Goal: Information Seeking & Learning: Learn about a topic

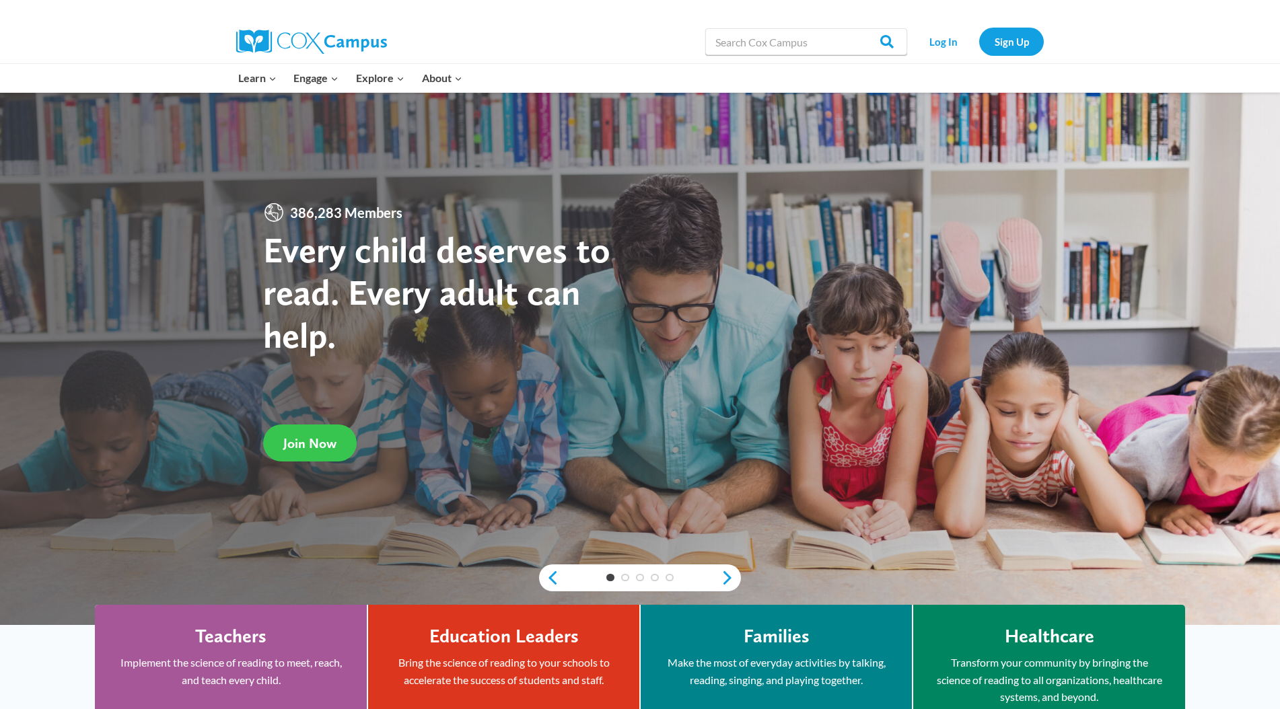
click at [318, 448] on span "Join Now" at bounding box center [309, 443] width 53 height 16
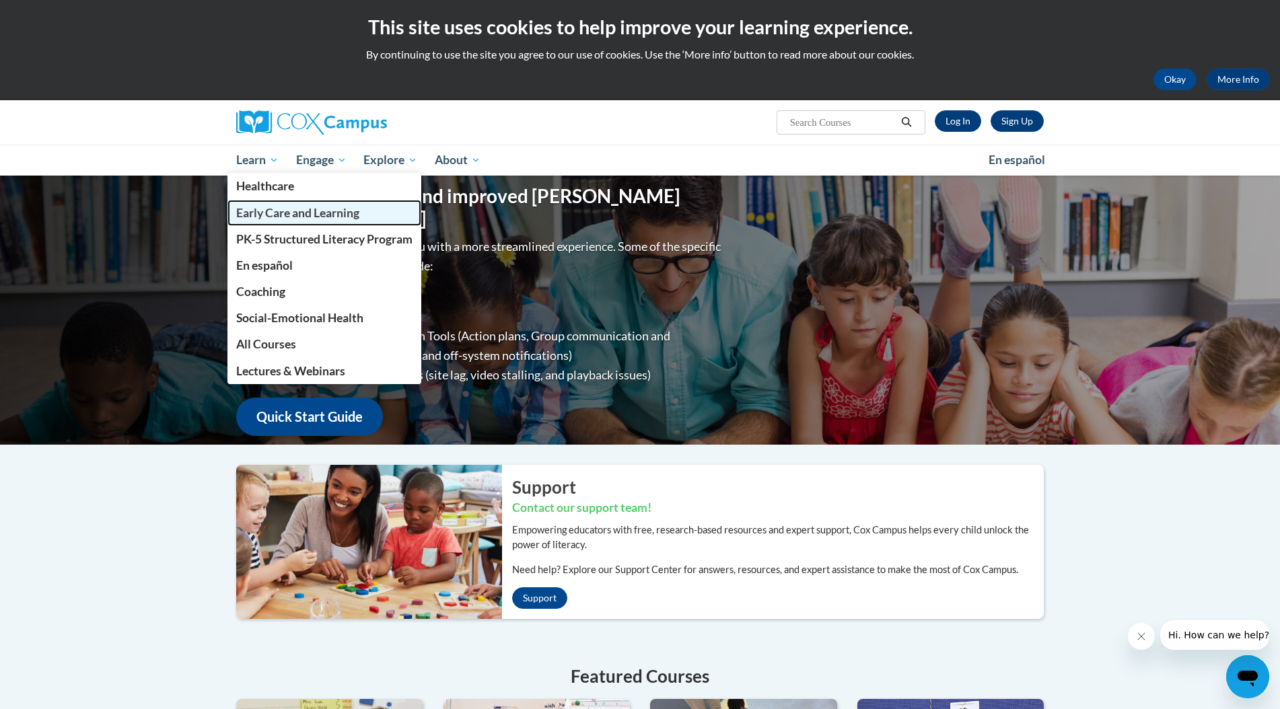
click at [259, 211] on span "Early Care and Learning" at bounding box center [297, 213] width 123 height 14
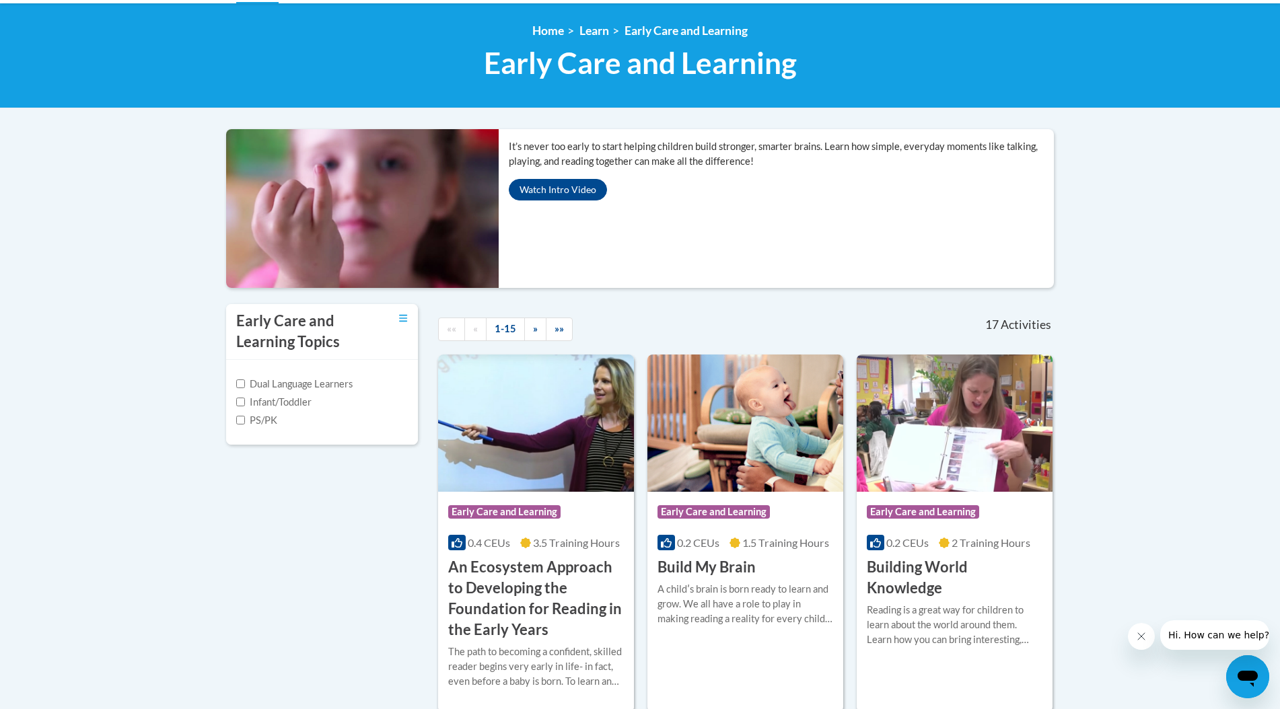
scroll to position [175, 0]
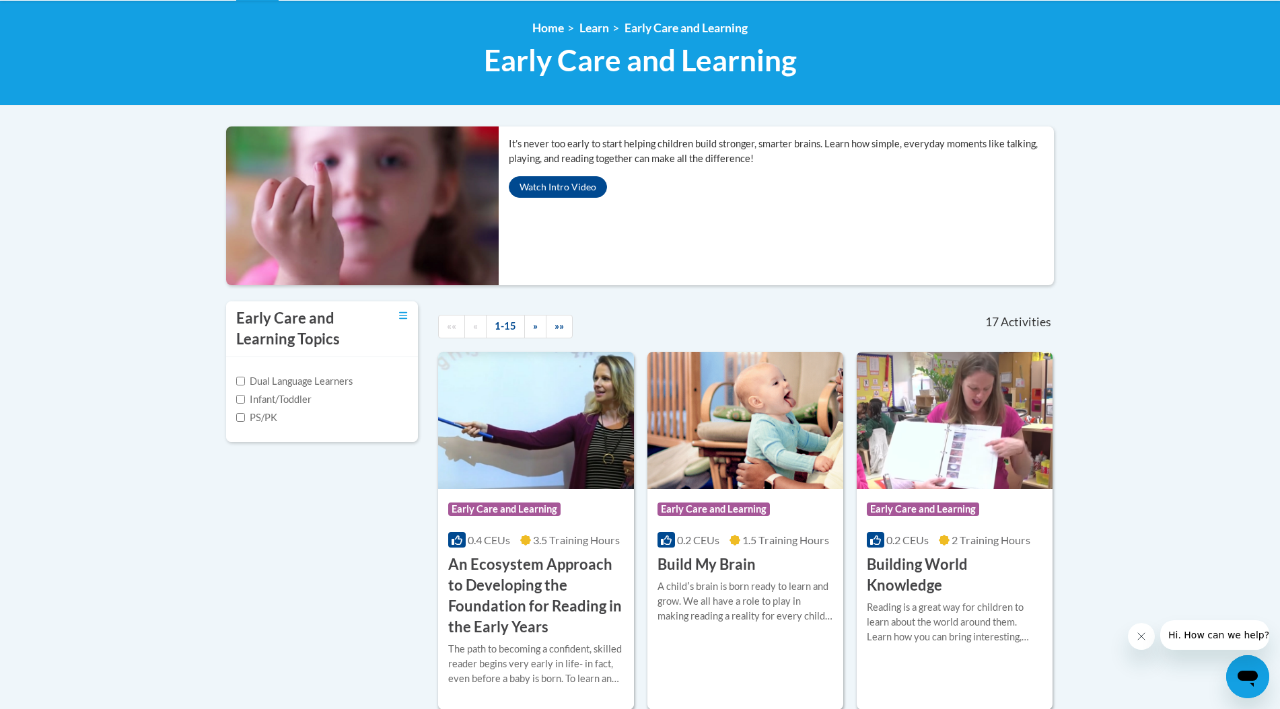
click at [246, 392] on label "Infant/Toddler" at bounding box center [273, 399] width 75 height 15
click at [245, 395] on input "Infant/Toddler" at bounding box center [240, 399] width 9 height 9
checkbox input "true"
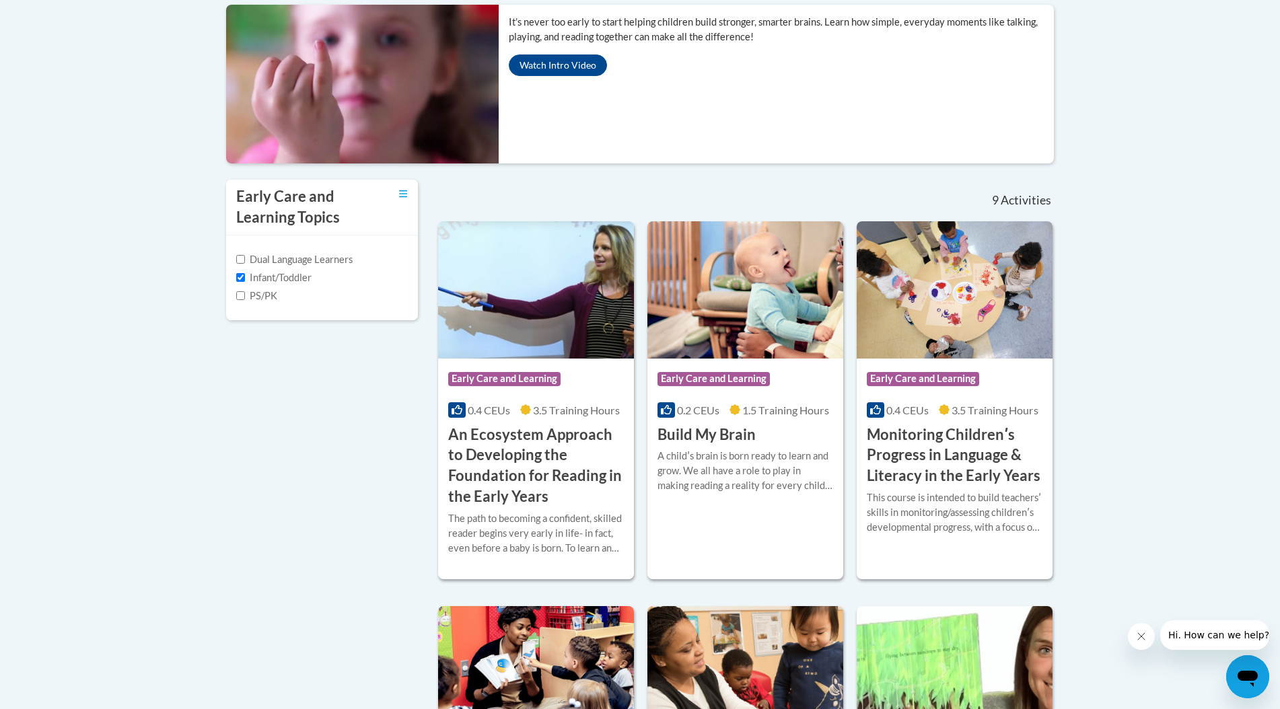
scroll to position [606, 0]
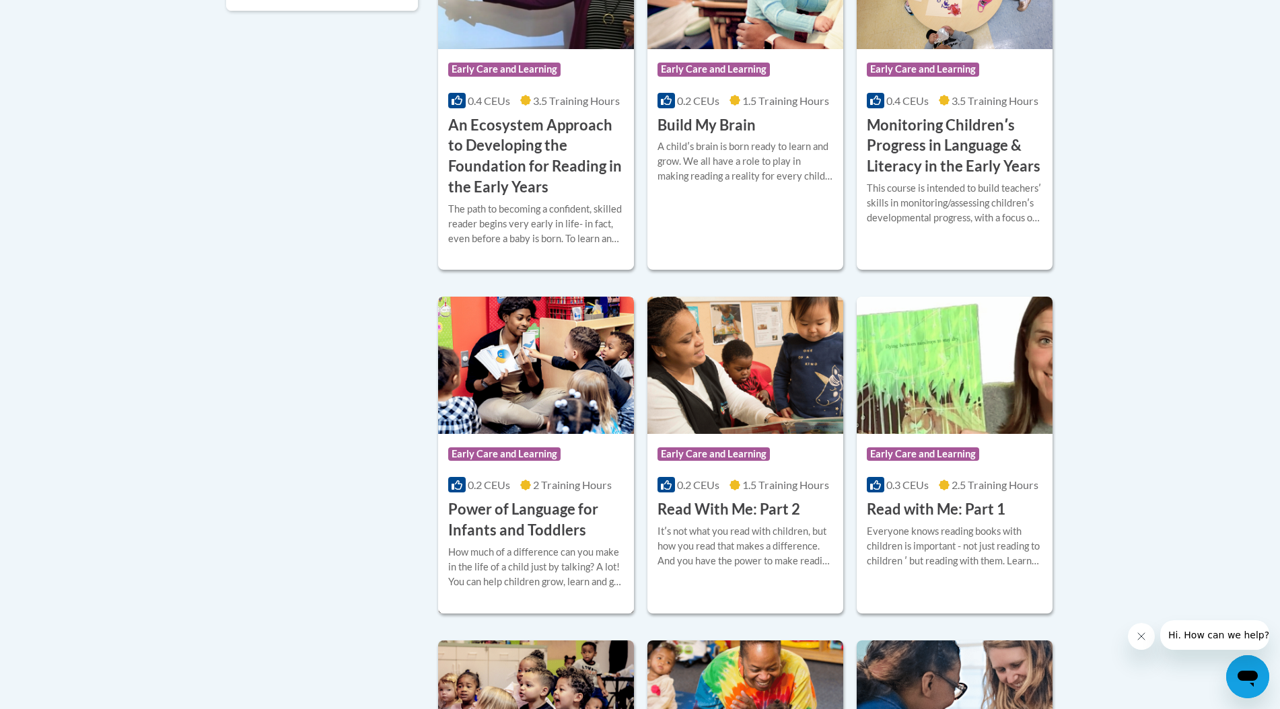
click at [532, 499] on h3 "Power of Language for Infants and Toddlers" at bounding box center [536, 520] width 176 height 42
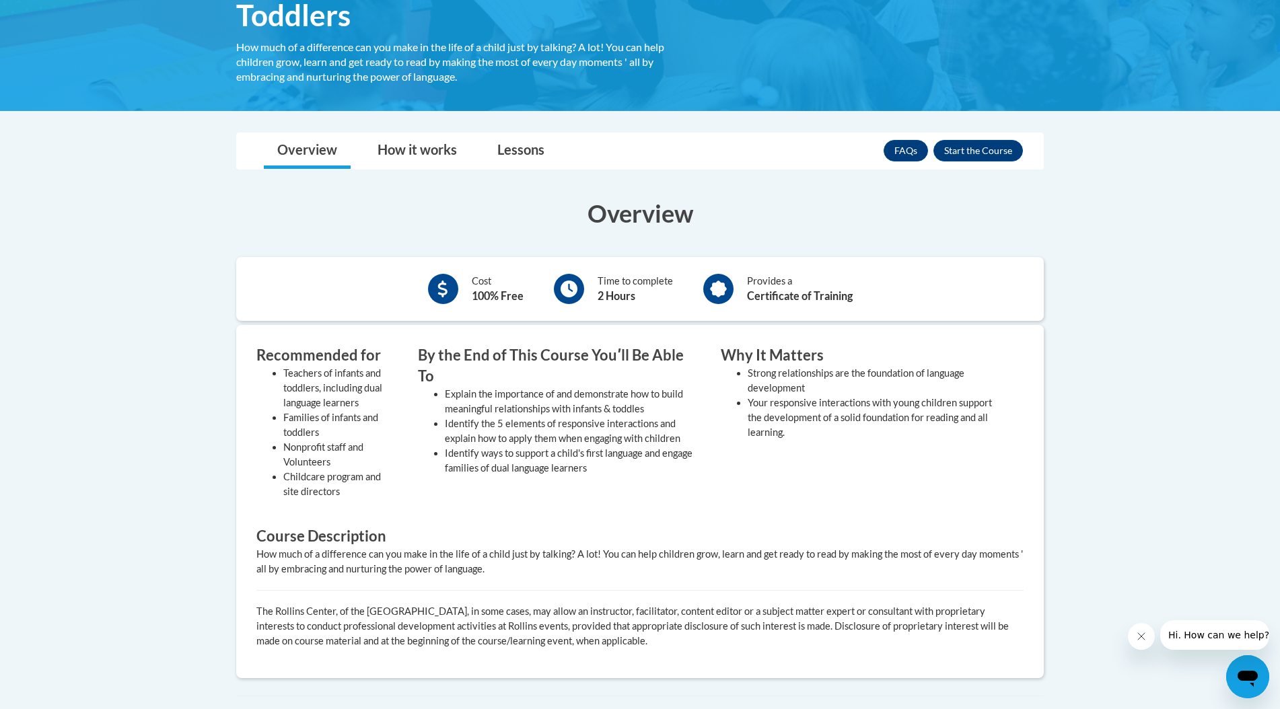
scroll to position [275, 0]
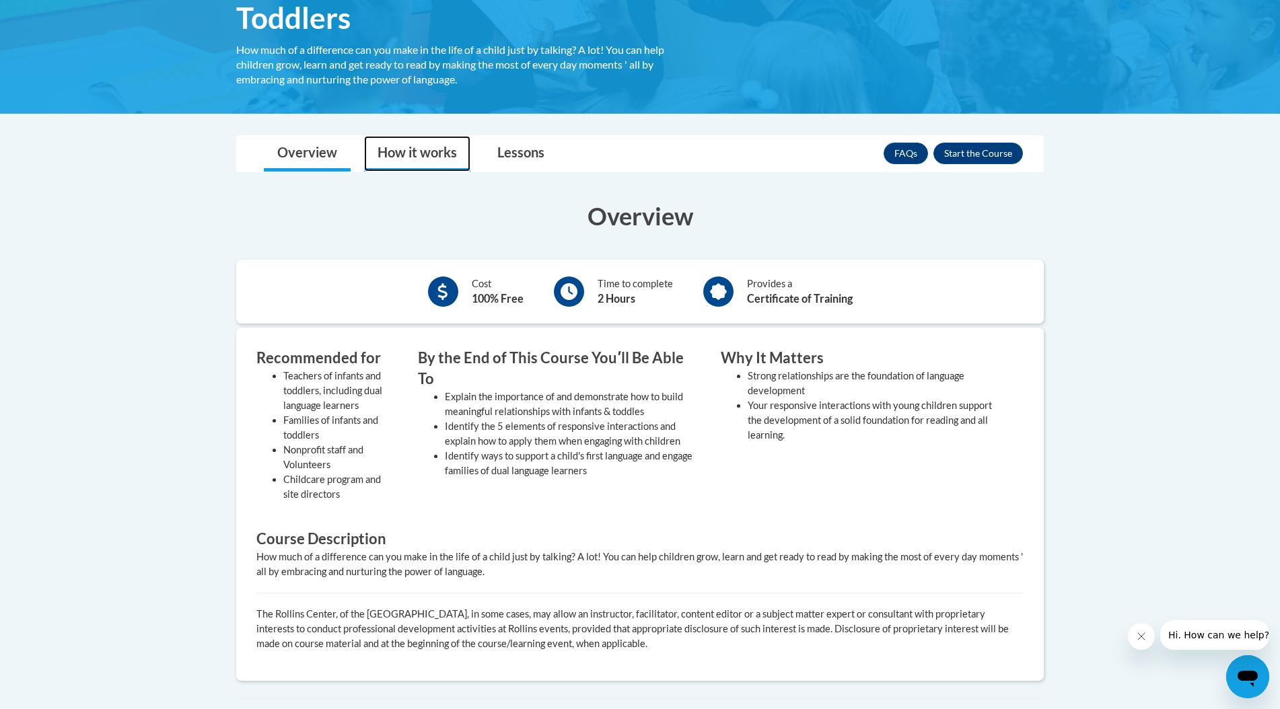
click at [435, 148] on link "How it works" at bounding box center [417, 154] width 106 height 36
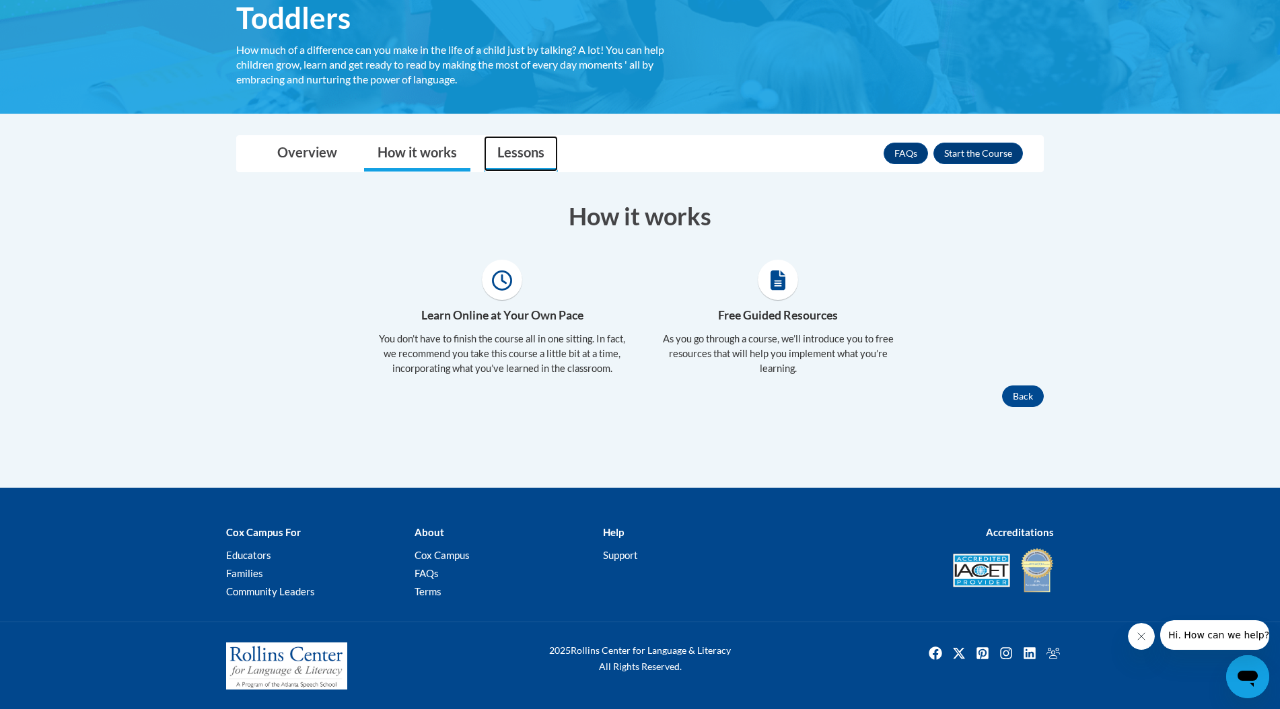
click at [528, 153] on link "Lessons" at bounding box center [521, 154] width 74 height 36
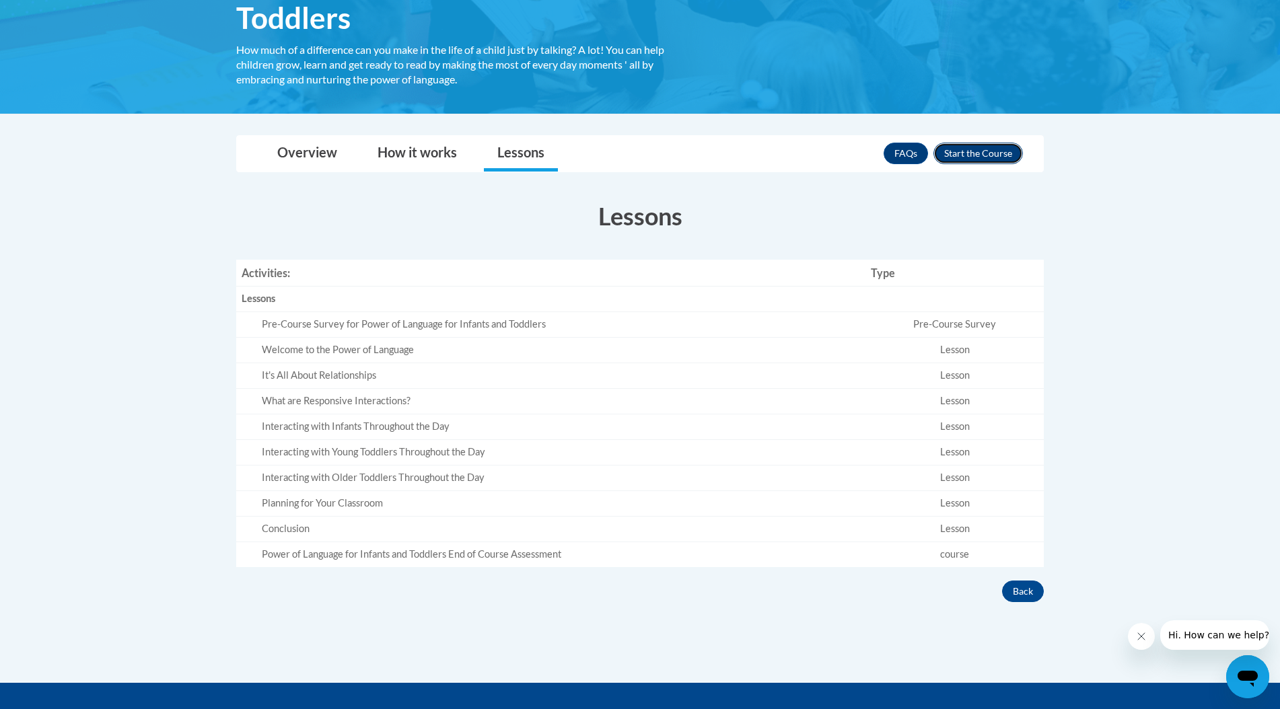
click at [1015, 154] on button "Enroll" at bounding box center [979, 154] width 90 height 22
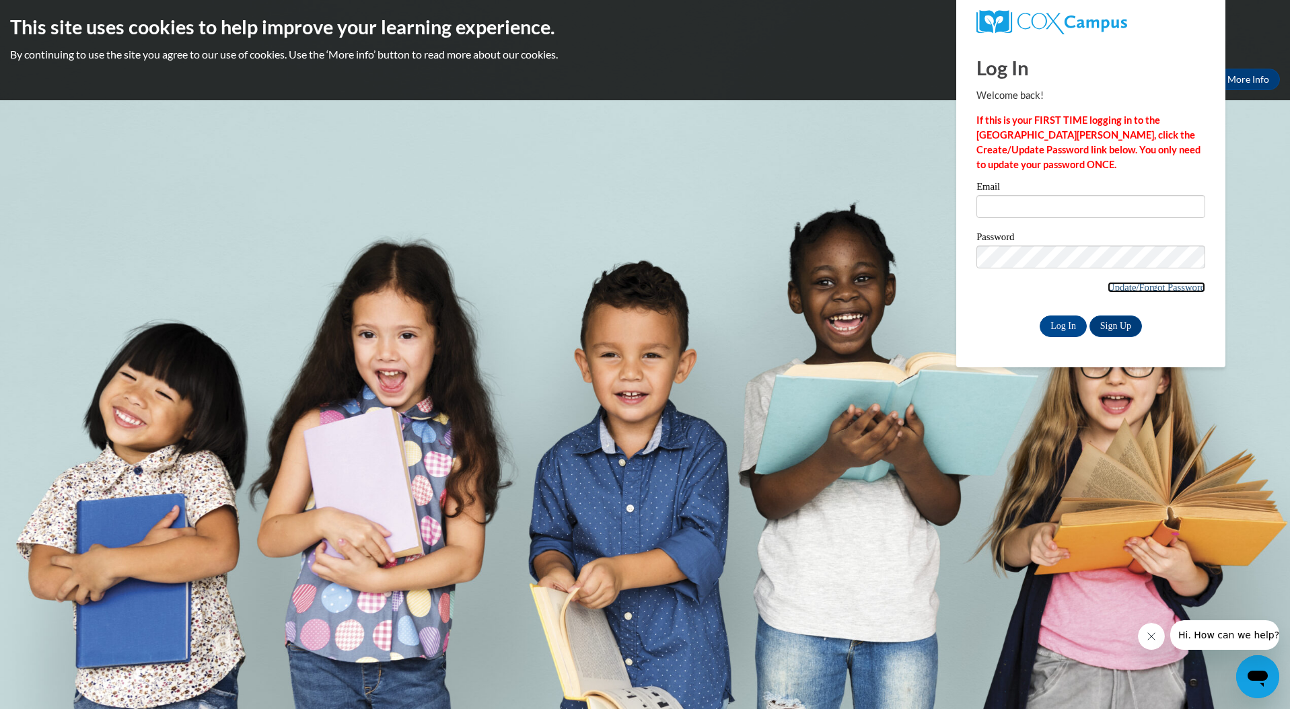
click at [1154, 291] on link "Update/Forgot Password" at bounding box center [1157, 287] width 98 height 11
click at [1098, 326] on link "Sign Up" at bounding box center [1116, 327] width 53 height 22
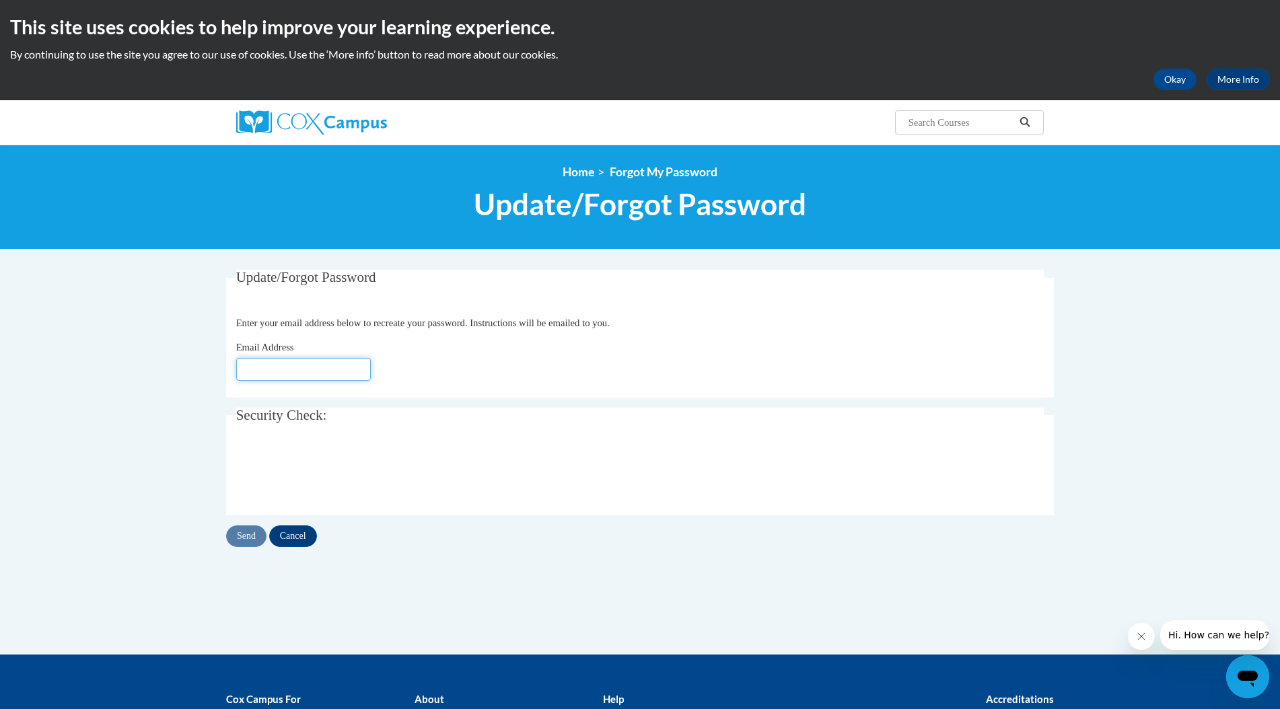
click at [349, 370] on input "Email Address" at bounding box center [303, 369] width 135 height 23
type input "[EMAIL_ADDRESS][DOMAIN_NAME]"
click at [249, 536] on input "Send" at bounding box center [246, 537] width 40 height 22
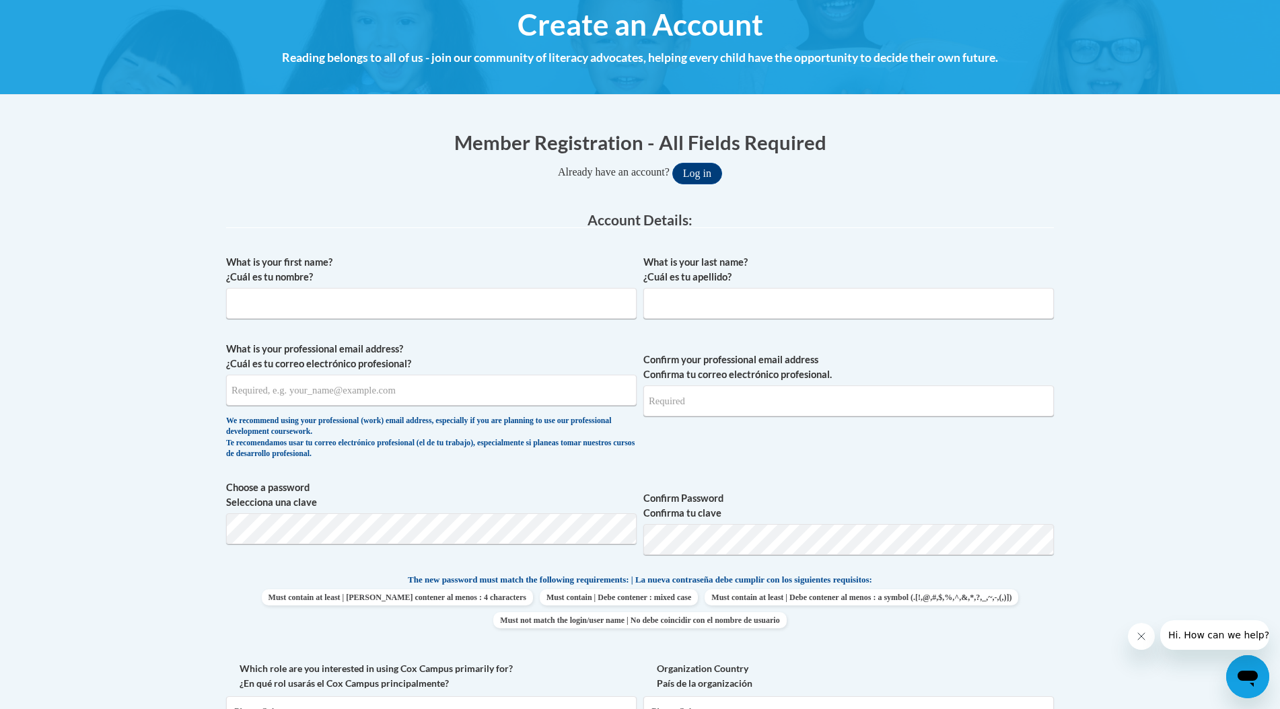
scroll to position [172, 0]
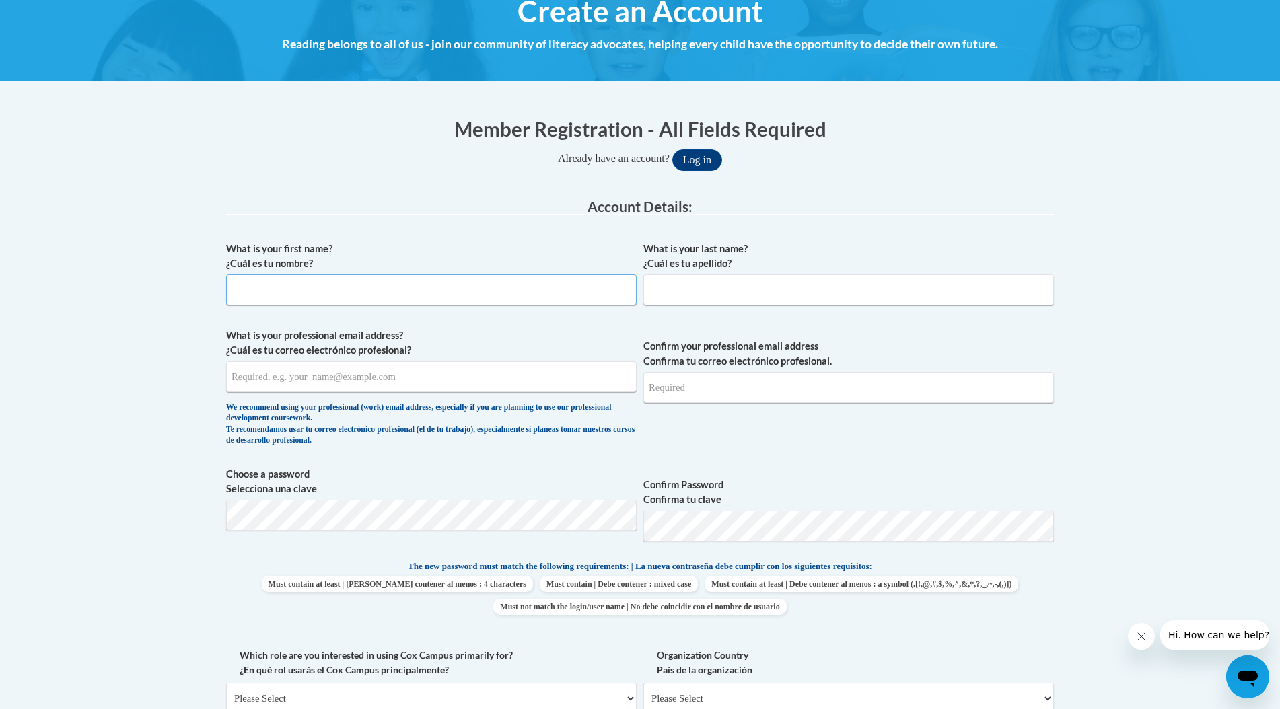
click at [363, 295] on input "What is your first name? ¿Cuál es tu nombre?" at bounding box center [431, 290] width 411 height 31
type input "Ekaterina"
type input "Novikova"
type input "evalicci@mail.ru"
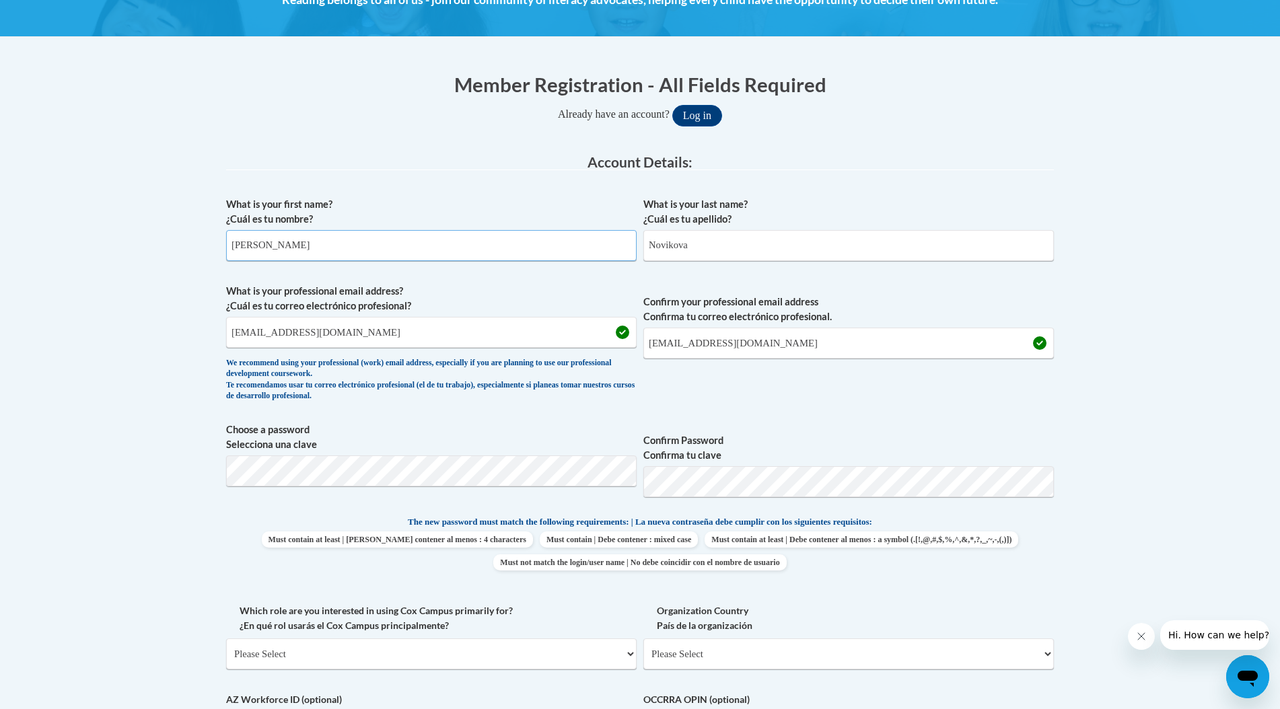
scroll to position [217, 0]
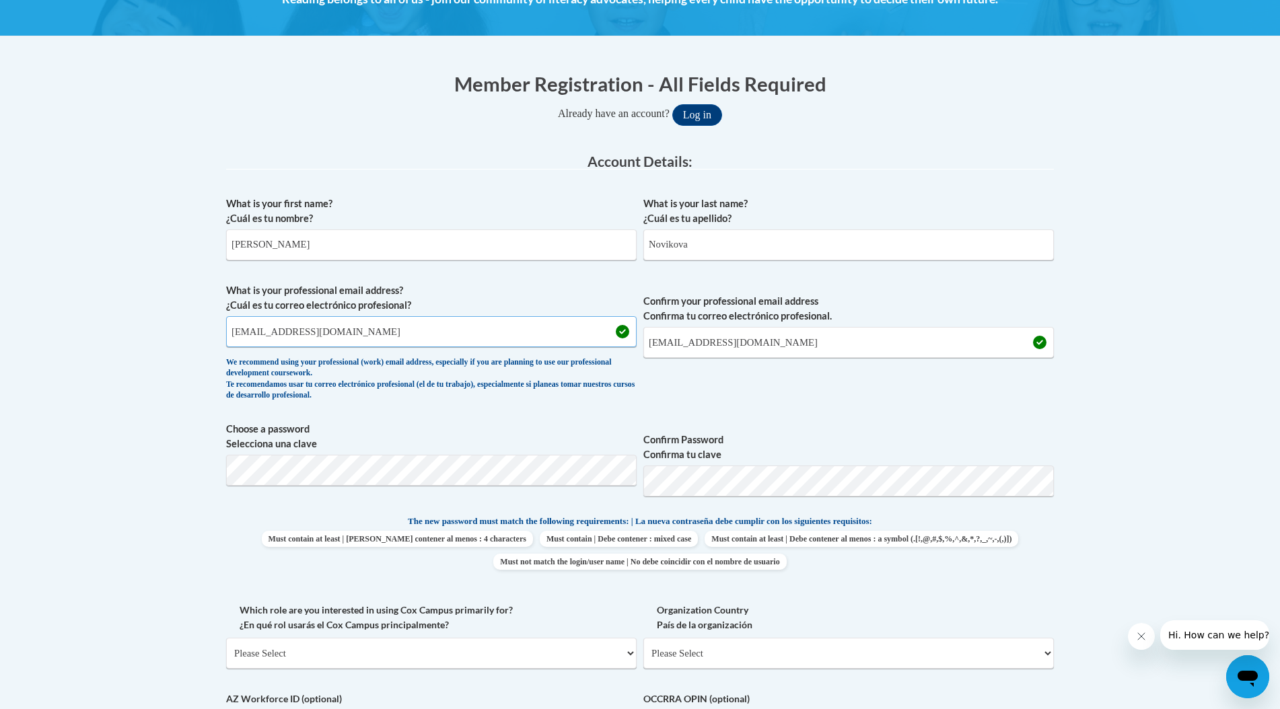
drag, startPoint x: 357, startPoint y: 324, endPoint x: 253, endPoint y: 324, distance: 103.7
click at [253, 324] on input "evalicci@mail.ru" at bounding box center [431, 331] width 411 height 31
type input "novikova@udel.edu"
click at [739, 345] on input "evalicci@mail.ru" at bounding box center [848, 342] width 411 height 31
type input "novikova@udel.edu"
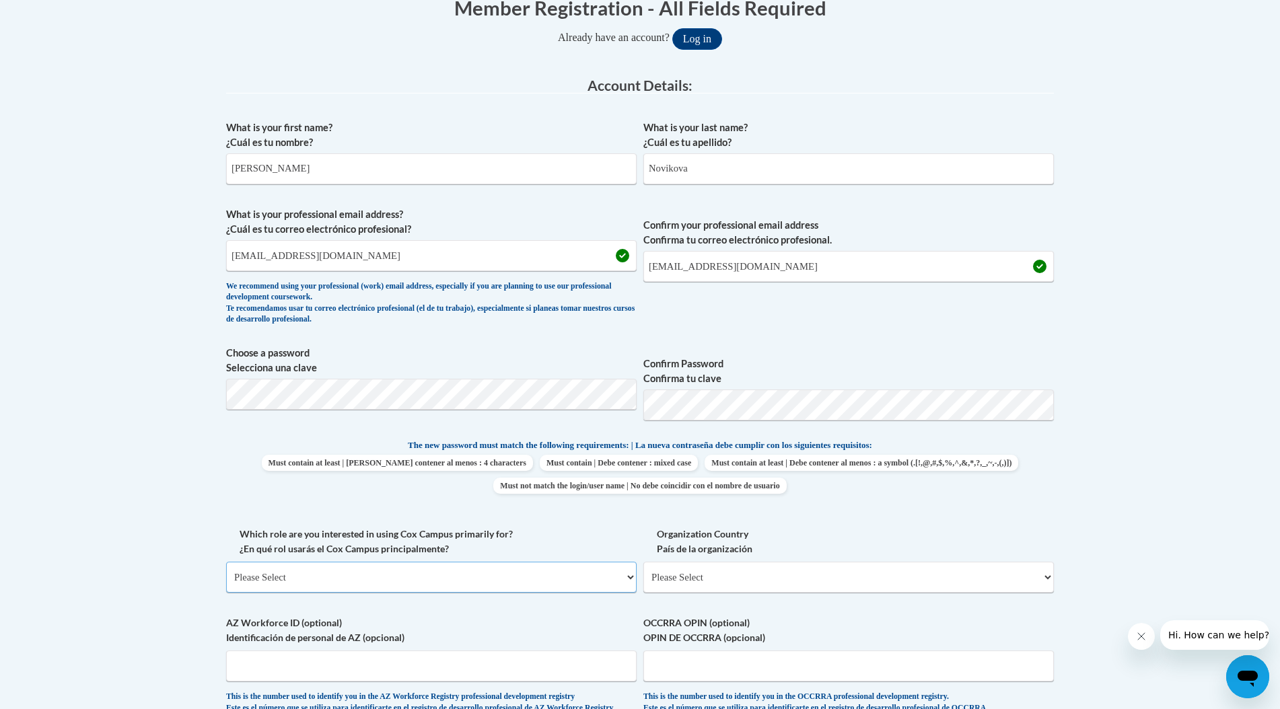
scroll to position [514, 0]
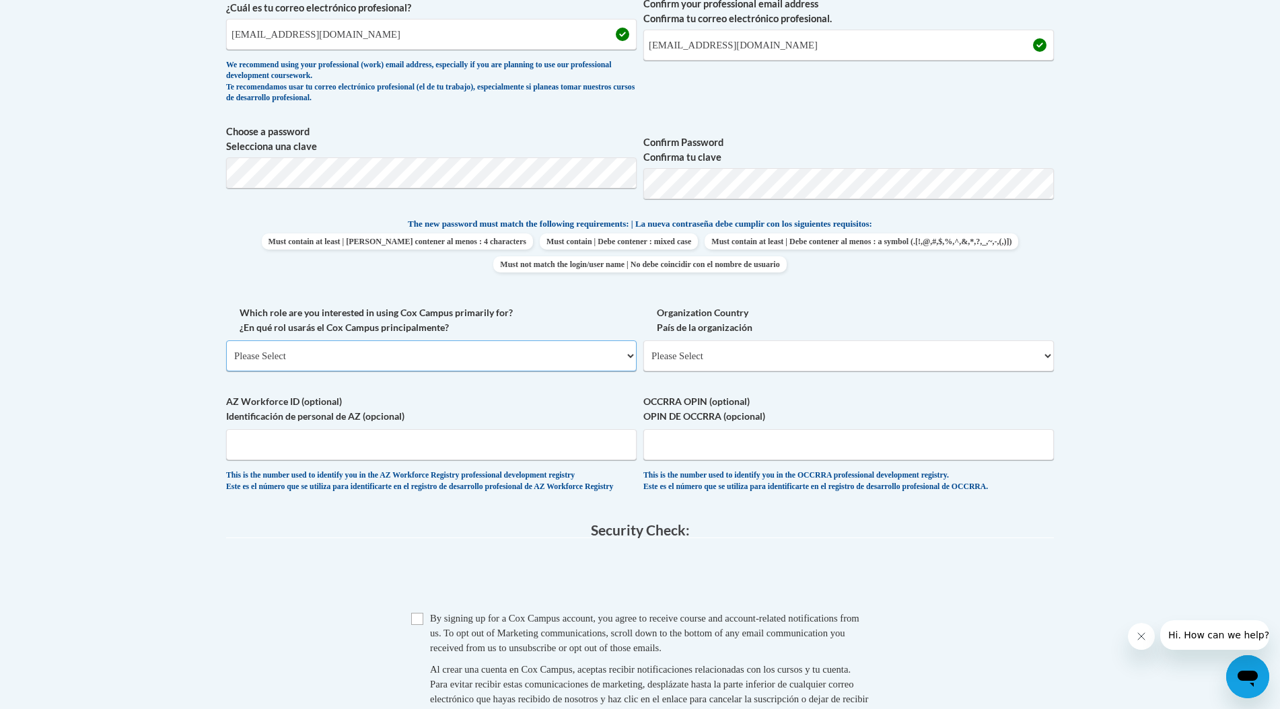
click at [512, 347] on select "Please Select College/University | Colegio/Universidad Community/Nonprofit Part…" at bounding box center [431, 356] width 411 height 31
select select "5a18ea06-2b54-4451-96f2-d152daf9eac5"
click at [226, 341] on select "Please Select College/University | Colegio/Universidad Community/Nonprofit Part…" at bounding box center [431, 356] width 411 height 31
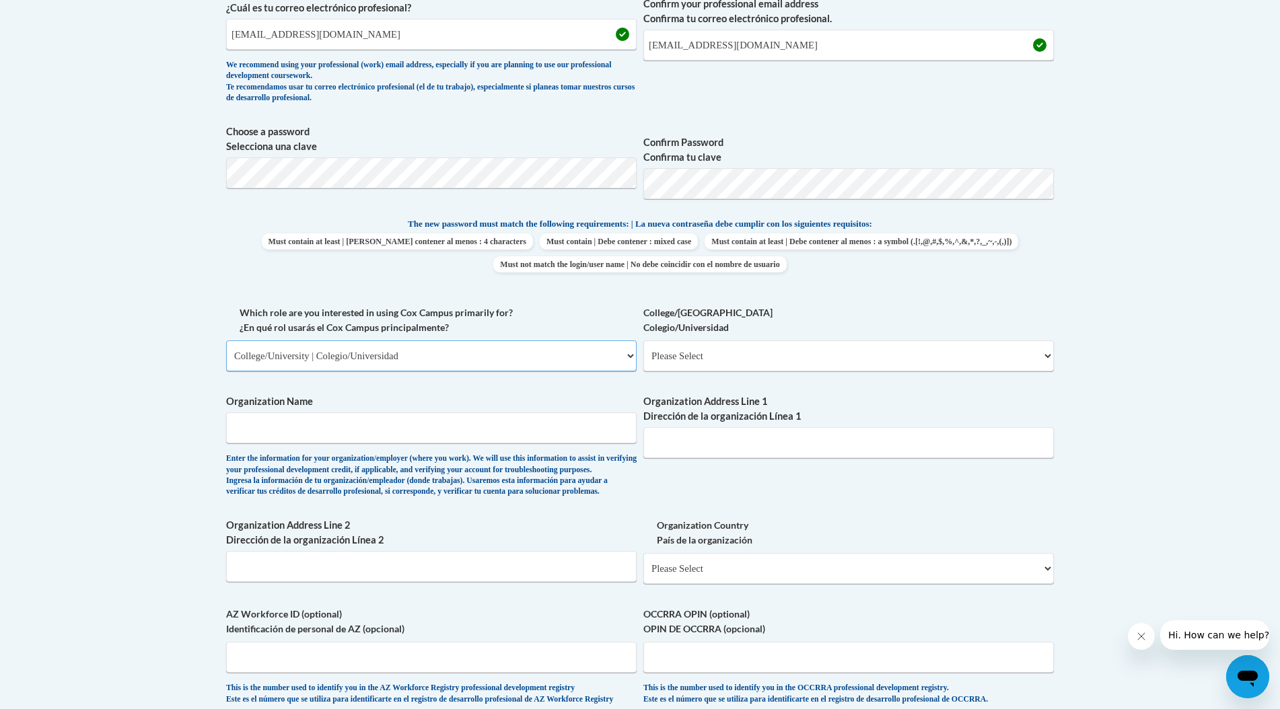
click at [510, 359] on select "Please Select College/University | Colegio/Universidad Community/Nonprofit Part…" at bounding box center [431, 356] width 411 height 31
click at [765, 350] on select "Please Select College/University Staff | Empleado universitario College/Univers…" at bounding box center [848, 356] width 411 height 31
select select "c8743970-7742-49d2-af9e-5c4138019e9a"
click at [643, 341] on select "Please Select College/University Staff | Empleado universitario College/Univers…" at bounding box center [848, 356] width 411 height 31
click at [538, 427] on input "Organization Name" at bounding box center [431, 428] width 411 height 31
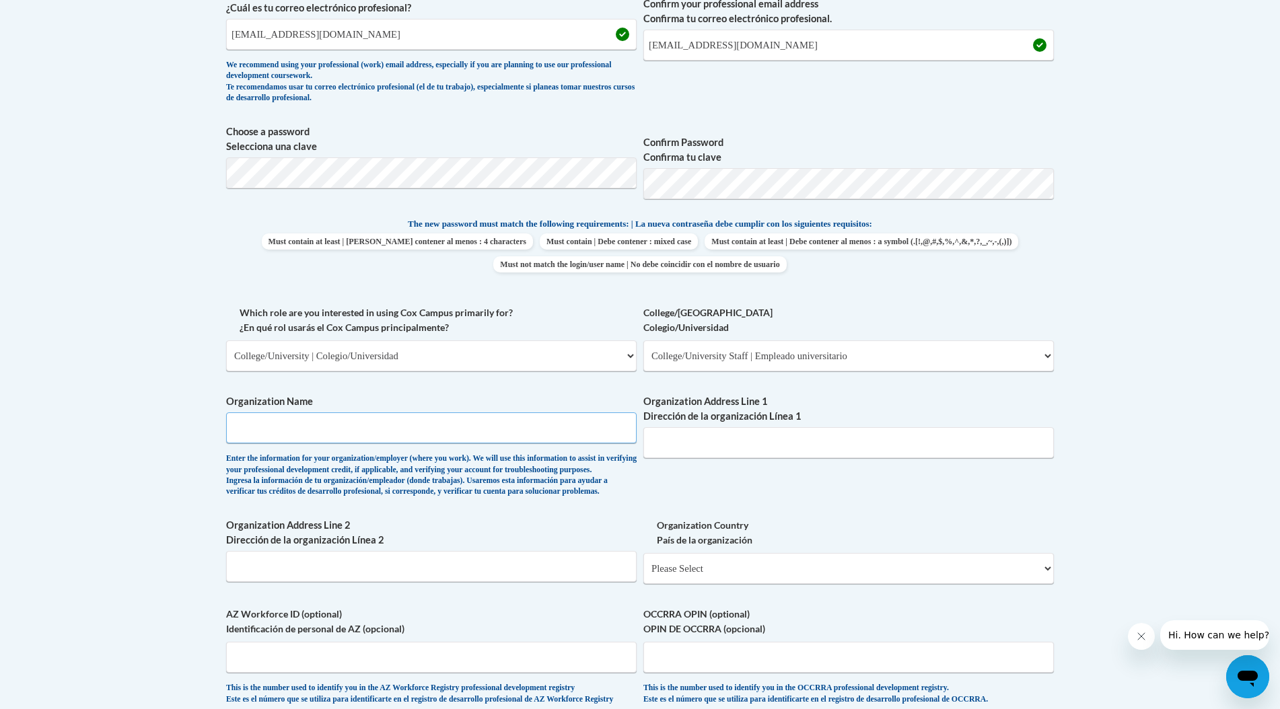
type input "University of Delaware"
type input "240 Academy St."
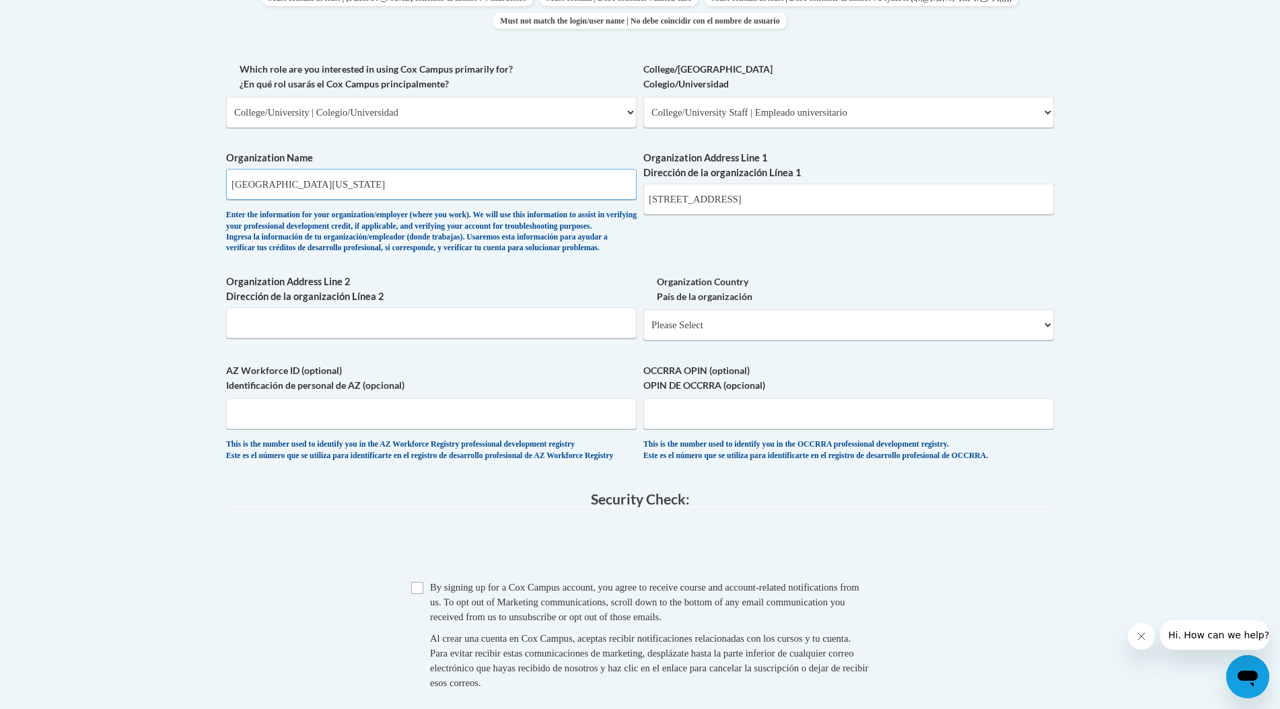
scroll to position [779, 0]
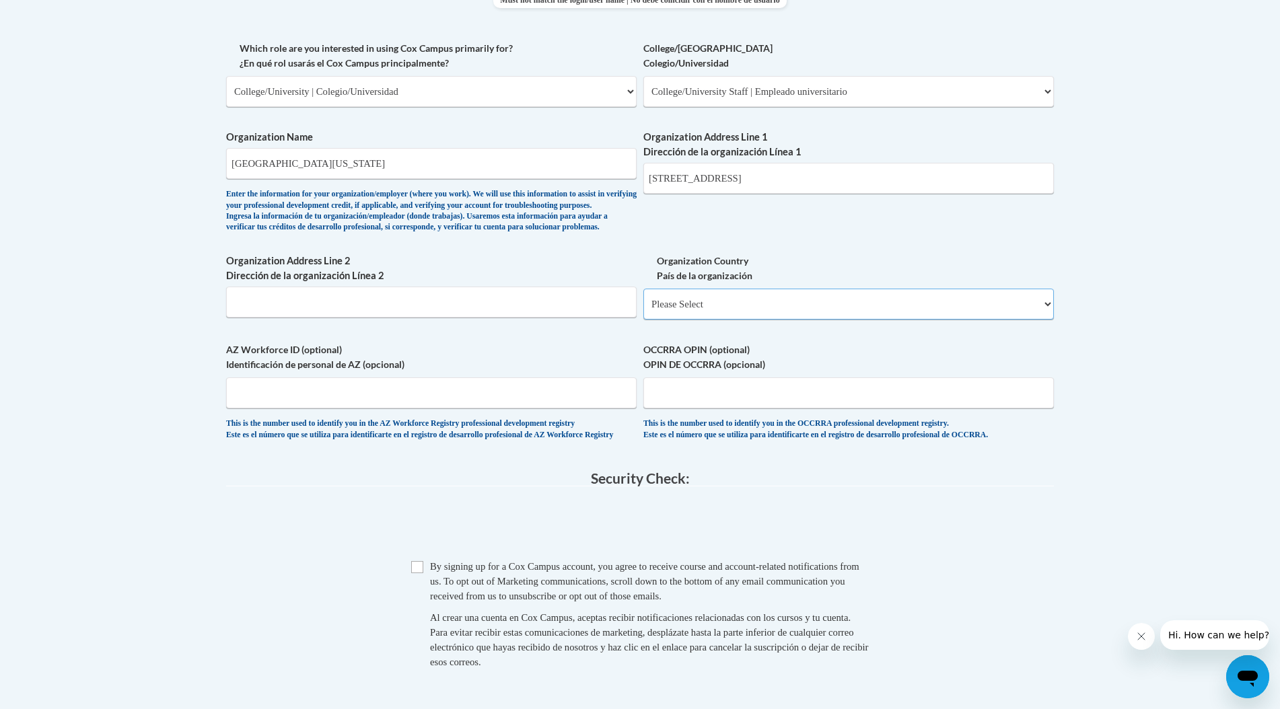
click at [749, 320] on select "Please Select United States | Estados Unidos Outside of the United States | Fue…" at bounding box center [848, 304] width 411 height 31
select select "ad49bcad-a171-4b2e-b99c-48b446064914"
click at [643, 310] on select "Please Select United States | Estados Unidos Outside of the United States | Fue…" at bounding box center [848, 304] width 411 height 31
select select
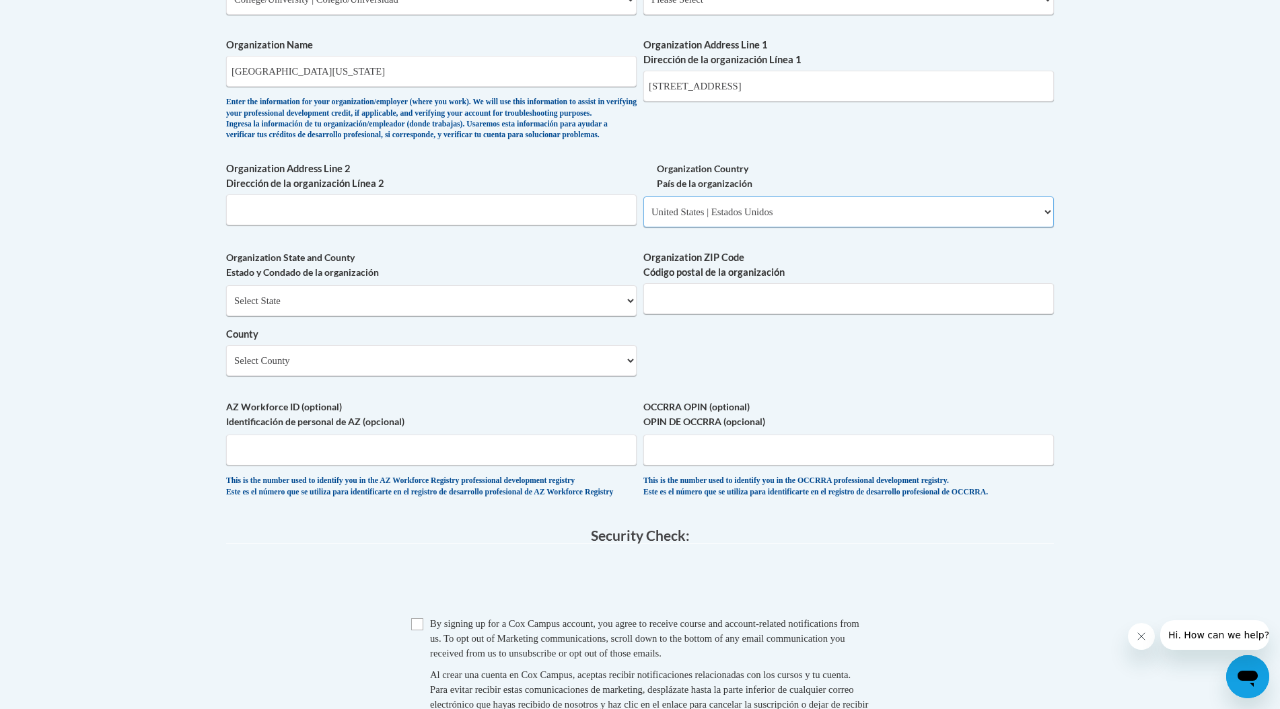
scroll to position [886, 0]
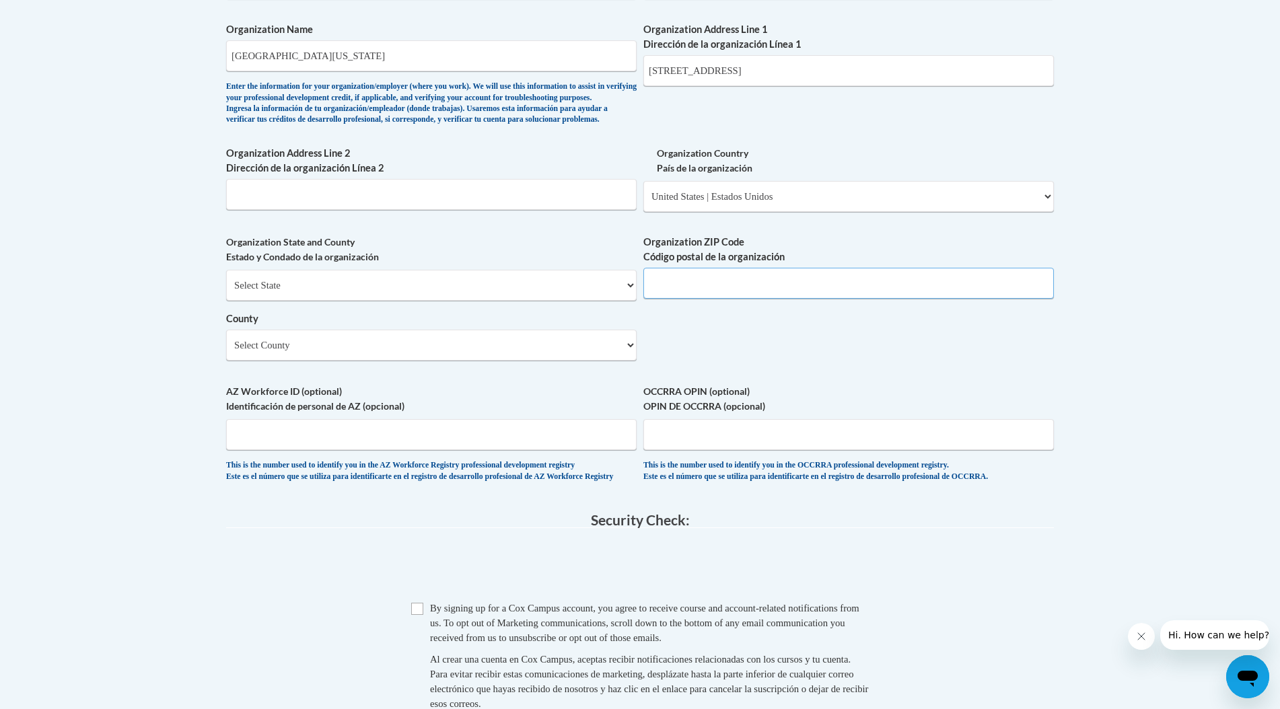
click at [742, 299] on input "Organization ZIP Code Código postal de la organización" at bounding box center [848, 283] width 411 height 31
type input "19716"
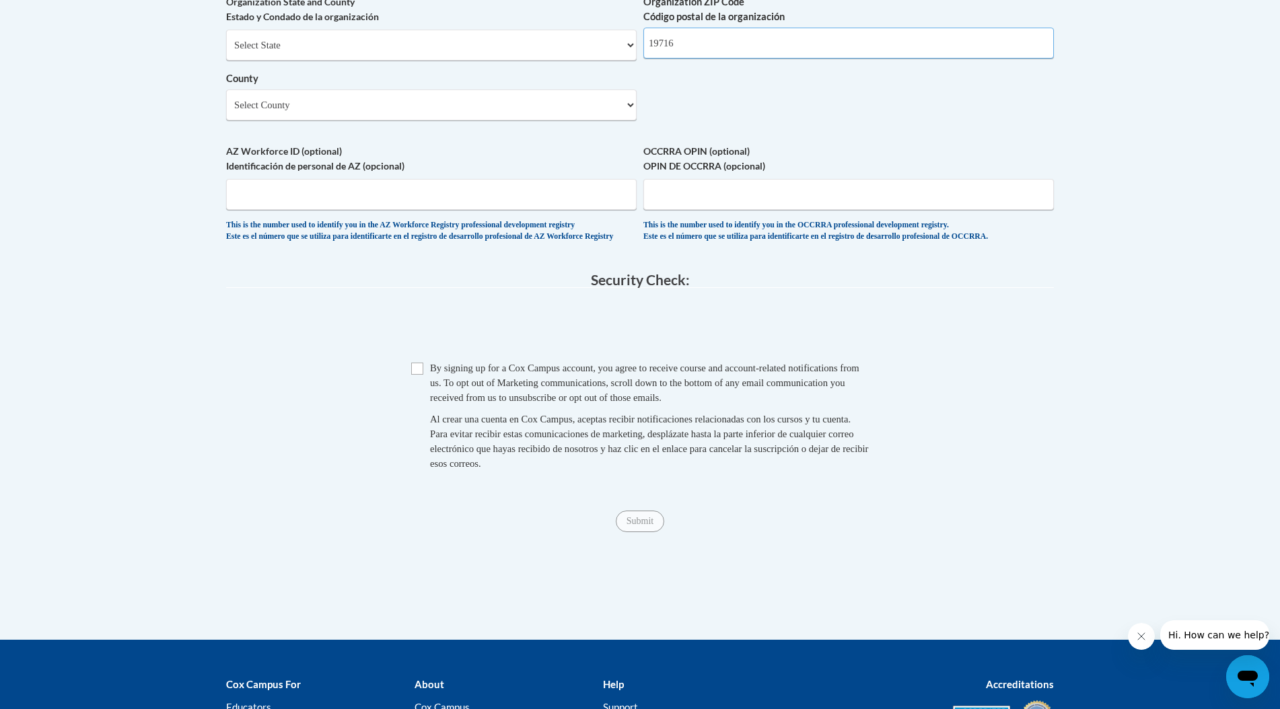
scroll to position [1144, 0]
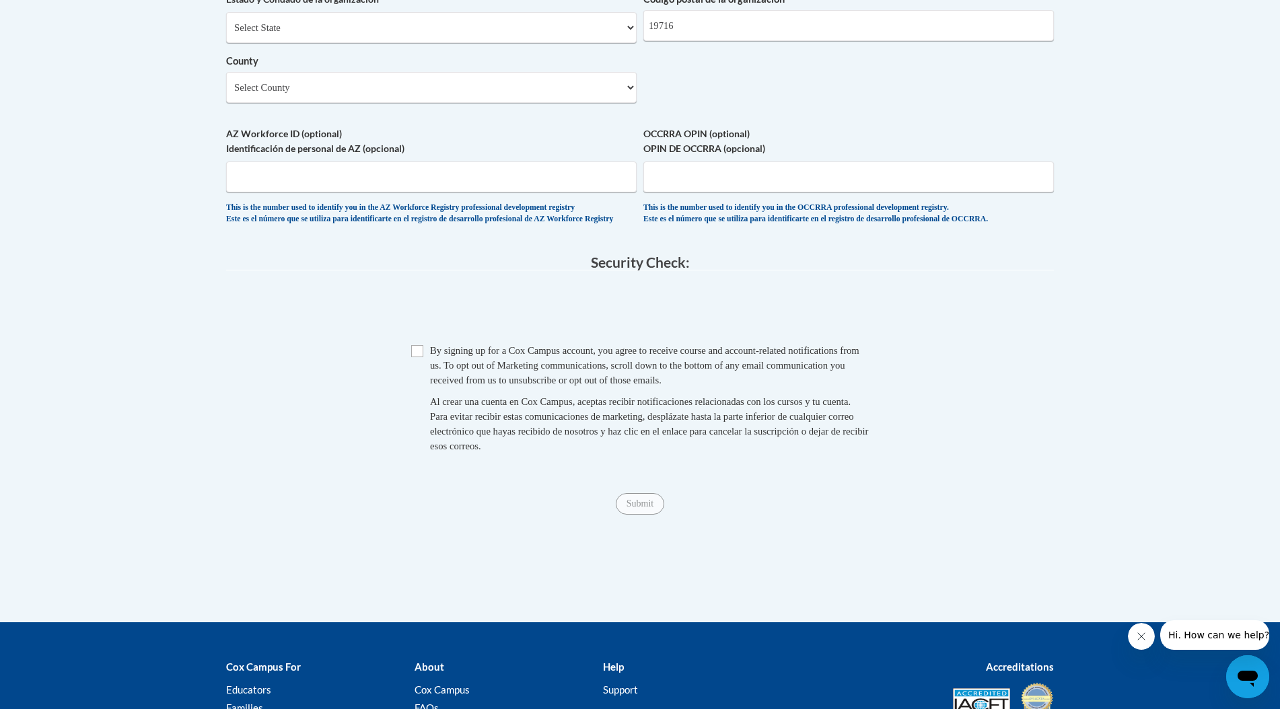
click at [417, 391] on span "Checkbox By signing up for a Cox Campus account, you agree to receive course an…" at bounding box center [640, 405] width 458 height 124
click at [420, 357] on input "Checkbox" at bounding box center [417, 351] width 12 height 12
checkbox input "true"
click at [633, 515] on input "Submit" at bounding box center [640, 504] width 48 height 22
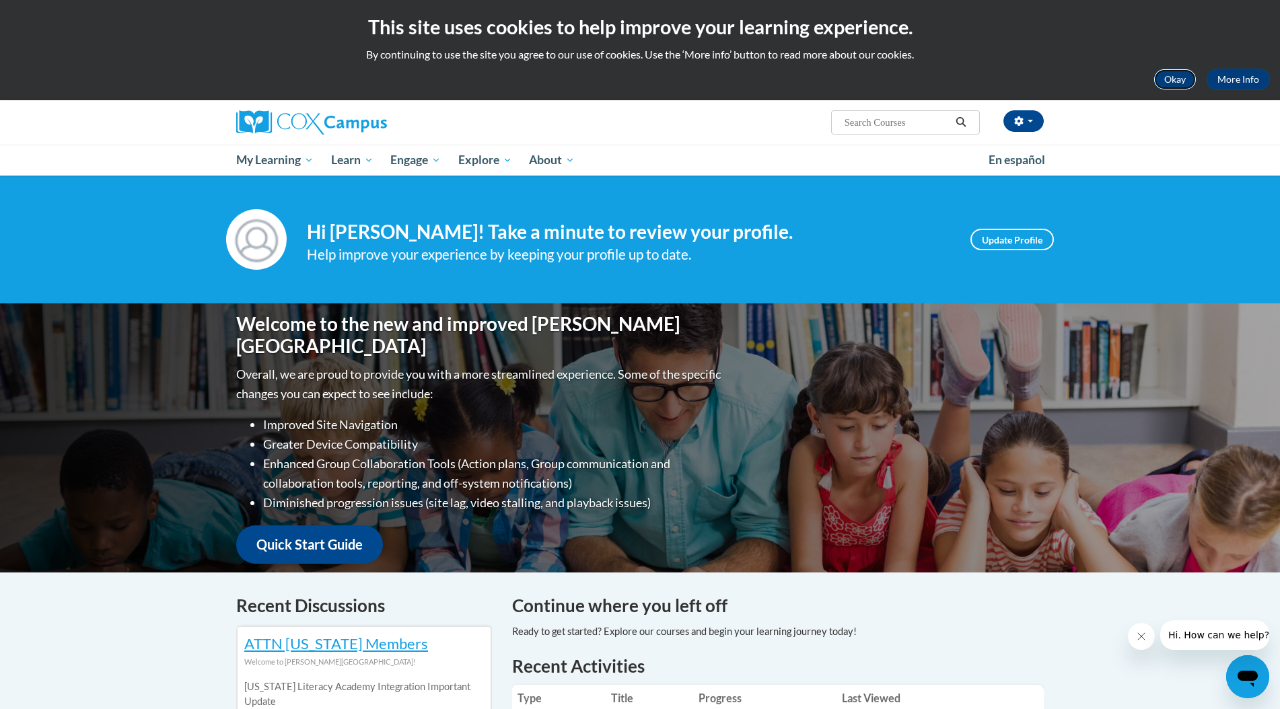
click at [1160, 83] on button "Okay" at bounding box center [1175, 80] width 43 height 22
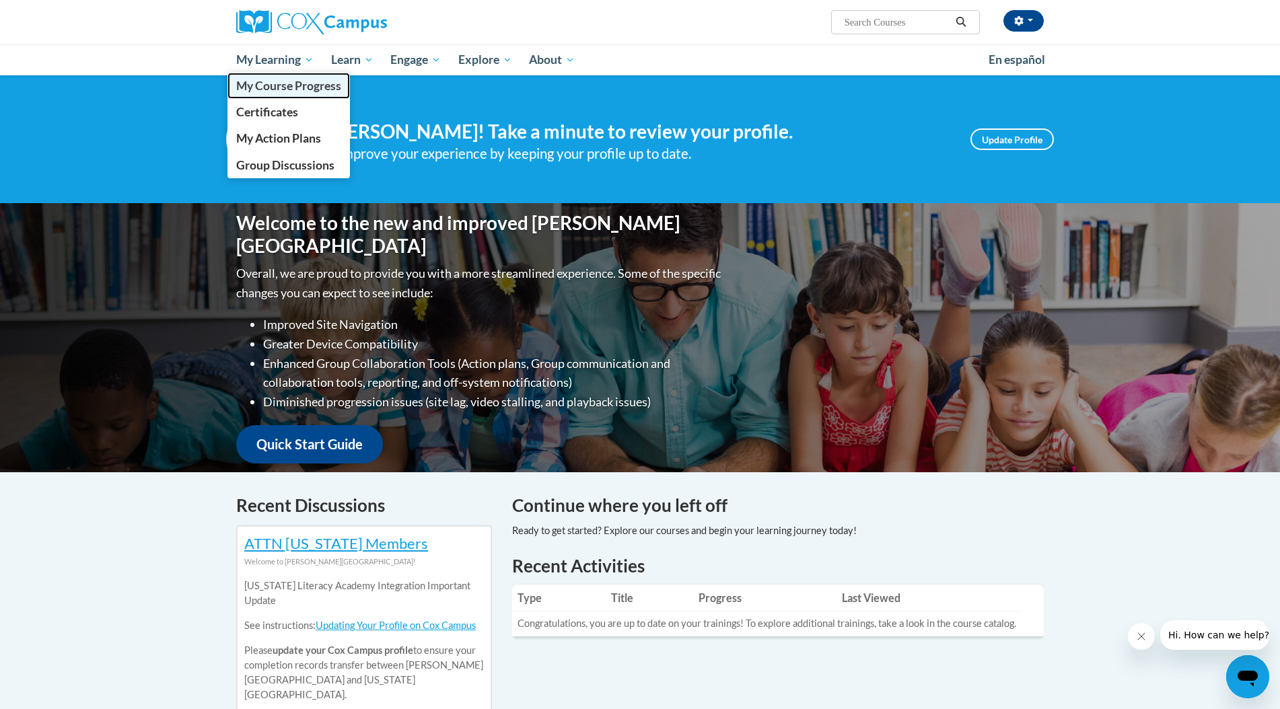
click at [292, 79] on span "My Course Progress" at bounding box center [288, 86] width 105 height 14
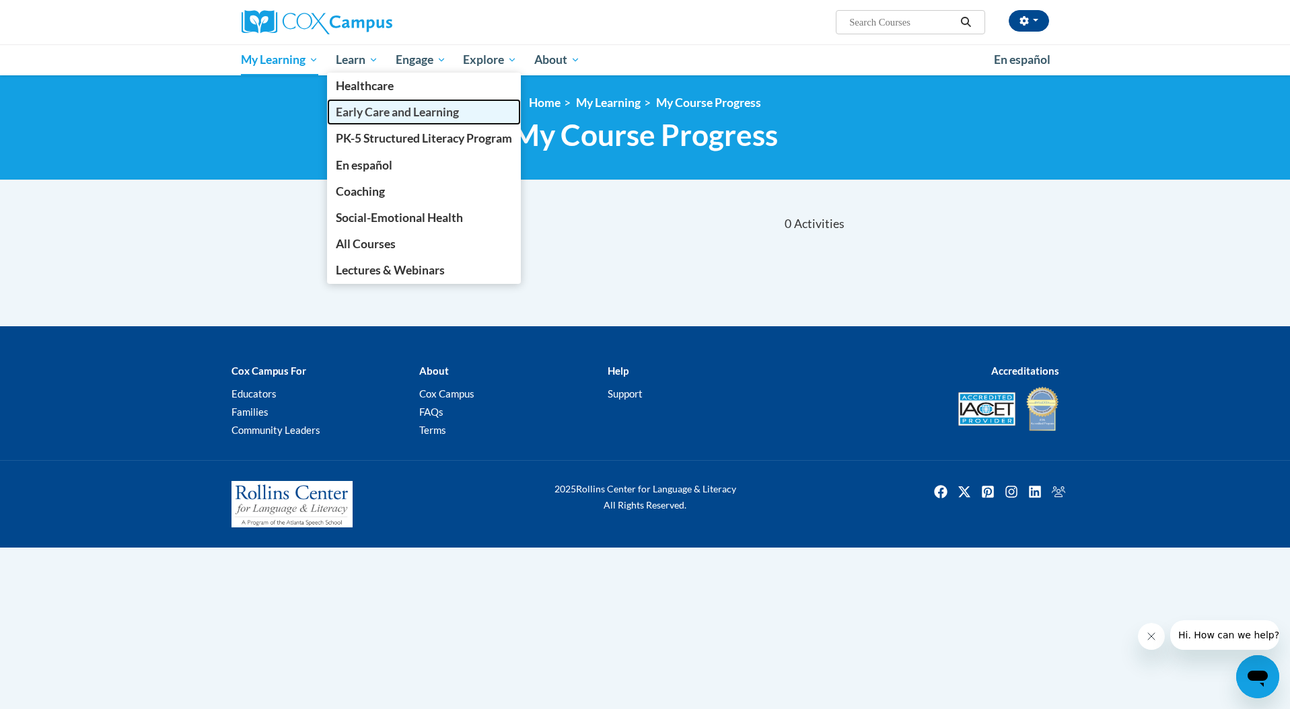
click at [353, 104] on link "Early Care and Learning" at bounding box center [424, 112] width 194 height 26
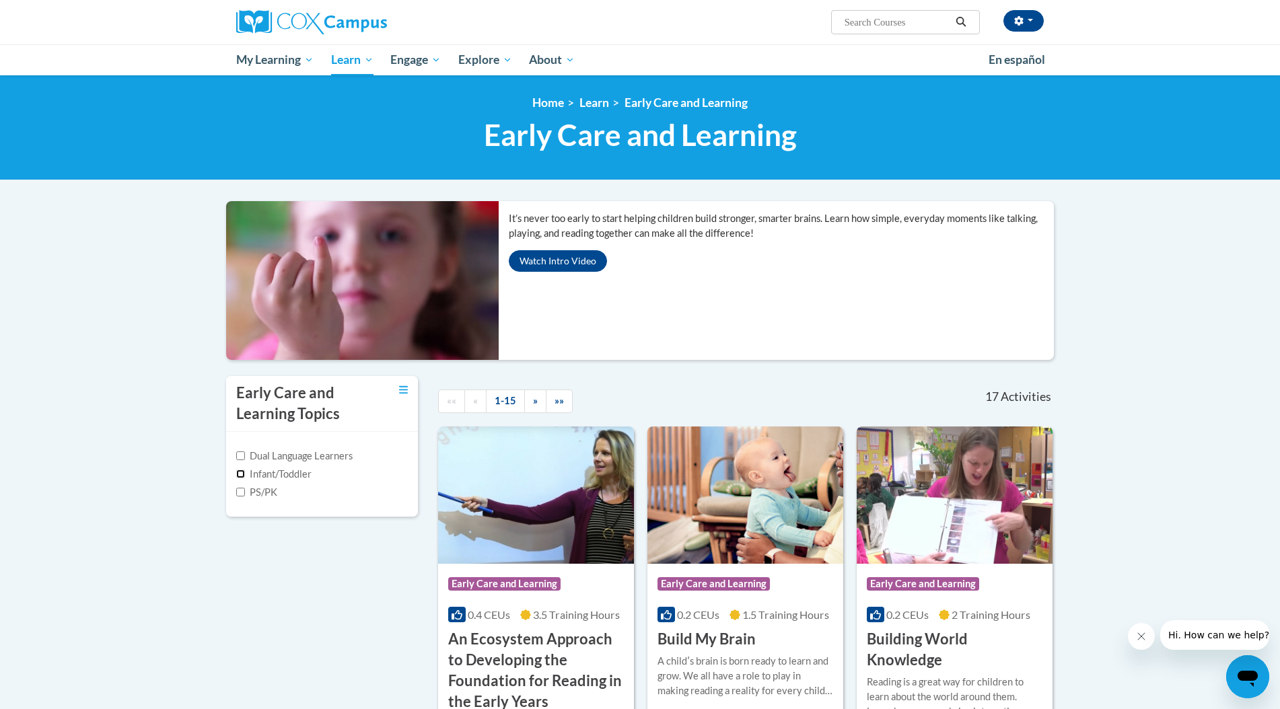
click at [241, 475] on input "Infant/Toddler" at bounding box center [240, 474] width 9 height 9
checkbox input "true"
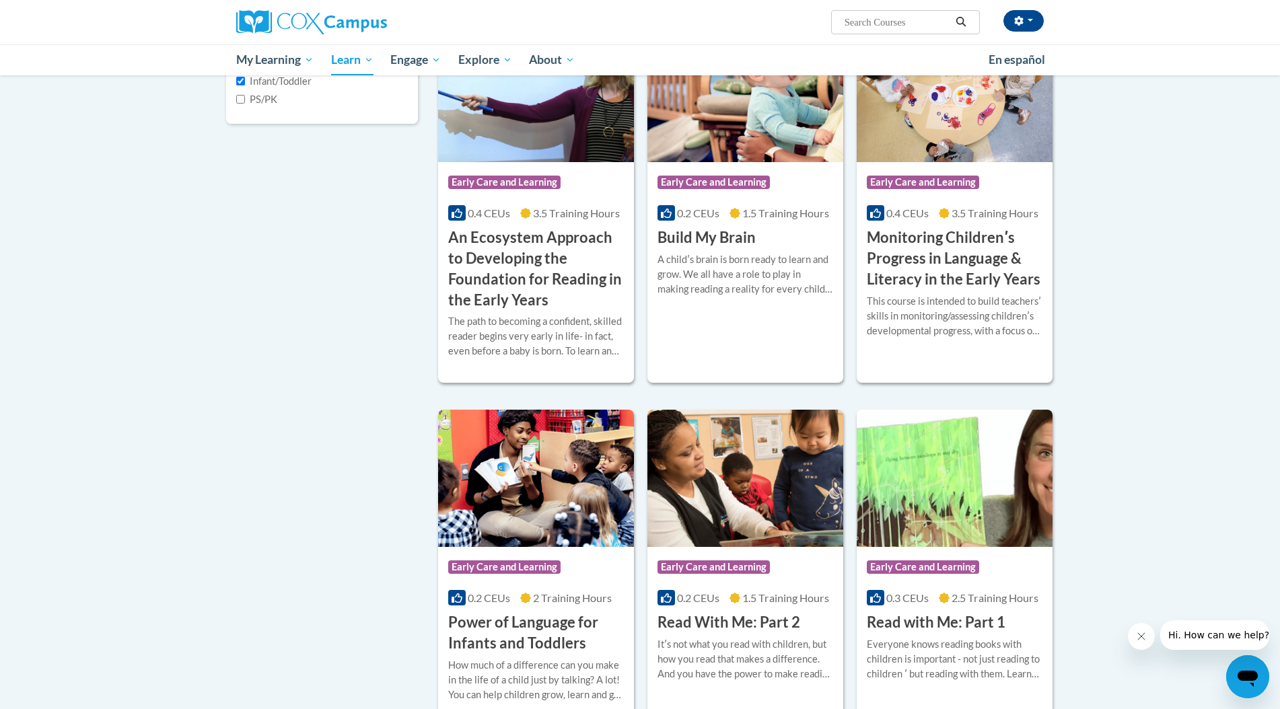
scroll to position [505, 0]
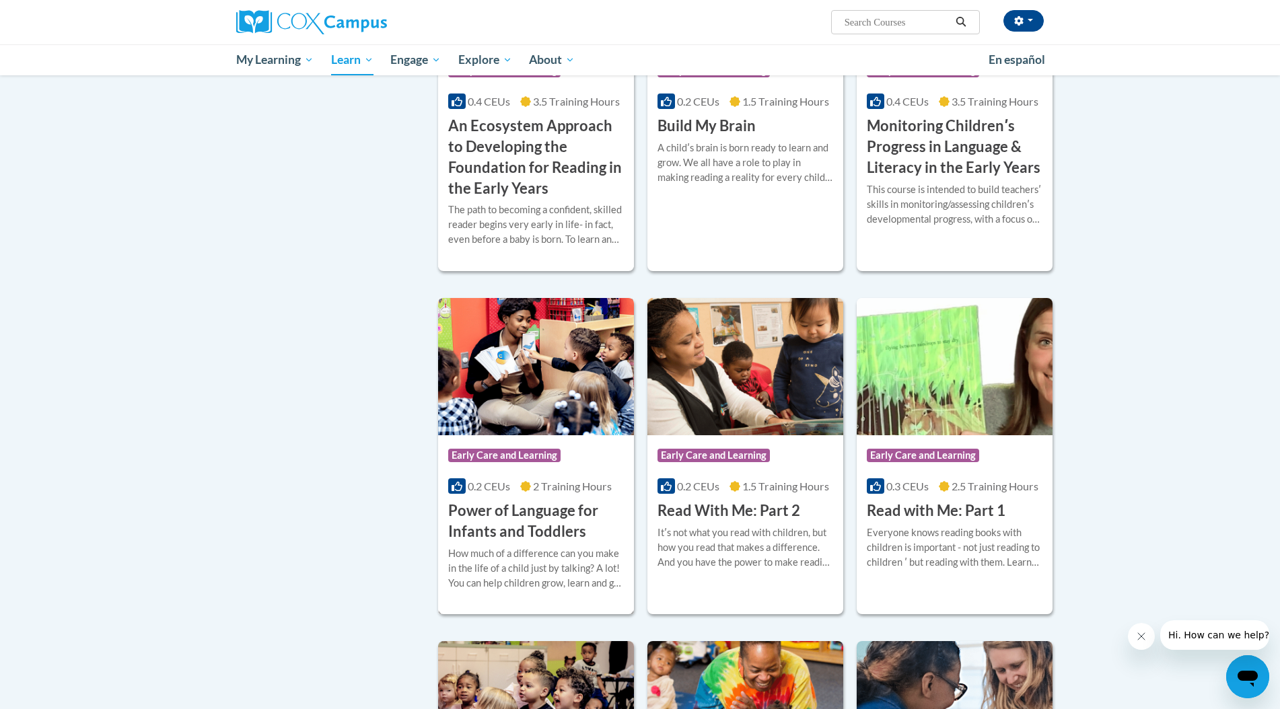
click at [482, 527] on h3 "Power of Language for Infants and Toddlers" at bounding box center [536, 522] width 176 height 42
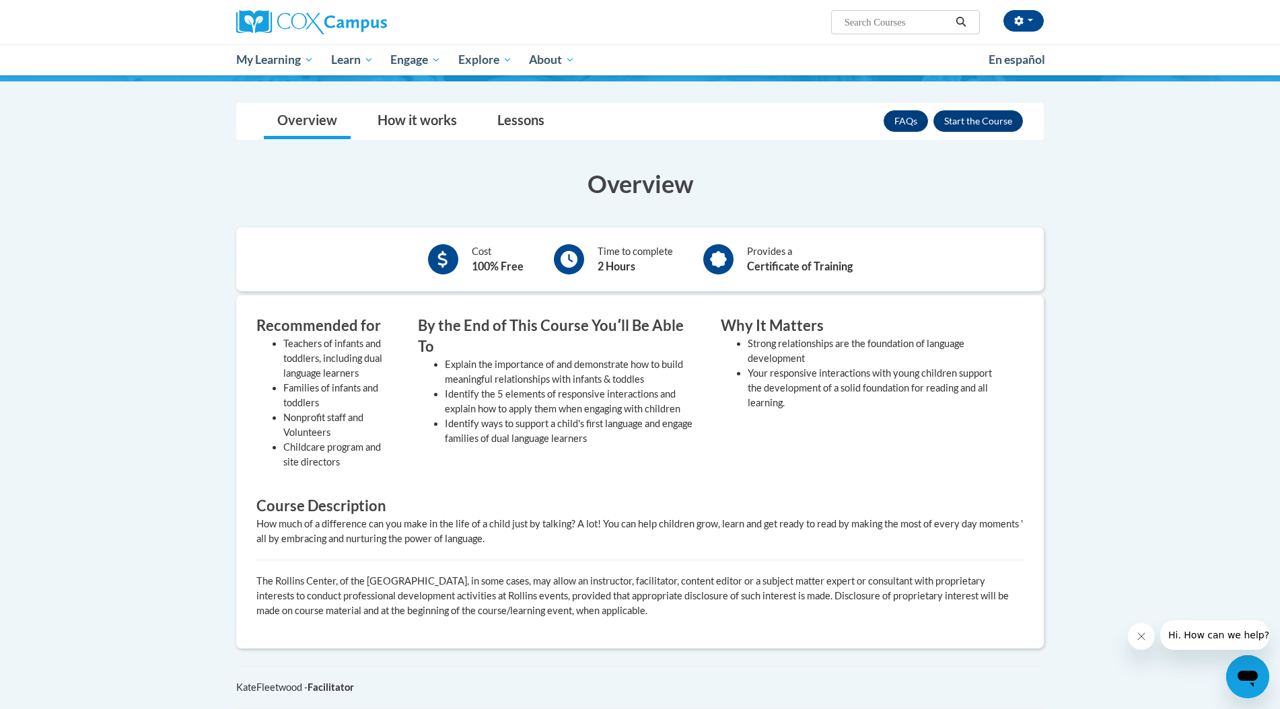
scroll to position [222, 0]
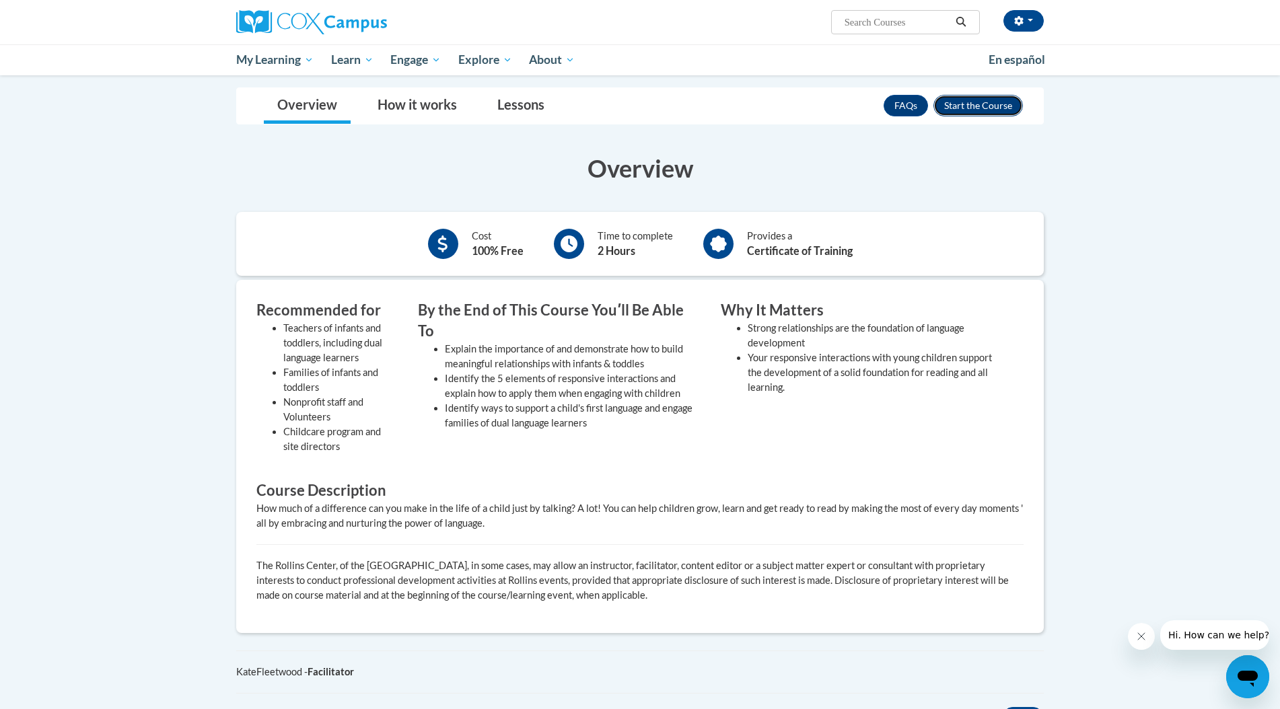
click at [991, 107] on button "Enroll" at bounding box center [979, 106] width 90 height 22
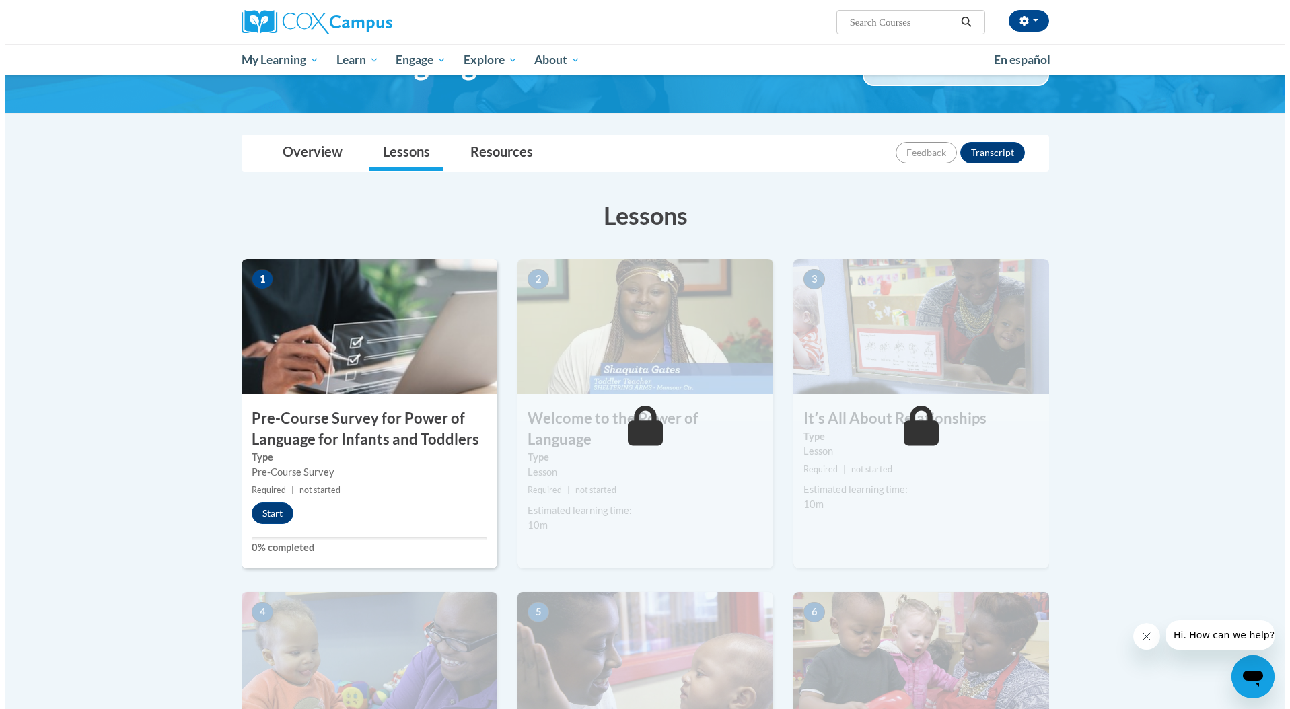
scroll to position [88, 0]
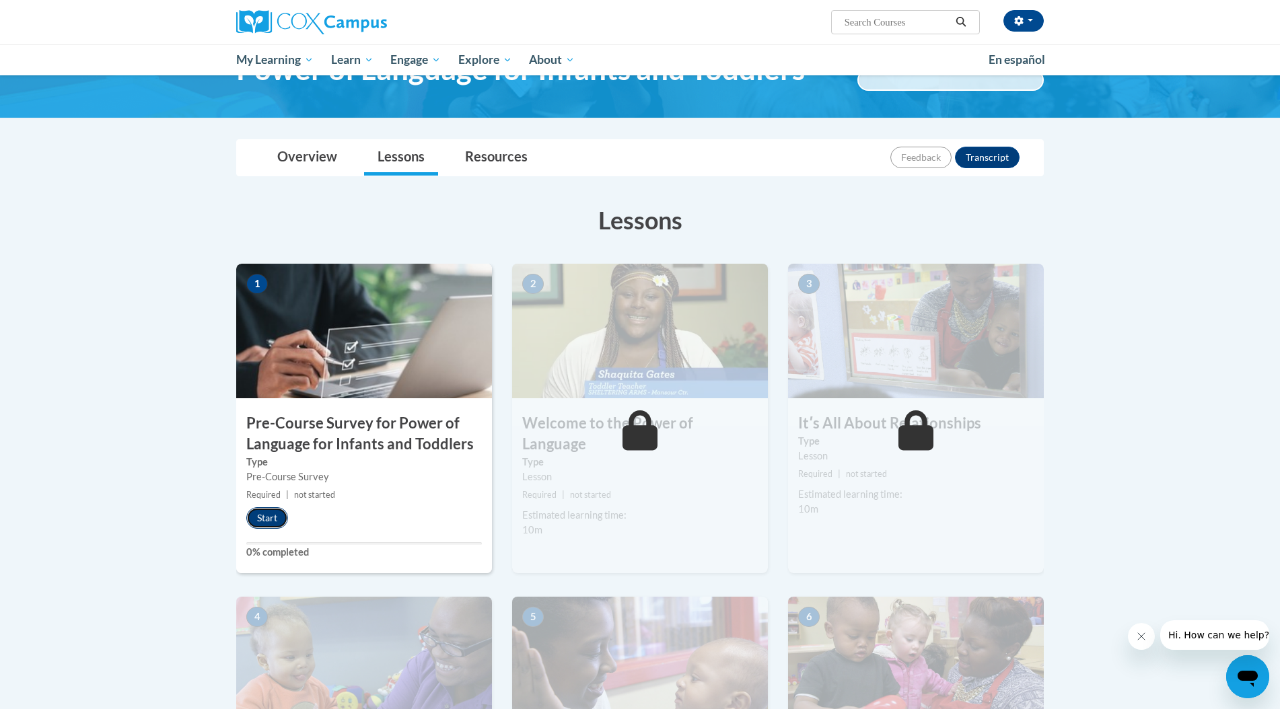
click at [266, 513] on button "Start" at bounding box center [267, 519] width 42 height 22
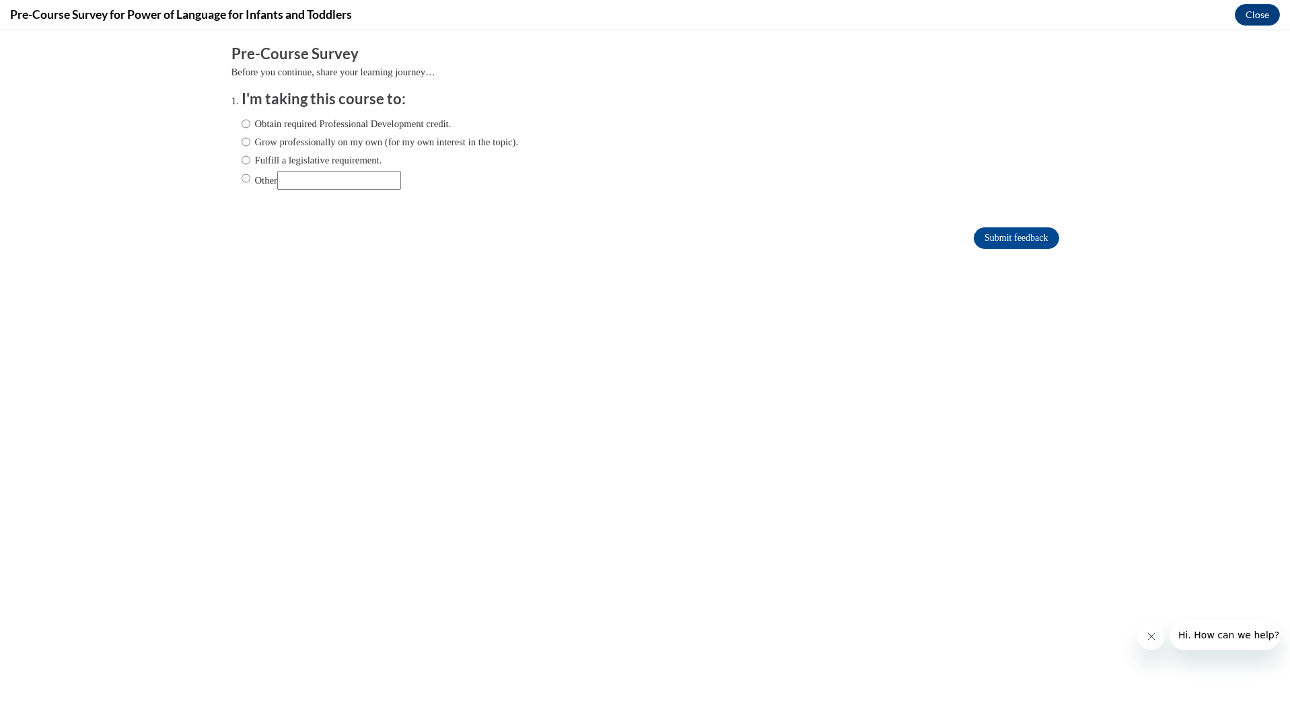
scroll to position [0, 0]
click at [511, 145] on label "Grow professionally on my own (for my own interest in the topic)." at bounding box center [380, 142] width 277 height 15
click at [250, 145] on input "Grow professionally on my own (for my own interest in the topic)." at bounding box center [246, 142] width 9 height 15
radio input "true"
click at [1010, 238] on input "Submit feedback" at bounding box center [1016, 239] width 85 height 22
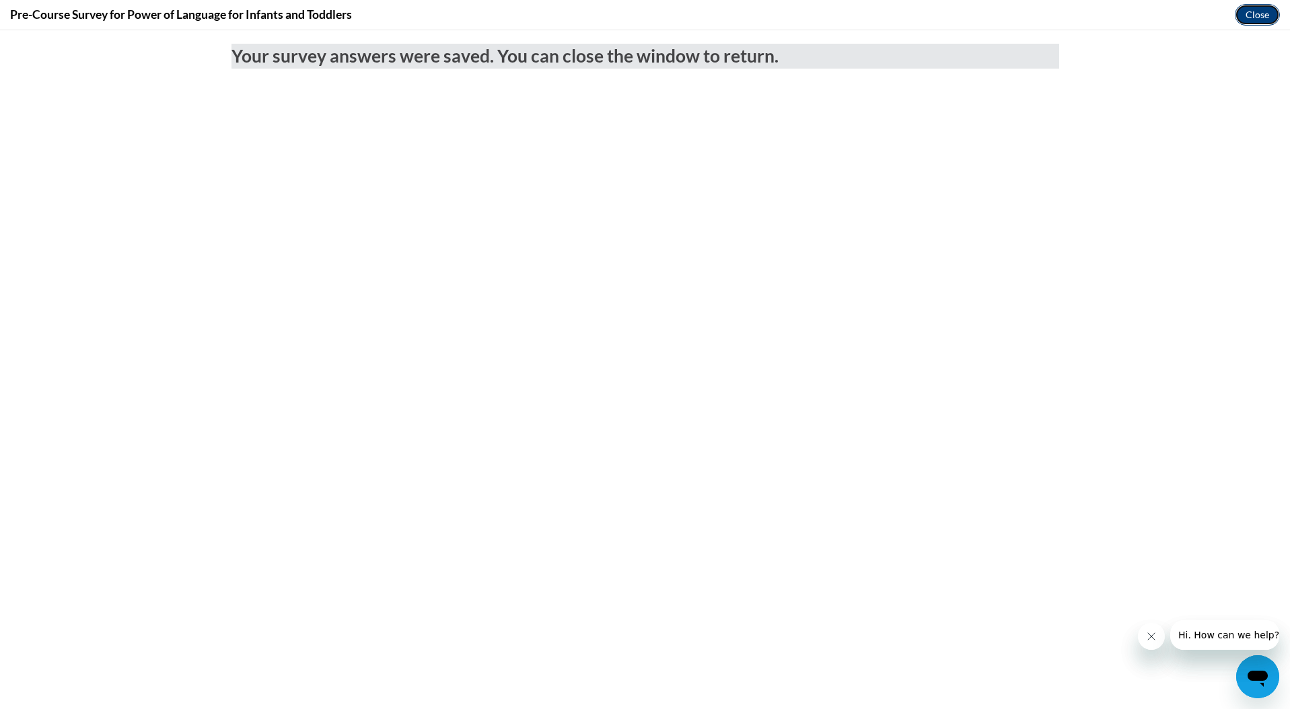
click at [1252, 10] on button "Close" at bounding box center [1257, 15] width 45 height 22
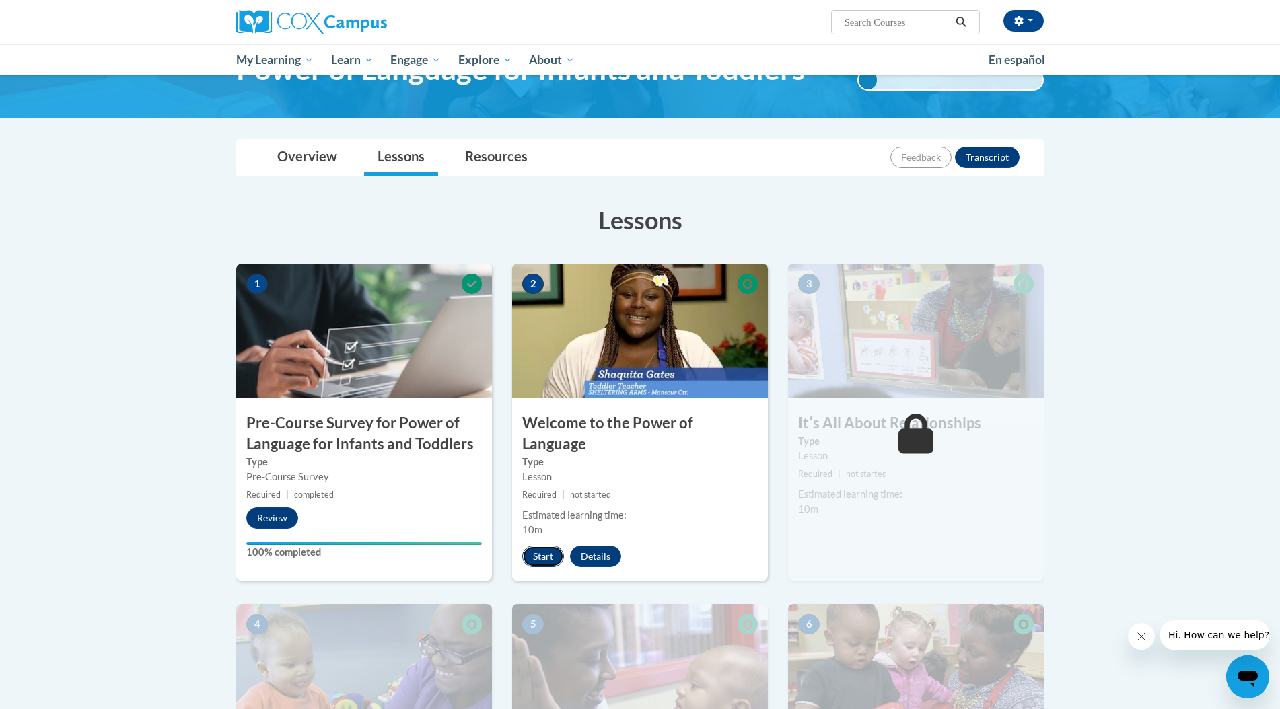
click at [552, 546] on button "Start" at bounding box center [543, 557] width 42 height 22
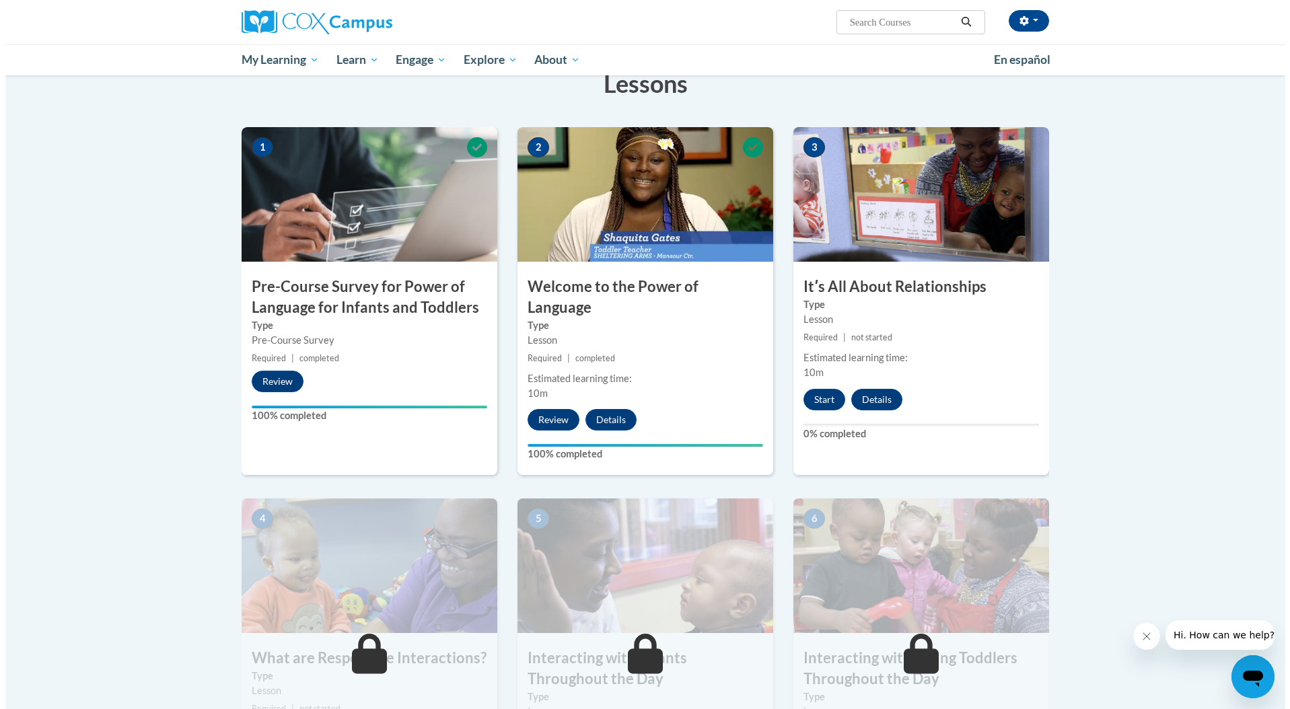
scroll to position [252, 0]
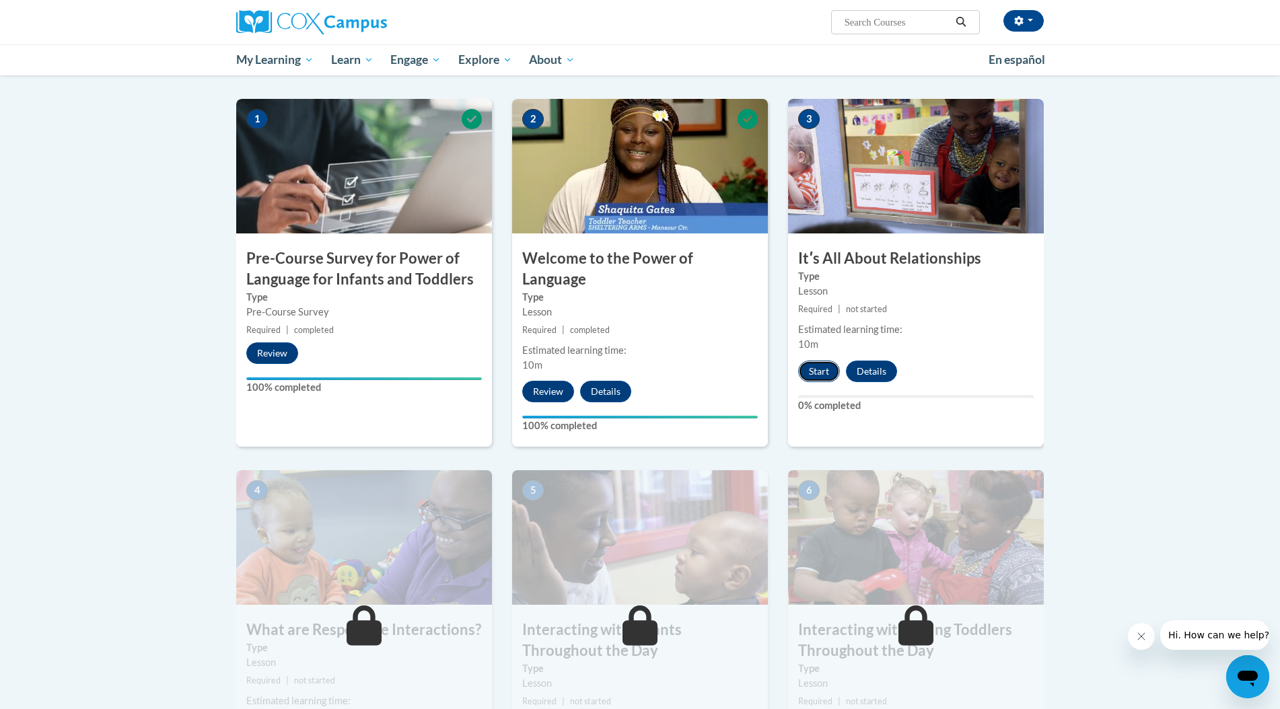
click at [811, 371] on button "Start" at bounding box center [819, 372] width 42 height 22
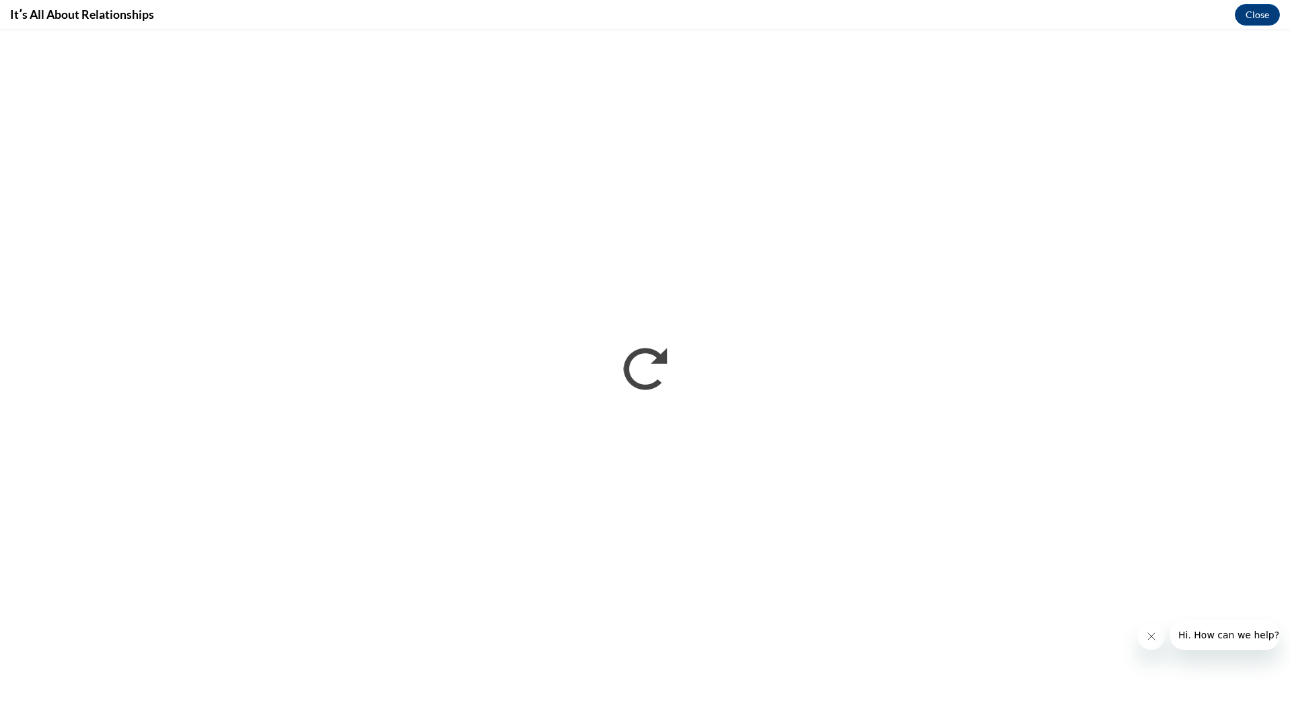
scroll to position [0, 0]
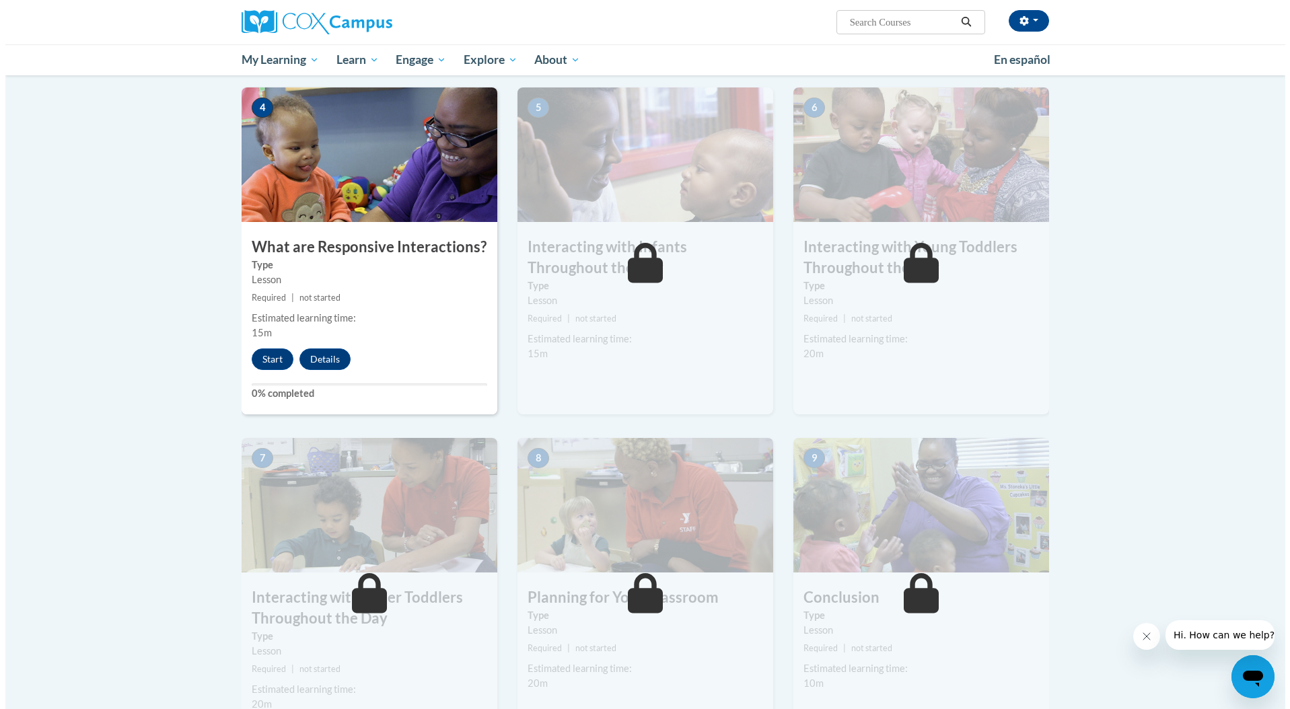
scroll to position [636, 0]
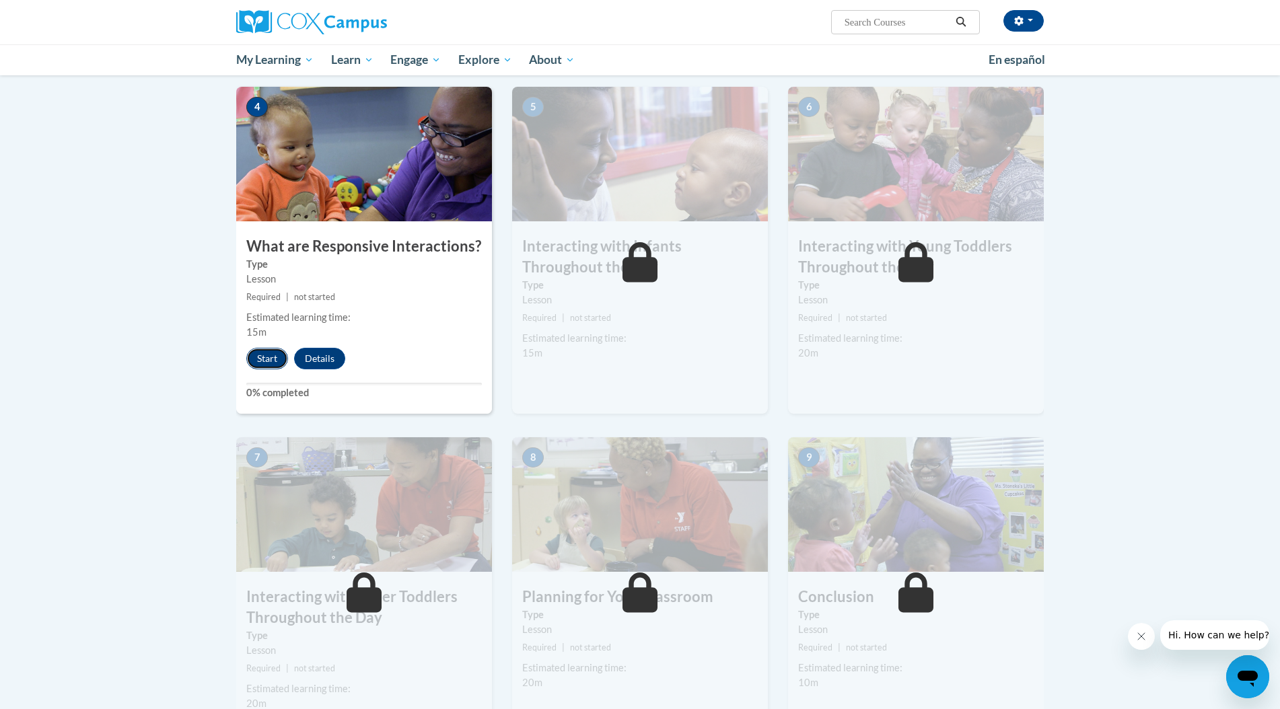
click at [272, 348] on button "Start" at bounding box center [267, 359] width 42 height 22
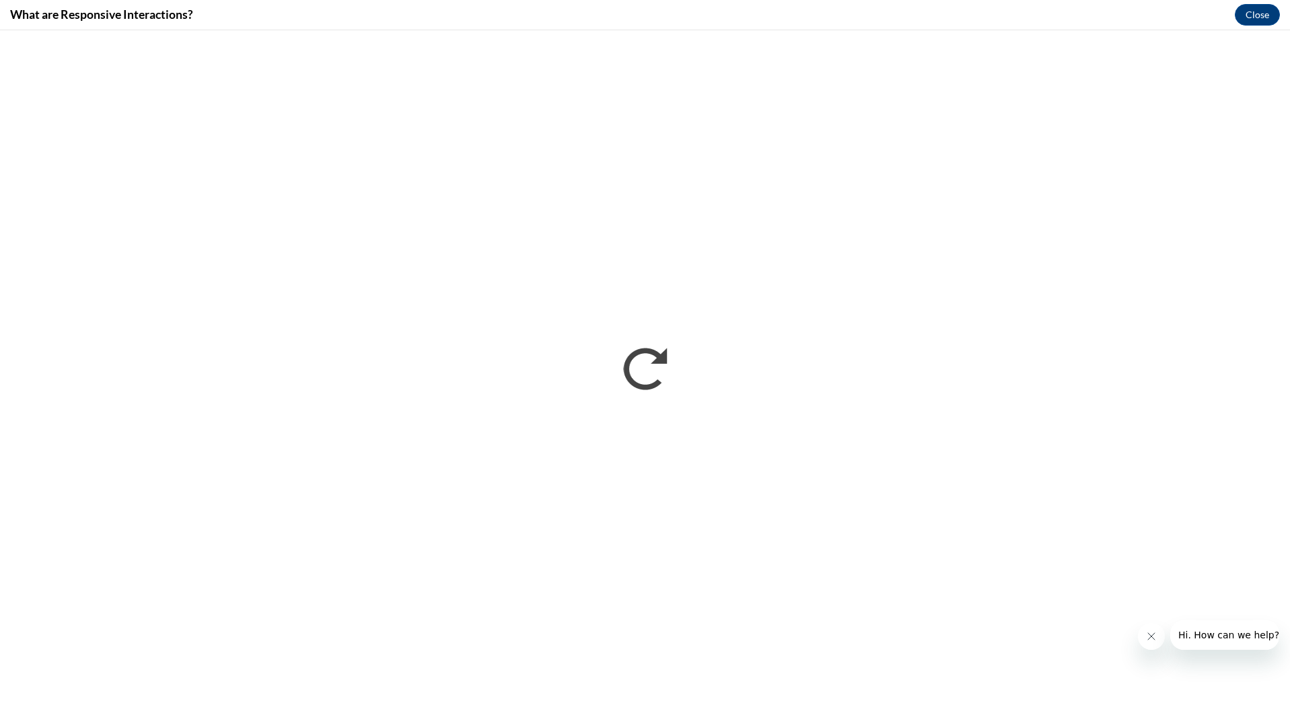
scroll to position [0, 0]
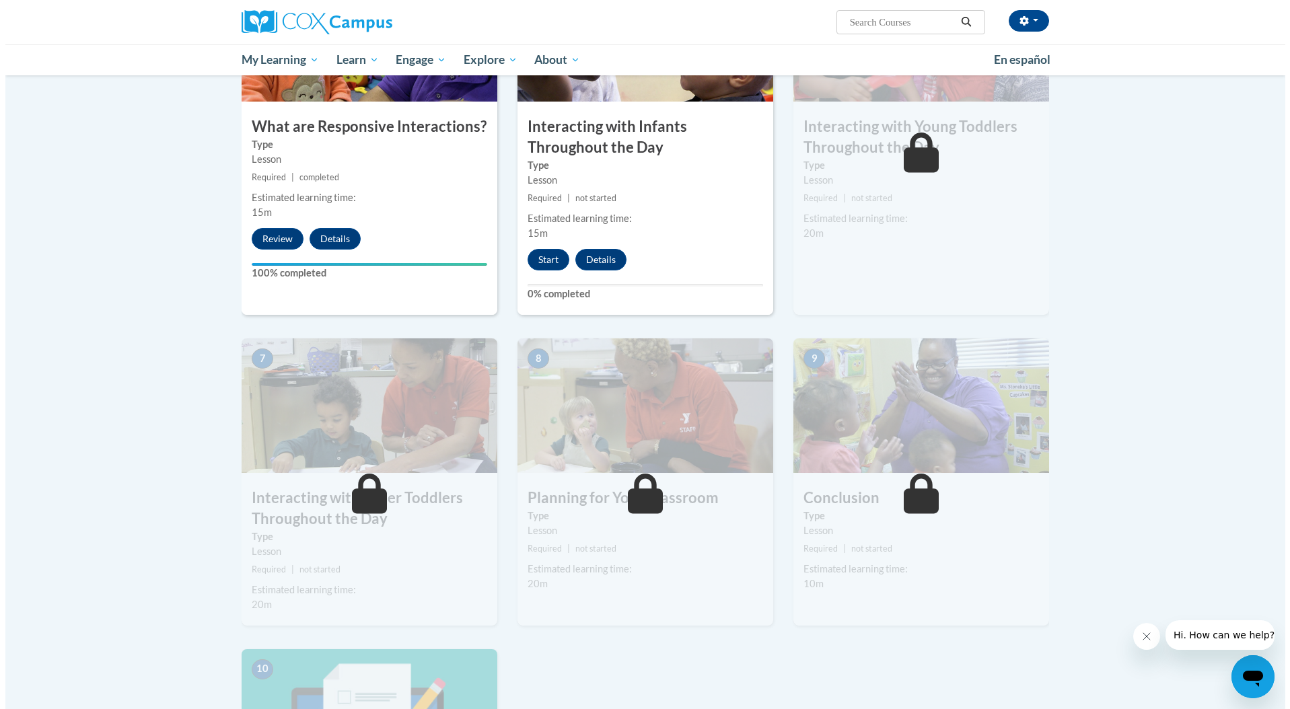
scroll to position [735, 0]
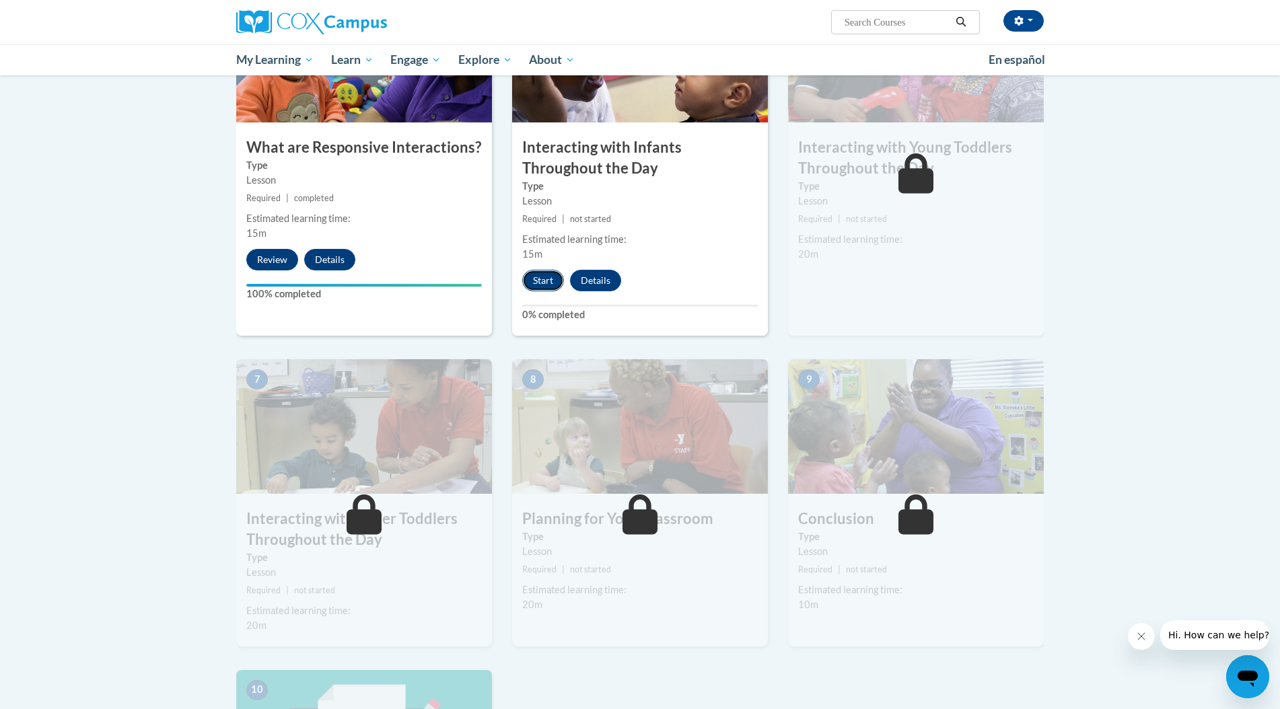
click at [552, 270] on button "Start" at bounding box center [543, 281] width 42 height 22
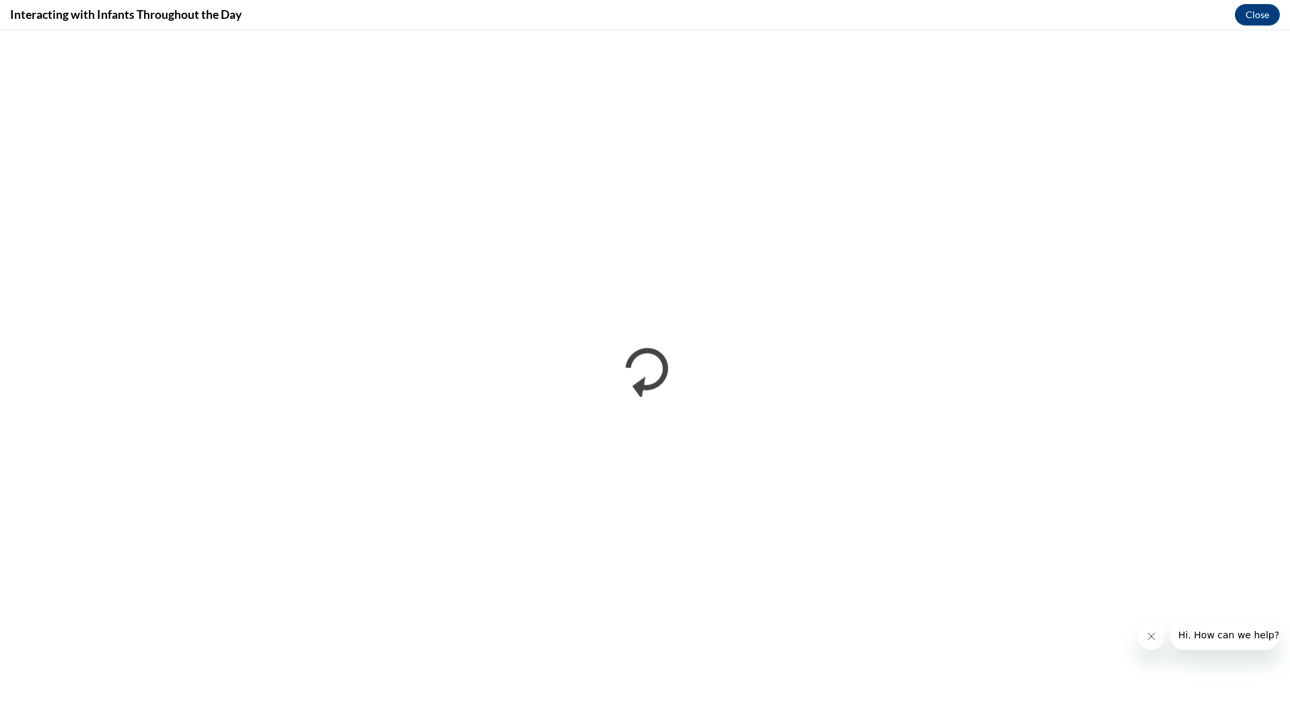
scroll to position [0, 0]
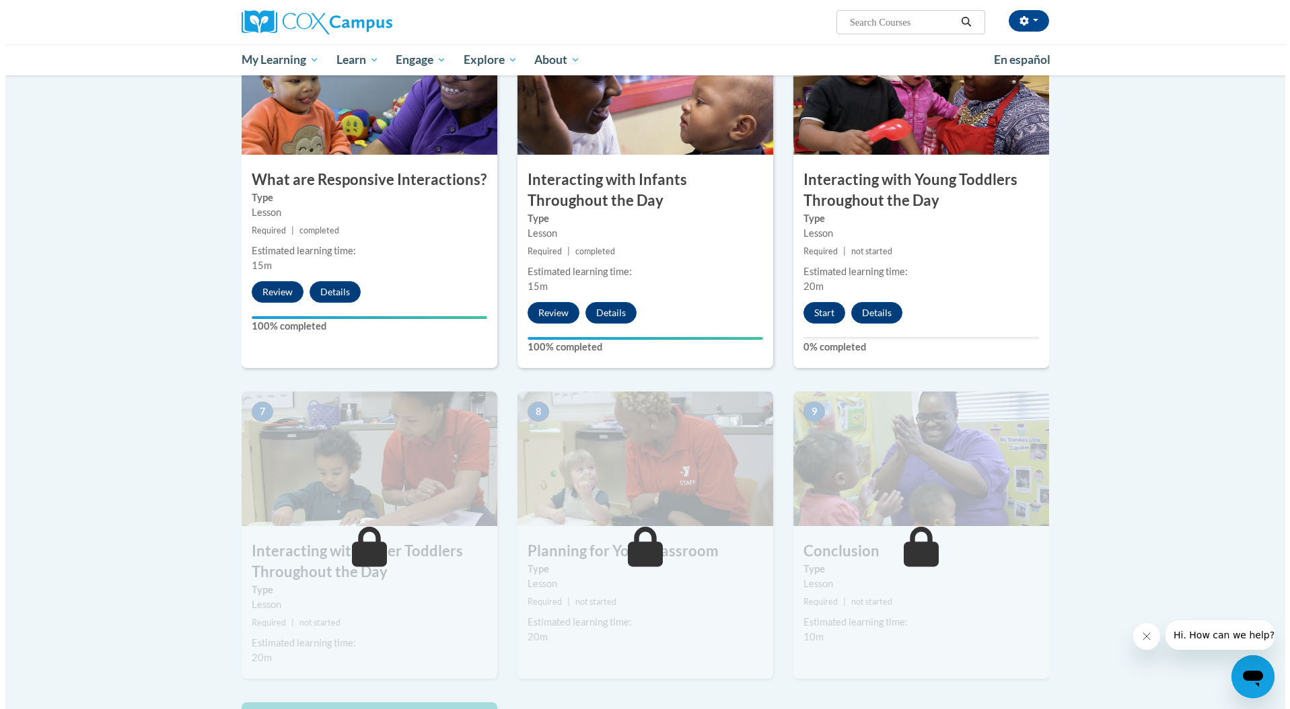
scroll to position [631, 0]
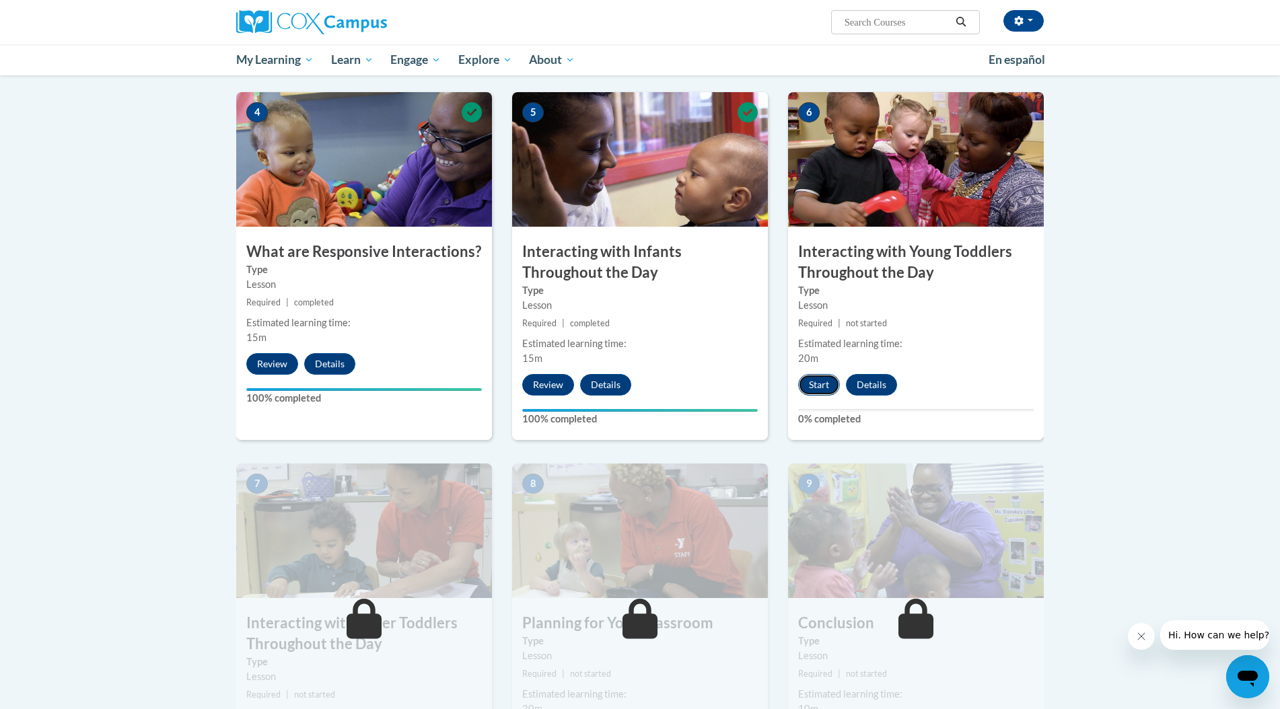
click at [826, 374] on button "Start" at bounding box center [819, 385] width 42 height 22
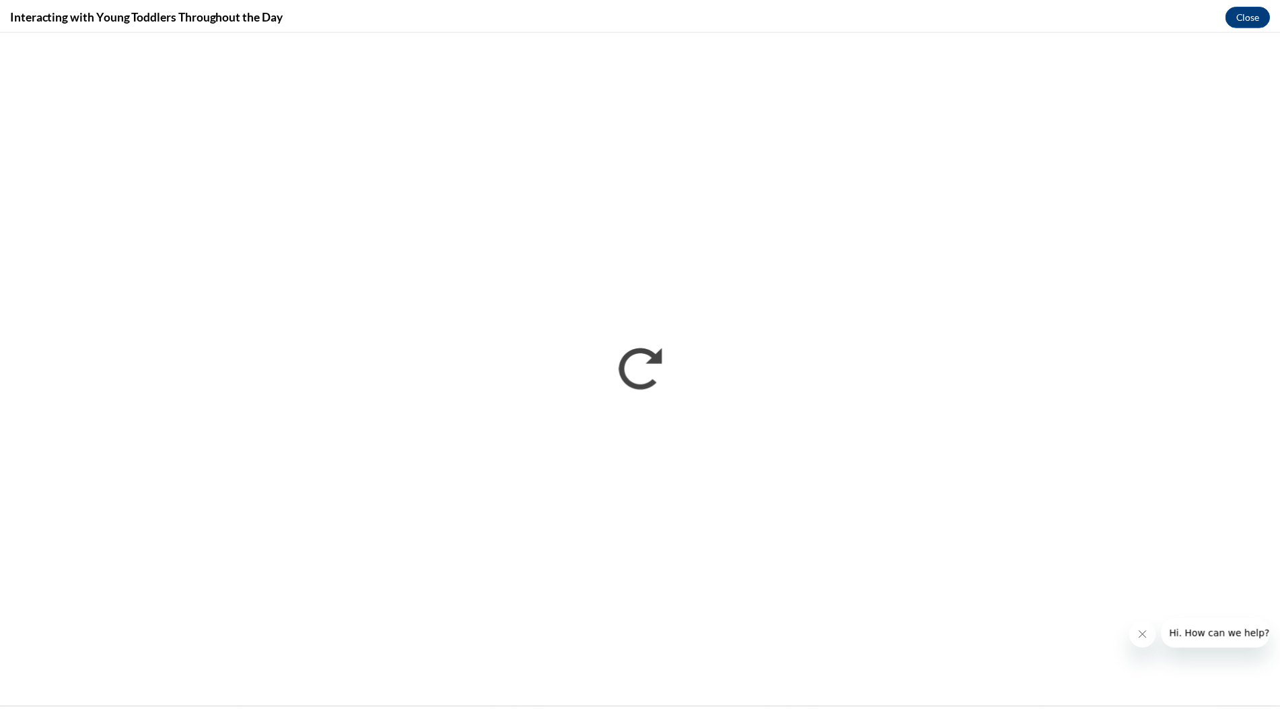
scroll to position [0, 0]
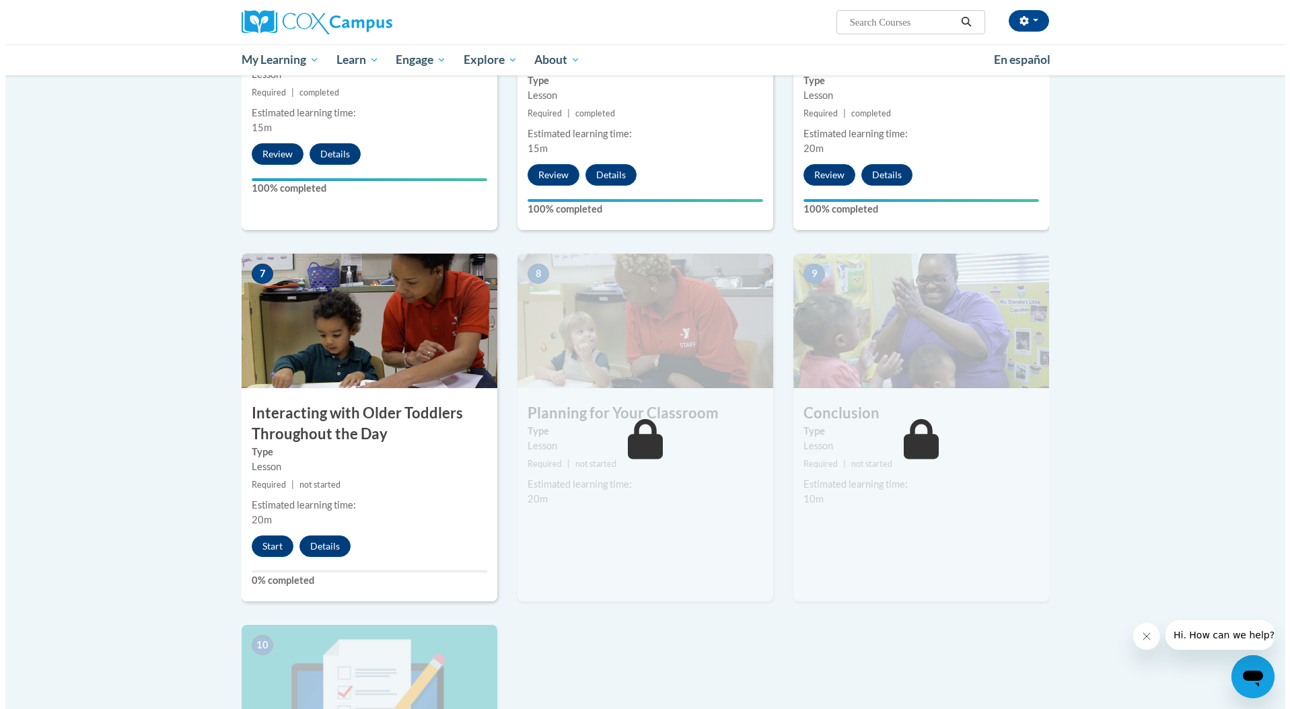
scroll to position [1086, 0]
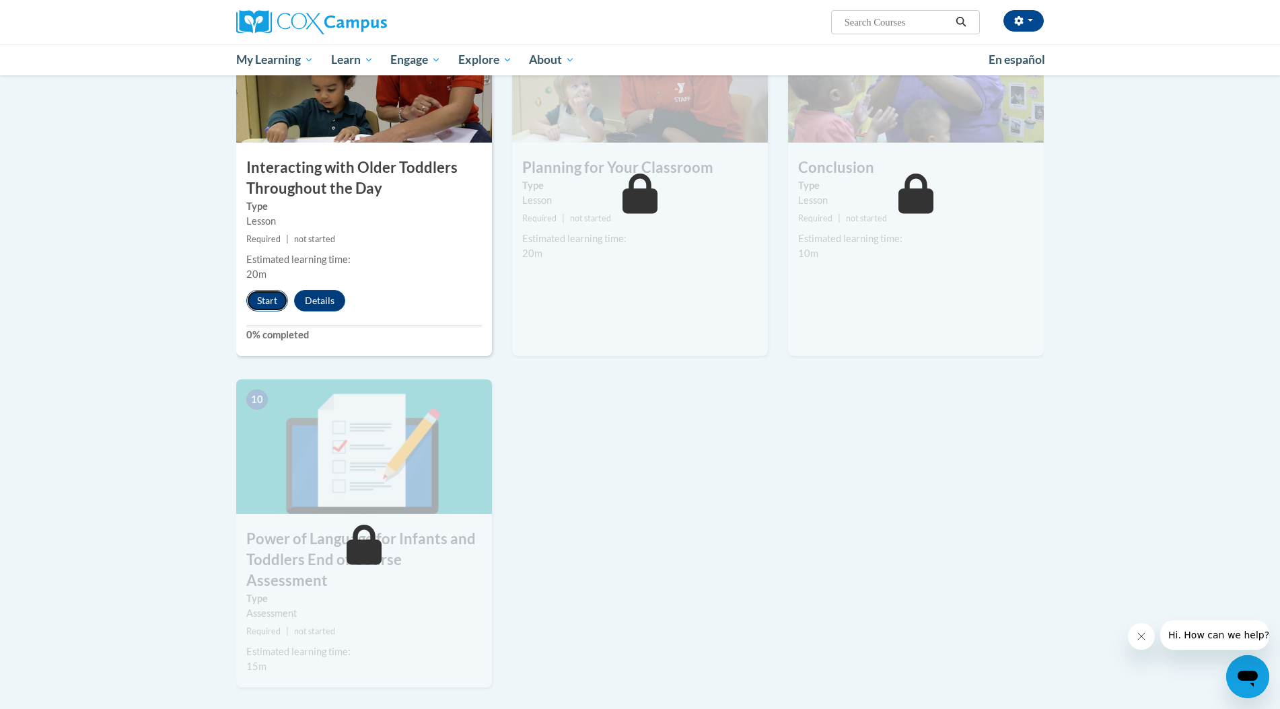
click at [260, 290] on button "Start" at bounding box center [267, 301] width 42 height 22
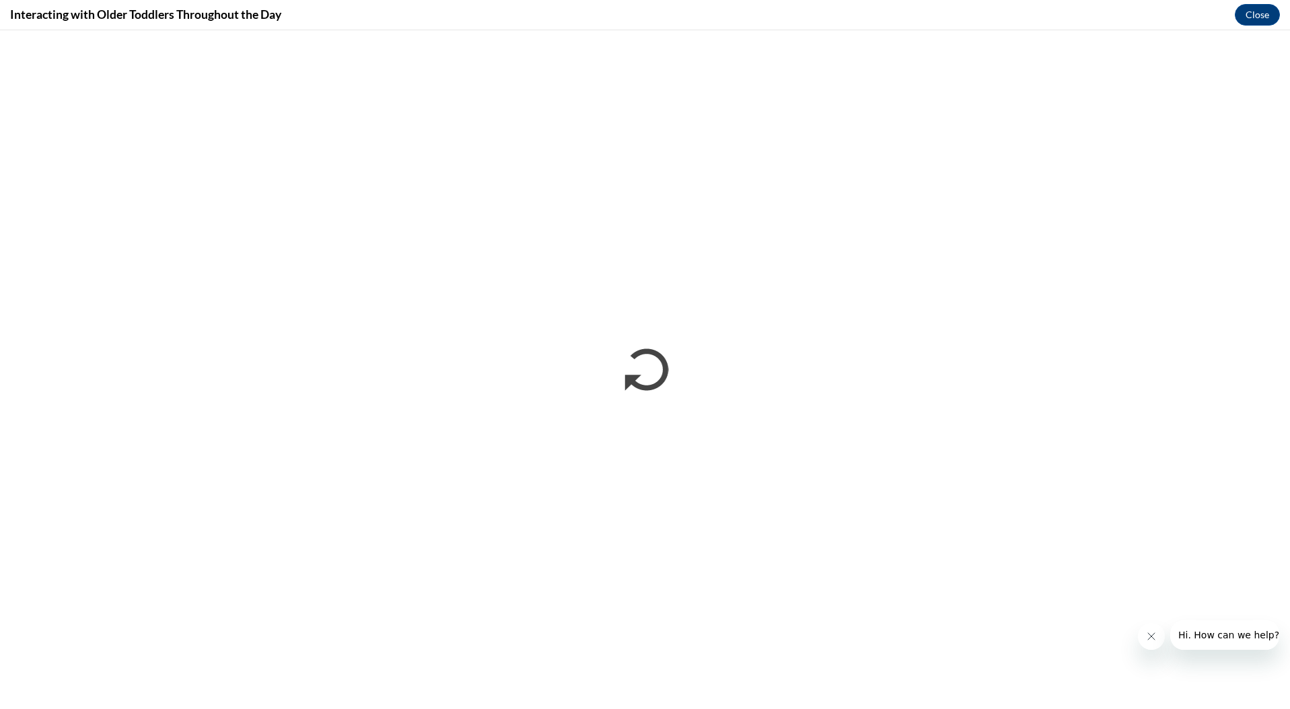
scroll to position [0, 0]
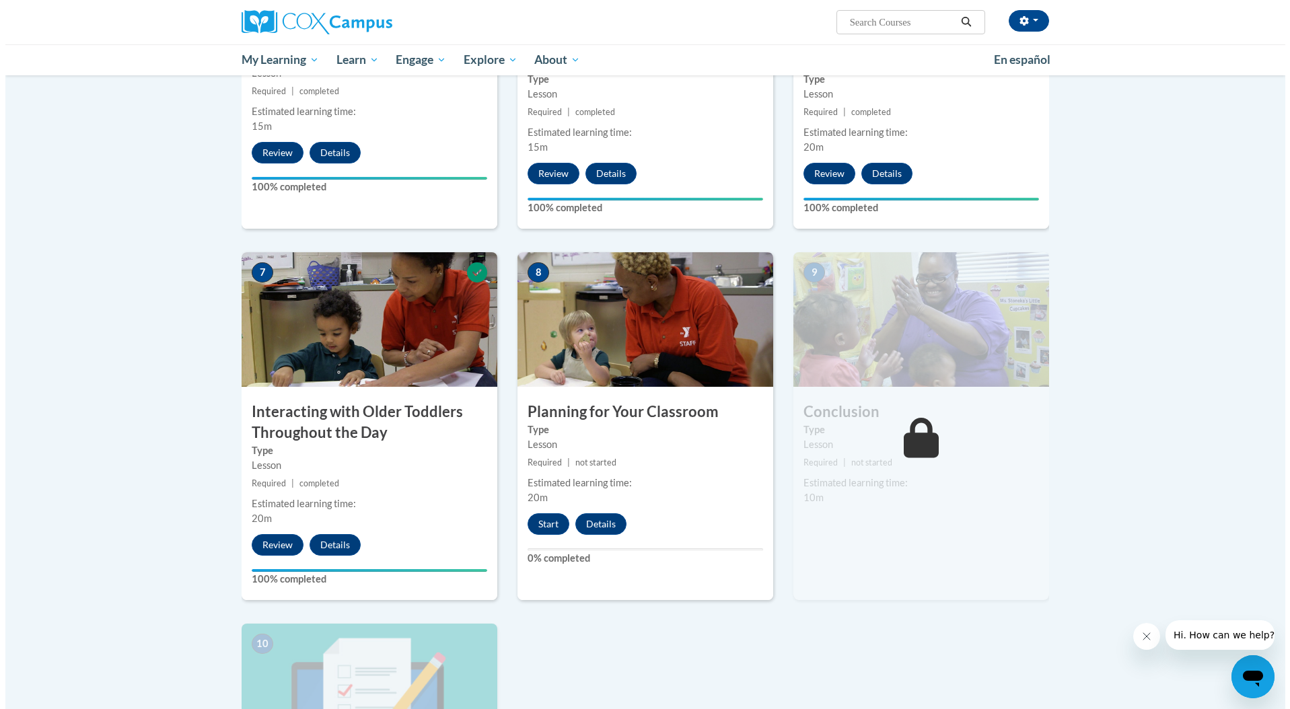
scroll to position [845, 0]
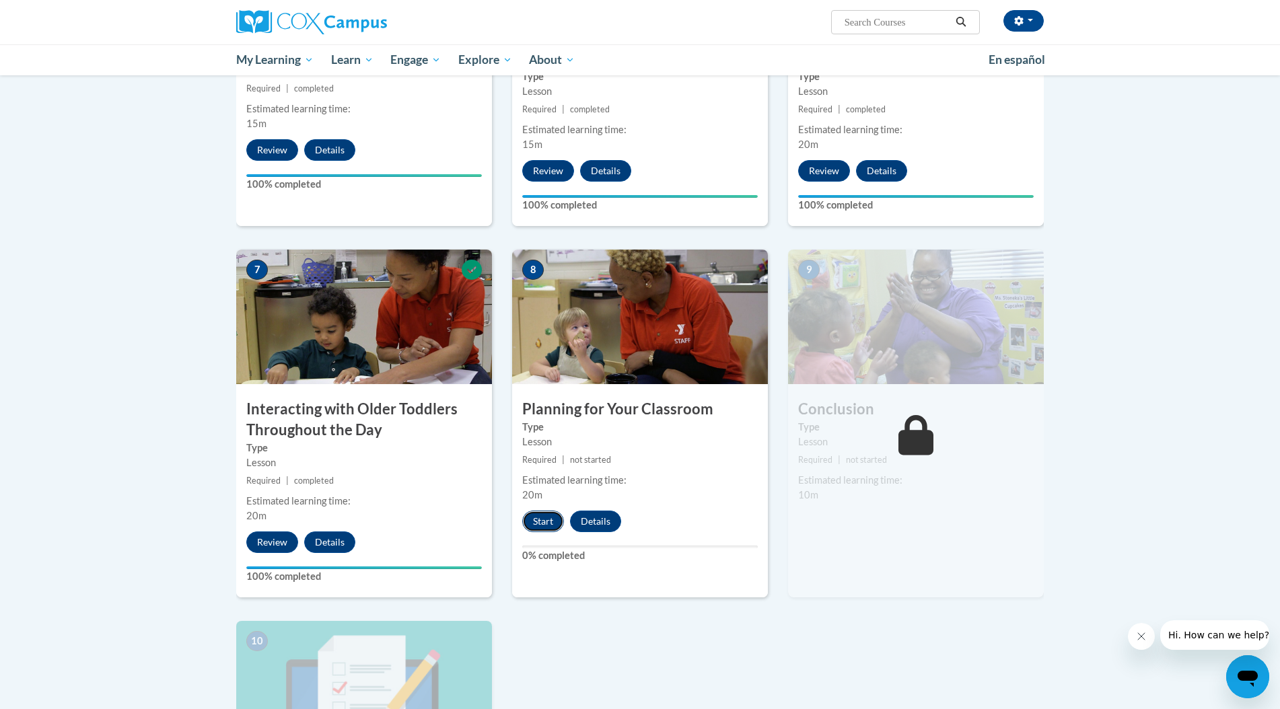
click at [545, 511] on button "Start" at bounding box center [543, 522] width 42 height 22
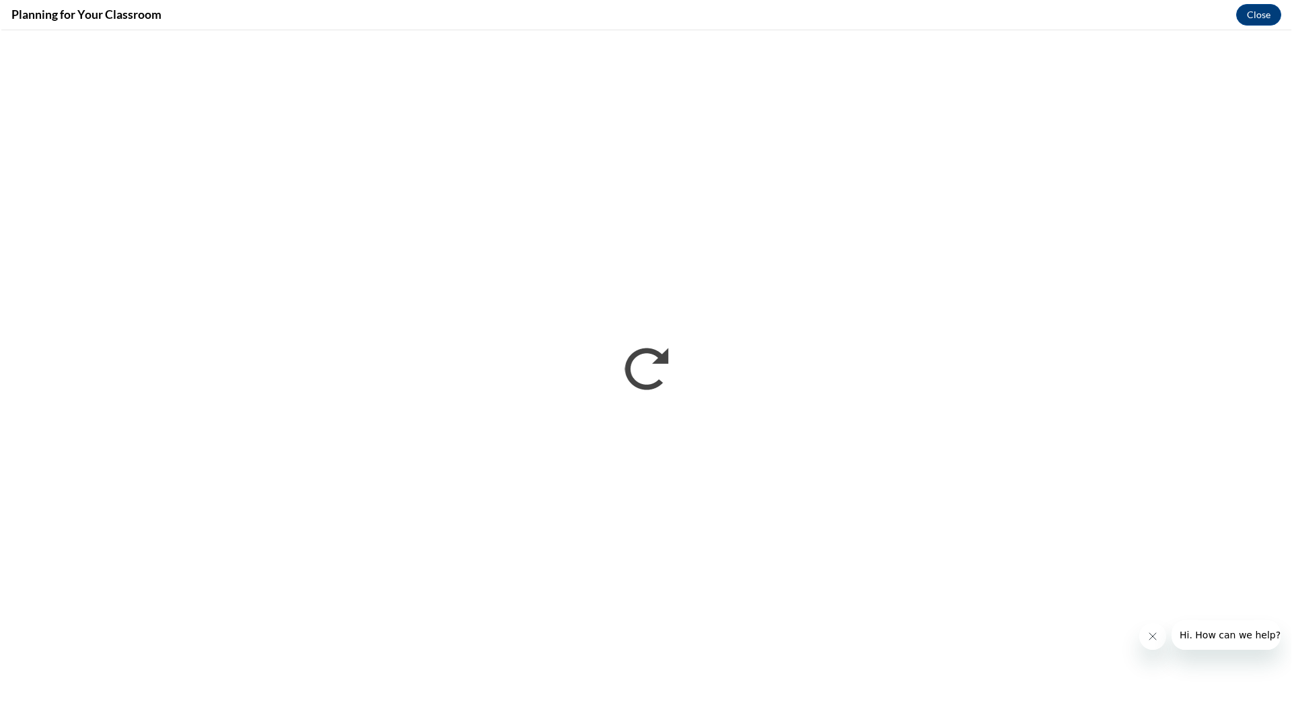
scroll to position [0, 0]
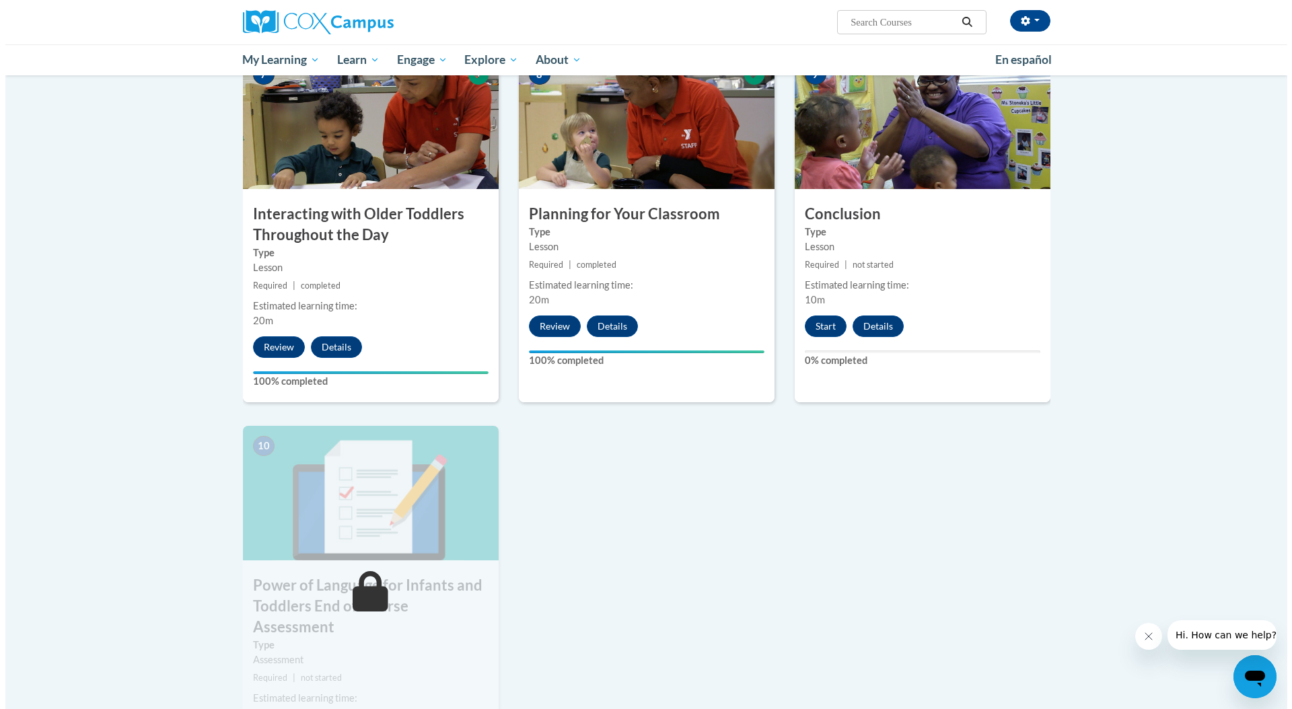
scroll to position [885, 0]
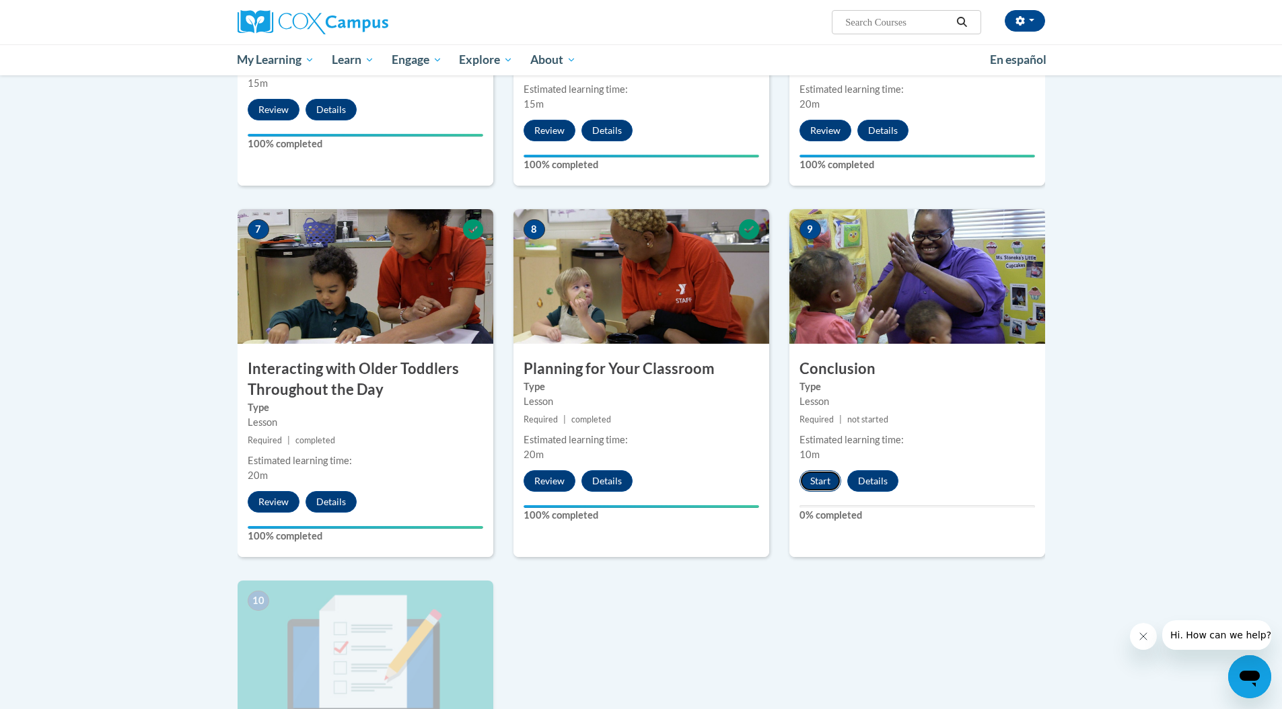
click at [825, 470] on button "Start" at bounding box center [821, 481] width 42 height 22
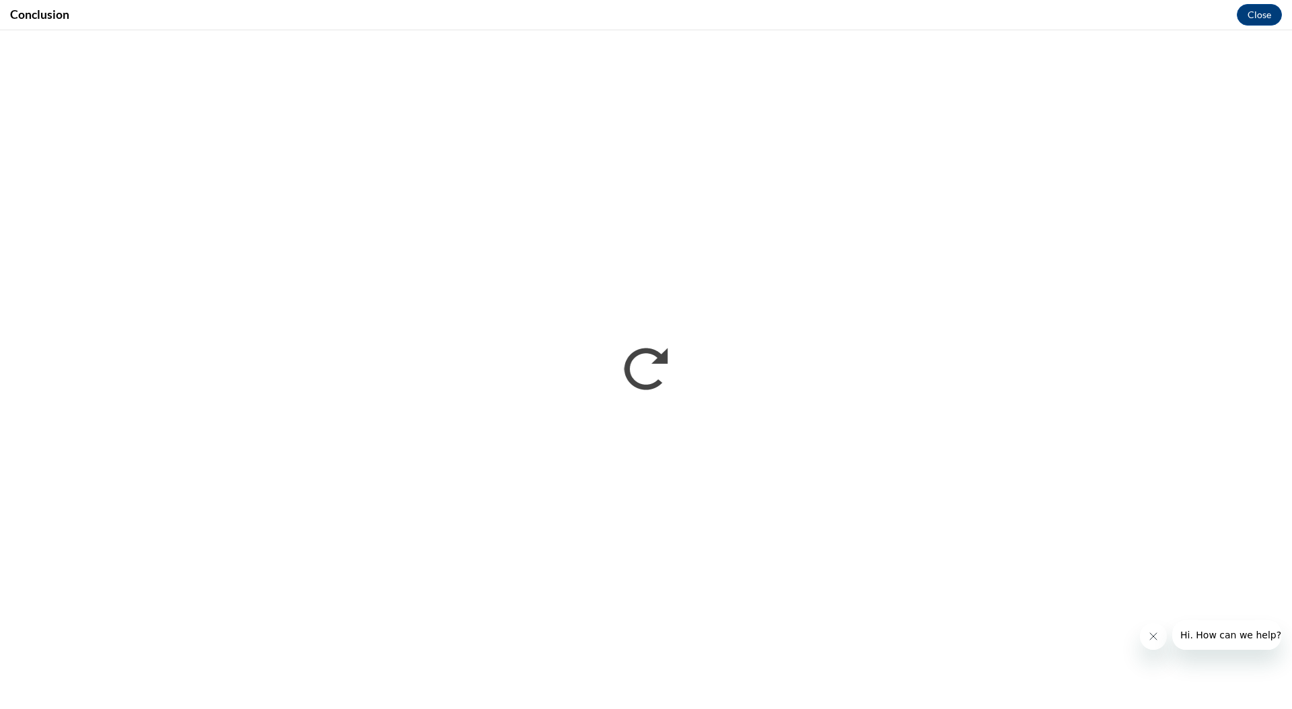
scroll to position [0, 0]
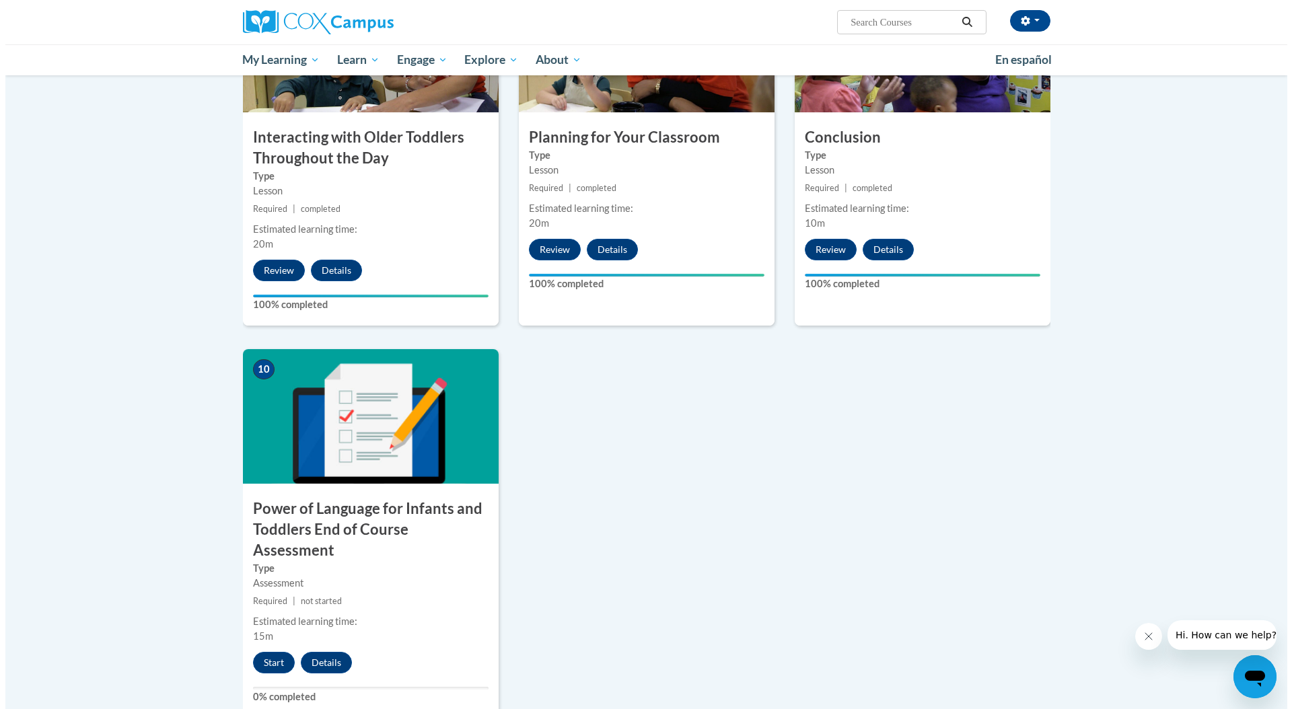
scroll to position [1428, 0]
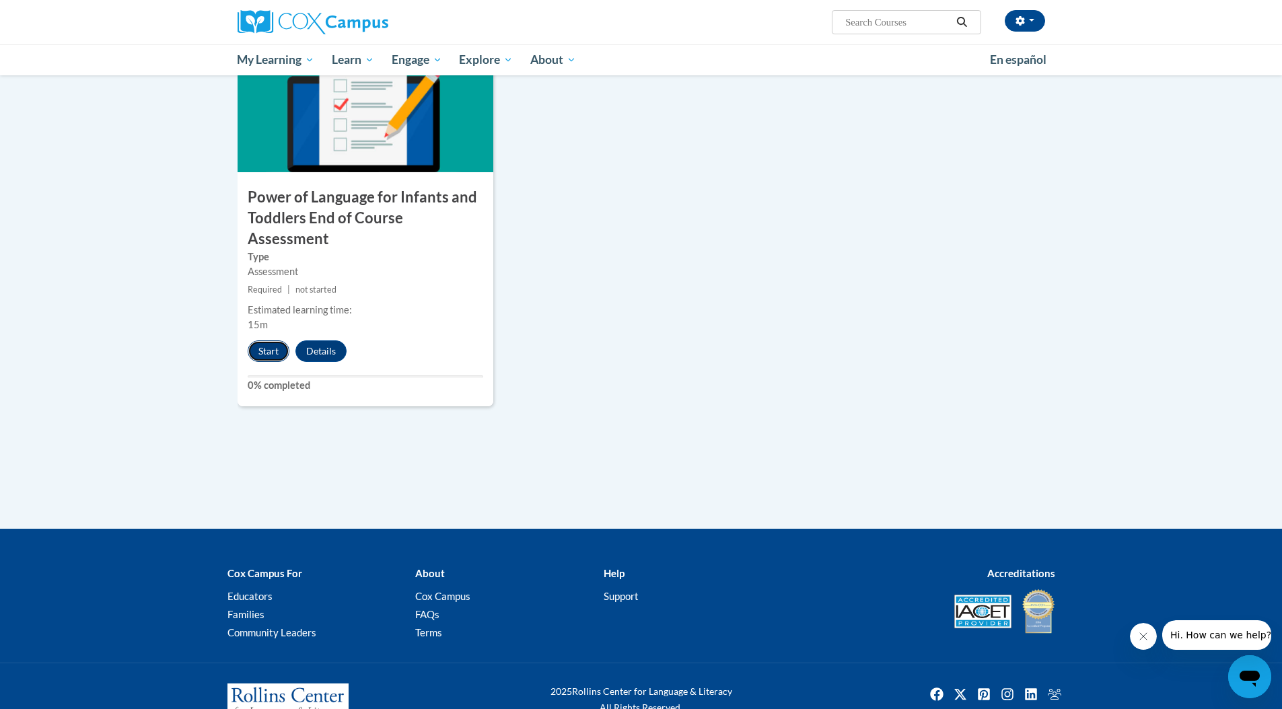
click at [257, 341] on button "Start" at bounding box center [269, 352] width 42 height 22
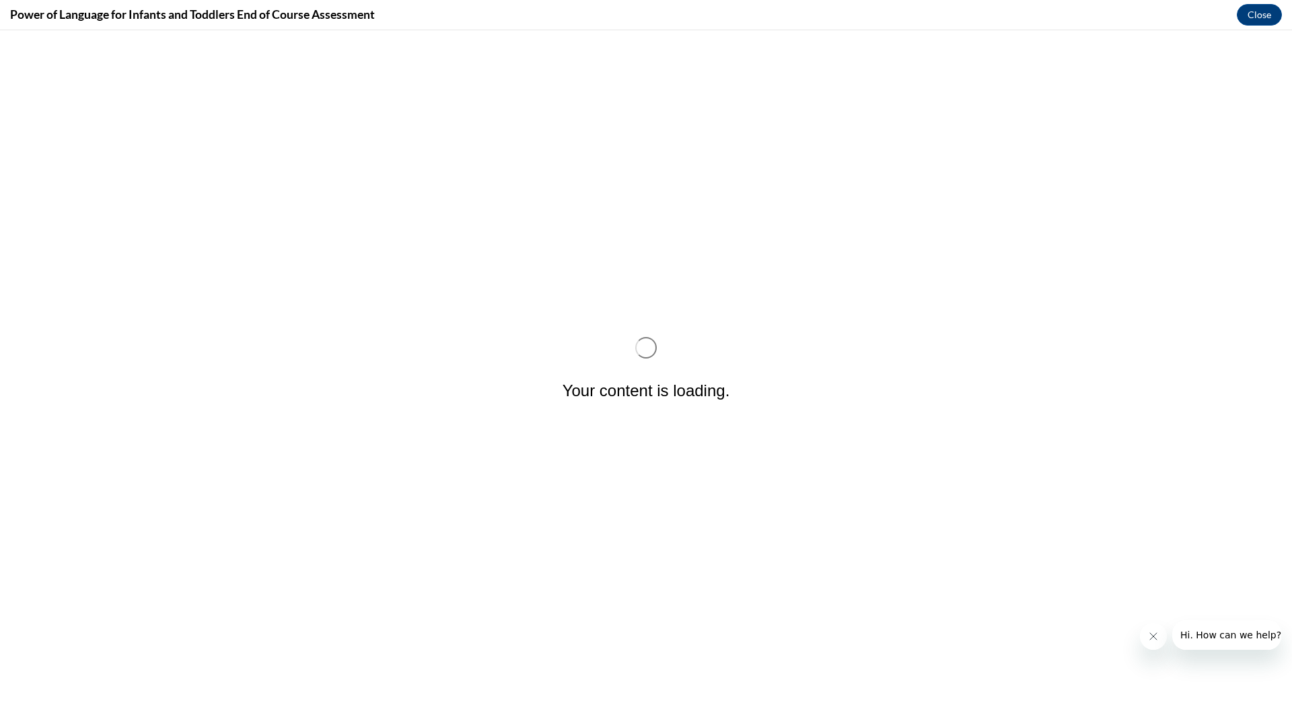
scroll to position [0, 0]
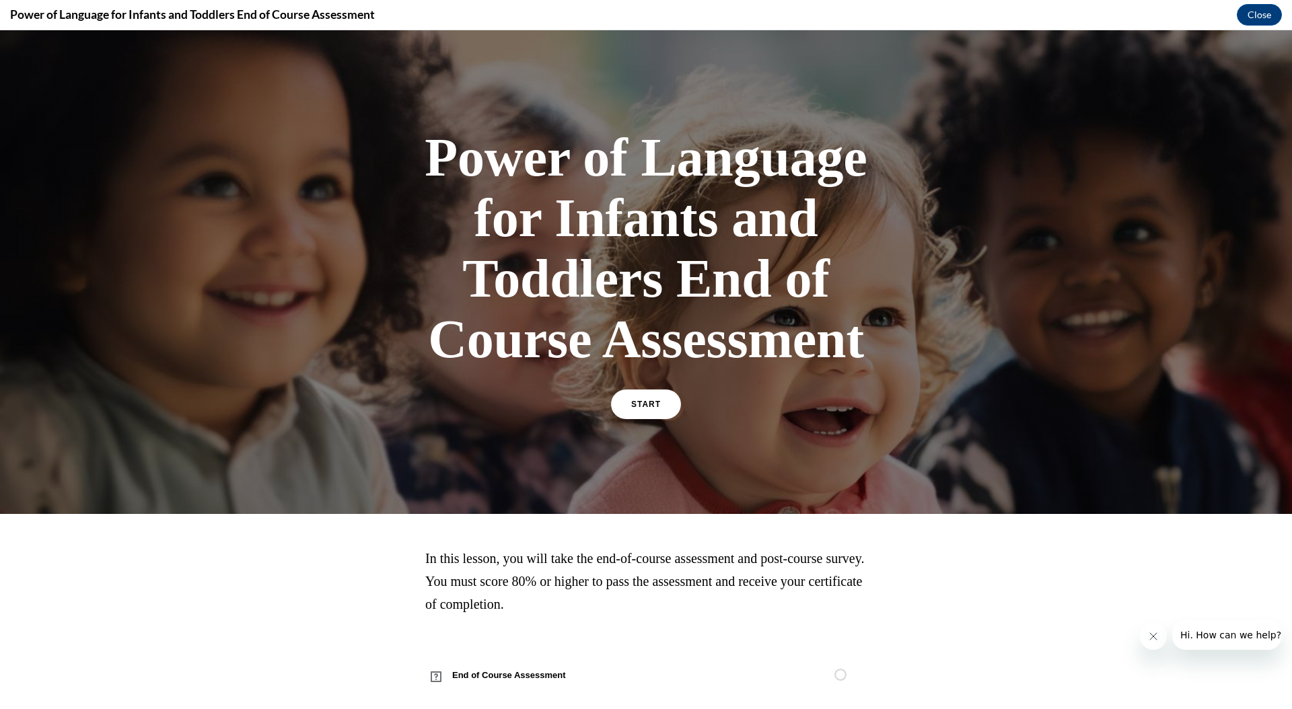
click at [664, 420] on div "START" at bounding box center [646, 410] width 70 height 41
click at [657, 417] on link "START" at bounding box center [645, 404] width 73 height 31
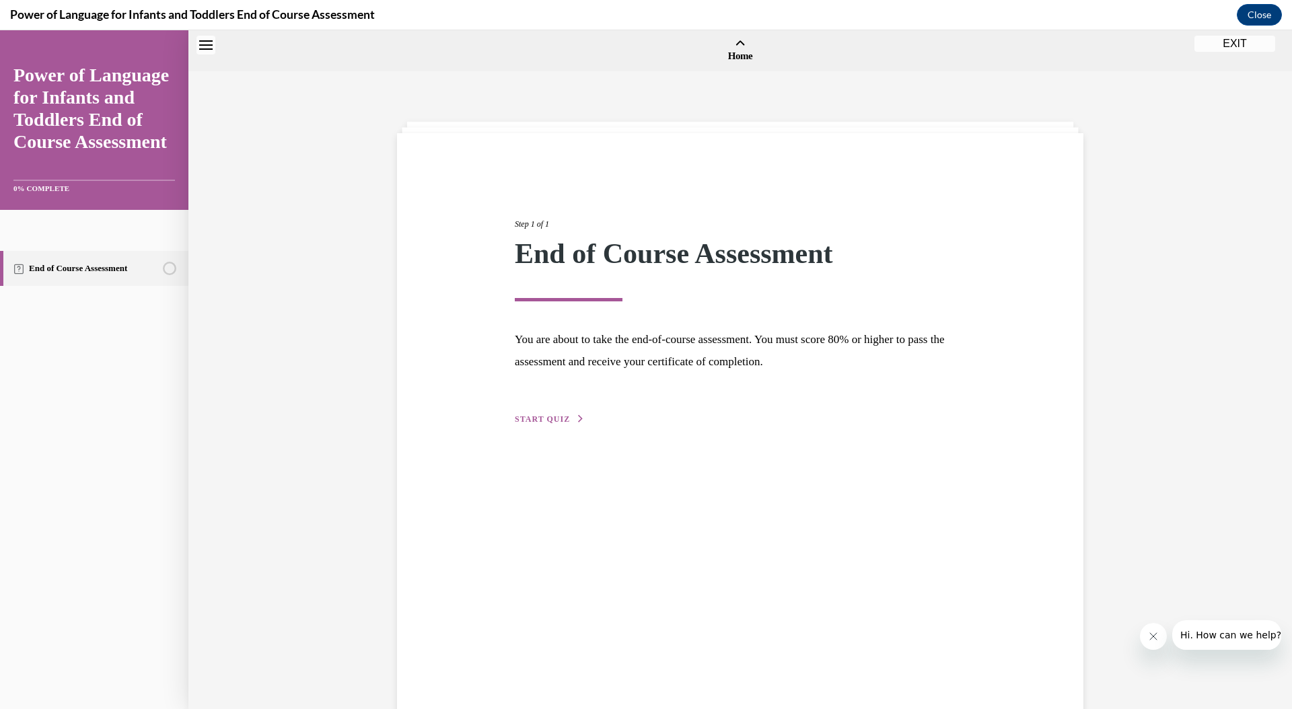
scroll to position [42, 0]
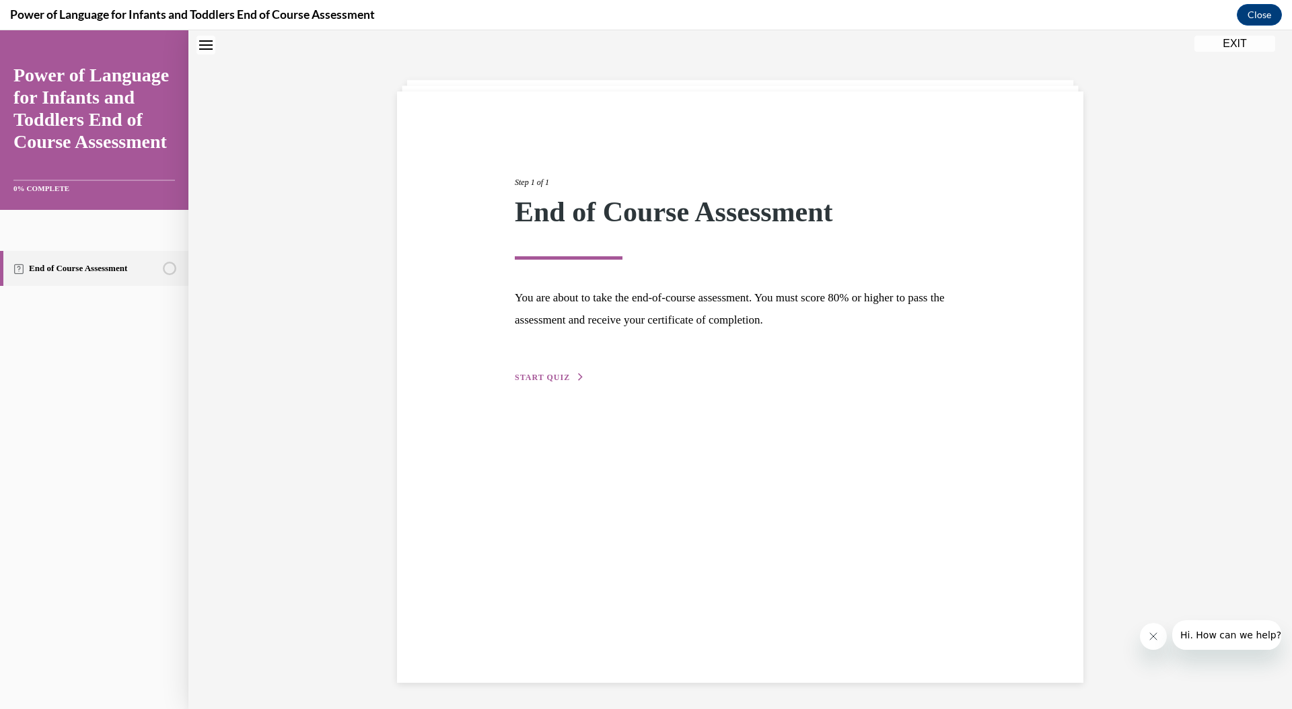
click at [543, 380] on span "START QUIZ" at bounding box center [542, 377] width 55 height 9
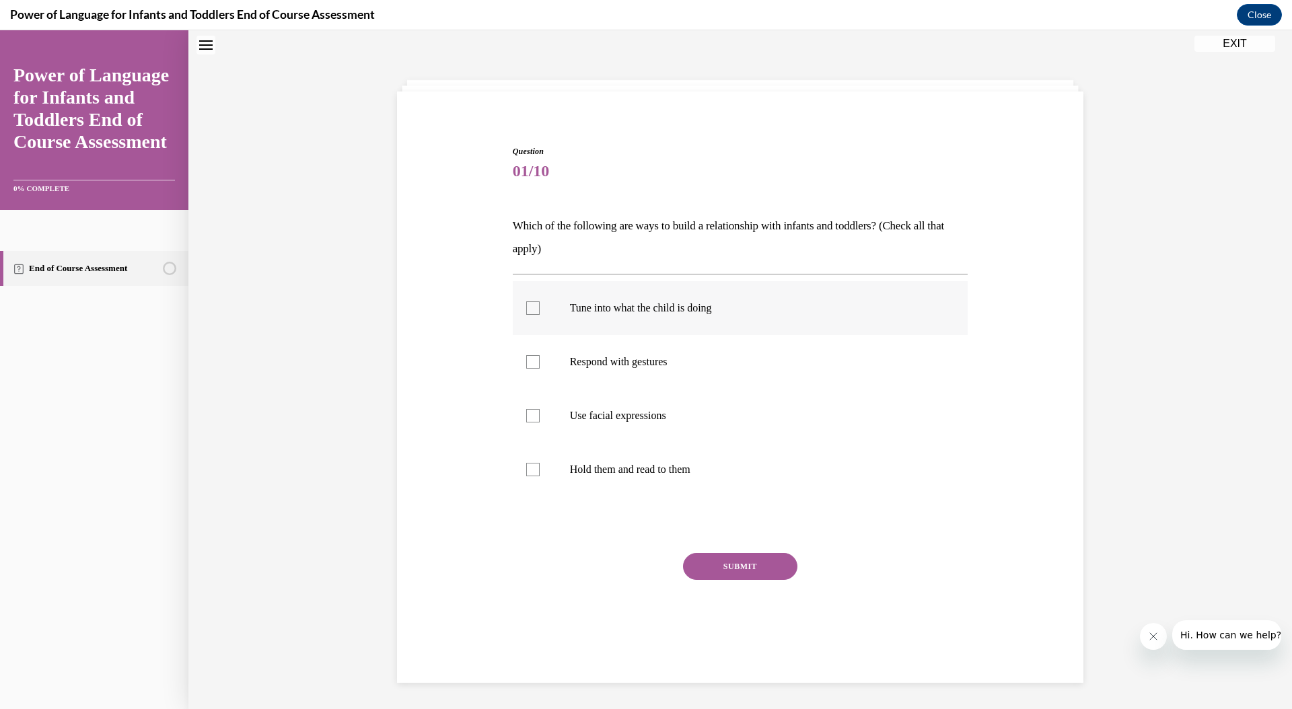
click at [520, 310] on label "Tune into what the child is doing" at bounding box center [741, 308] width 456 height 54
click at [526, 310] on input "Tune into what the child is doing" at bounding box center [532, 308] width 13 height 13
checkbox input "true"
click at [526, 360] on div at bounding box center [532, 361] width 13 height 13
click at [526, 360] on input "Respond with gestures" at bounding box center [532, 361] width 13 height 13
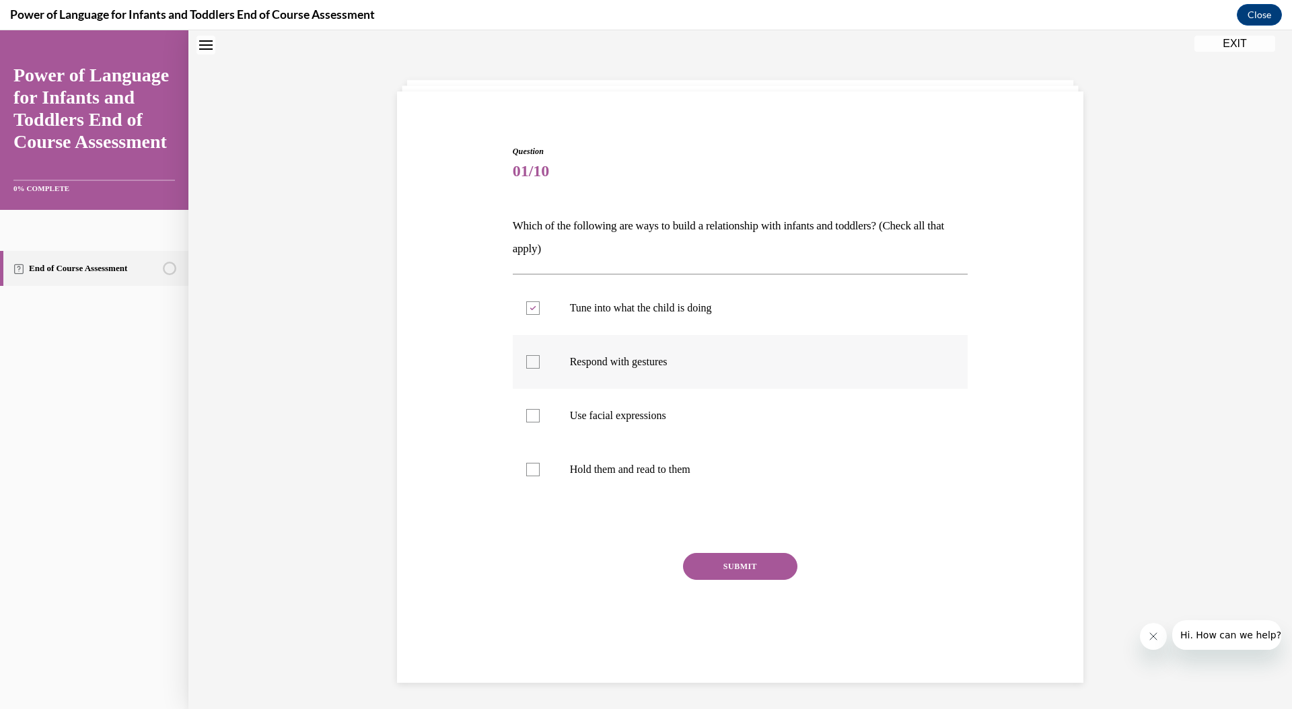
checkbox input "true"
click at [532, 413] on div at bounding box center [532, 415] width 13 height 13
click at [532, 413] on input "Use facial expressions" at bounding box center [532, 415] width 13 height 13
checkbox input "true"
click at [533, 466] on div at bounding box center [532, 469] width 13 height 13
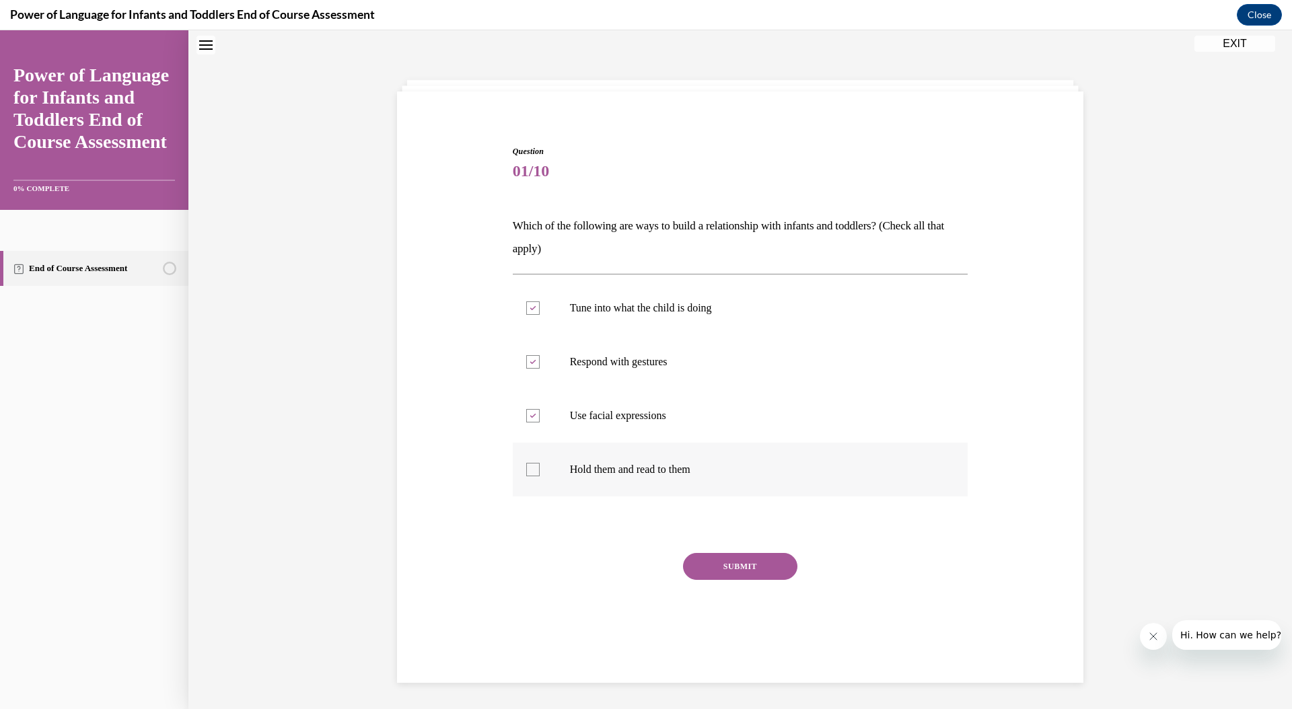
click at [533, 466] on input "Hold them and read to them" at bounding box center [532, 469] width 13 height 13
checkbox input "true"
click at [731, 572] on button "SUBMIT" at bounding box center [740, 566] width 114 height 27
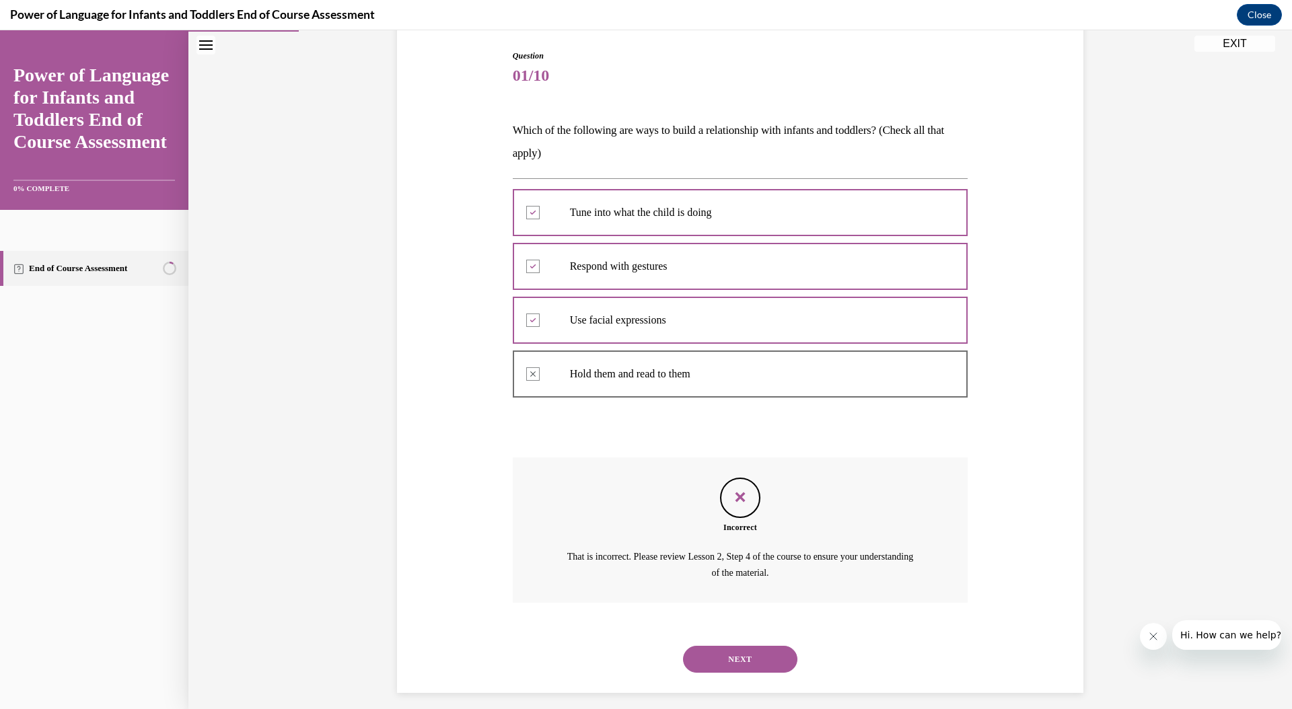
scroll to position [148, 0]
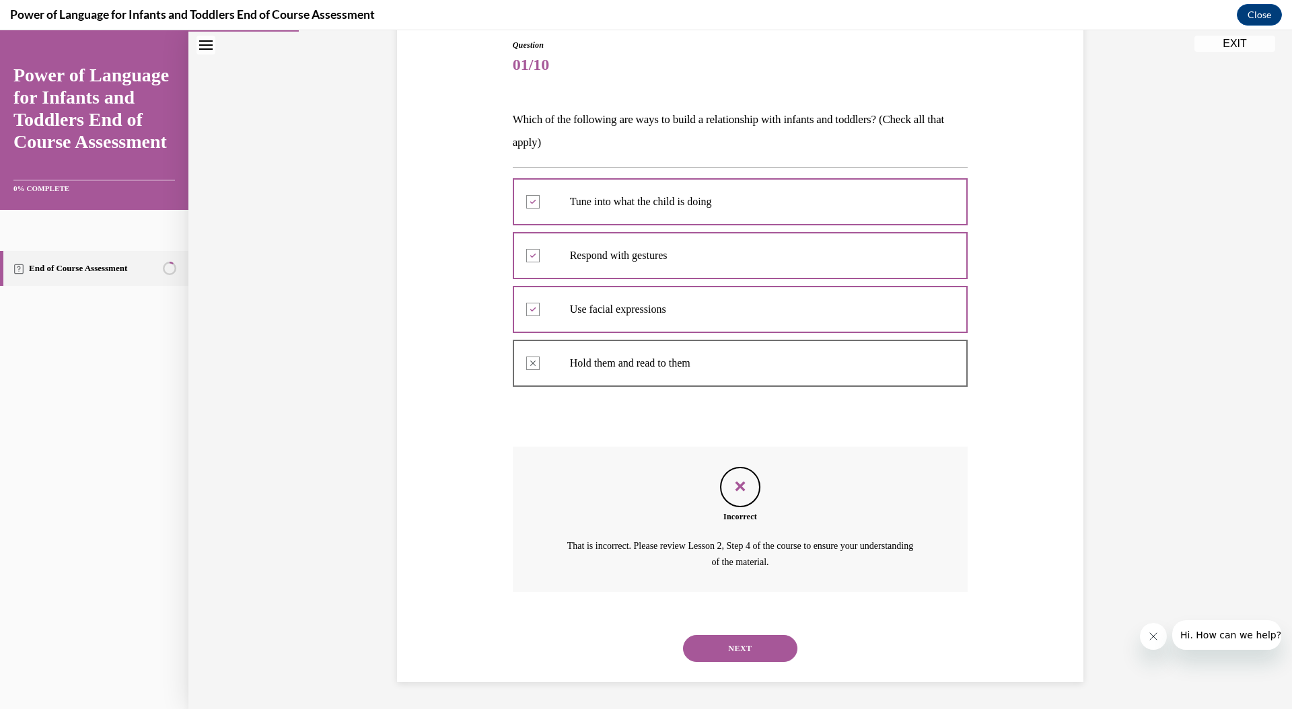
click at [745, 641] on button "NEXT" at bounding box center [740, 648] width 114 height 27
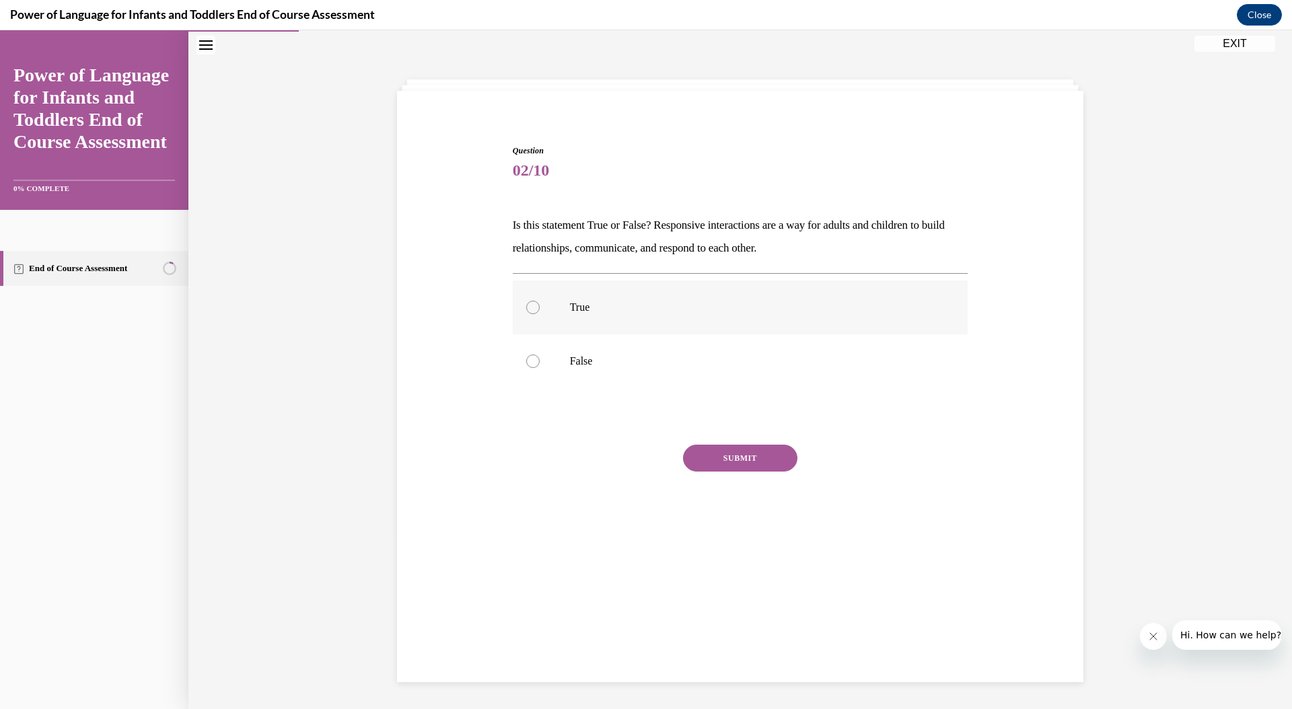
click at [596, 300] on label "True" at bounding box center [741, 308] width 456 height 54
click at [540, 301] on input "True" at bounding box center [532, 307] width 13 height 13
radio input "true"
click at [747, 468] on button "SUBMIT" at bounding box center [740, 458] width 114 height 27
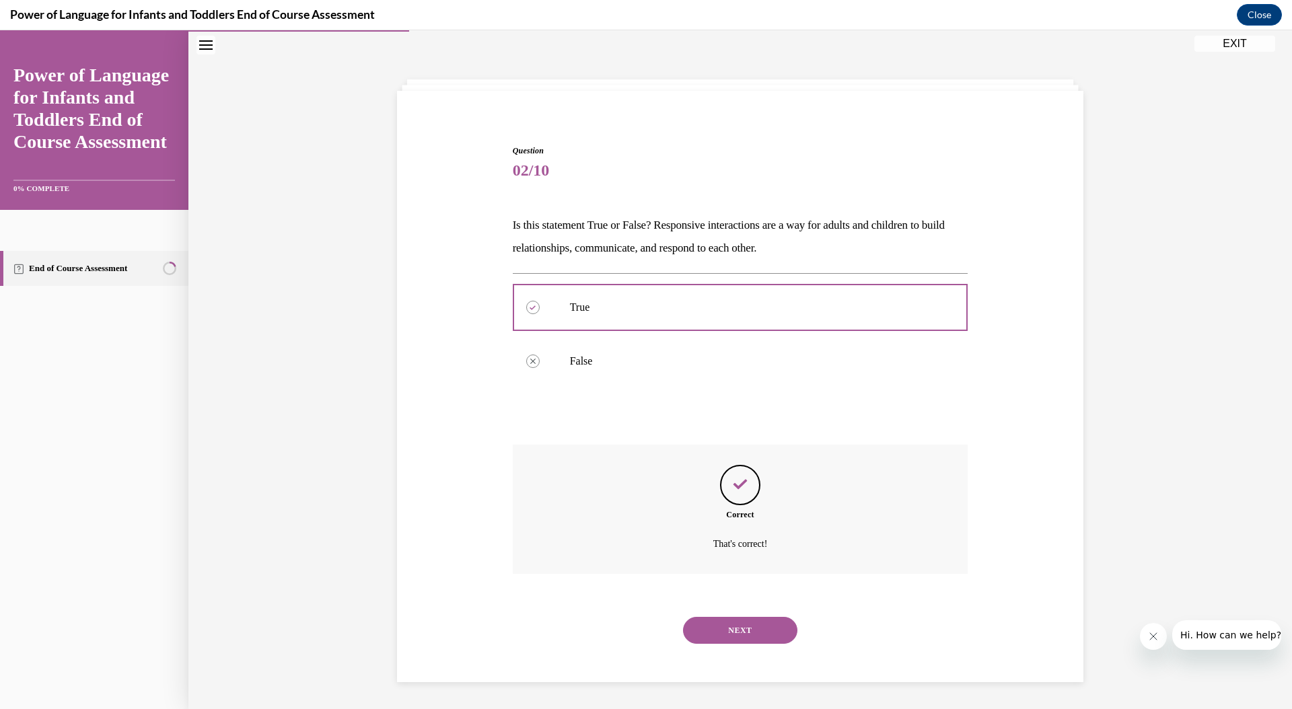
click at [726, 629] on button "NEXT" at bounding box center [740, 630] width 114 height 27
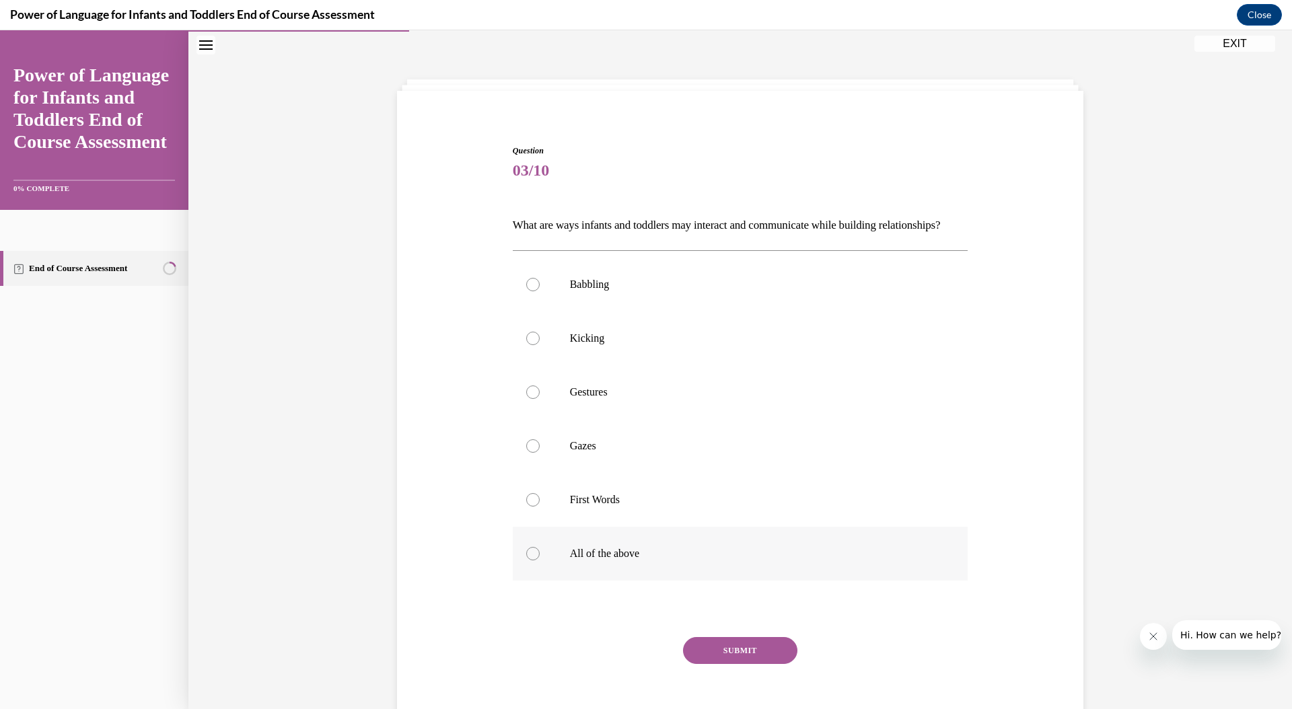
click at [648, 563] on label "All of the above" at bounding box center [741, 554] width 456 height 54
click at [540, 561] on input "All of the above" at bounding box center [532, 553] width 13 height 13
radio input "true"
click at [684, 664] on button "SUBMIT" at bounding box center [740, 650] width 114 height 27
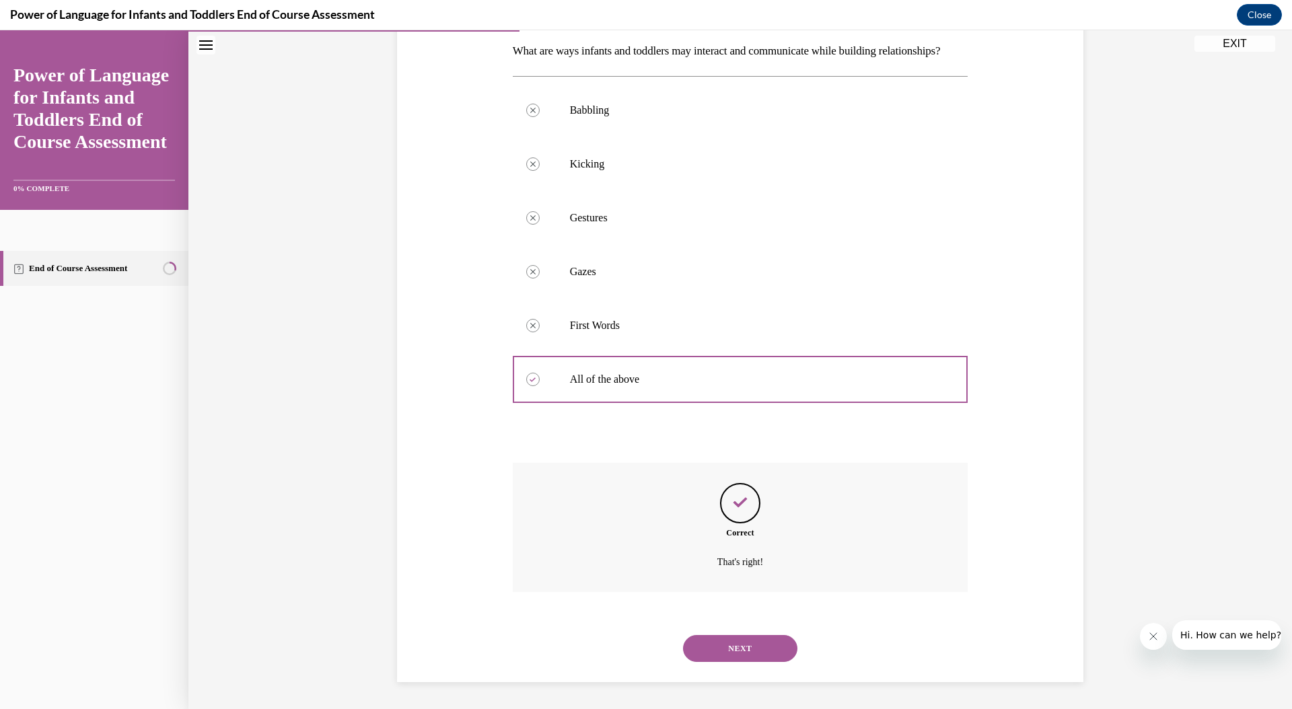
scroll to position [240, 0]
click at [736, 650] on button "NEXT" at bounding box center [740, 648] width 114 height 27
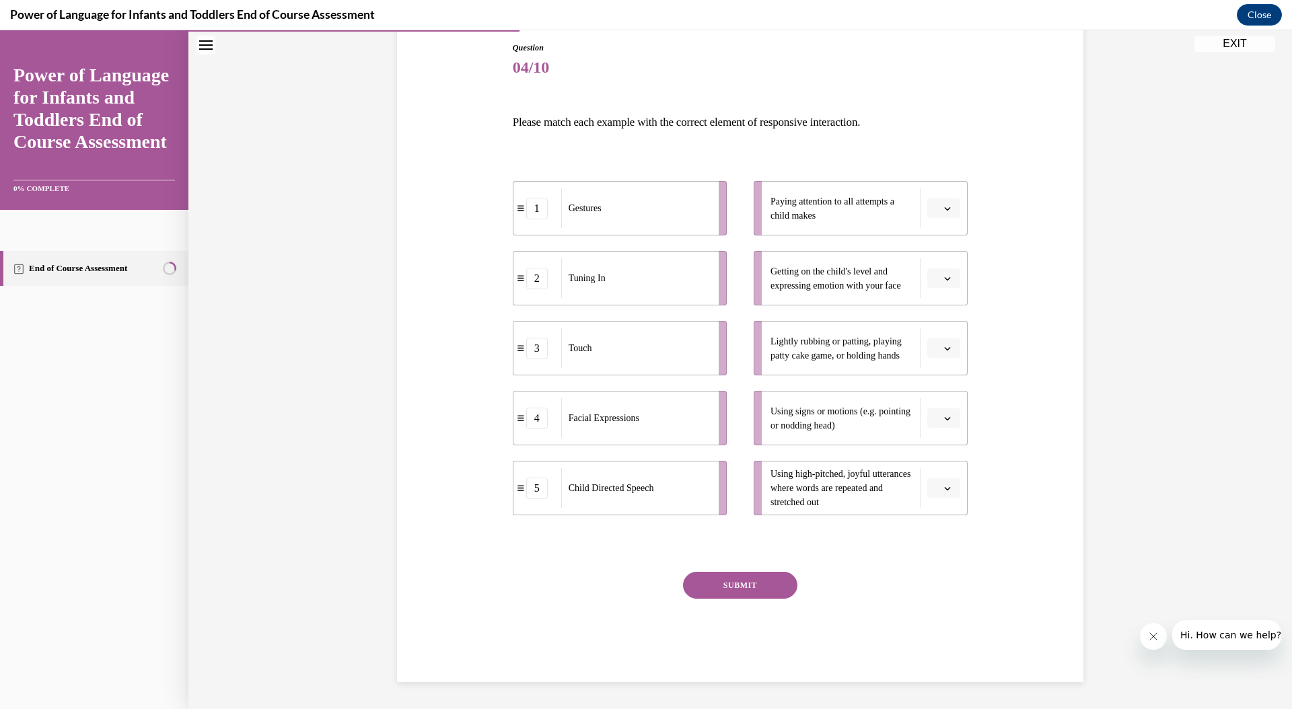
scroll to position [145, 0]
drag, startPoint x: 826, startPoint y: 207, endPoint x: 790, endPoint y: 246, distance: 52.8
click at [790, 248] on ul "Paying attention to all attempts a child makes Getting on the child's level and…" at bounding box center [854, 348] width 228 height 335
drag, startPoint x: 666, startPoint y: 268, endPoint x: 923, endPoint y: 202, distance: 265.4
click at [923, 202] on div "Tuning In" at bounding box center [892, 213] width 149 height 40
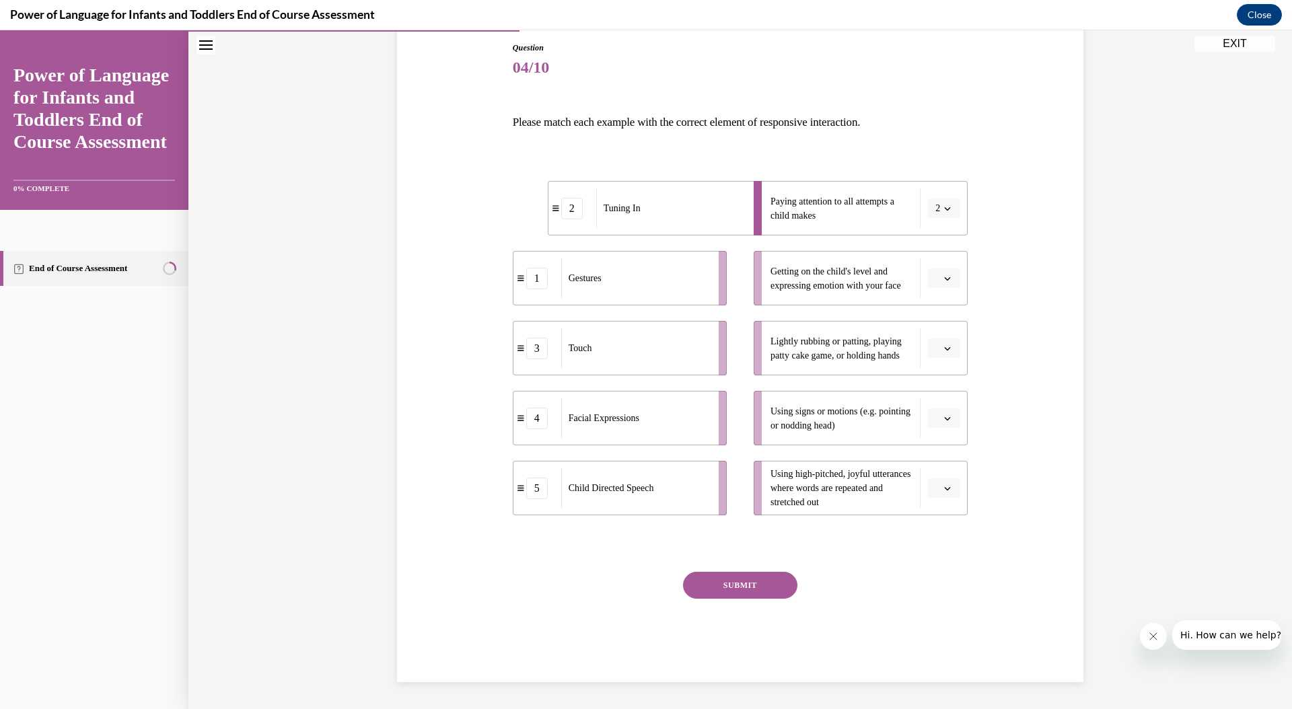
drag, startPoint x: 771, startPoint y: 332, endPoint x: 770, endPoint y: 318, distance: 13.5
click at [770, 318] on ul "Paying attention to all attempts a child makes 2 Getting on the child's level a…" at bounding box center [854, 348] width 228 height 335
click at [902, 345] on span "Lightly rubbing or patting, playing patty cake game, or holding hands" at bounding box center [836, 349] width 131 height 24
drag, startPoint x: 939, startPoint y: 343, endPoint x: 925, endPoint y: 264, distance: 79.9
click at [928, 264] on ul "Paying attention to all attempts a child makes 2 Getting on the child's level a…" at bounding box center [854, 348] width 228 height 335
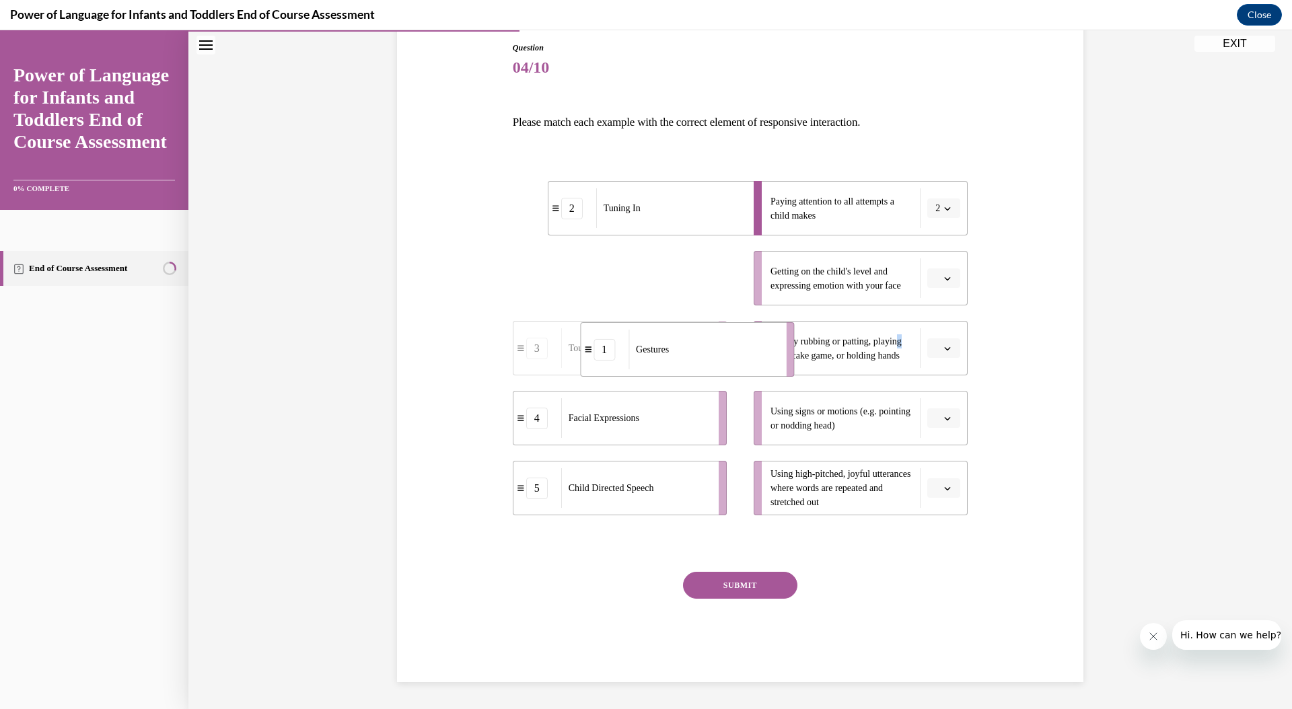
drag, startPoint x: 668, startPoint y: 276, endPoint x: 736, endPoint y: 347, distance: 98.5
drag, startPoint x: 648, startPoint y: 273, endPoint x: 709, endPoint y: 348, distance: 97.1
drag, startPoint x: 640, startPoint y: 284, endPoint x: 715, endPoint y: 427, distance: 161.4
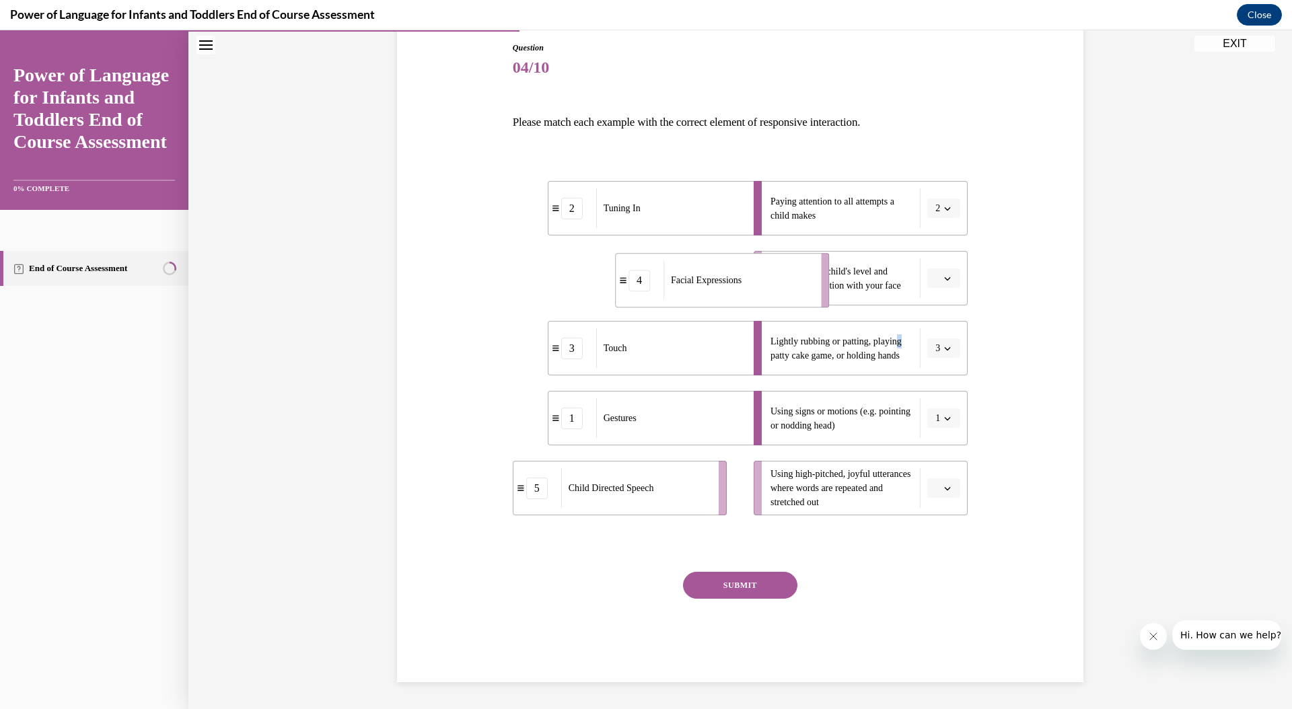
drag, startPoint x: 617, startPoint y: 279, endPoint x: 719, endPoint y: 281, distance: 102.3
click at [719, 281] on span "Facial Expressions" at bounding box center [706, 280] width 71 height 10
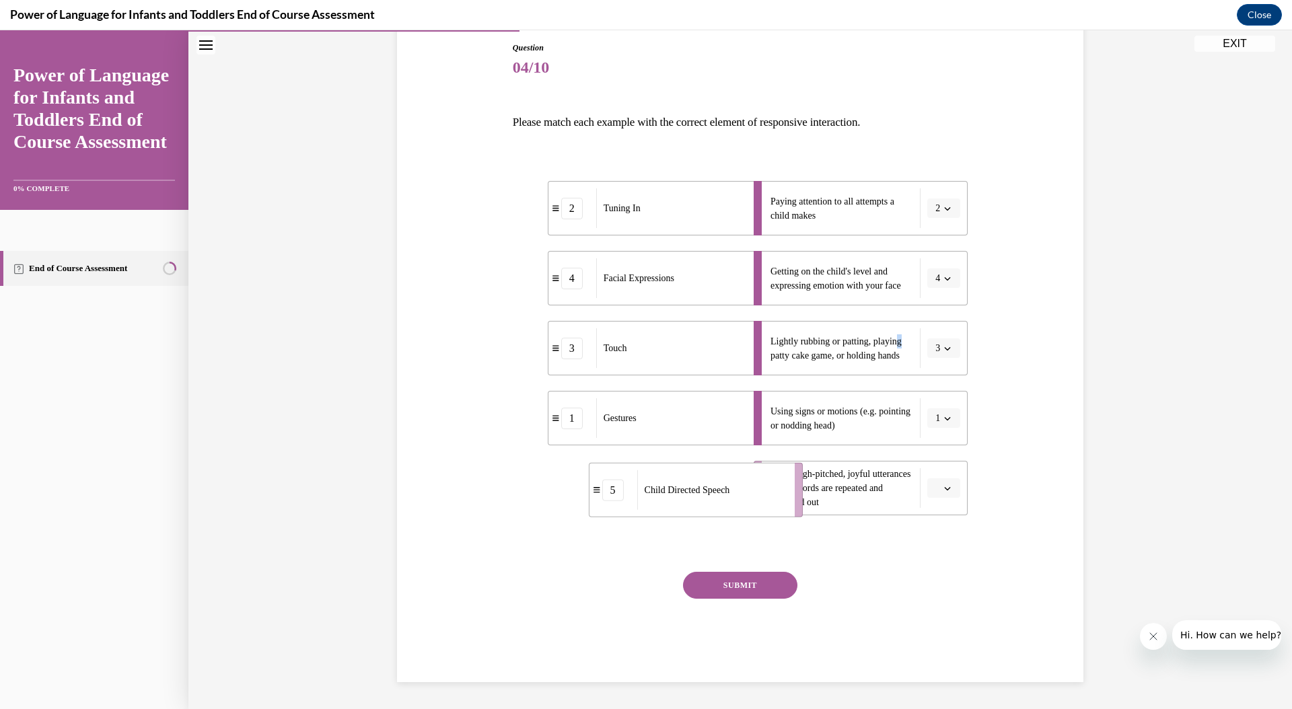
drag, startPoint x: 676, startPoint y: 507, endPoint x: 752, endPoint y: 509, distance: 76.1
click at [752, 509] on div "Child Directed Speech" at bounding box center [711, 490] width 149 height 40
click at [719, 586] on button "SUBMIT" at bounding box center [740, 585] width 114 height 27
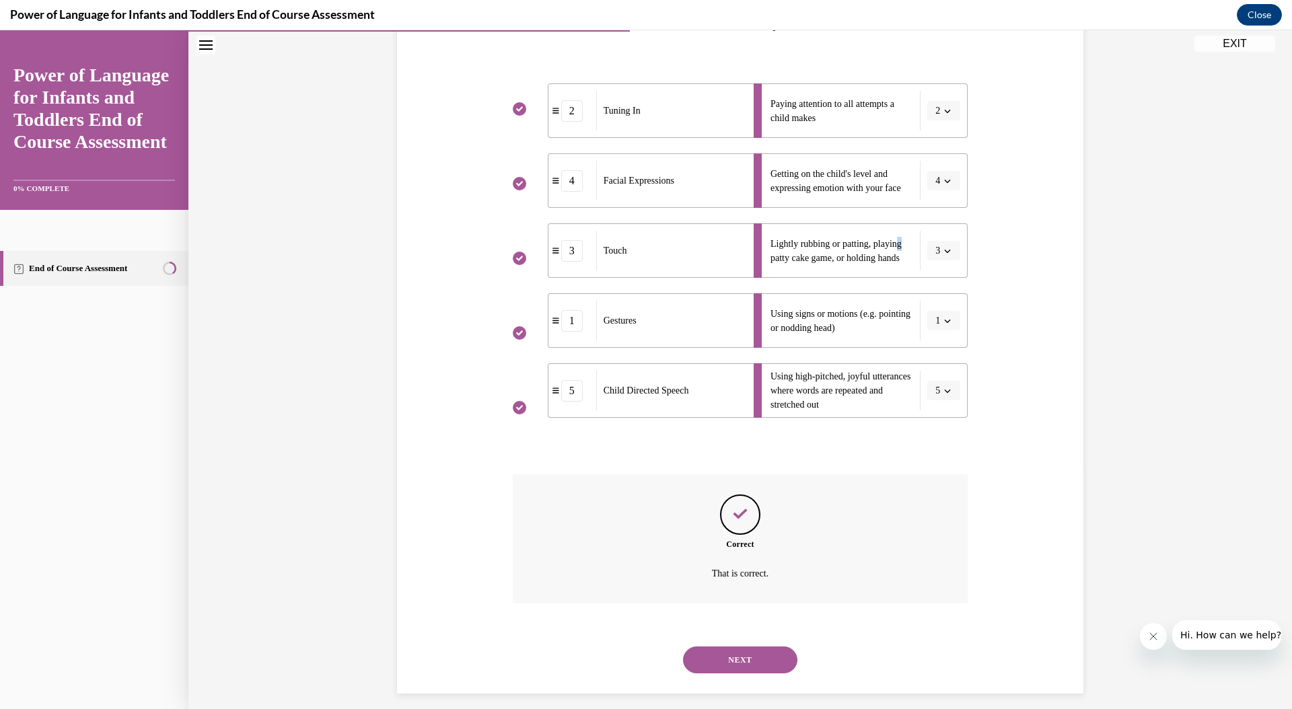
scroll to position [254, 0]
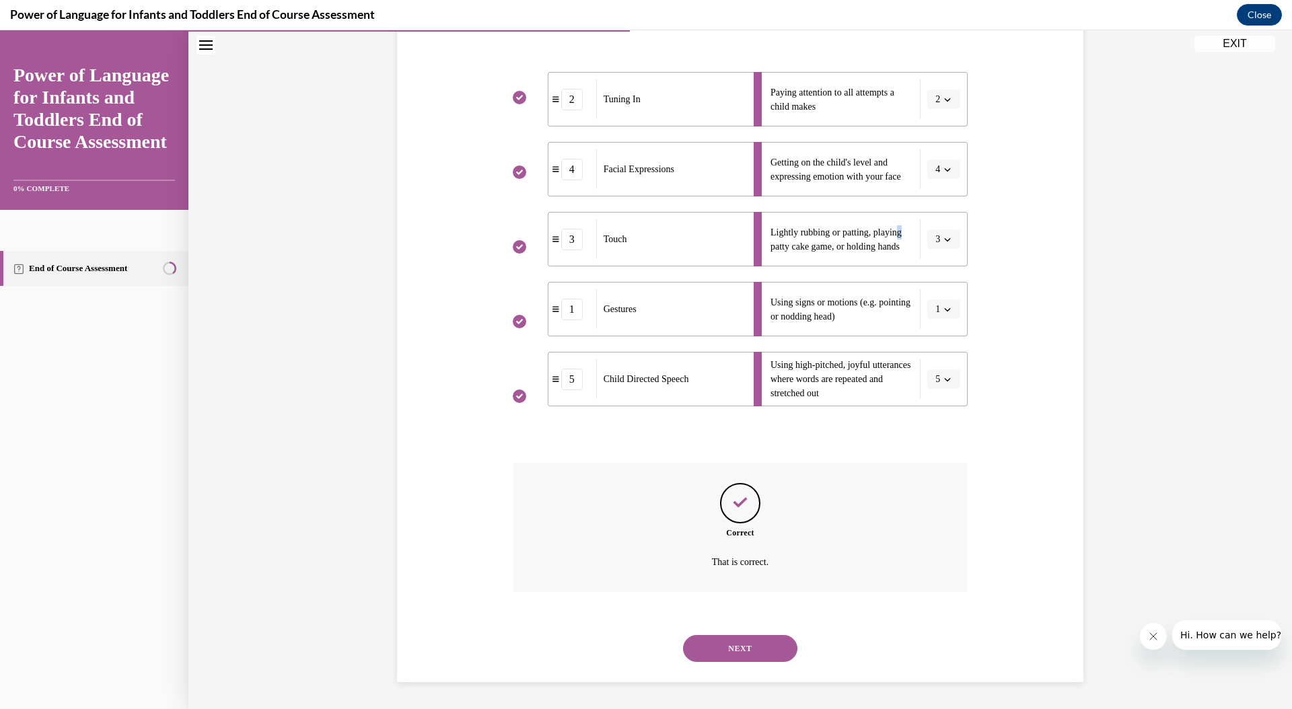
click at [730, 656] on button "NEXT" at bounding box center [740, 648] width 114 height 27
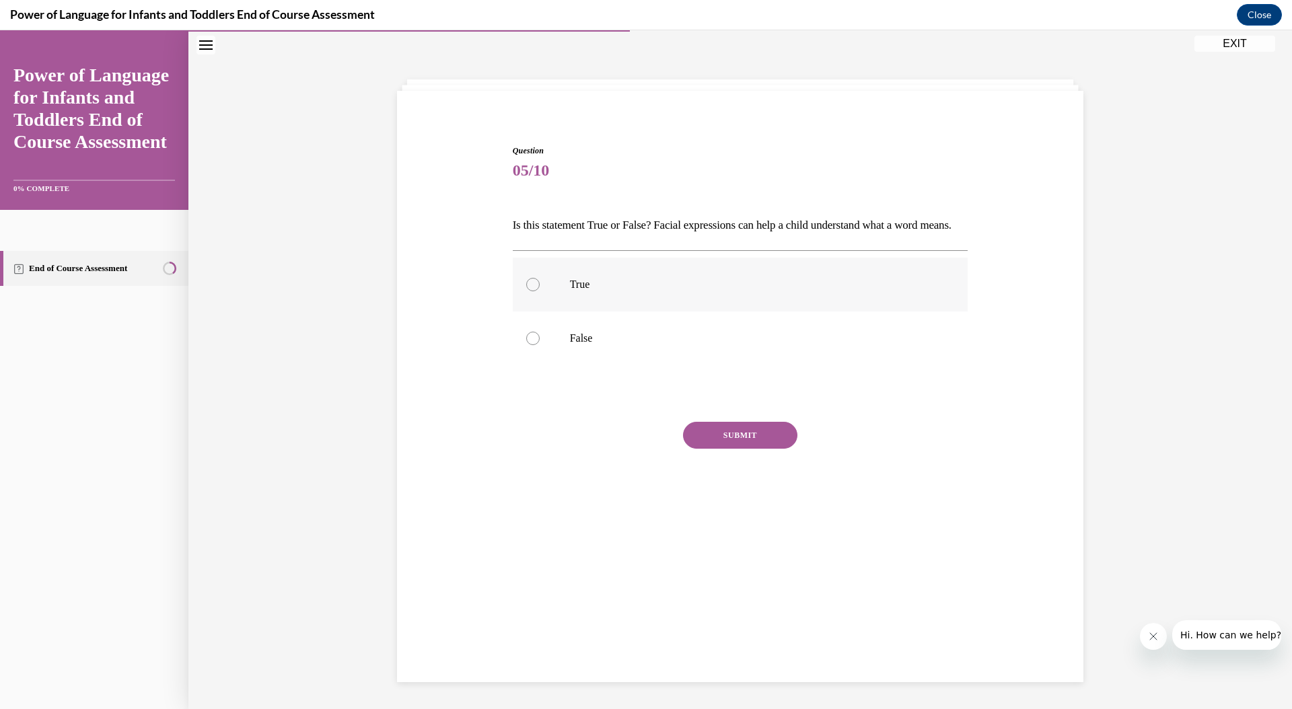
click at [556, 312] on label "True" at bounding box center [741, 285] width 456 height 54
click at [540, 291] on input "True" at bounding box center [532, 284] width 13 height 13
radio input "true"
click at [693, 446] on button "SUBMIT" at bounding box center [740, 435] width 114 height 27
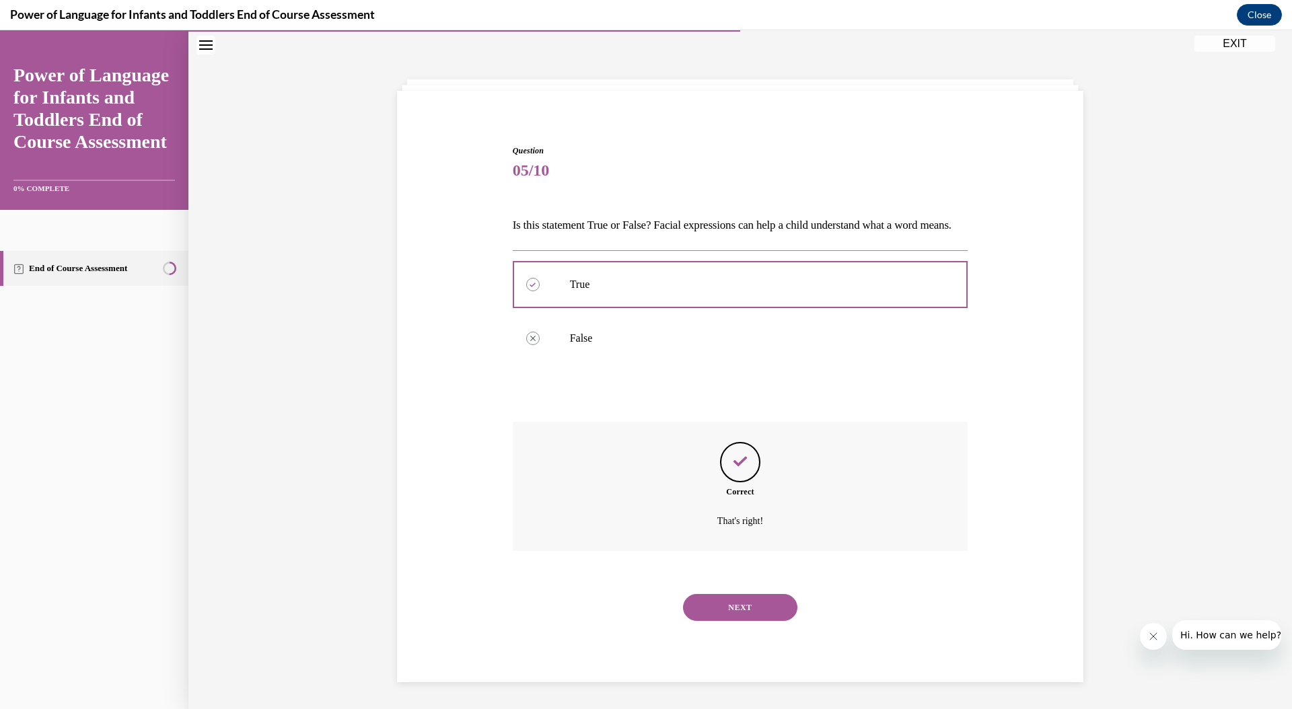
click at [715, 621] on button "NEXT" at bounding box center [740, 607] width 114 height 27
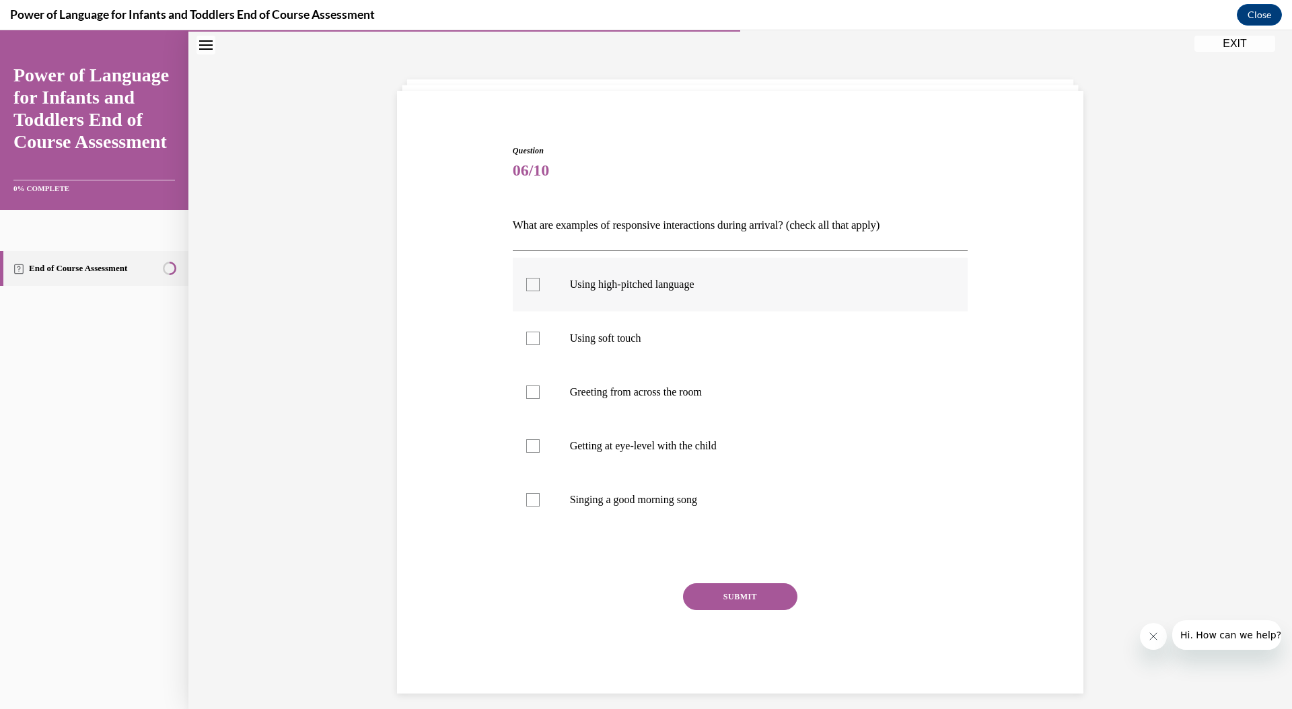
click at [694, 301] on label "Using high-pitched language" at bounding box center [741, 285] width 456 height 54
click at [540, 291] on input "Using high-pitched language" at bounding box center [532, 284] width 13 height 13
checkbox input "true"
click at [695, 336] on p "Using soft touch" at bounding box center [752, 338] width 365 height 13
click at [540, 336] on input "Using soft touch" at bounding box center [532, 338] width 13 height 13
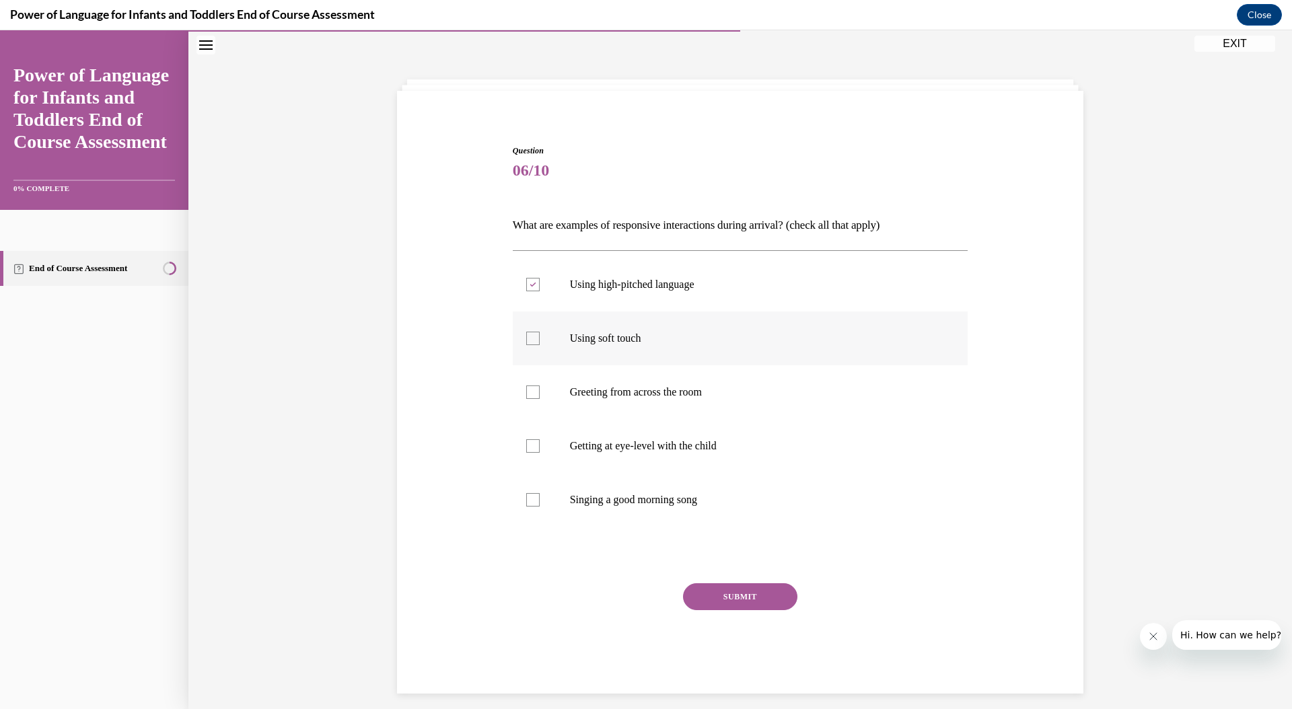
checkbox input "true"
click at [722, 453] on label "Getting at eye-level with the child" at bounding box center [741, 446] width 456 height 54
click at [540, 453] on input "Getting at eye-level with the child" at bounding box center [532, 446] width 13 height 13
checkbox input "true"
click at [742, 597] on button "SUBMIT" at bounding box center [740, 597] width 114 height 27
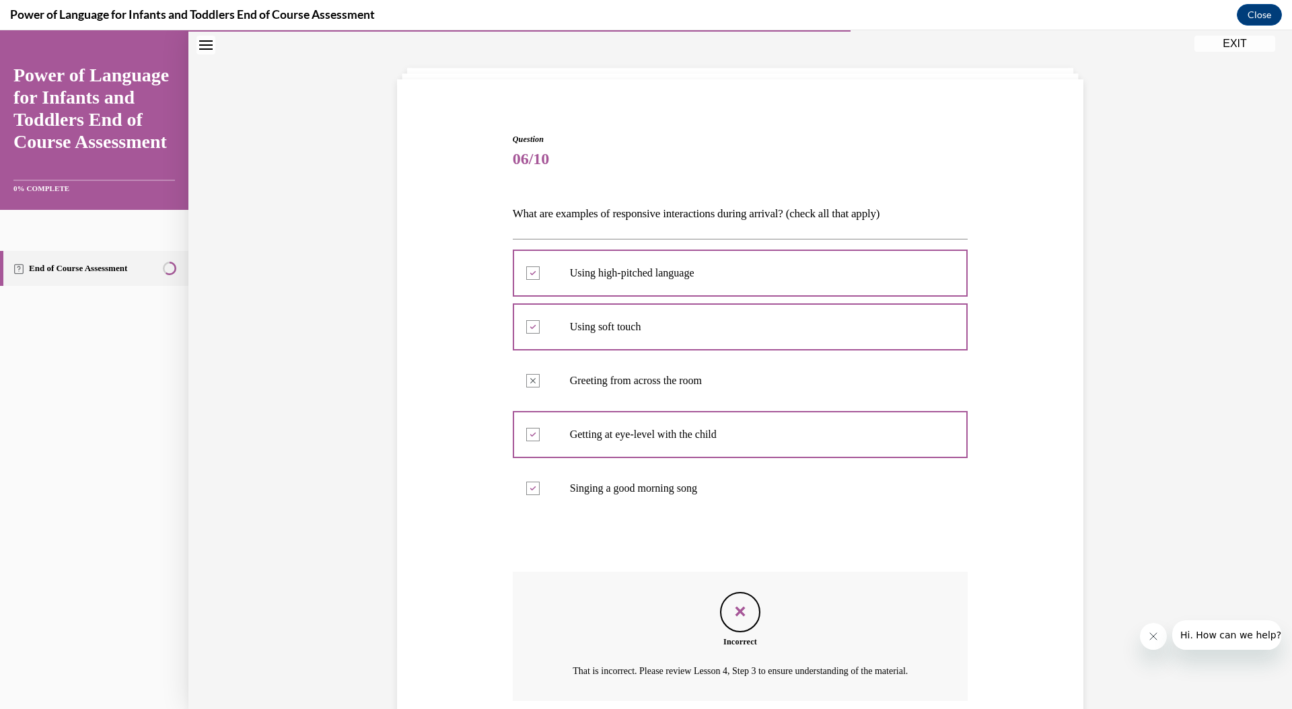
scroll to position [179, 0]
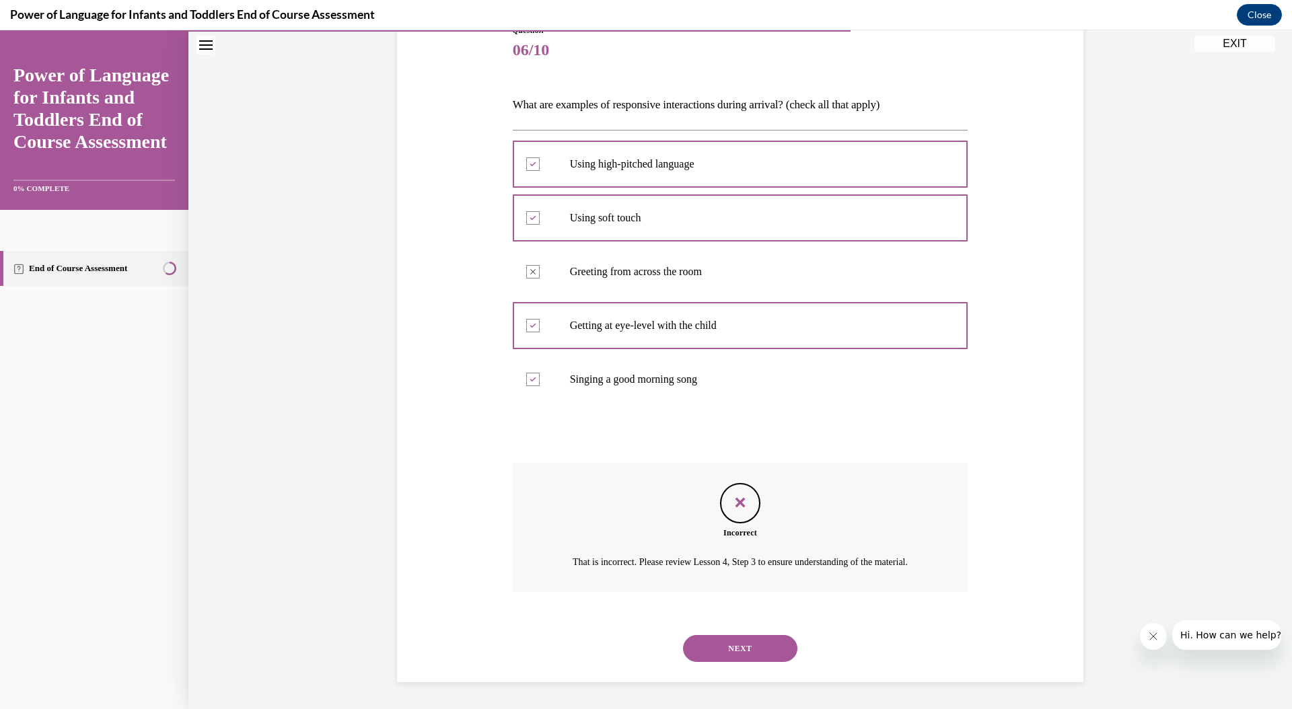
click at [741, 655] on button "NEXT" at bounding box center [740, 648] width 114 height 27
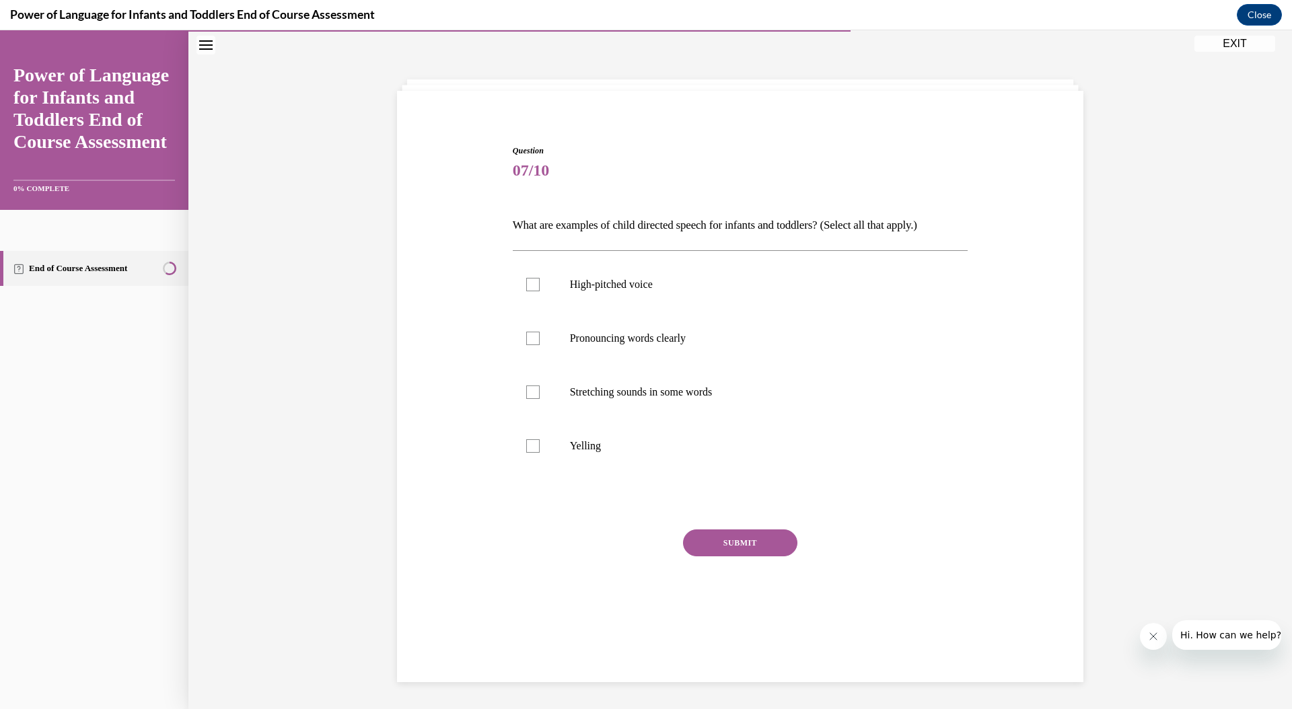
scroll to position [42, 0]
click at [664, 290] on p "High-pitched voice" at bounding box center [752, 284] width 365 height 13
click at [540, 290] on input "High-pitched voice" at bounding box center [532, 284] width 13 height 13
checkbox input "true"
click at [701, 400] on label "Stretching sounds in some words" at bounding box center [741, 392] width 456 height 54
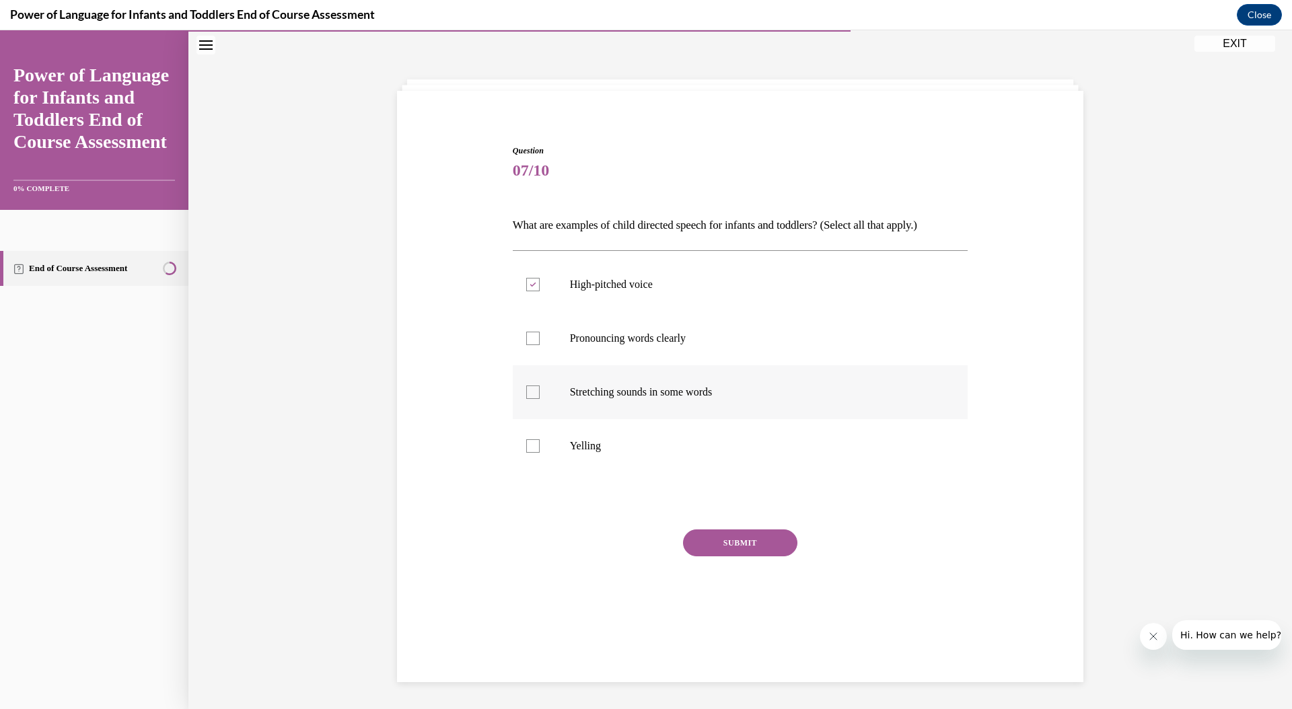
click at [540, 399] on input "Stretching sounds in some words" at bounding box center [532, 392] width 13 height 13
checkbox input "true"
click at [711, 538] on button "SUBMIT" at bounding box center [740, 543] width 114 height 27
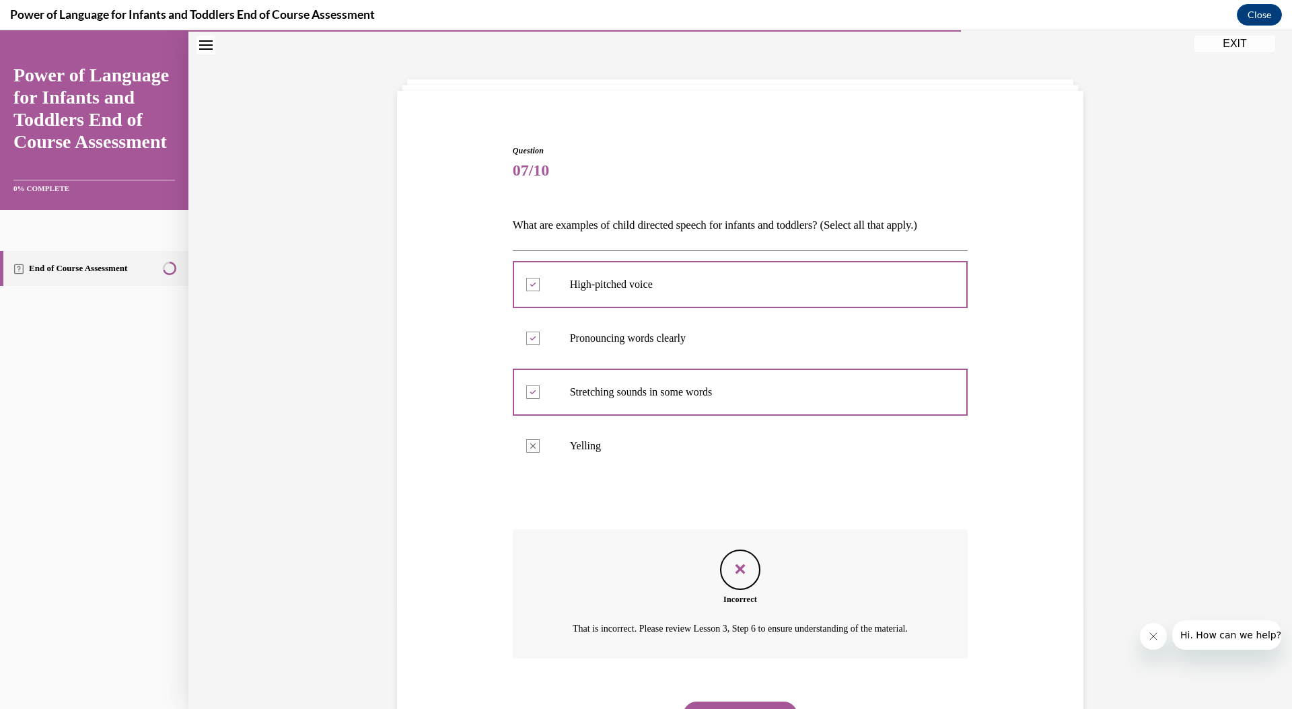
scroll to position [125, 0]
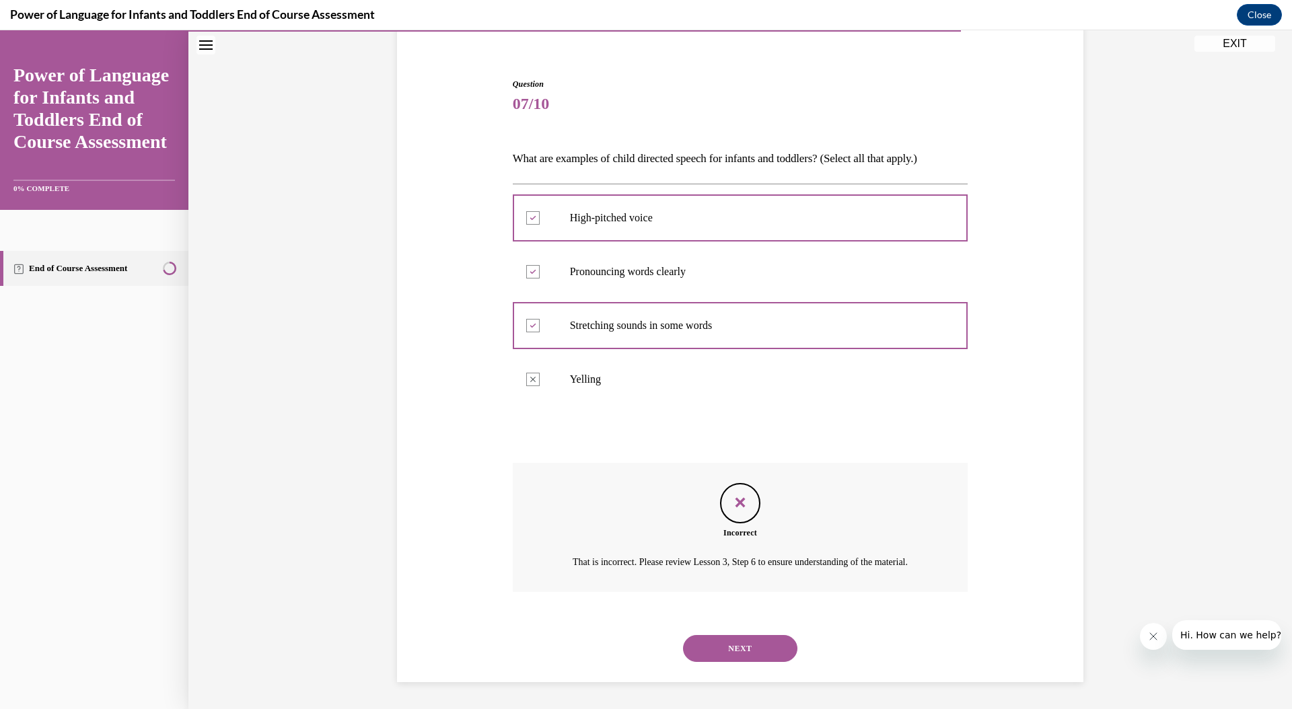
click at [730, 644] on button "NEXT" at bounding box center [740, 648] width 114 height 27
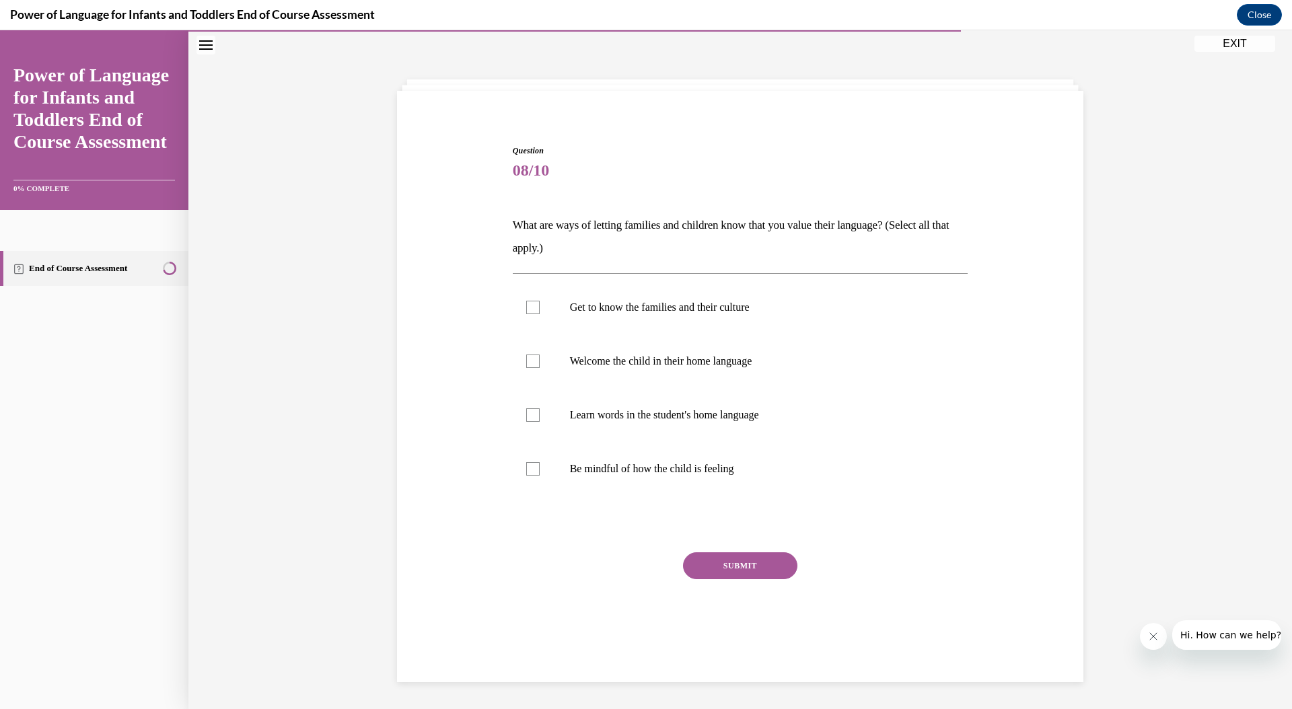
scroll to position [42, 0]
click at [560, 306] on label "Get to know the families and their culture" at bounding box center [741, 308] width 456 height 54
click at [540, 306] on input "Get to know the families and their culture" at bounding box center [532, 307] width 13 height 13
checkbox input "true"
click at [565, 378] on label "Welcome the child in their home language" at bounding box center [741, 362] width 456 height 54
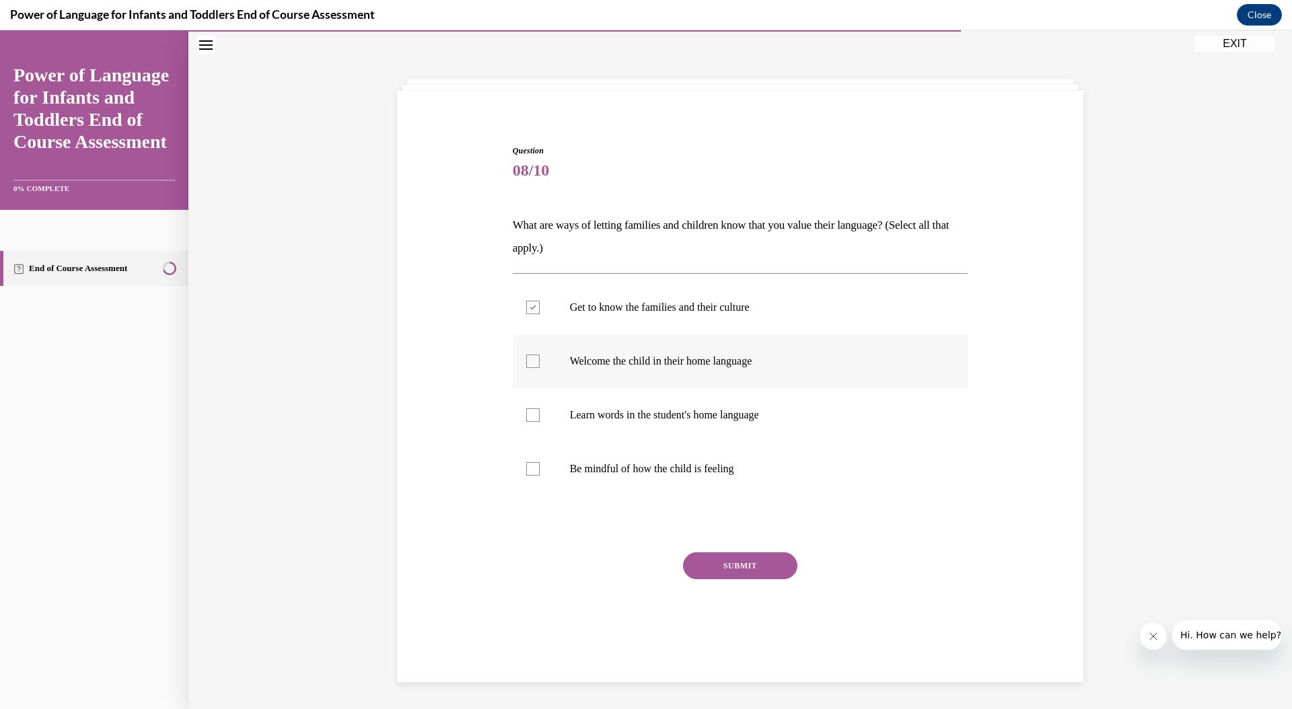
click at [540, 368] on input "Welcome the child in their home language" at bounding box center [532, 361] width 13 height 13
checkbox input "true"
click at [572, 424] on label "Learn words in the student's home language" at bounding box center [741, 415] width 456 height 54
click at [540, 422] on input "Learn words in the student's home language" at bounding box center [532, 415] width 13 height 13
checkbox input "true"
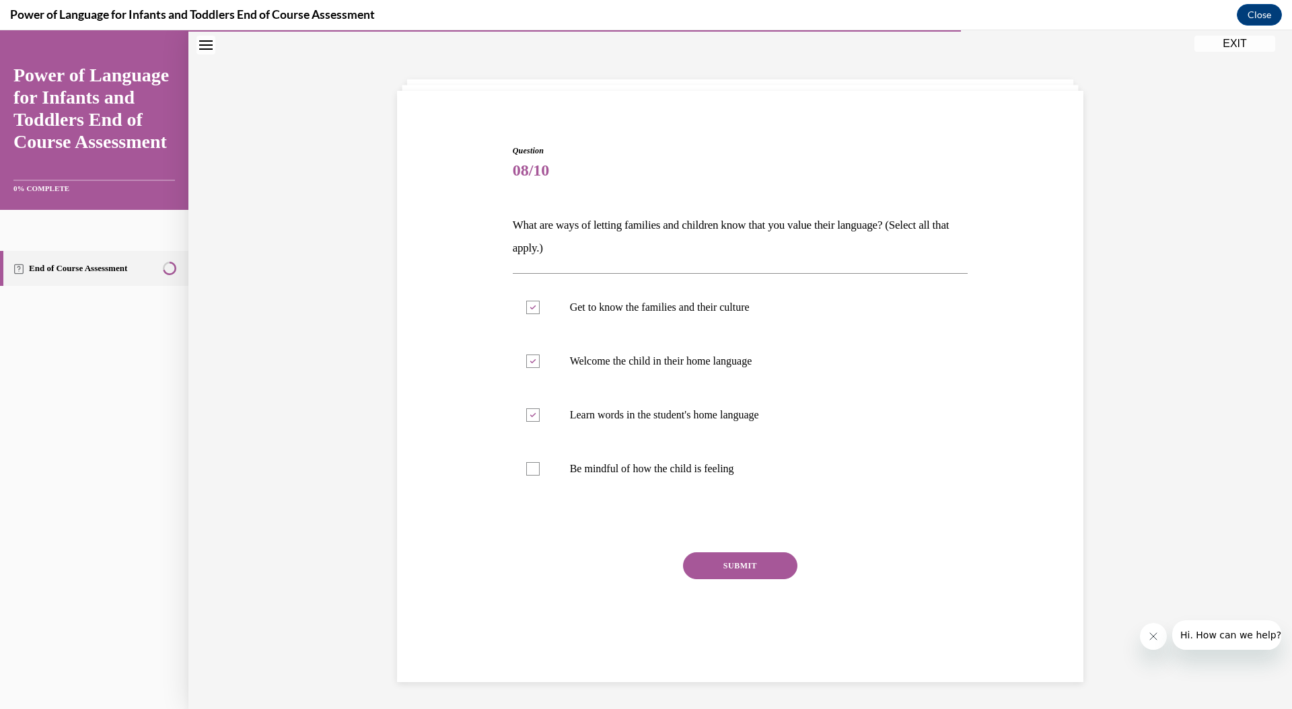
click at [705, 568] on button "SUBMIT" at bounding box center [740, 566] width 114 height 27
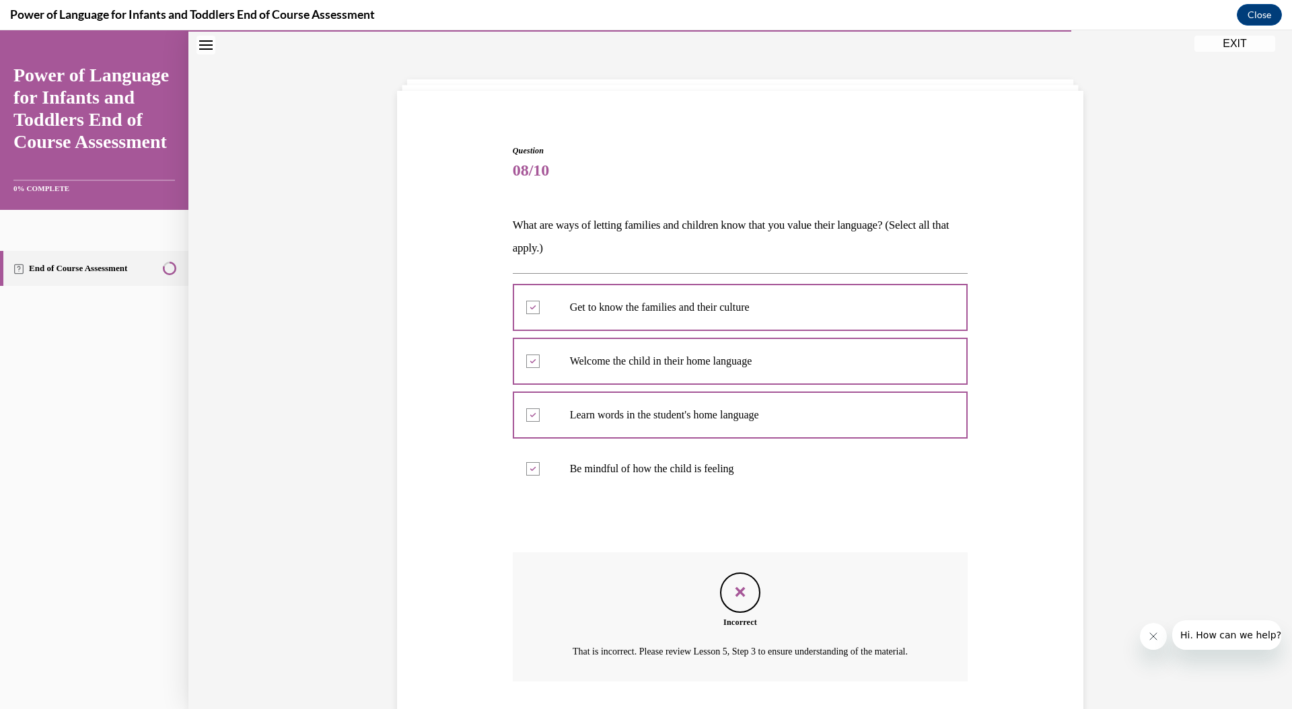
scroll to position [148, 0]
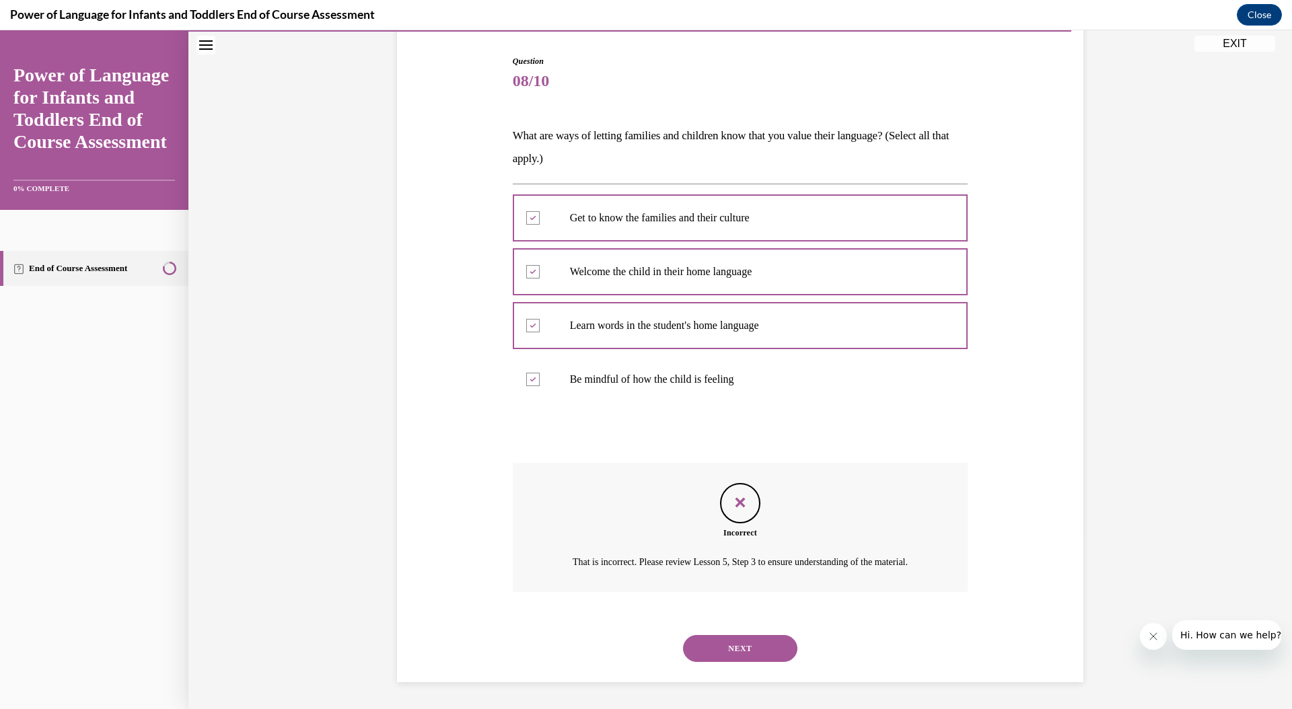
click at [715, 641] on button "NEXT" at bounding box center [740, 648] width 114 height 27
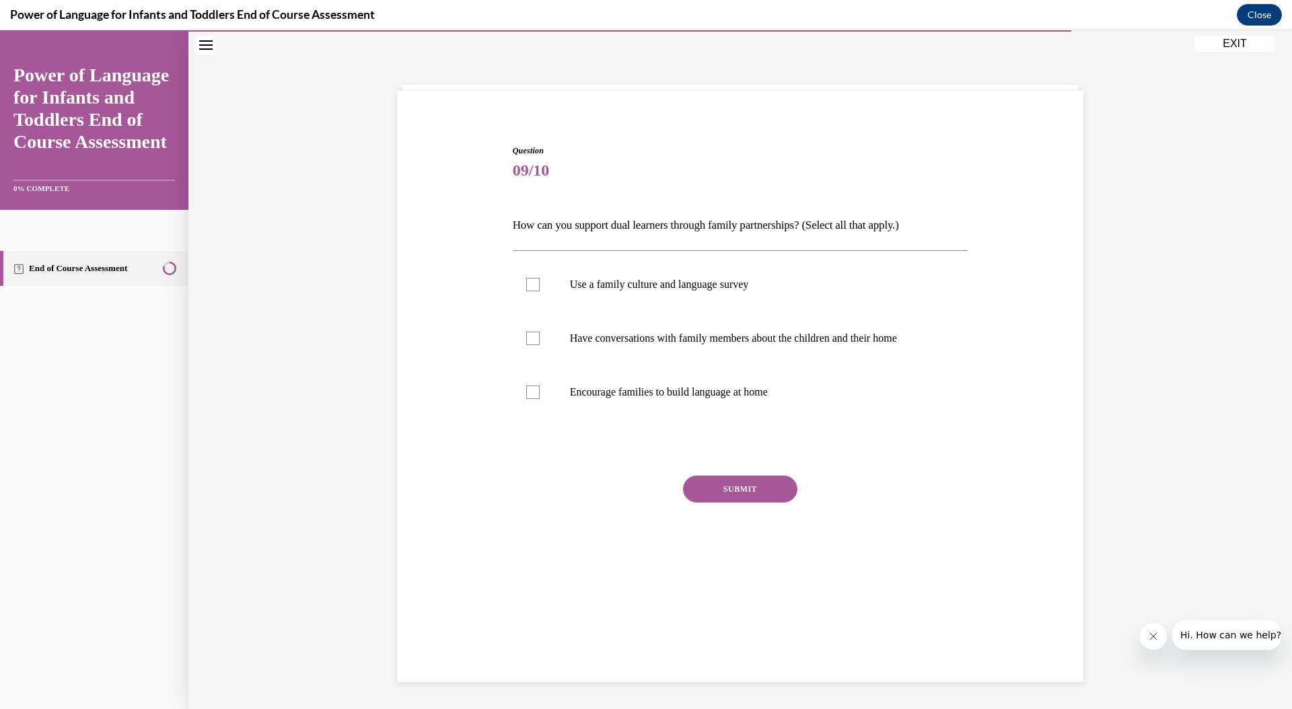
scroll to position [42, 0]
click at [645, 300] on label "Use a family culture and language survey" at bounding box center [741, 285] width 456 height 54
click at [540, 291] on input "Use a family culture and language survey" at bounding box center [532, 284] width 13 height 13
checkbox input "true"
click at [661, 359] on label "Have conversations with family members about the children and their home" at bounding box center [741, 339] width 456 height 54
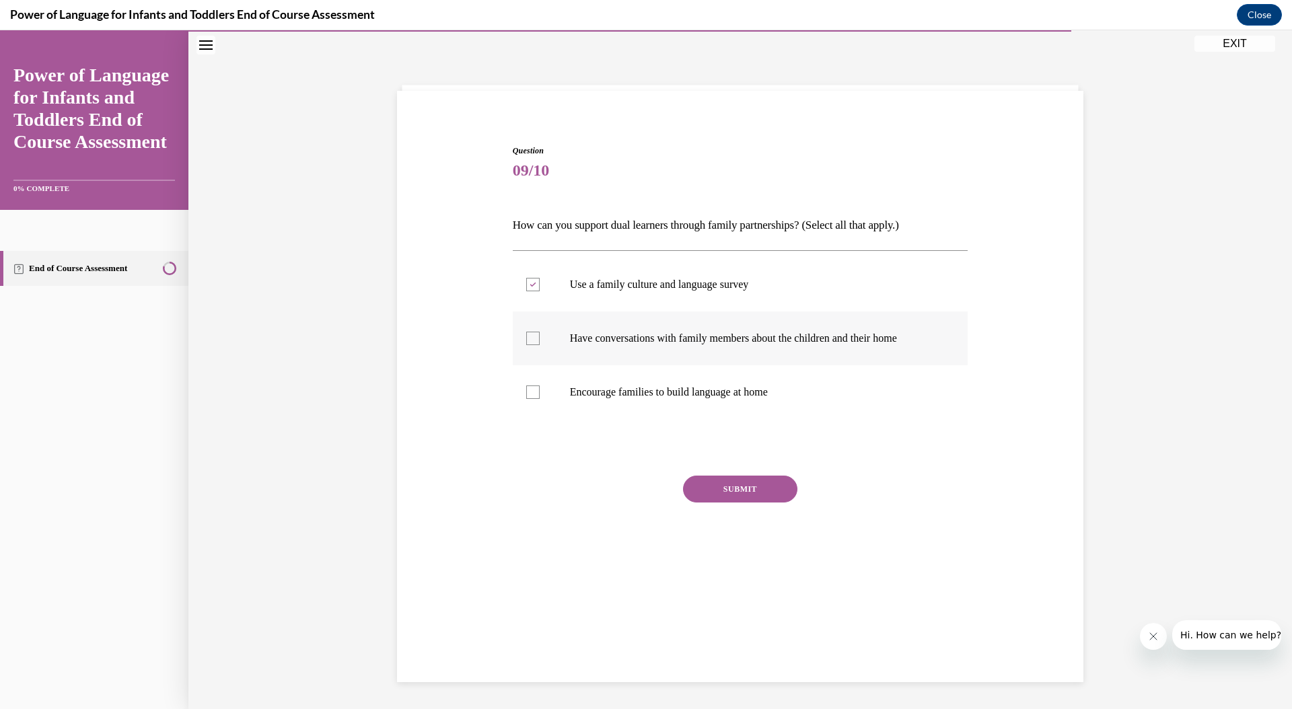
click at [540, 345] on input "Have conversations with family members about the children and their home" at bounding box center [532, 338] width 13 height 13
checkbox input "true"
click at [660, 410] on label "Encourage families to build language at home" at bounding box center [741, 392] width 456 height 54
click at [540, 399] on input "Encourage families to build language at home" at bounding box center [532, 392] width 13 height 13
checkbox input "true"
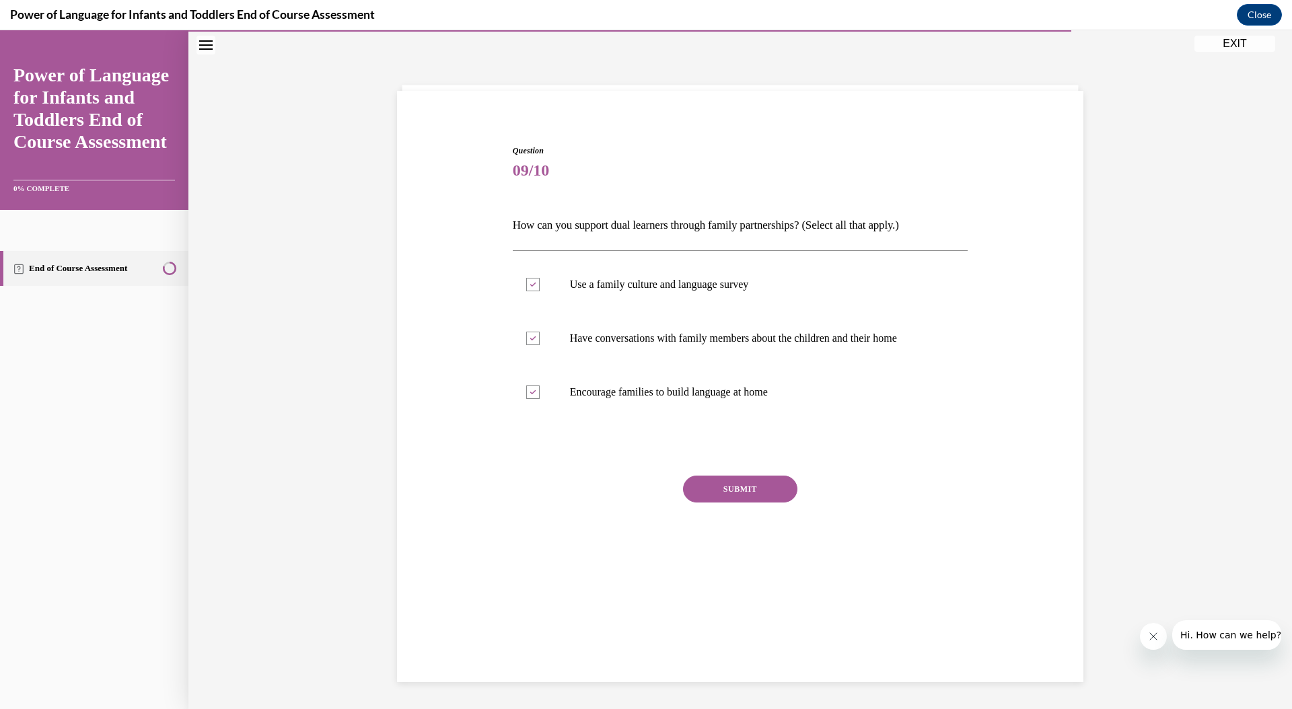
click at [707, 497] on button "SUBMIT" at bounding box center [740, 489] width 114 height 27
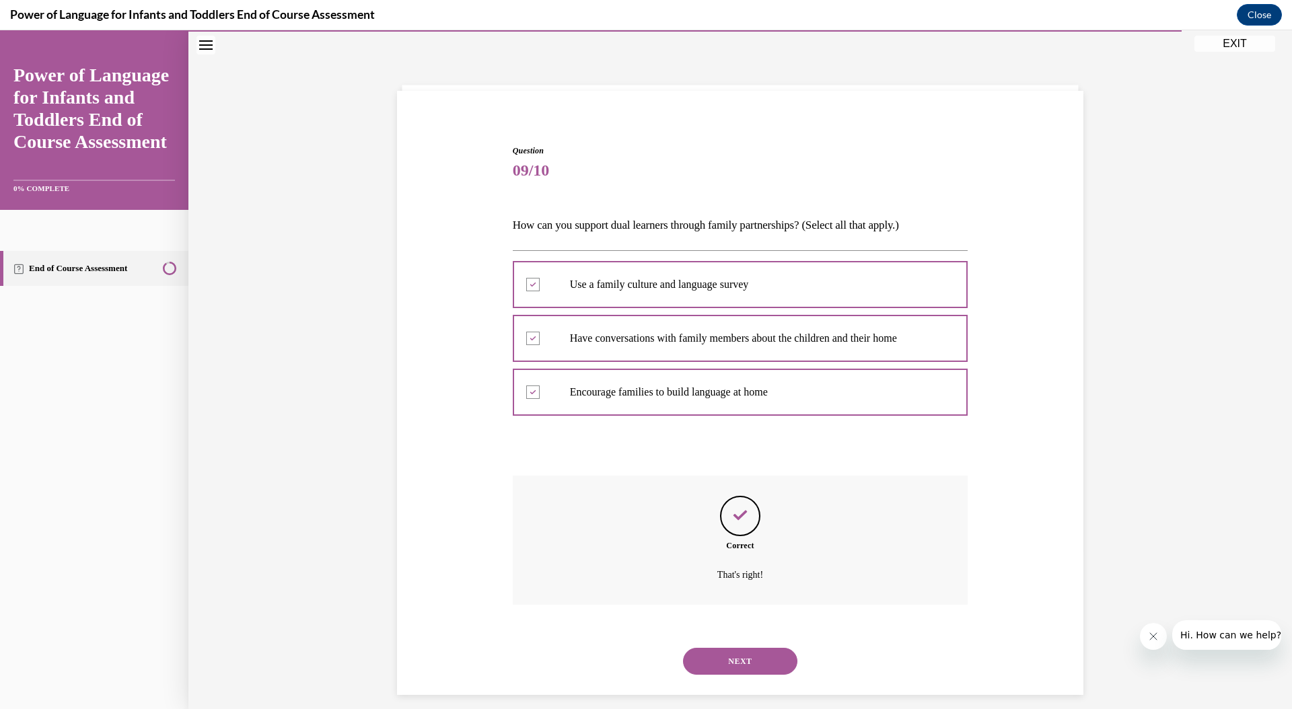
scroll to position [55, 0]
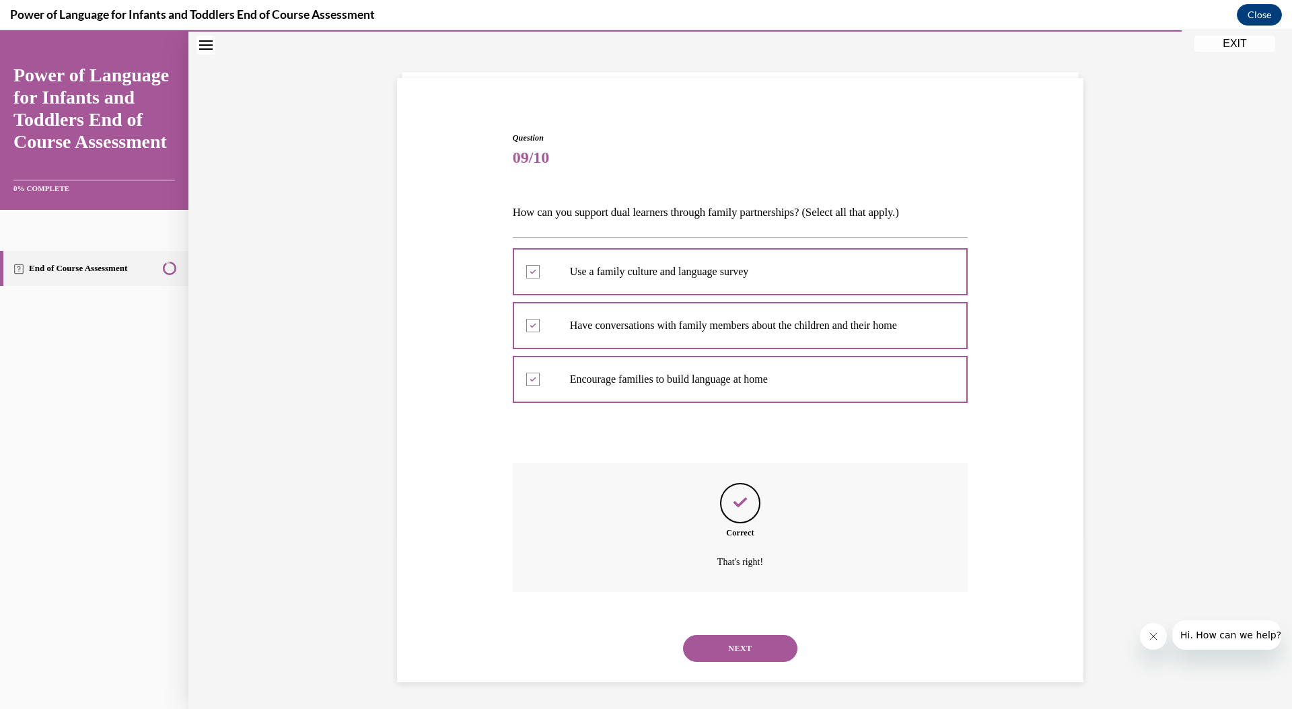
click at [713, 645] on button "NEXT" at bounding box center [740, 648] width 114 height 27
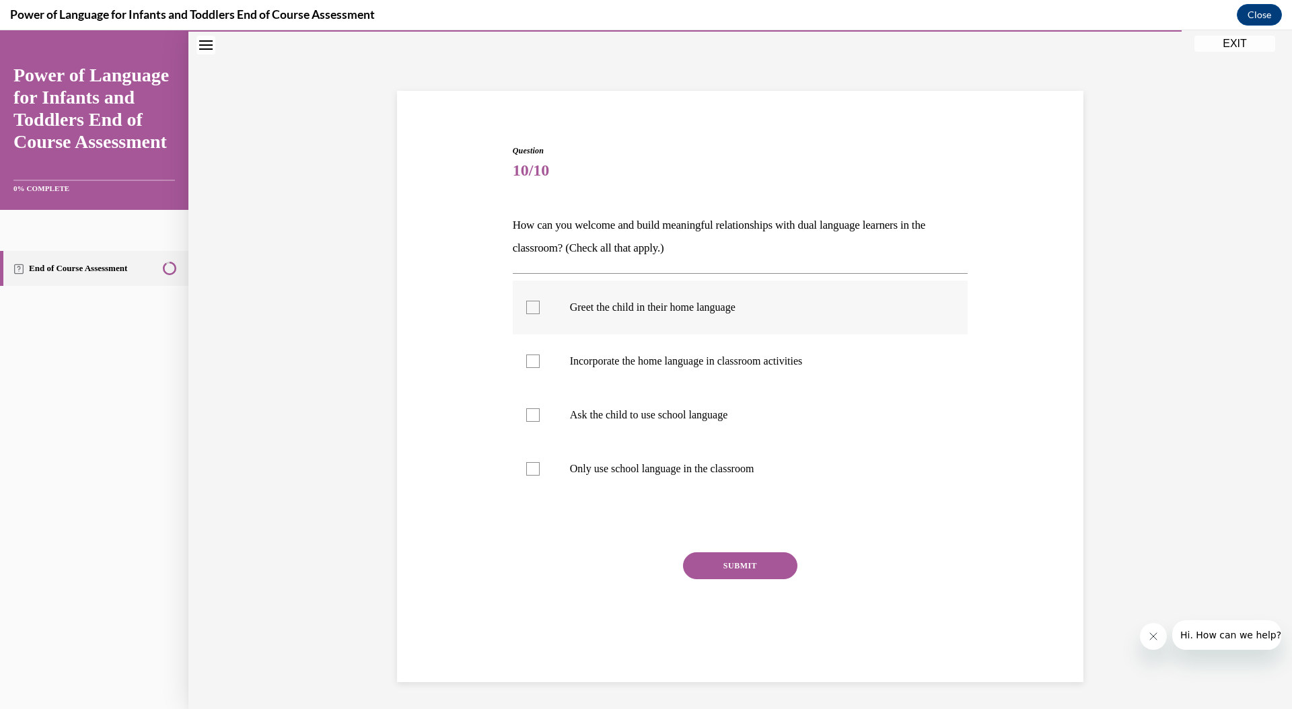
click at [704, 320] on label "Greet the child in their home language" at bounding box center [741, 308] width 456 height 54
click at [540, 314] on input "Greet the child in their home language" at bounding box center [532, 307] width 13 height 13
checkbox input "true"
click at [721, 373] on label "Incorporate the home language in classroom activities" at bounding box center [741, 362] width 456 height 54
click at [540, 368] on input "Incorporate the home language in classroom activities" at bounding box center [532, 361] width 13 height 13
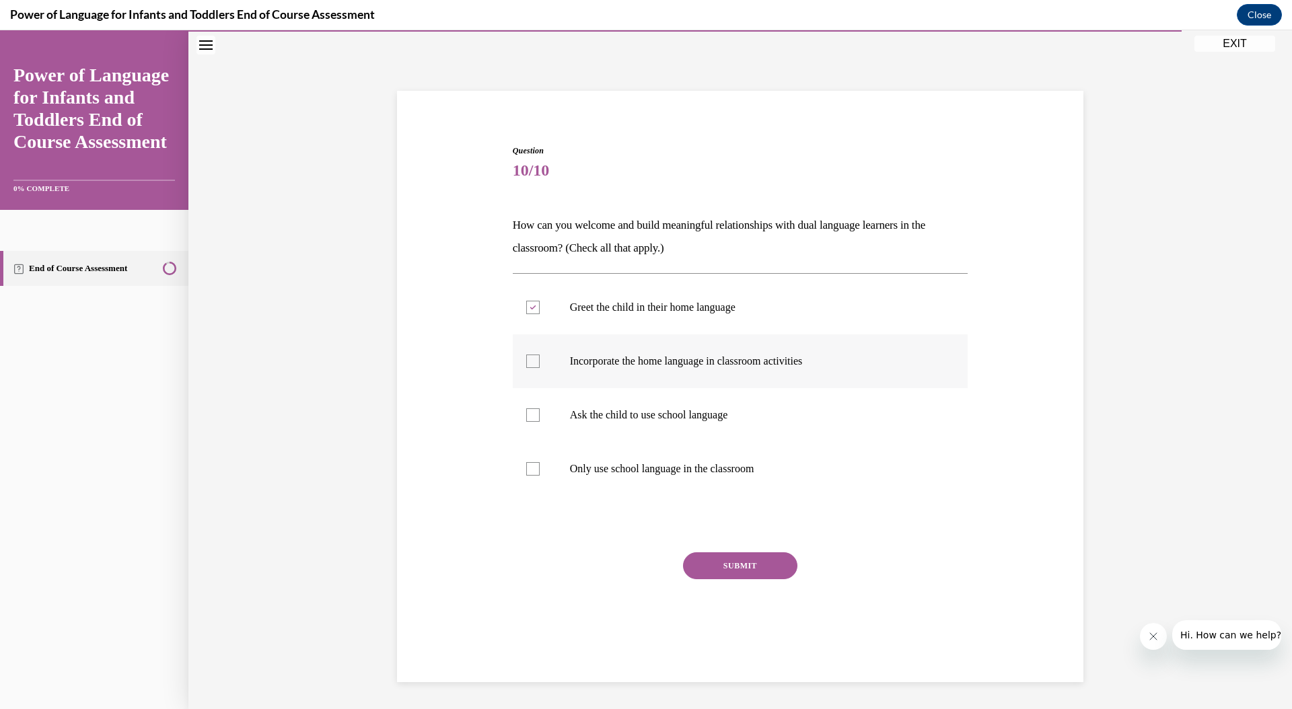
checkbox input "true"
click at [762, 561] on button "SUBMIT" at bounding box center [740, 566] width 114 height 27
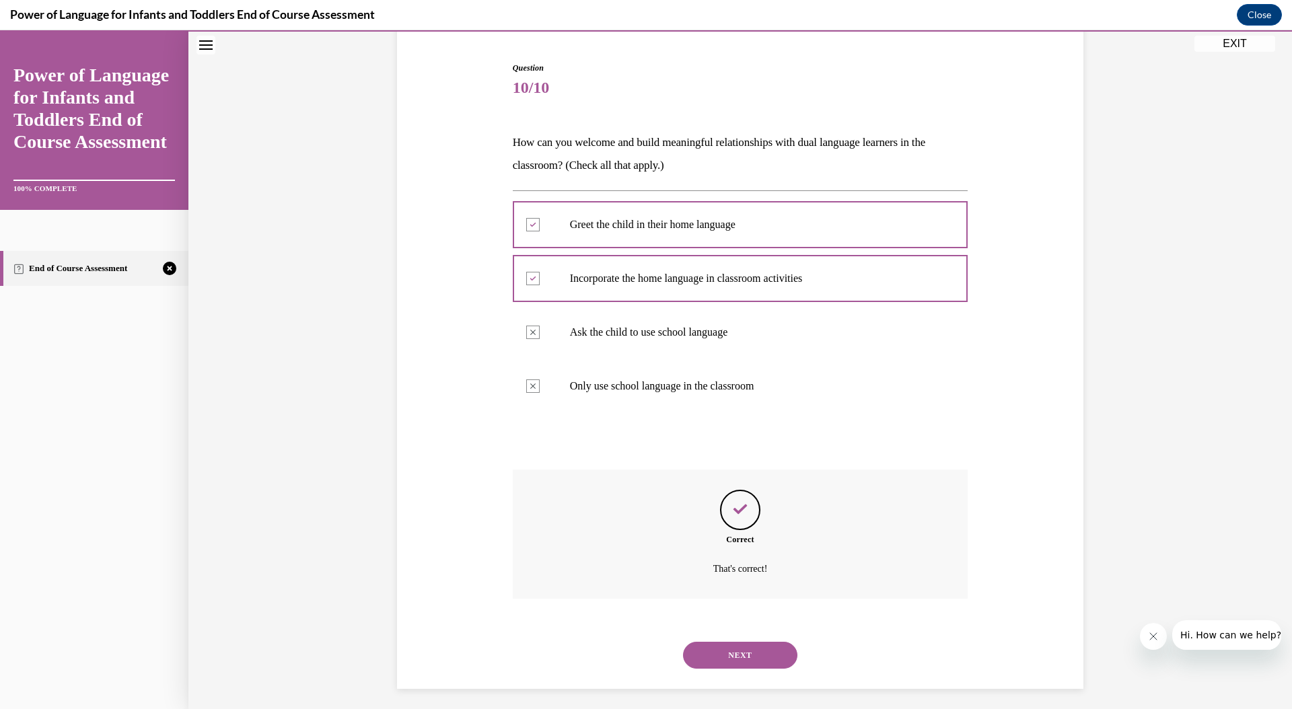
scroll to position [132, 0]
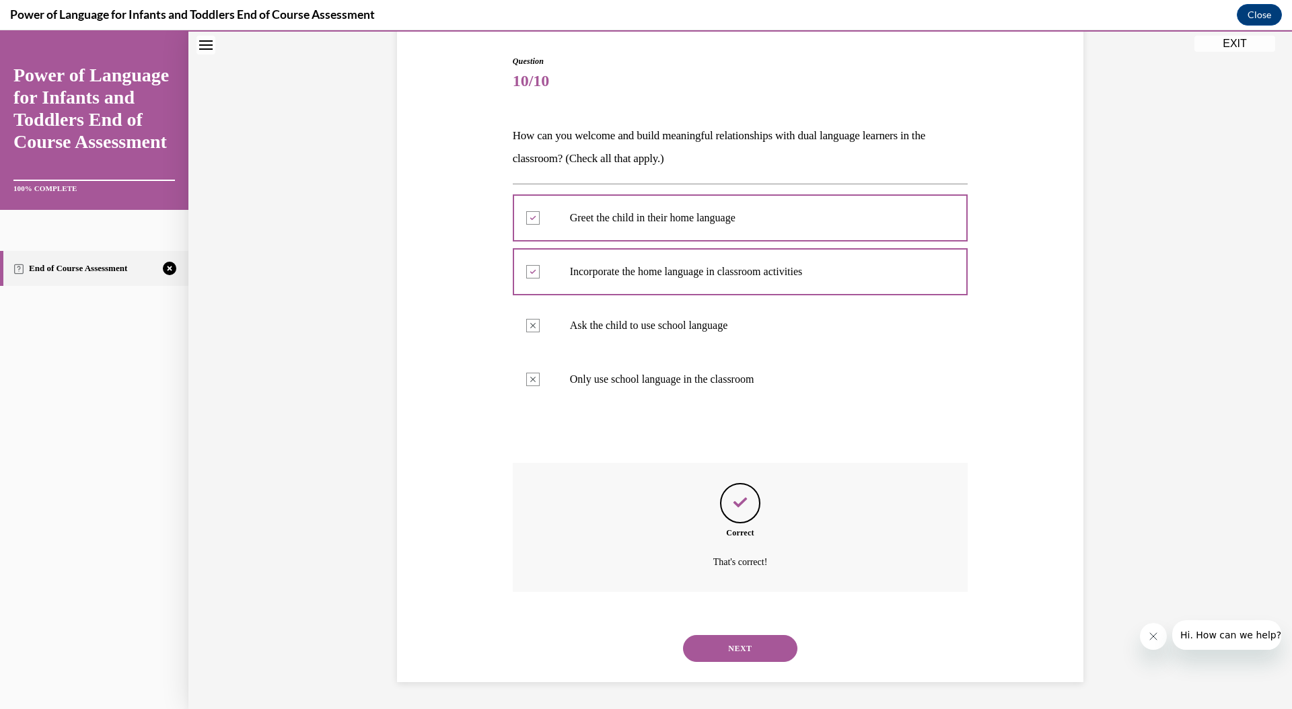
click at [710, 645] on button "NEXT" at bounding box center [740, 648] width 114 height 27
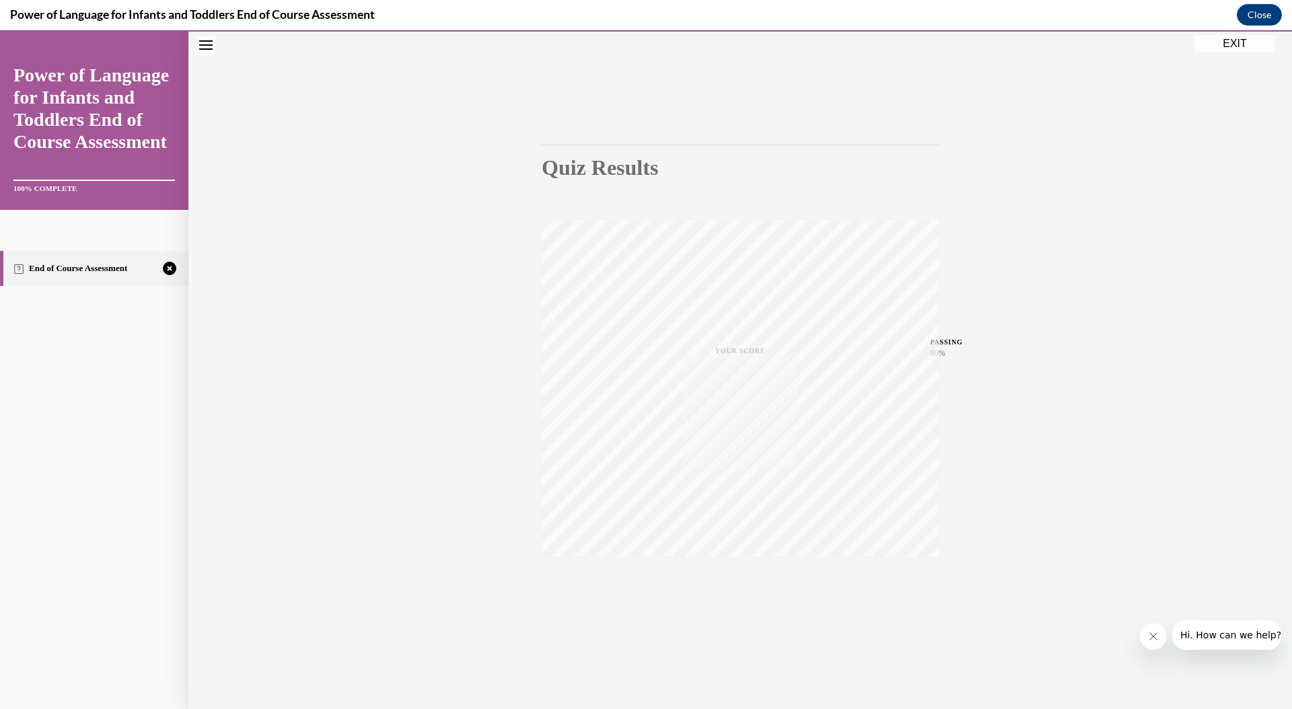
scroll to position [42, 0]
click at [740, 598] on icon "button" at bounding box center [741, 595] width 48 height 15
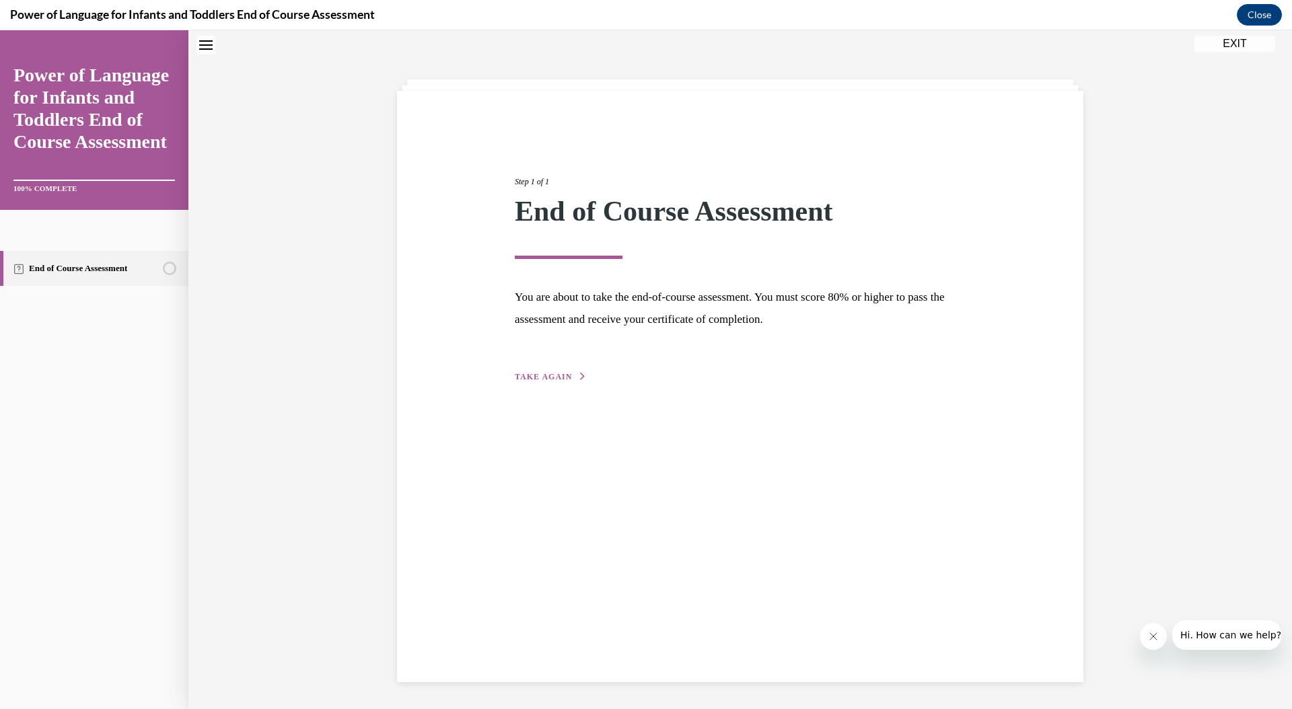
click at [556, 371] on button "TAKE AGAIN" at bounding box center [551, 377] width 72 height 12
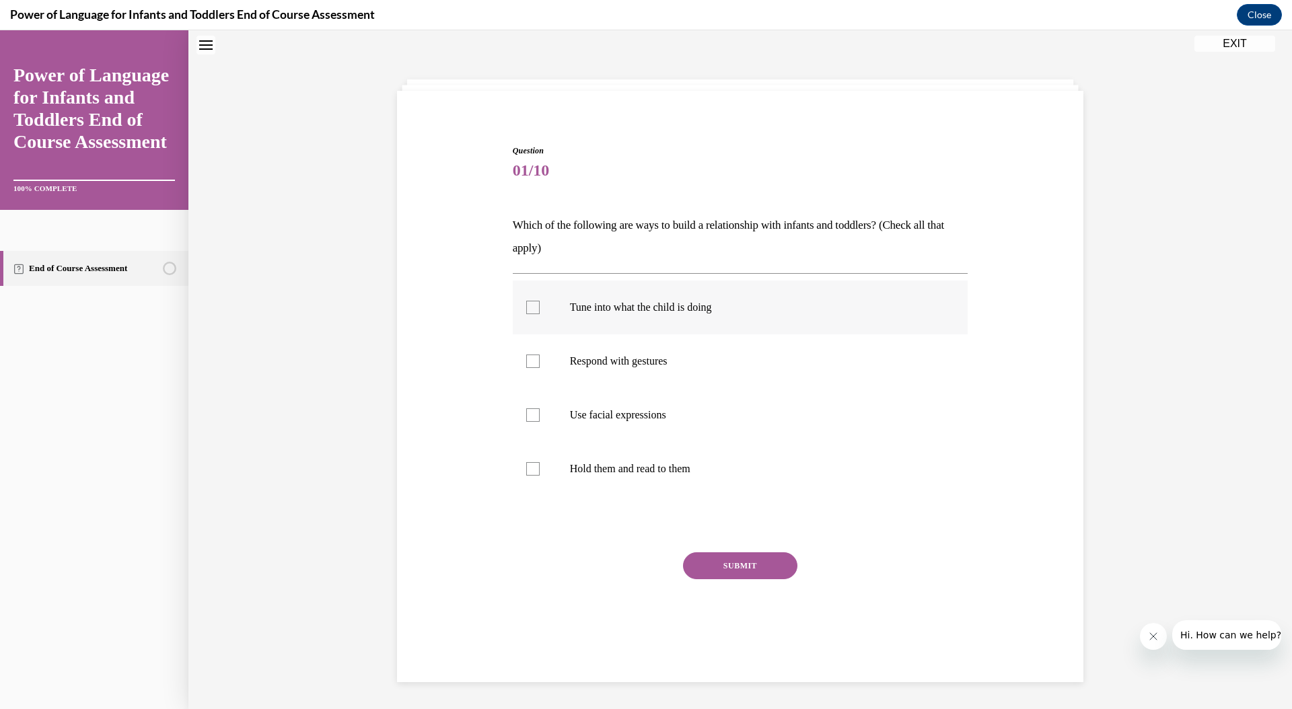
click at [561, 321] on label "Tune into what the child is doing" at bounding box center [741, 308] width 456 height 54
click at [540, 314] on input "Tune into what the child is doing" at bounding box center [532, 307] width 13 height 13
checkbox input "true"
click at [603, 351] on label "Respond with gestures" at bounding box center [741, 362] width 456 height 54
click at [540, 355] on input "Respond with gestures" at bounding box center [532, 361] width 13 height 13
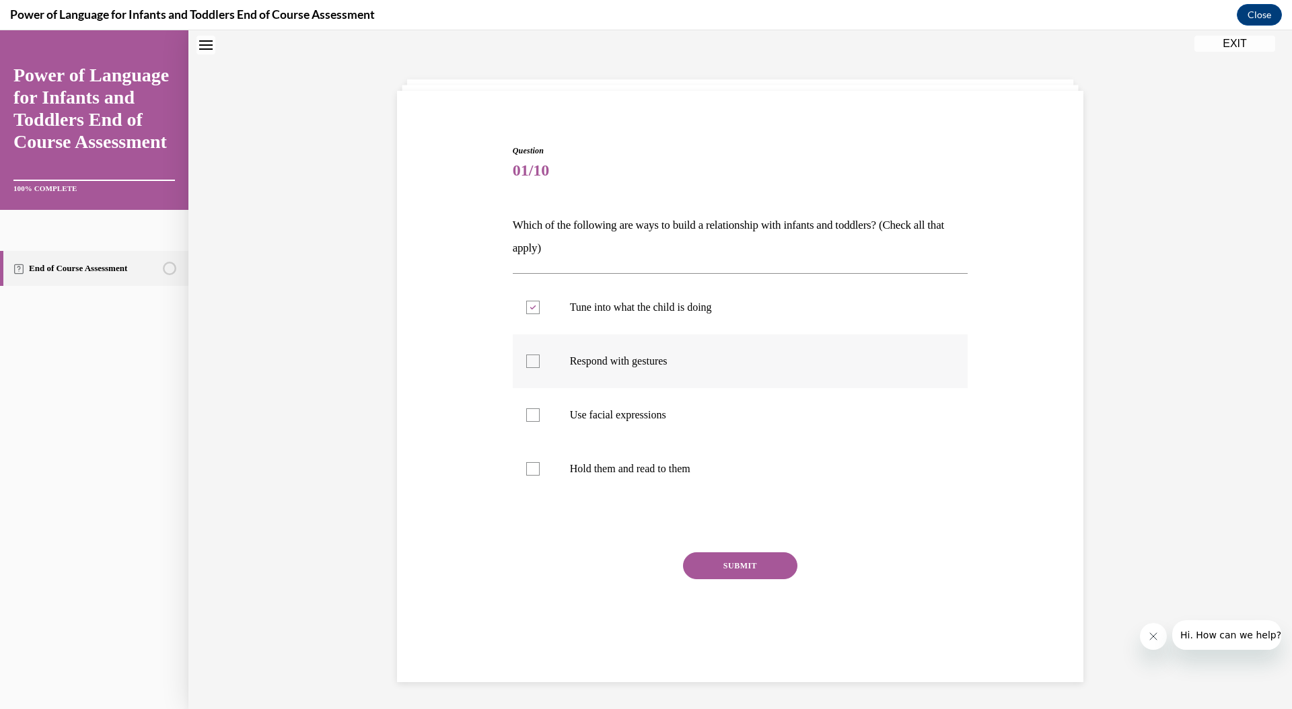
checkbox input "true"
click at [610, 410] on p "Use facial expressions" at bounding box center [752, 415] width 365 height 13
click at [540, 410] on input "Use facial expressions" at bounding box center [532, 415] width 13 height 13
checkbox input "true"
click at [709, 559] on button "SUBMIT" at bounding box center [740, 566] width 114 height 27
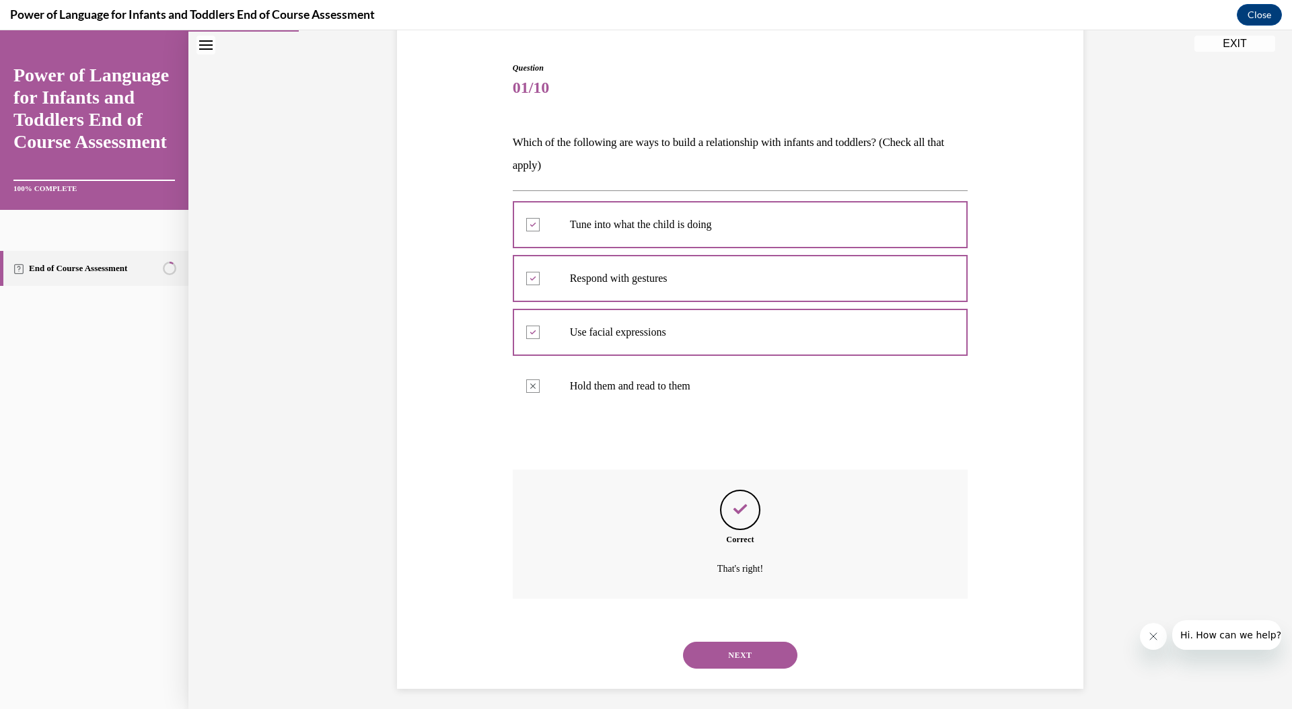
scroll to position [132, 0]
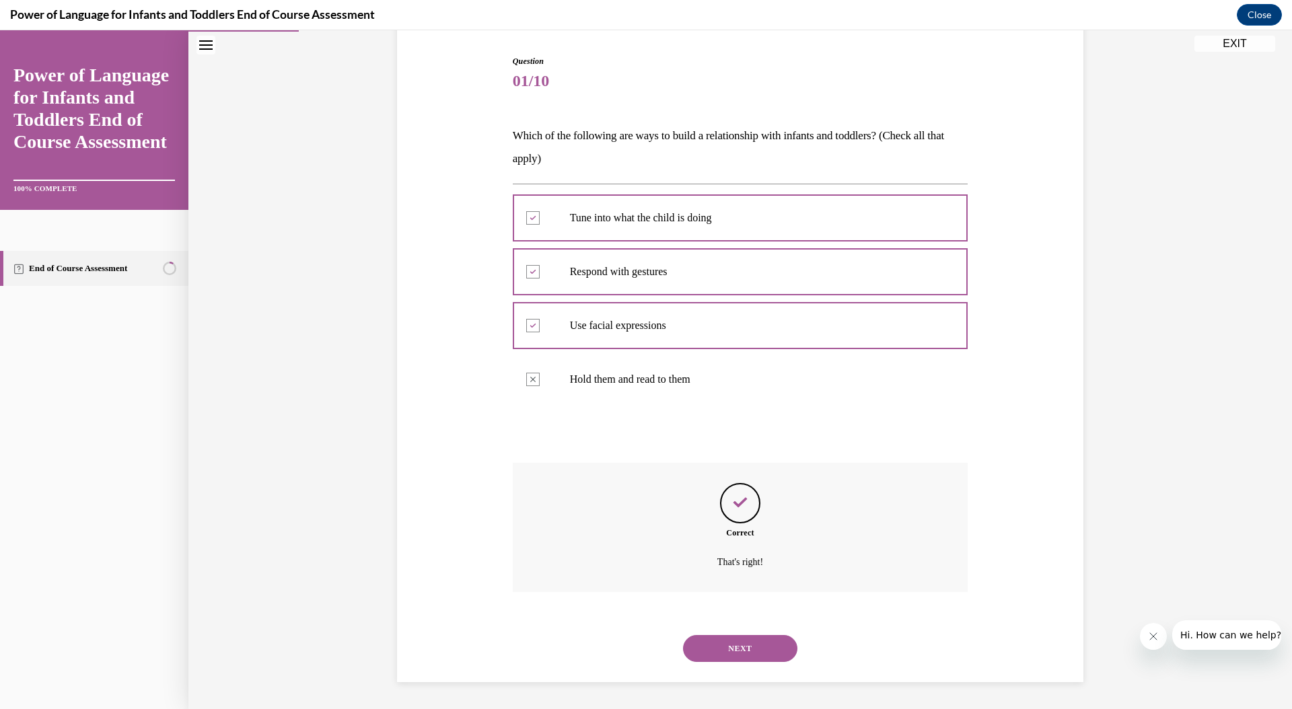
click at [713, 655] on button "NEXT" at bounding box center [740, 648] width 114 height 27
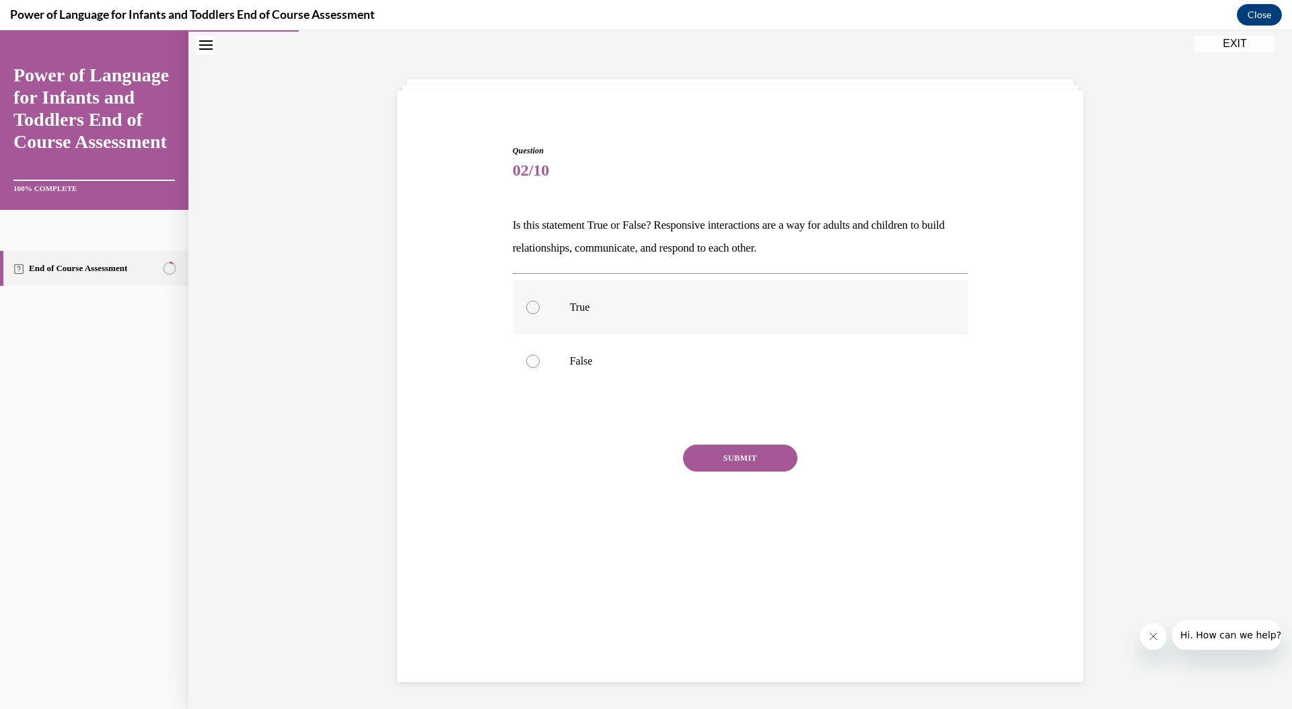
click at [576, 308] on p "True" at bounding box center [752, 307] width 365 height 13
click at [540, 308] on input "True" at bounding box center [532, 307] width 13 height 13
radio input "true"
click at [757, 466] on button "SUBMIT" at bounding box center [740, 458] width 114 height 27
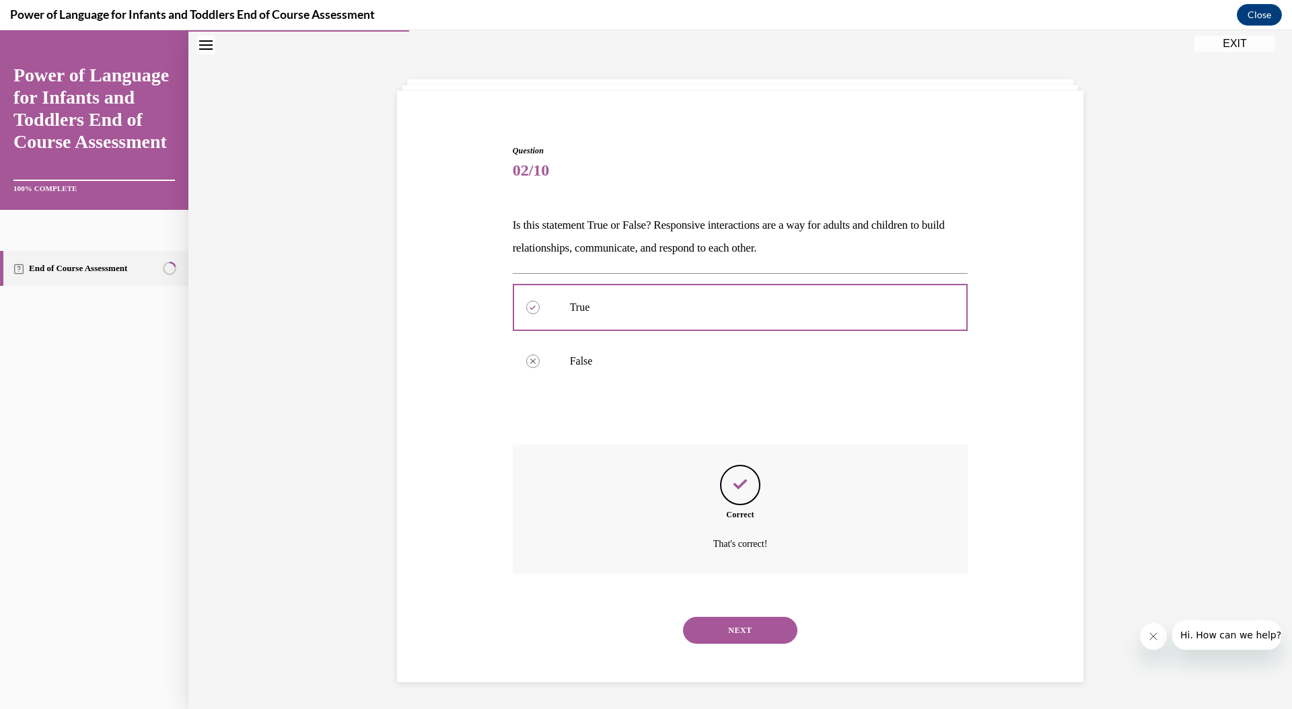
click at [728, 623] on button "NEXT" at bounding box center [740, 630] width 114 height 27
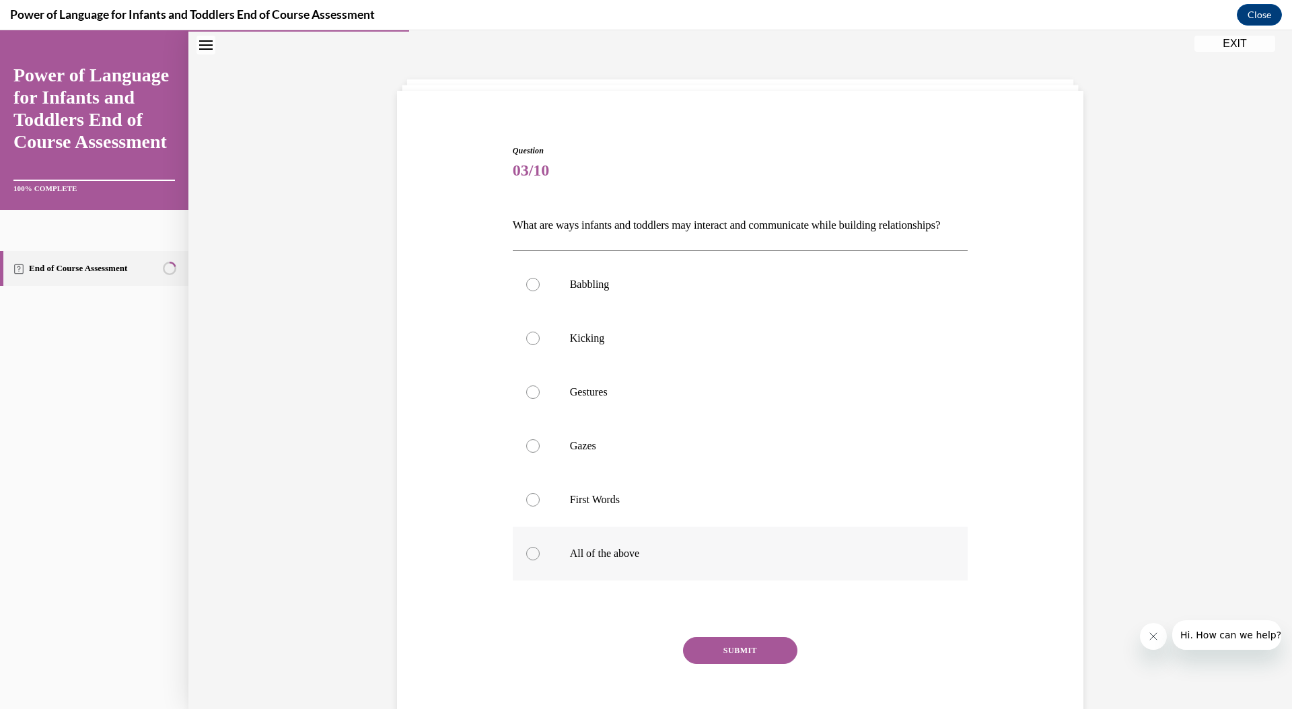
click at [605, 561] on p "All of the above" at bounding box center [752, 553] width 365 height 13
click at [540, 561] on input "All of the above" at bounding box center [532, 553] width 13 height 13
radio input "true"
click at [732, 664] on button "SUBMIT" at bounding box center [740, 650] width 114 height 27
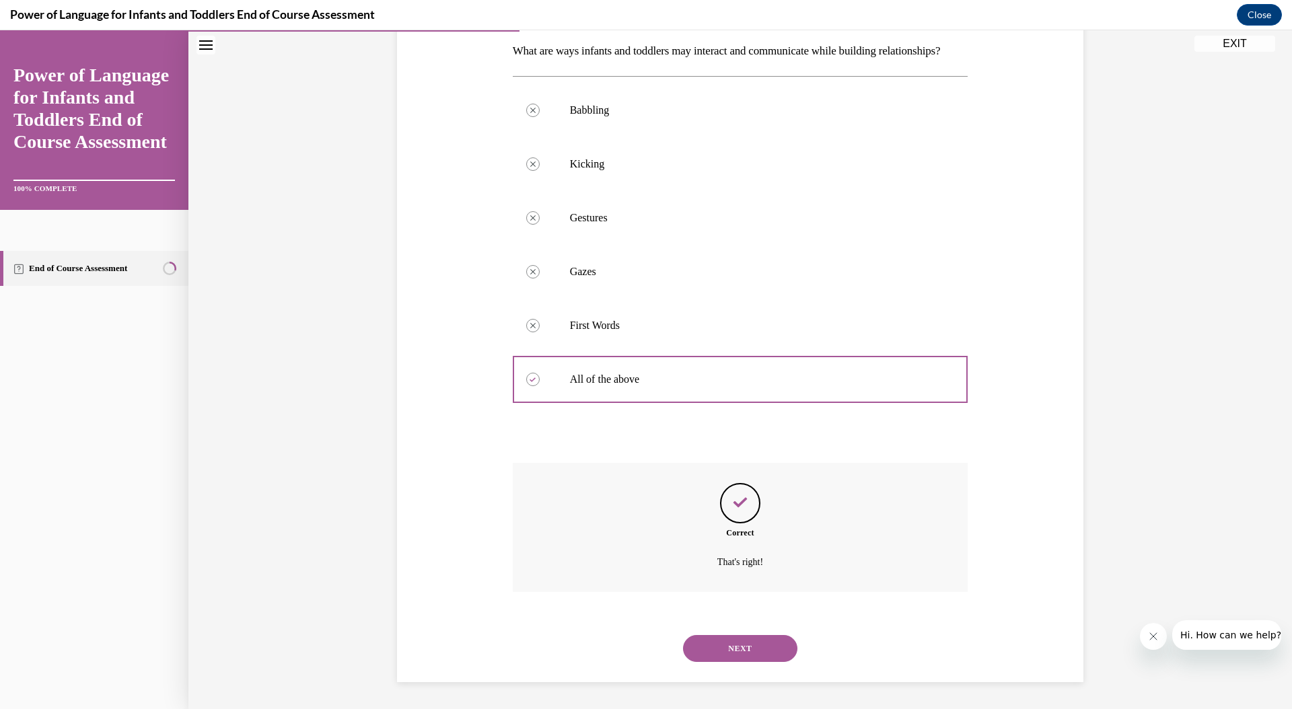
click at [736, 656] on button "NEXT" at bounding box center [740, 648] width 114 height 27
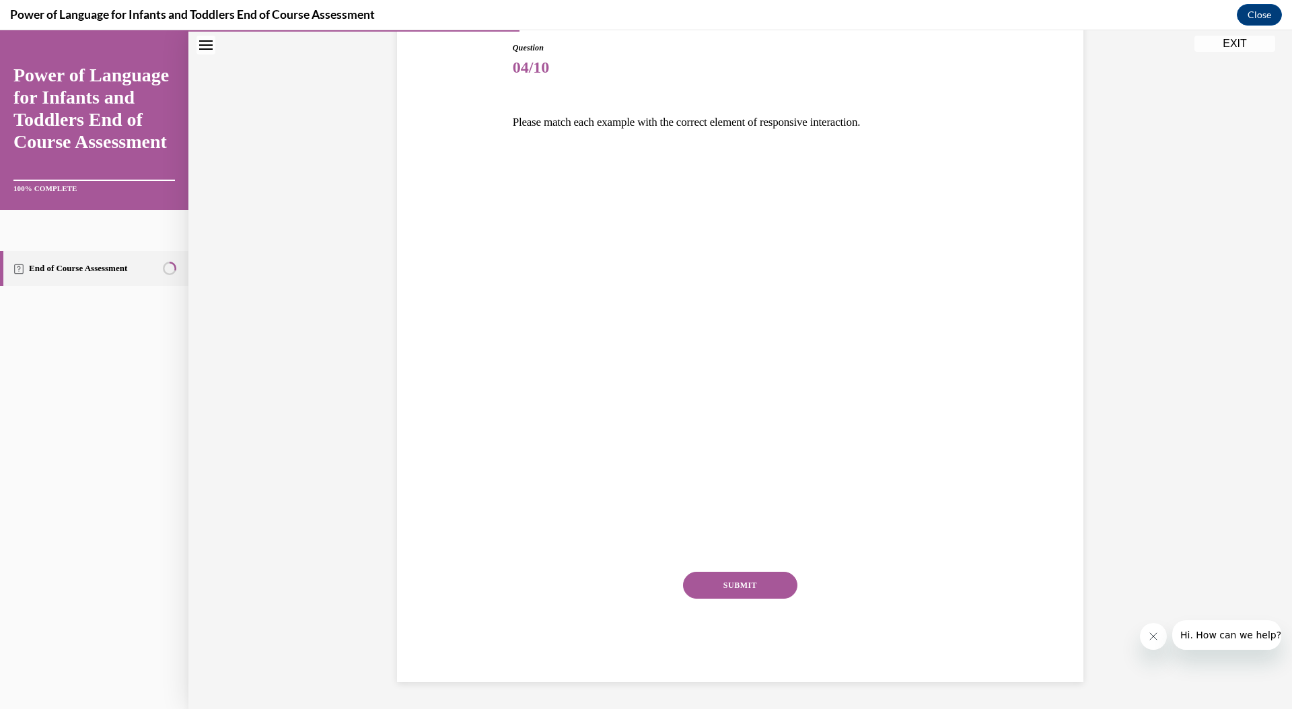
scroll to position [145, 0]
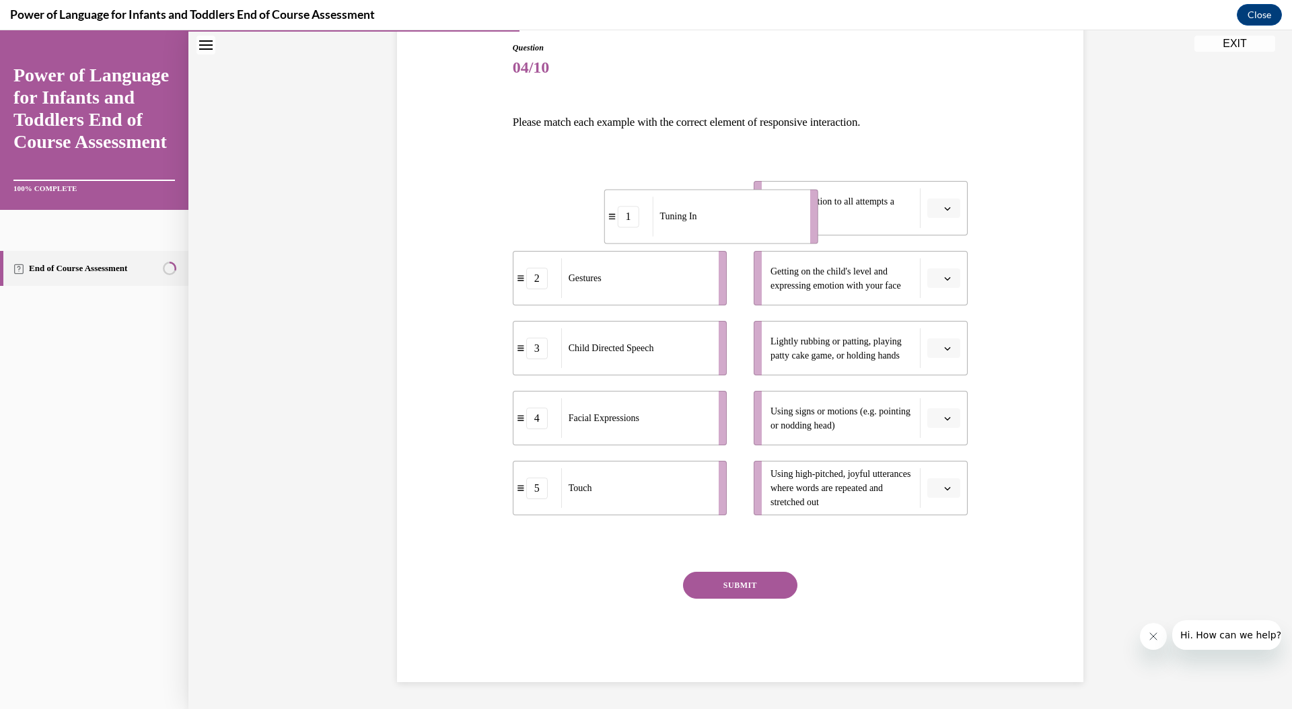
drag, startPoint x: 666, startPoint y: 206, endPoint x: 757, endPoint y: 215, distance: 91.3
click at [757, 215] on div "Tuning In" at bounding box center [726, 217] width 149 height 40
drag, startPoint x: 690, startPoint y: 281, endPoint x: 752, endPoint y: 415, distance: 147.0
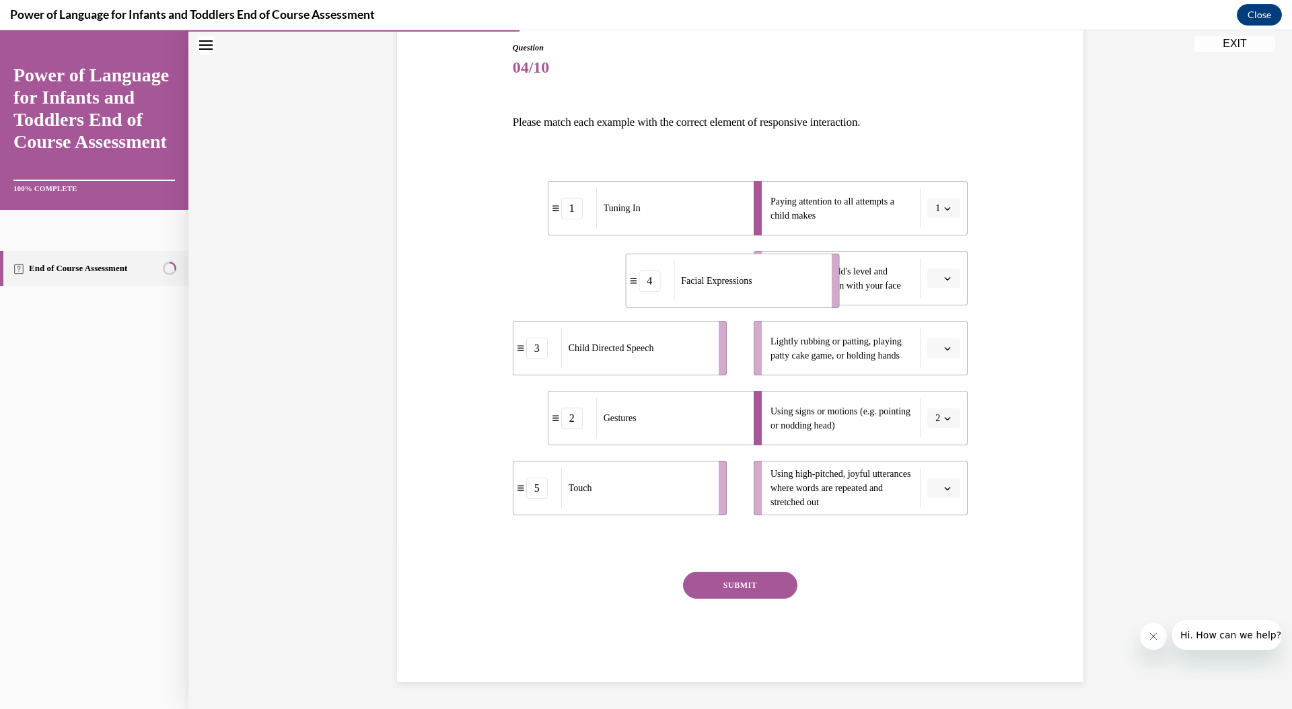
drag, startPoint x: 668, startPoint y: 285, endPoint x: 781, endPoint y: 288, distance: 112.4
click at [781, 288] on div "Facial Expressions" at bounding box center [748, 281] width 149 height 40
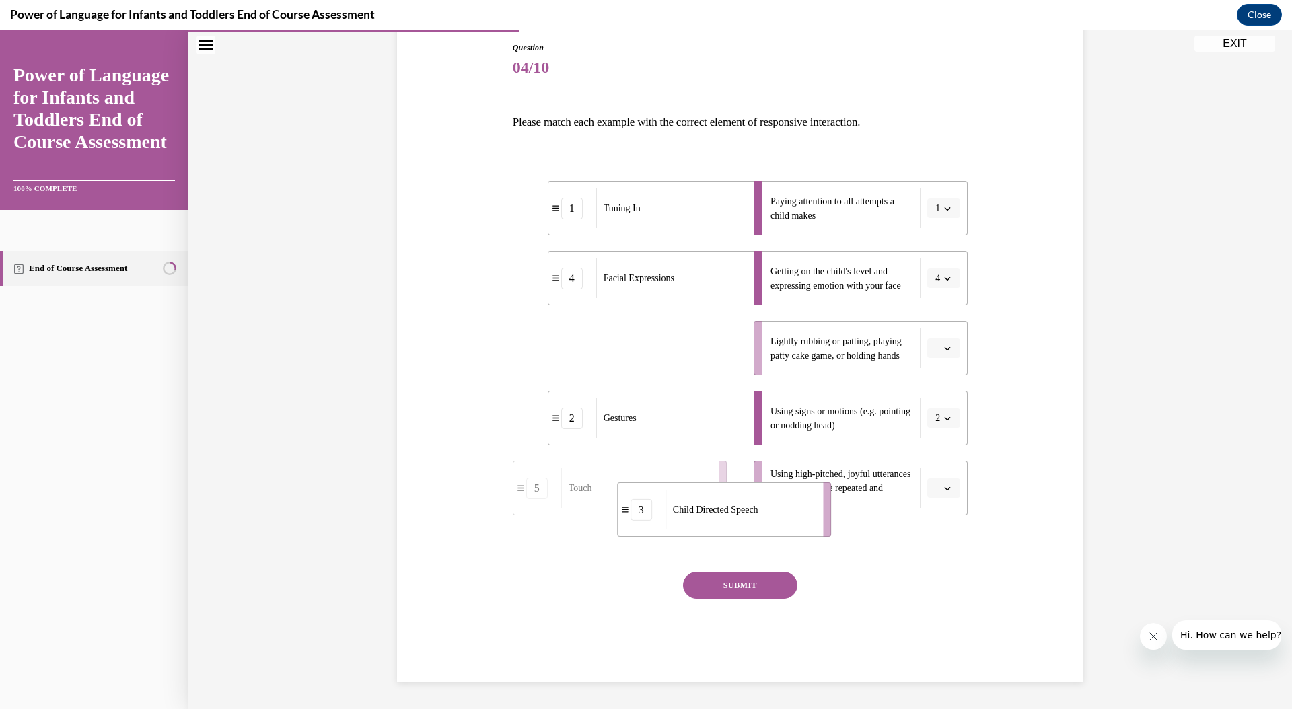
drag, startPoint x: 650, startPoint y: 347, endPoint x: 755, endPoint y: 507, distance: 191.0
drag, startPoint x: 654, startPoint y: 359, endPoint x: 796, endPoint y: 359, distance: 142.0
click at [796, 359] on div "Touch" at bounding box center [777, 348] width 149 height 40
click at [736, 587] on button "SUBMIT" at bounding box center [740, 585] width 114 height 27
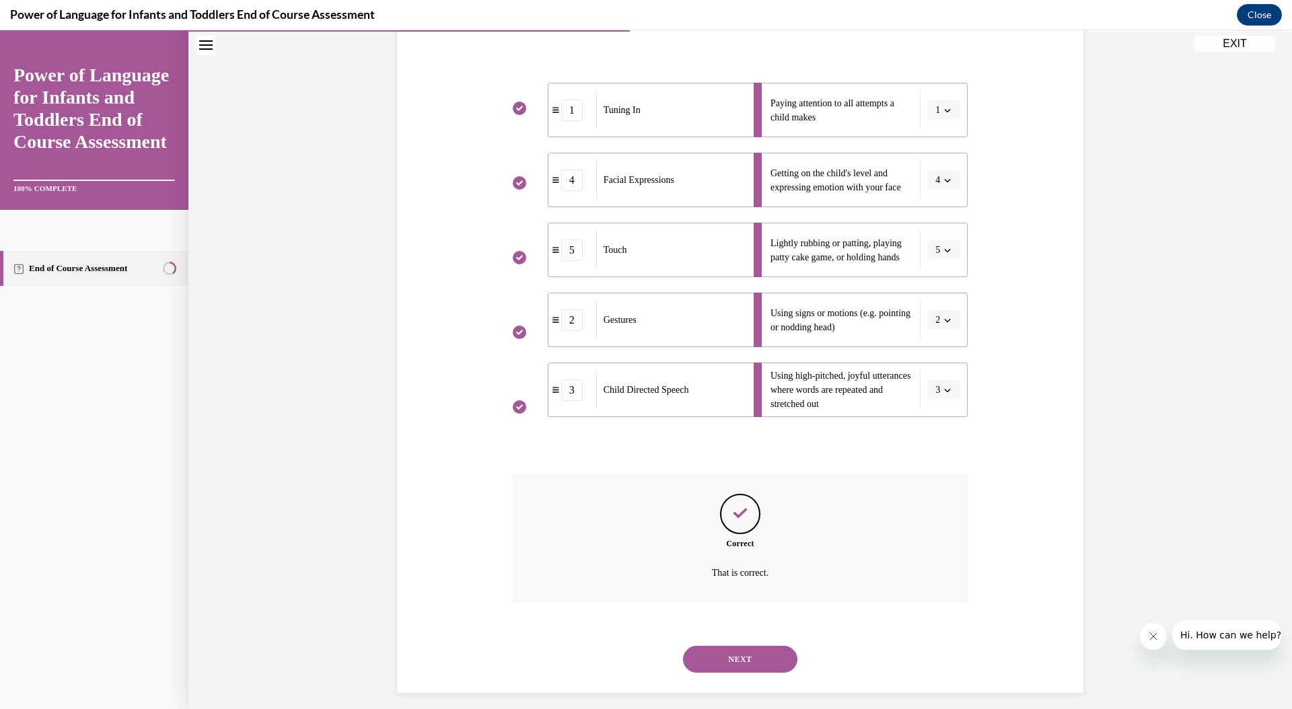
scroll to position [254, 0]
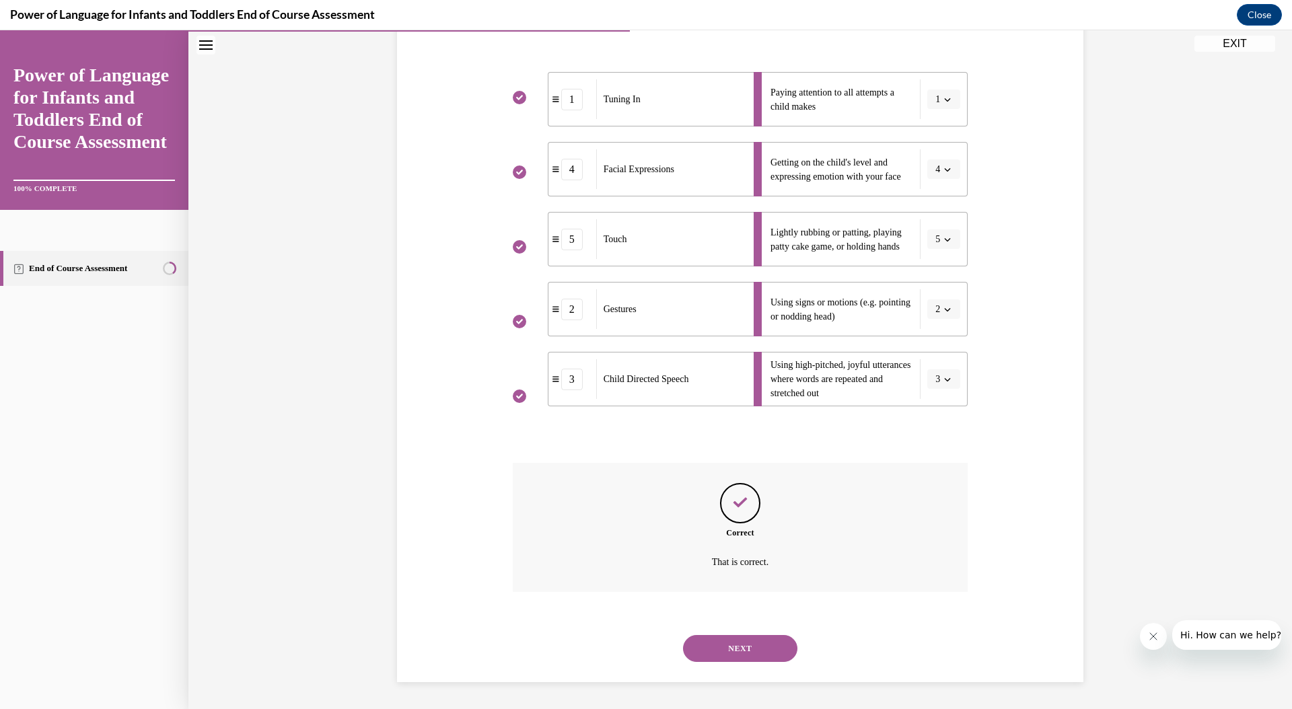
click at [730, 648] on button "NEXT" at bounding box center [740, 648] width 114 height 27
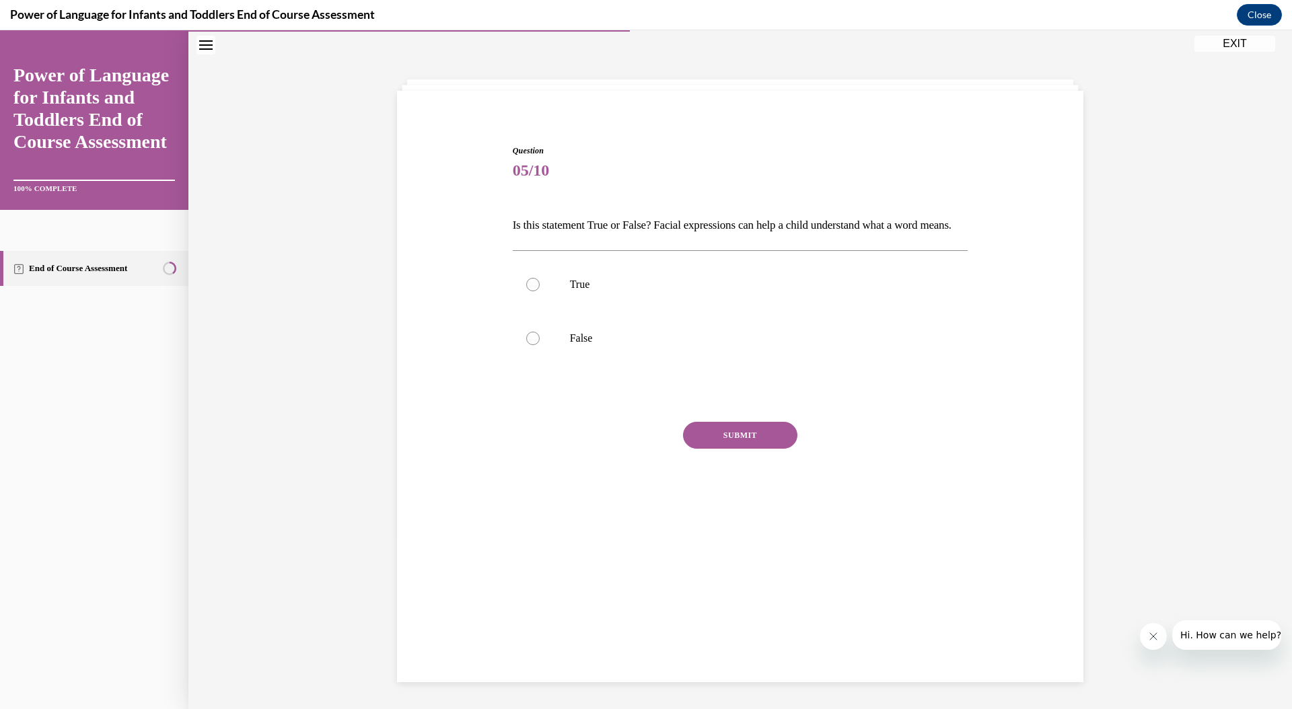
scroll to position [42, 0]
click at [519, 283] on label "True" at bounding box center [741, 285] width 456 height 54
click at [526, 283] on input "True" at bounding box center [532, 284] width 13 height 13
radio input "true"
click at [707, 449] on button "SUBMIT" at bounding box center [740, 435] width 114 height 27
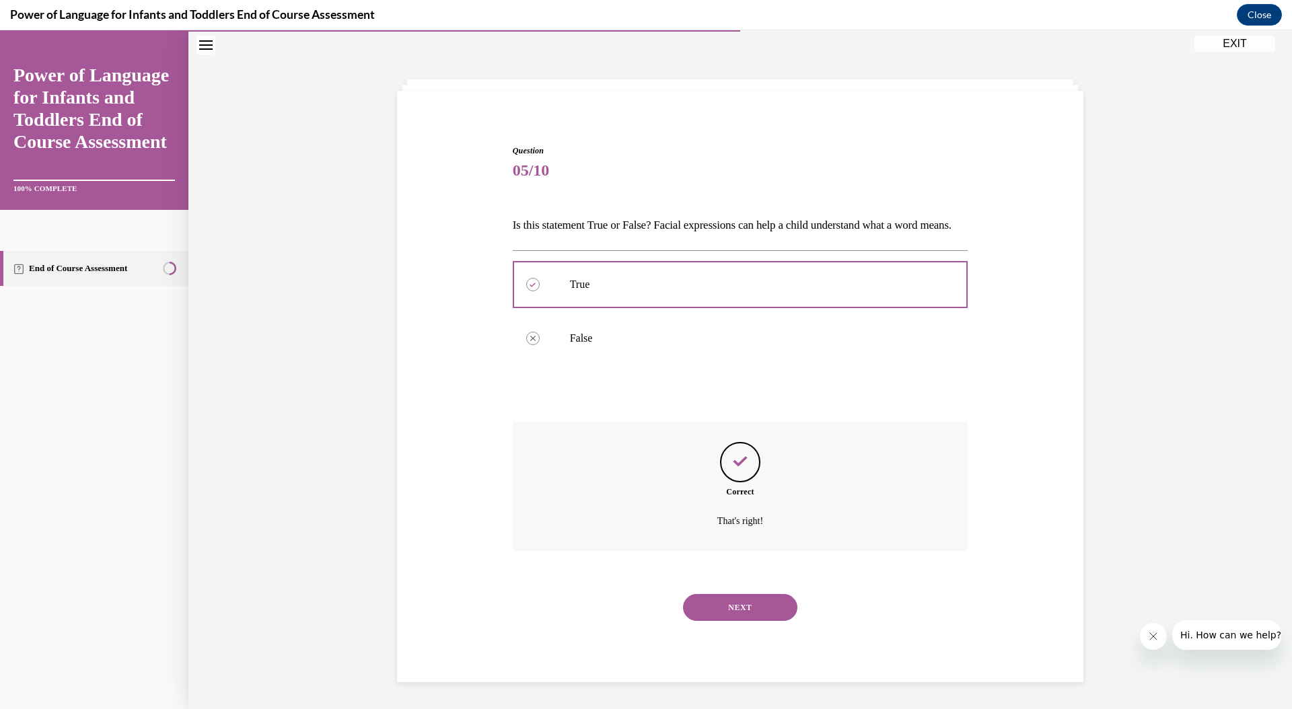
click at [703, 621] on button "NEXT" at bounding box center [740, 607] width 114 height 27
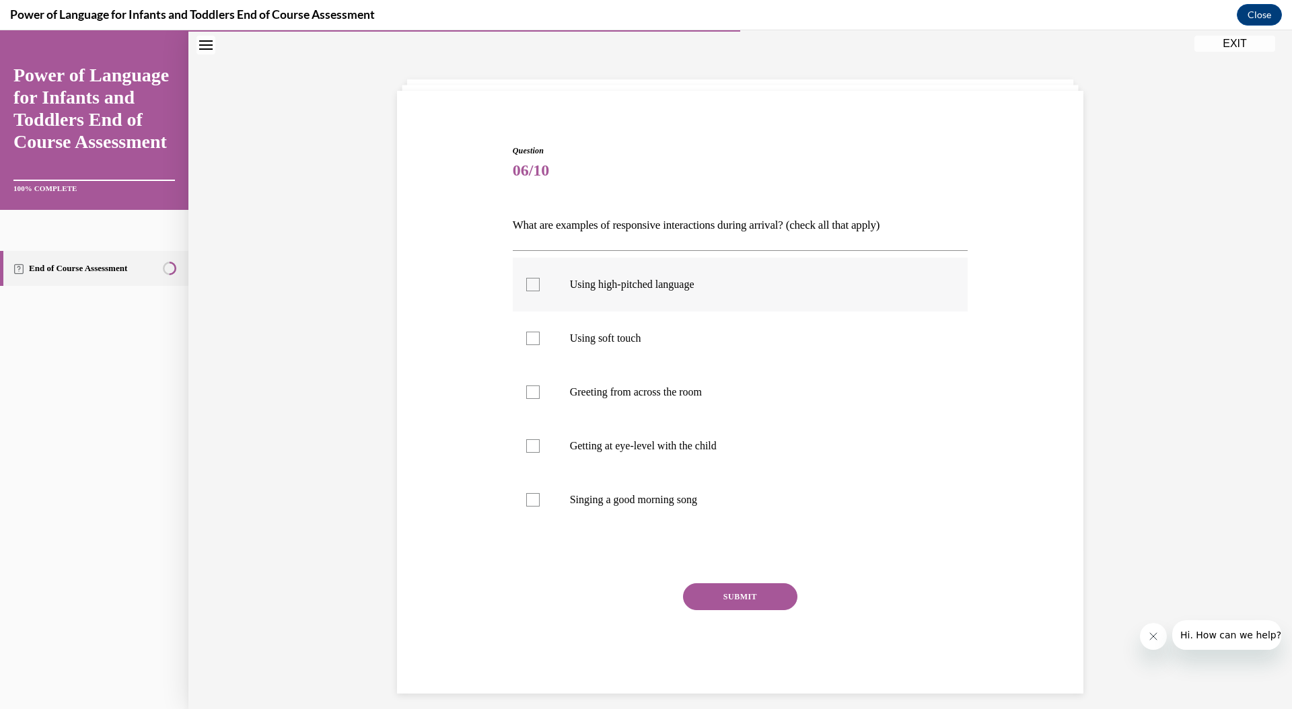
click at [557, 283] on label "Using high-pitched language" at bounding box center [741, 285] width 456 height 54
click at [540, 283] on input "Using high-pitched language" at bounding box center [532, 284] width 13 height 13
checkbox input "true"
click at [579, 354] on label "Using soft touch" at bounding box center [741, 339] width 456 height 54
click at [540, 345] on input "Using soft touch" at bounding box center [532, 338] width 13 height 13
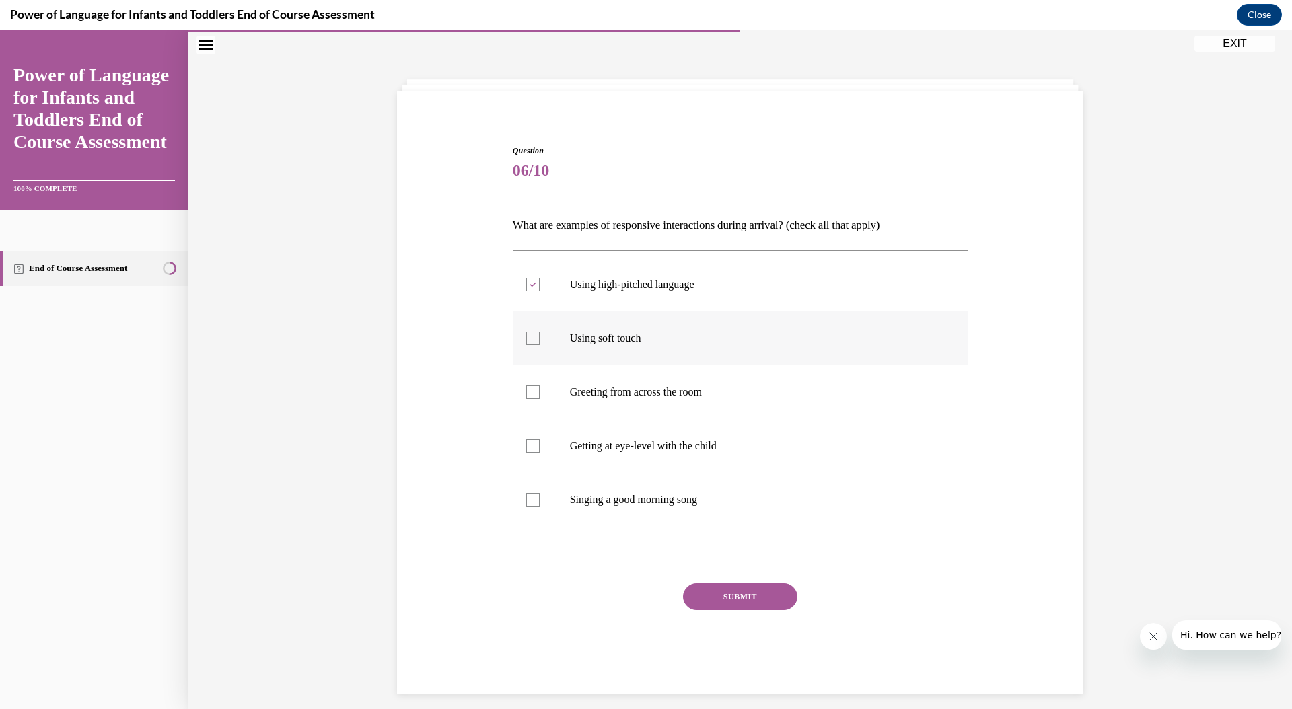
checkbox input "true"
click at [609, 467] on label "Getting at eye-level with the child" at bounding box center [741, 446] width 456 height 54
click at [540, 453] on input "Getting at eye-level with the child" at bounding box center [532, 446] width 13 height 13
checkbox input "true"
click at [613, 516] on label "Singing a good morning song" at bounding box center [741, 500] width 456 height 54
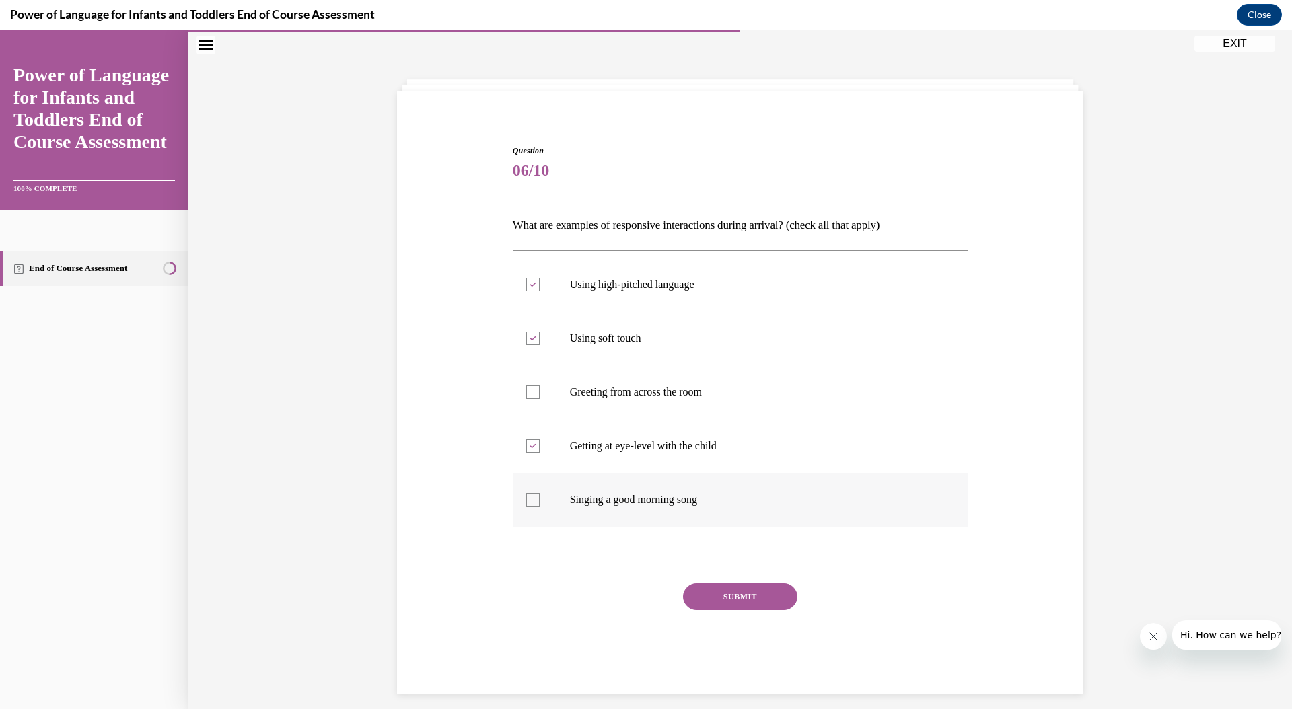
click at [540, 507] on input "Singing a good morning song" at bounding box center [532, 499] width 13 height 13
checkbox input "true"
click at [728, 609] on button "SUBMIT" at bounding box center [740, 597] width 114 height 27
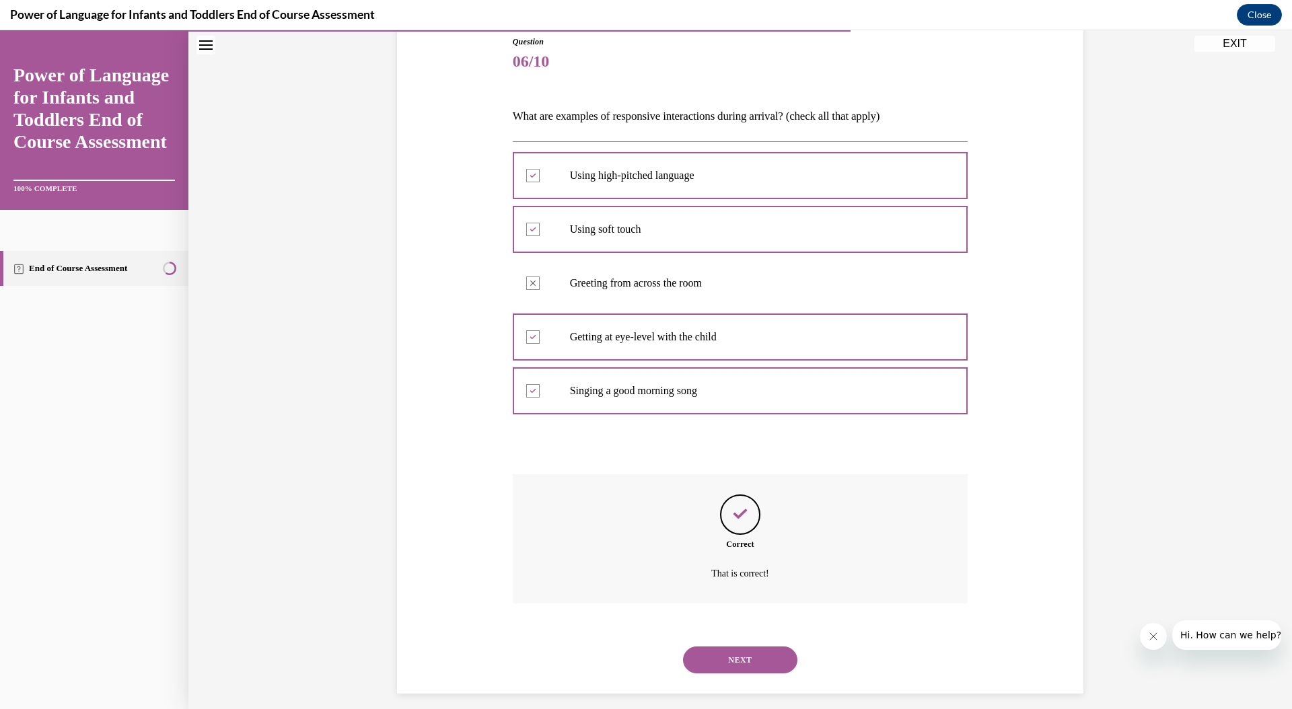
scroll to position [163, 0]
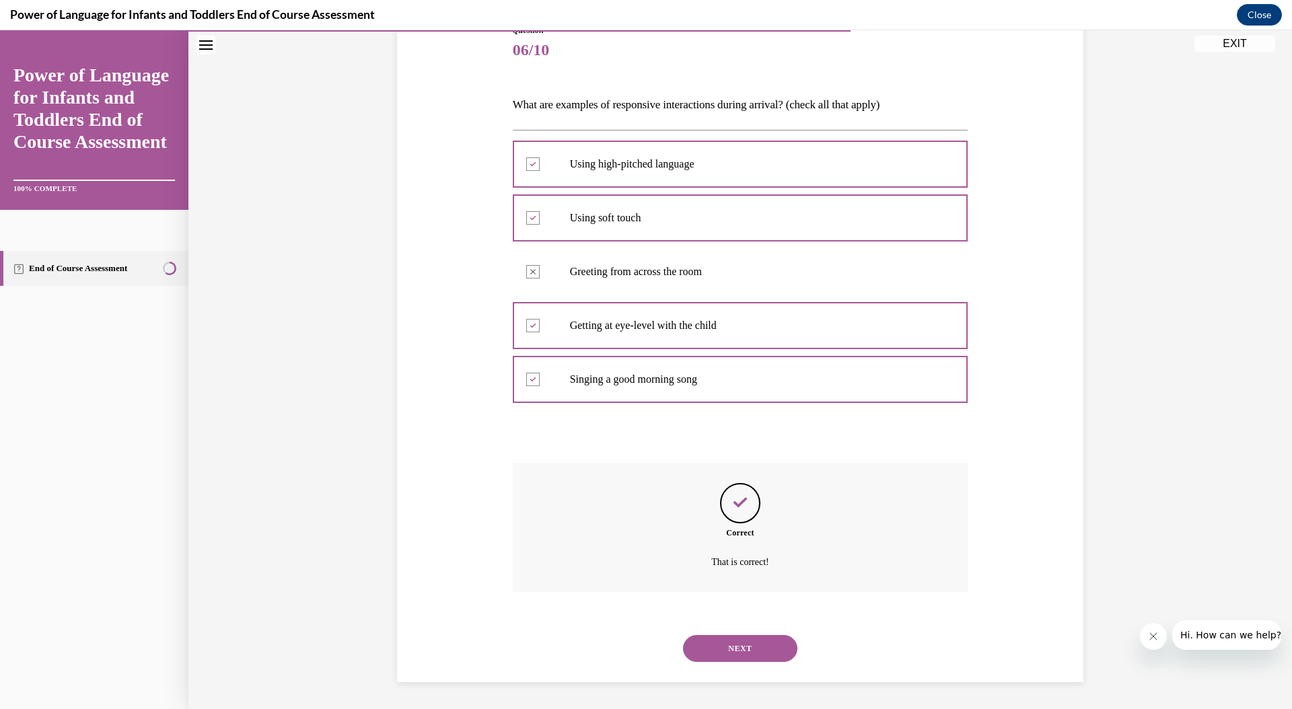
click at [738, 652] on button "NEXT" at bounding box center [740, 648] width 114 height 27
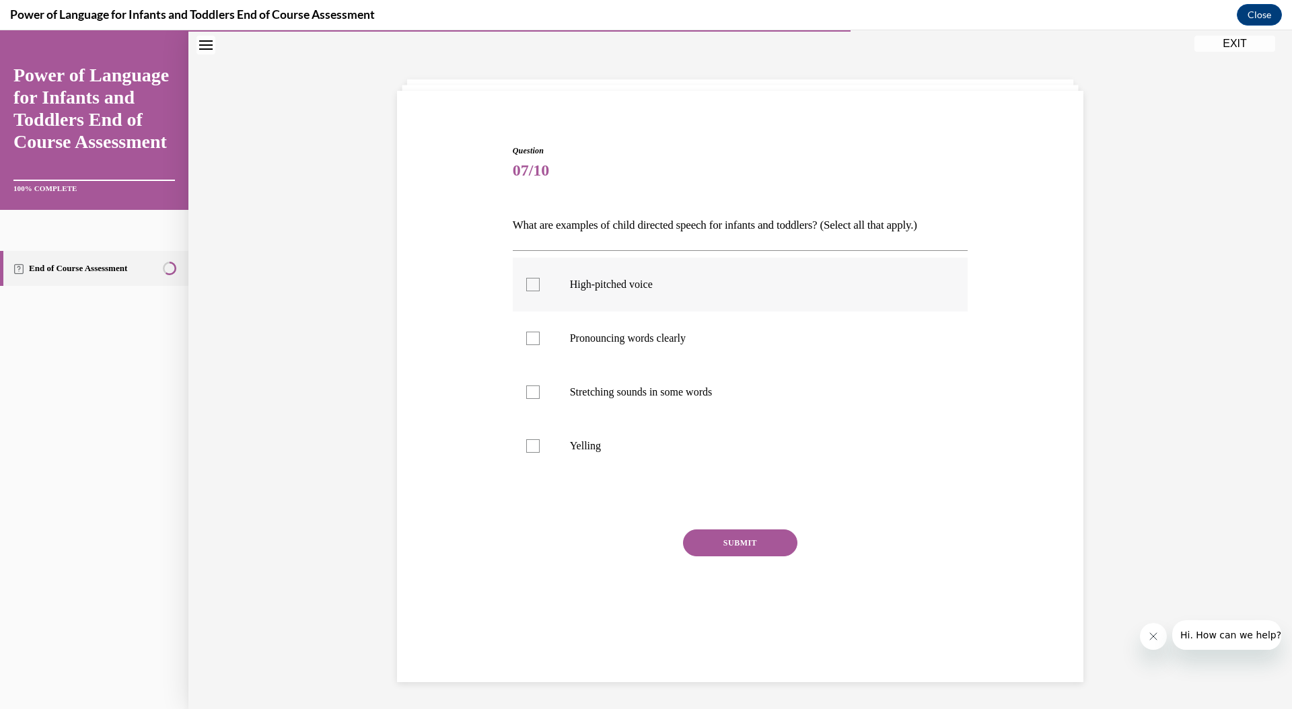
click at [641, 296] on label "High-pitched voice" at bounding box center [741, 285] width 456 height 54
click at [540, 291] on input "High-pitched voice" at bounding box center [532, 284] width 13 height 13
checkbox input "true"
click at [654, 338] on p "Pronouncing words clearly" at bounding box center [752, 338] width 365 height 13
click at [540, 338] on input "Pronouncing words clearly" at bounding box center [532, 338] width 13 height 13
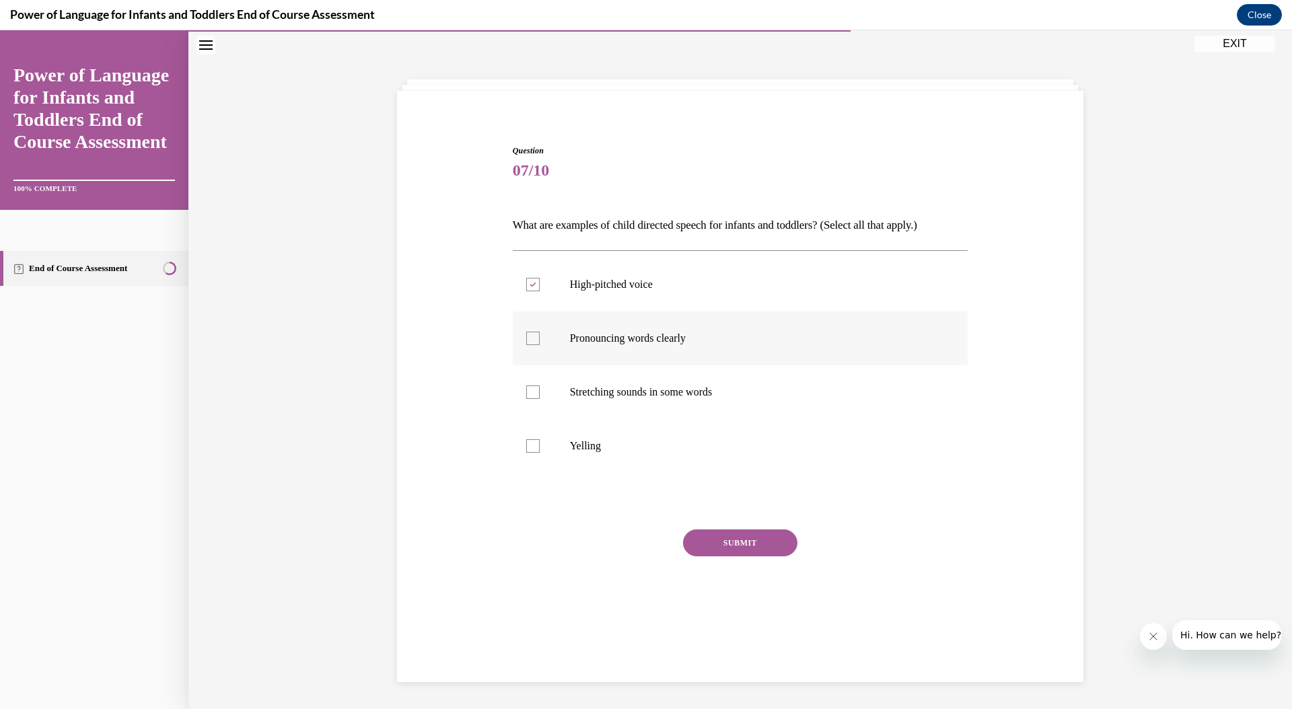
checkbox input "true"
click at [638, 397] on p "Stretching sounds in some words" at bounding box center [752, 392] width 365 height 13
click at [540, 397] on input "Stretching sounds in some words" at bounding box center [532, 392] width 13 height 13
checkbox input "true"
click at [712, 543] on button "SUBMIT" at bounding box center [740, 543] width 114 height 27
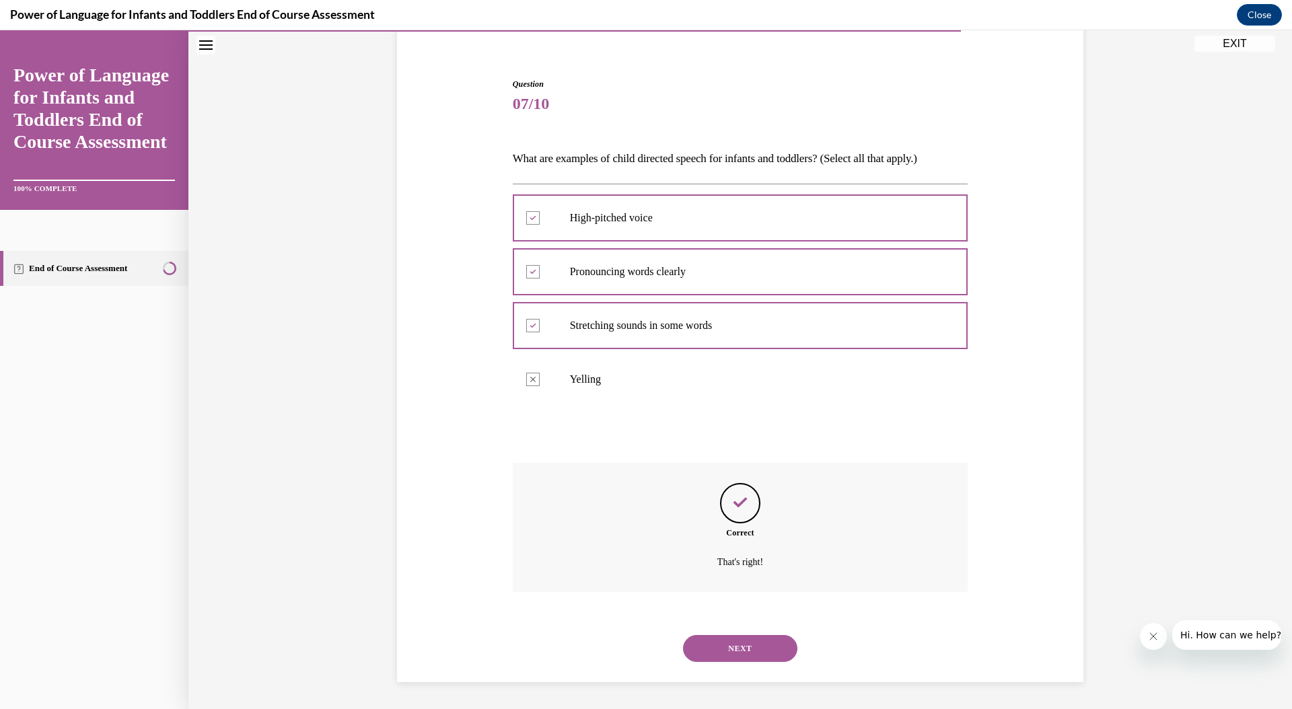
click at [729, 654] on button "NEXT" at bounding box center [740, 648] width 114 height 27
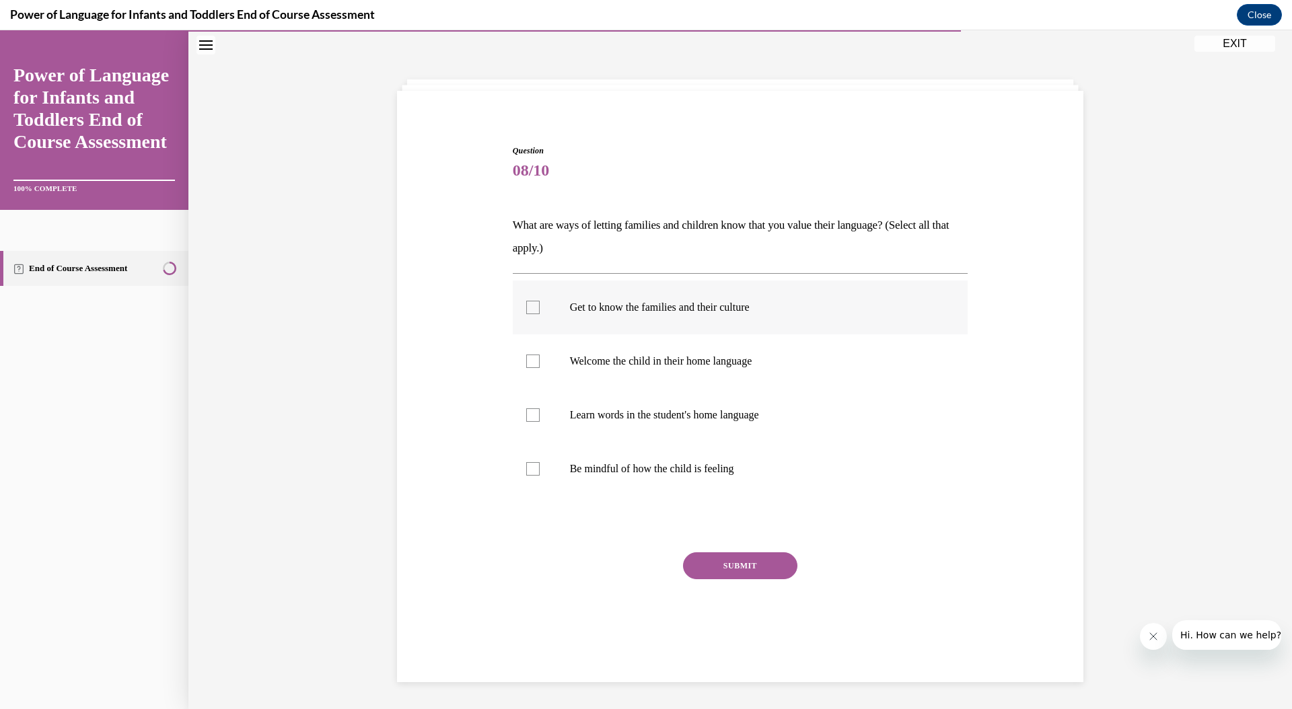
click at [616, 329] on label "Get to know the families and their culture" at bounding box center [741, 308] width 456 height 54
click at [540, 314] on input "Get to know the families and their culture" at bounding box center [532, 307] width 13 height 13
checkbox input "true"
click at [625, 366] on p "Welcome the child in their home language" at bounding box center [752, 361] width 365 height 13
click at [540, 366] on input "Welcome the child in their home language" at bounding box center [532, 361] width 13 height 13
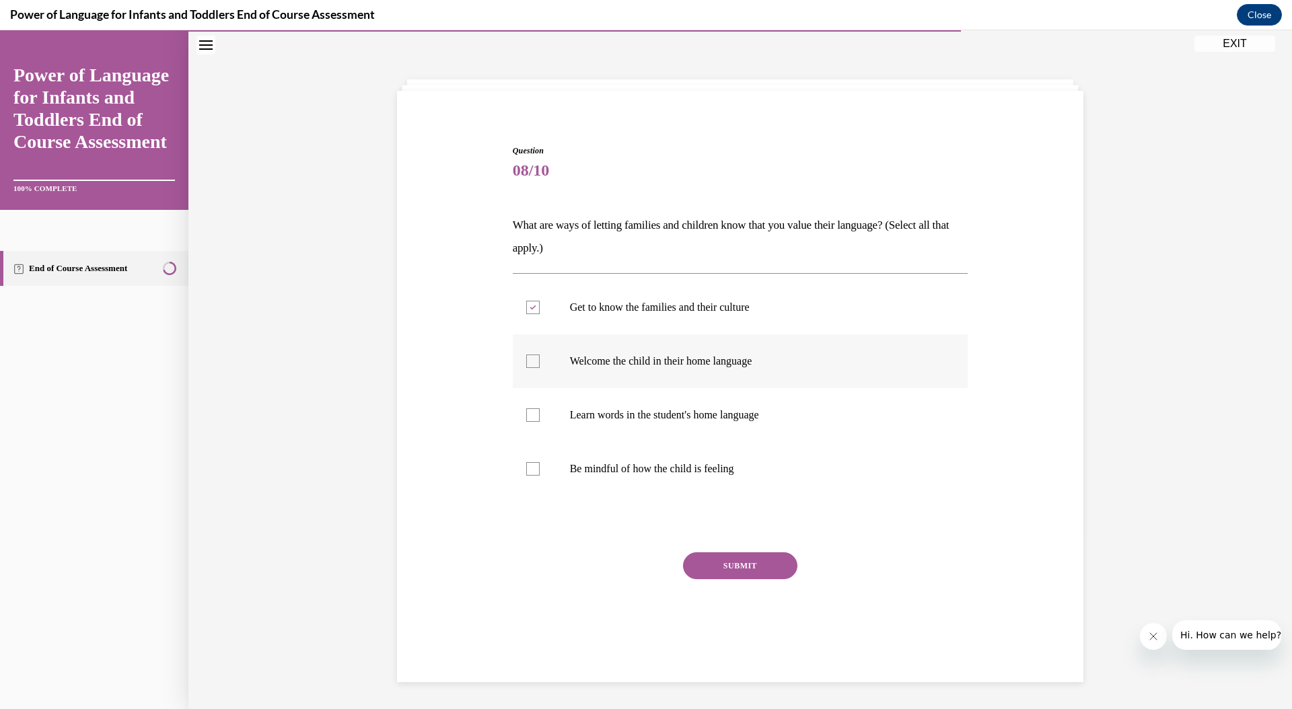
checkbox input "true"
click at [633, 416] on p "Learn words in the student's home language" at bounding box center [752, 415] width 365 height 13
click at [540, 416] on input "Learn words in the student's home language" at bounding box center [532, 415] width 13 height 13
checkbox input "true"
click at [639, 489] on label "Be mindful of how the child is feeling" at bounding box center [741, 469] width 456 height 54
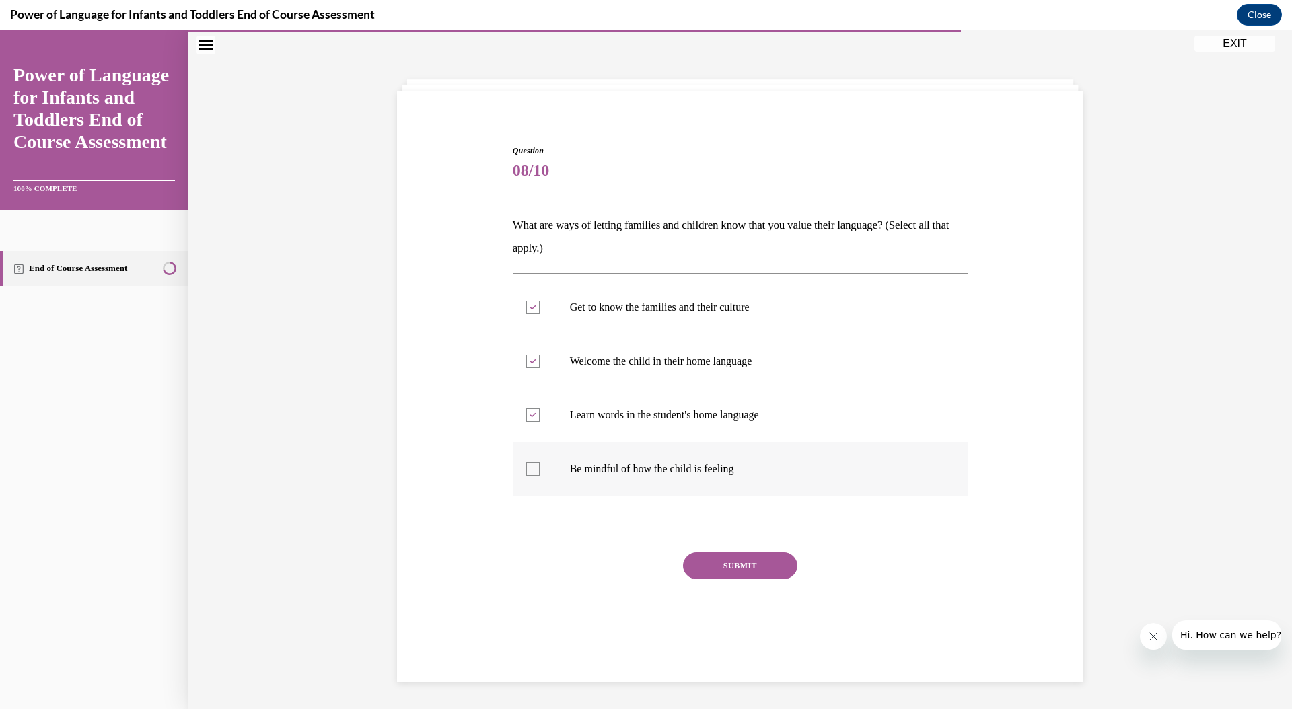
click at [540, 476] on input "Be mindful of how the child is feeling" at bounding box center [532, 468] width 13 height 13
checkbox input "true"
click at [727, 568] on button "SUBMIT" at bounding box center [740, 566] width 114 height 27
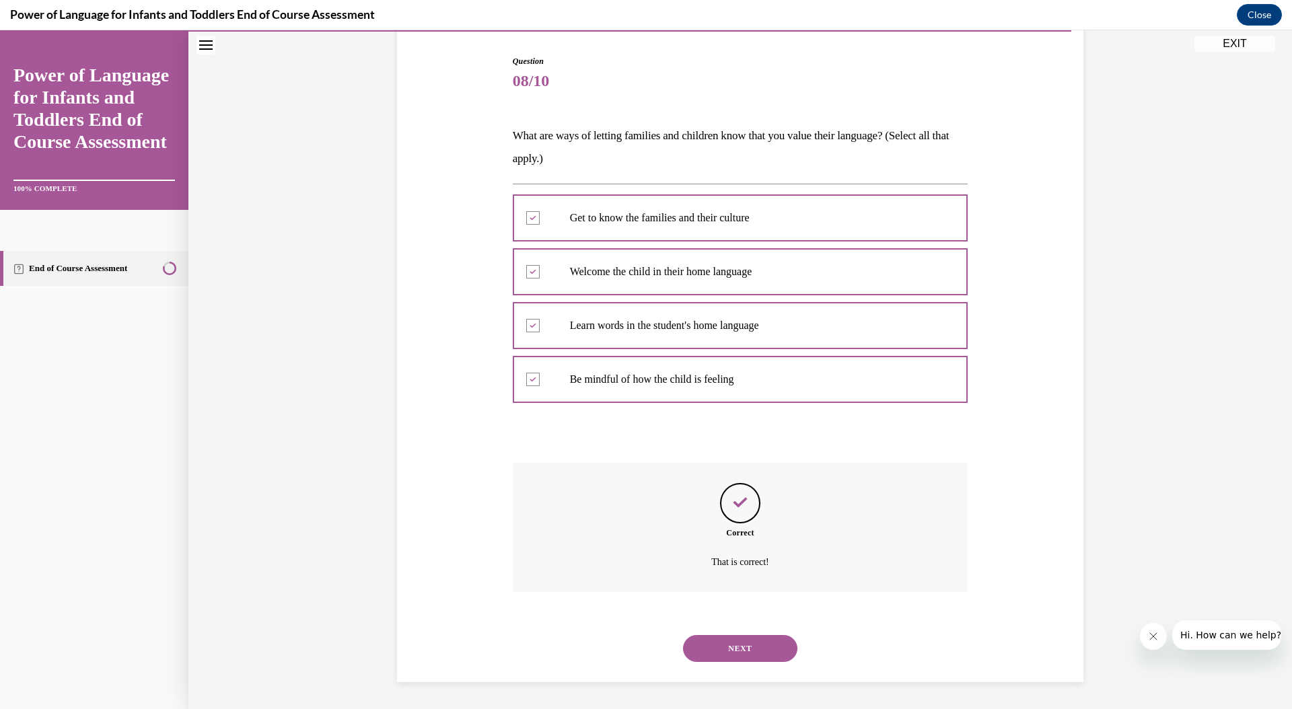
click at [728, 651] on button "NEXT" at bounding box center [740, 648] width 114 height 27
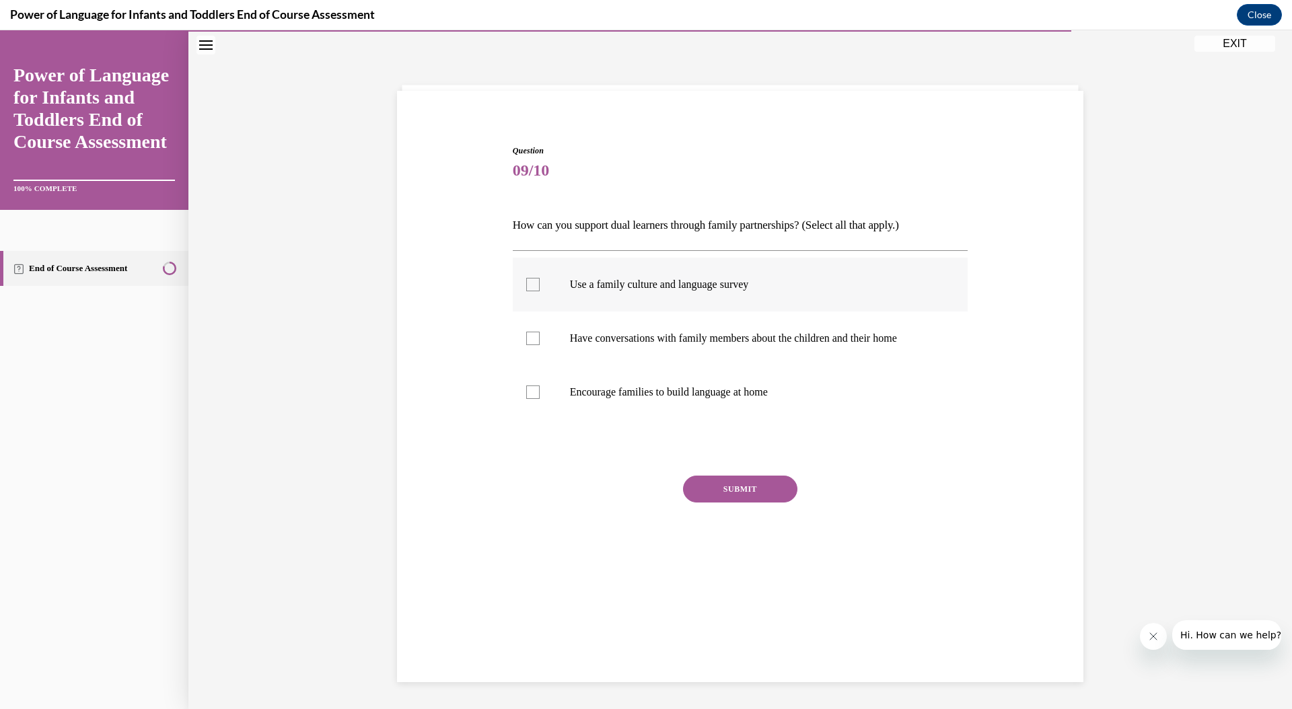
click at [539, 300] on label "Use a family culture and language survey" at bounding box center [741, 285] width 456 height 54
click at [539, 291] on input "Use a family culture and language survey" at bounding box center [532, 284] width 13 height 13
checkbox input "true"
click at [549, 337] on label "Have conversations with family members about the children and their home" at bounding box center [741, 339] width 456 height 54
click at [540, 337] on input "Have conversations with family members about the children and their home" at bounding box center [532, 338] width 13 height 13
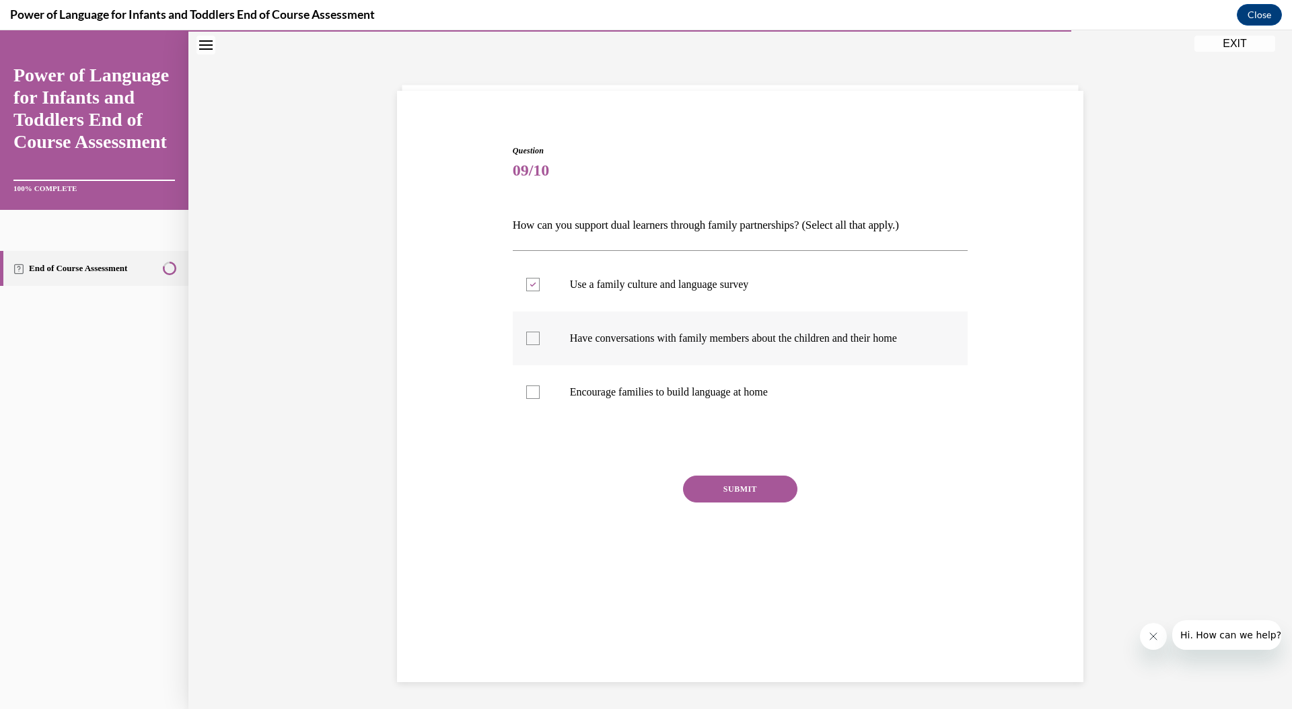
checkbox input "true"
click at [570, 390] on p "Encourage families to build language at home" at bounding box center [752, 392] width 365 height 13
click at [540, 390] on input "Encourage families to build language at home" at bounding box center [532, 392] width 13 height 13
checkbox input "true"
click at [717, 497] on button "SUBMIT" at bounding box center [740, 489] width 114 height 27
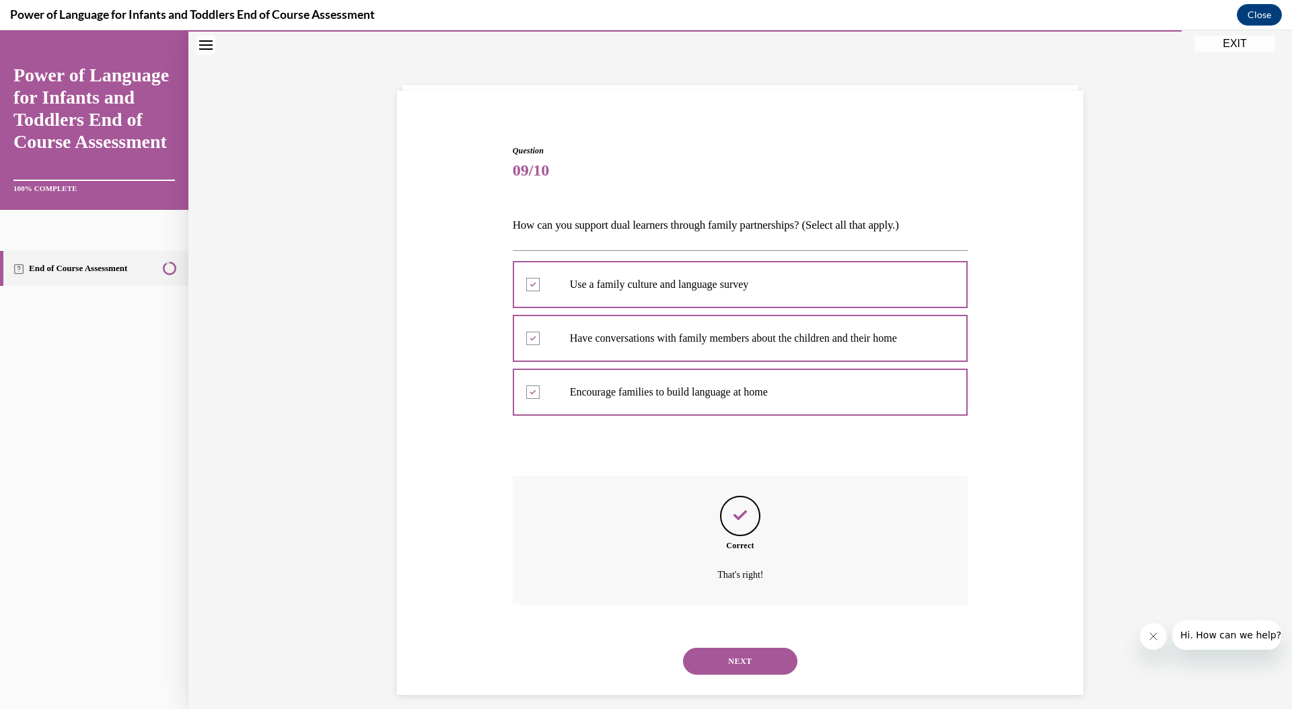
scroll to position [55, 0]
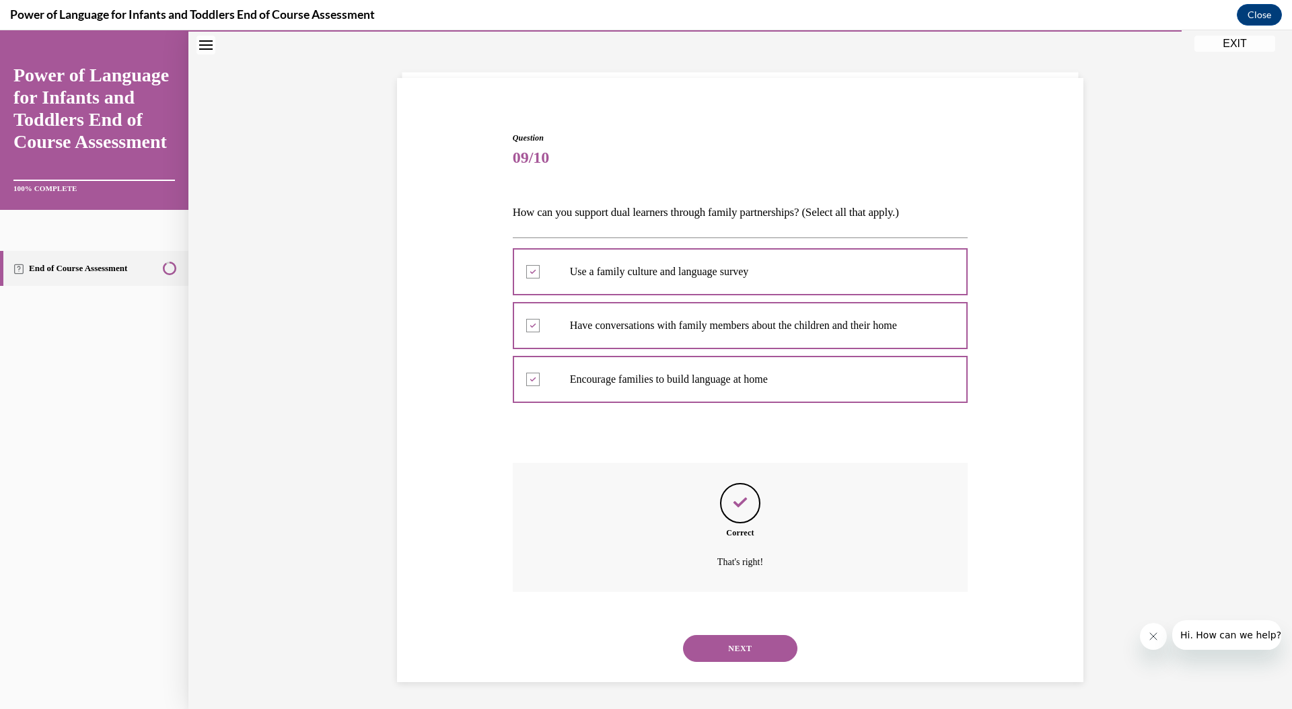
click at [735, 649] on button "NEXT" at bounding box center [740, 648] width 114 height 27
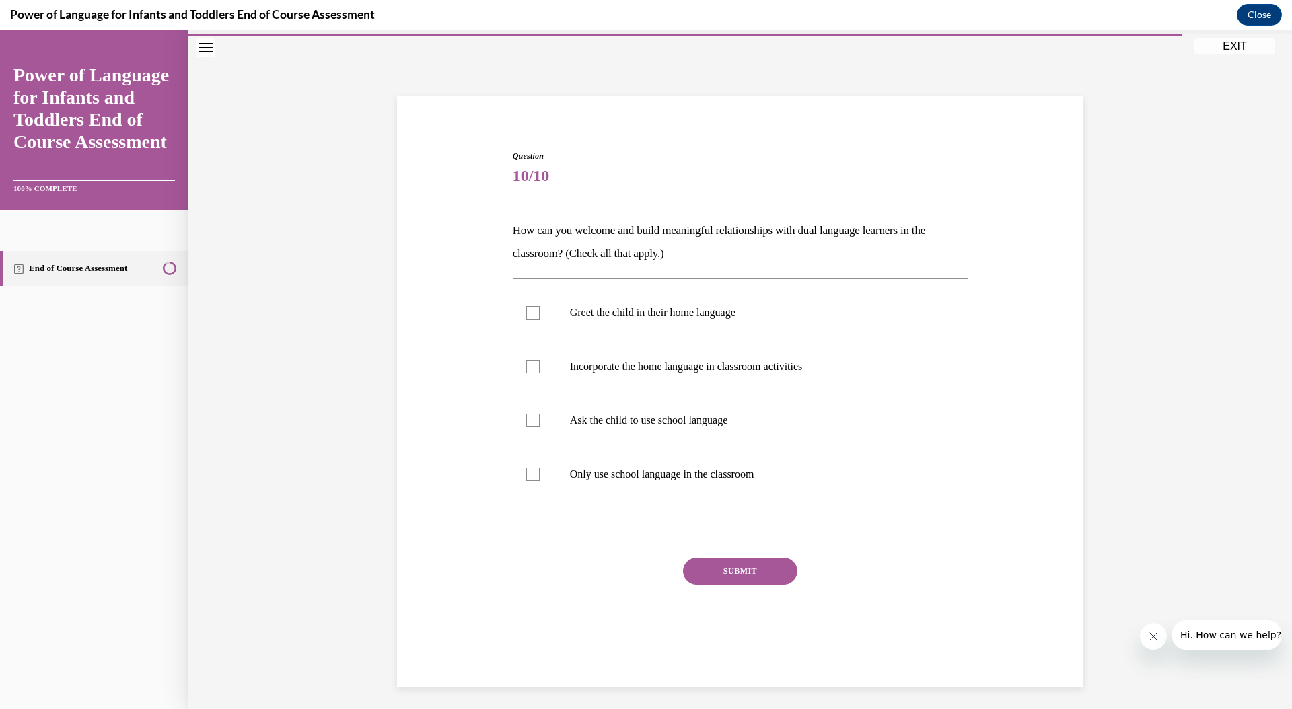
scroll to position [42, 0]
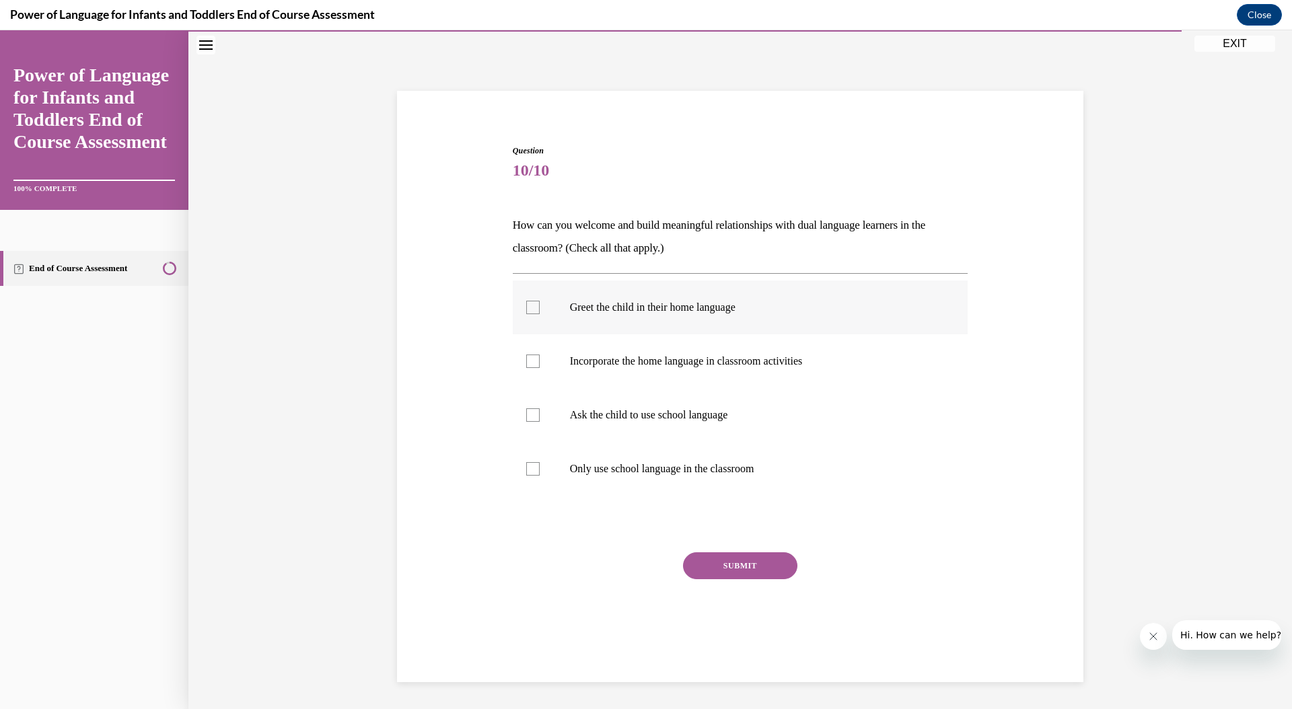
click at [662, 324] on label "Greet the child in their home language" at bounding box center [741, 308] width 456 height 54
click at [540, 314] on input "Greet the child in their home language" at bounding box center [532, 307] width 13 height 13
checkbox input "true"
click at [674, 373] on label "Incorporate the home language in classroom activities" at bounding box center [741, 362] width 456 height 54
click at [540, 368] on input "Incorporate the home language in classroom activities" at bounding box center [532, 361] width 13 height 13
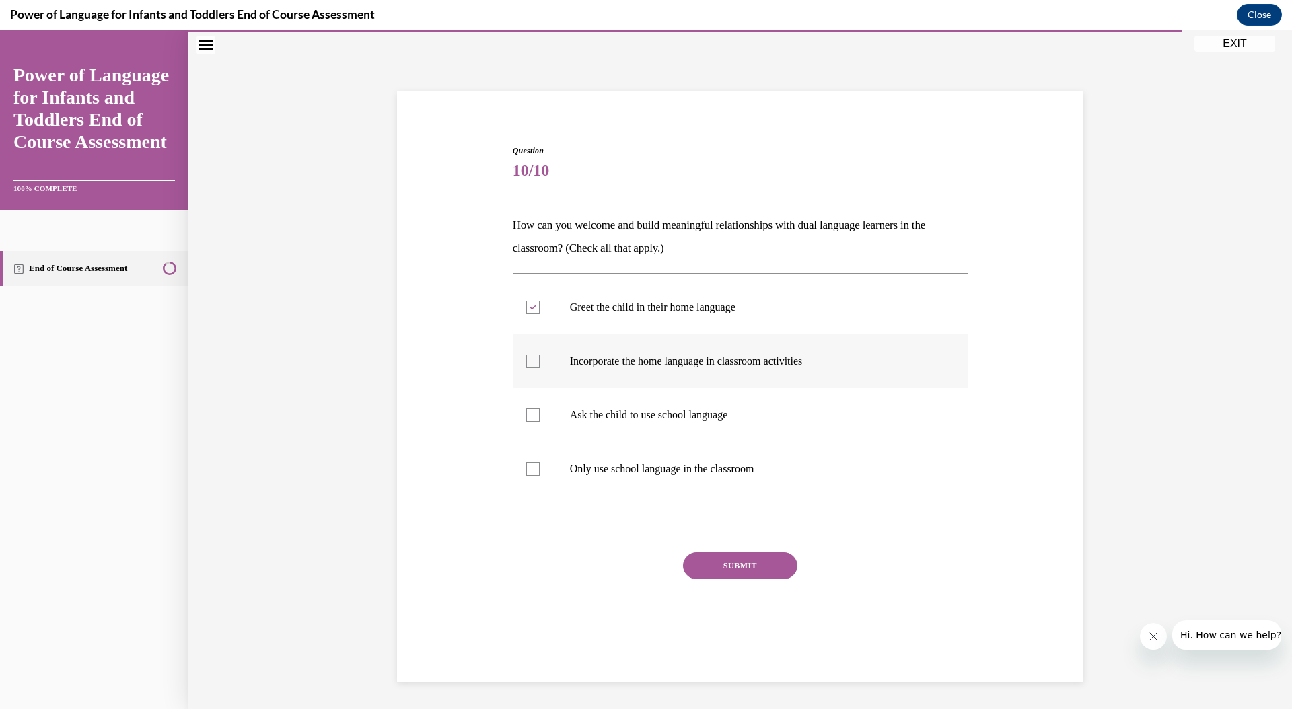
checkbox input "true"
click at [726, 579] on button "SUBMIT" at bounding box center [740, 566] width 114 height 27
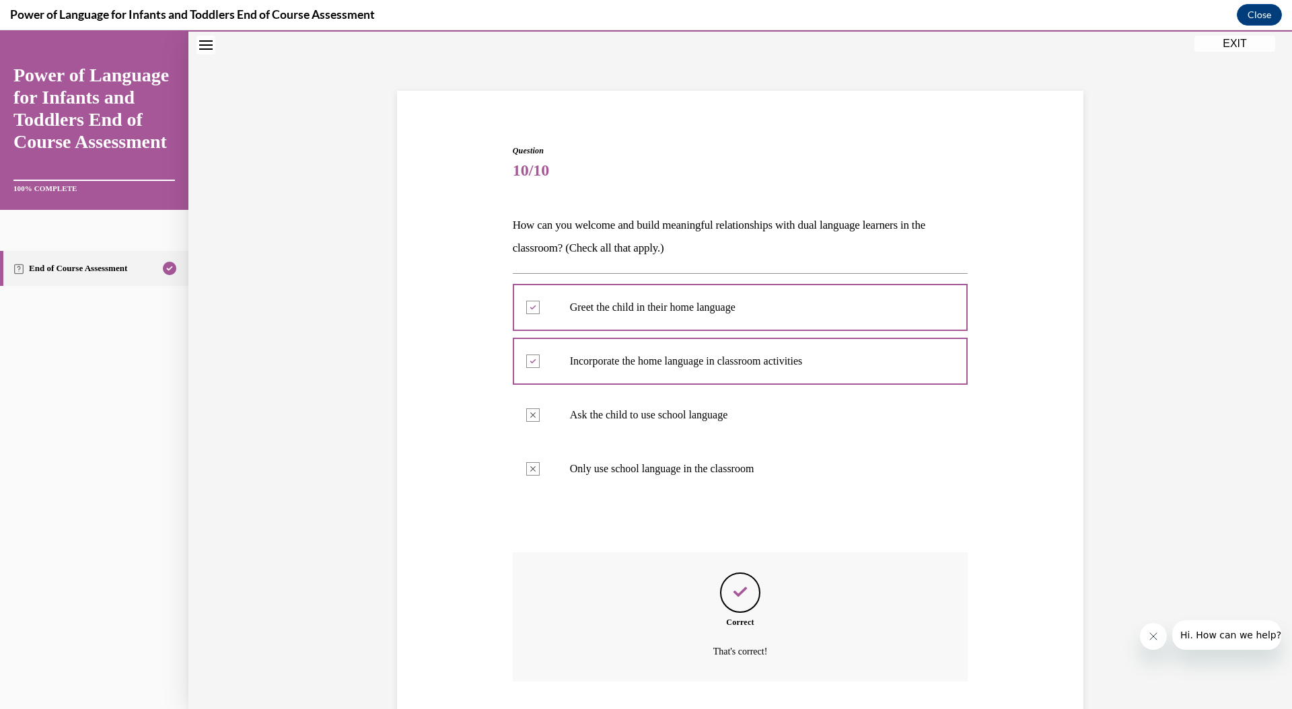
scroll to position [132, 0]
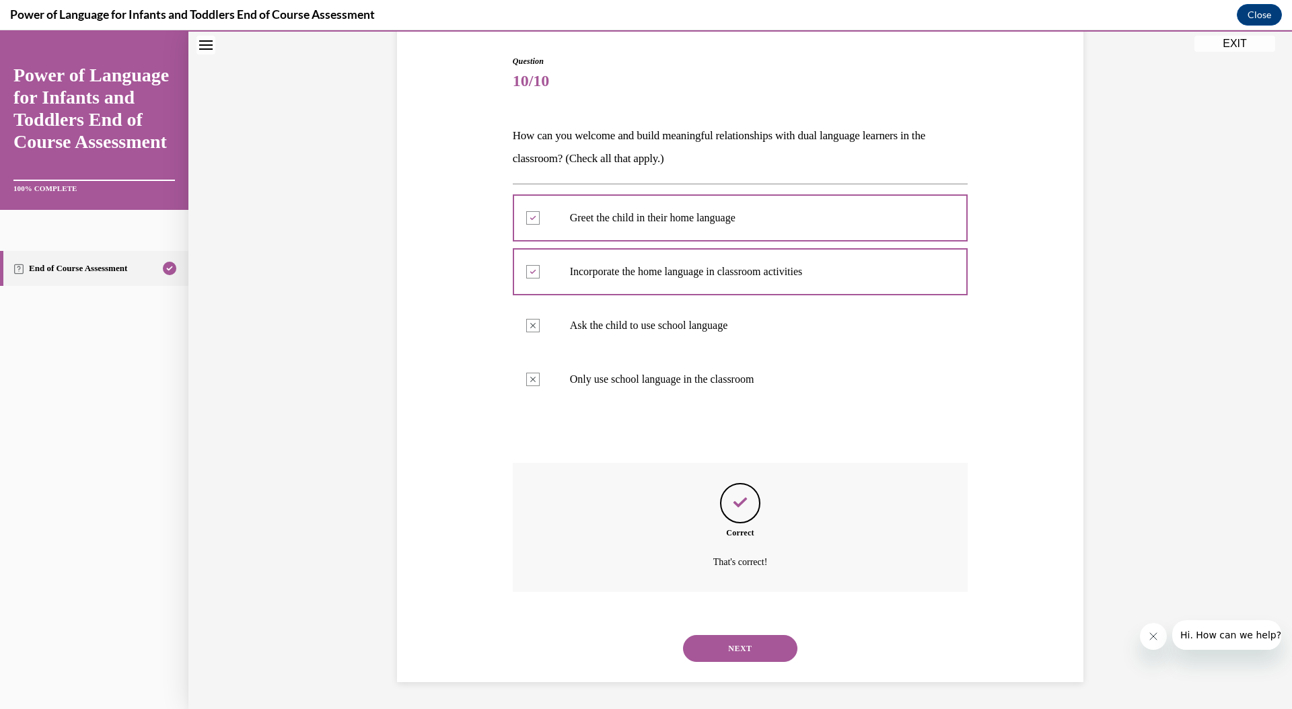
click at [722, 646] on button "NEXT" at bounding box center [740, 648] width 114 height 27
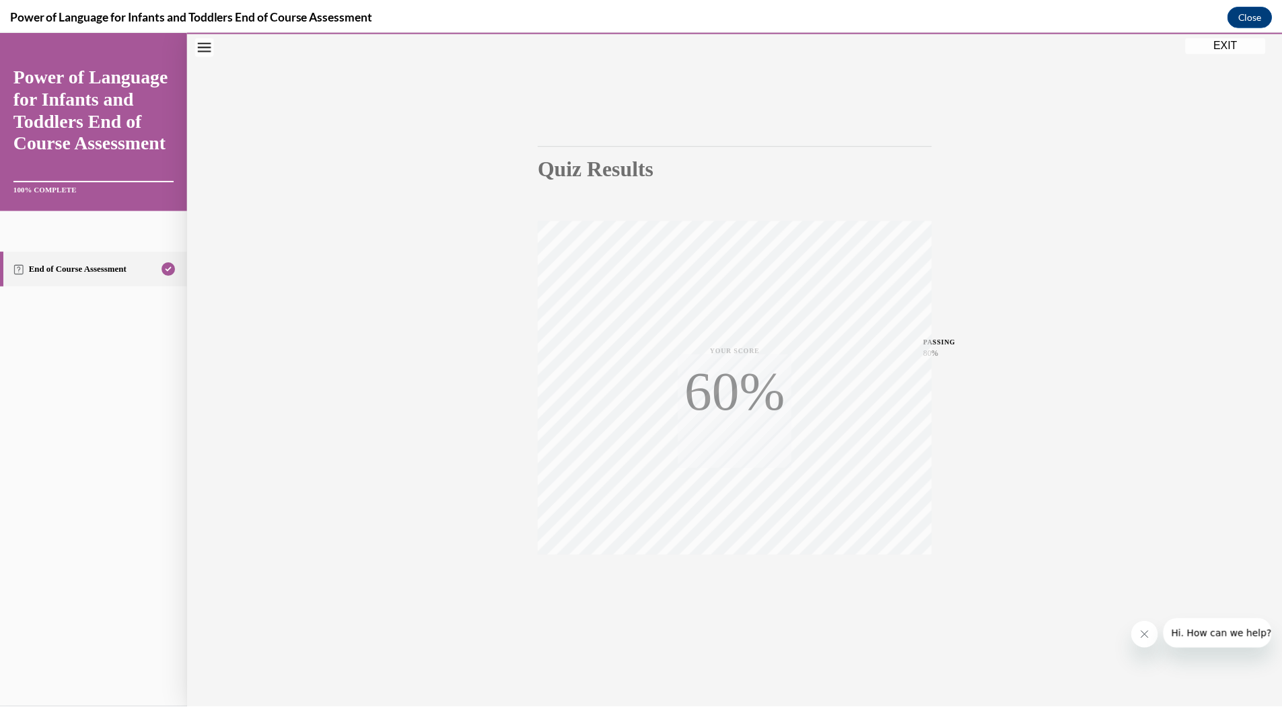
scroll to position [42, 0]
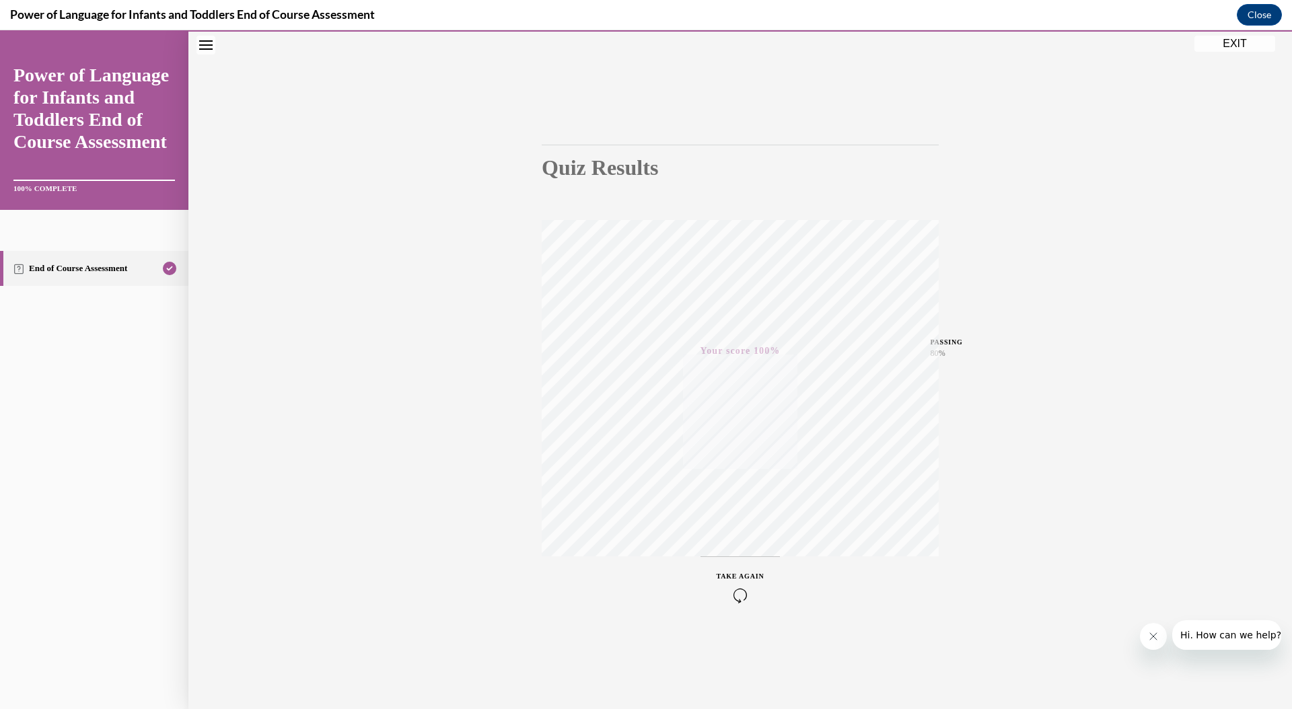
drag, startPoint x: 1245, startPoint y: 46, endPoint x: 1203, endPoint y: 53, distance: 42.4
click at [1245, 46] on button "EXIT" at bounding box center [1235, 44] width 81 height 16
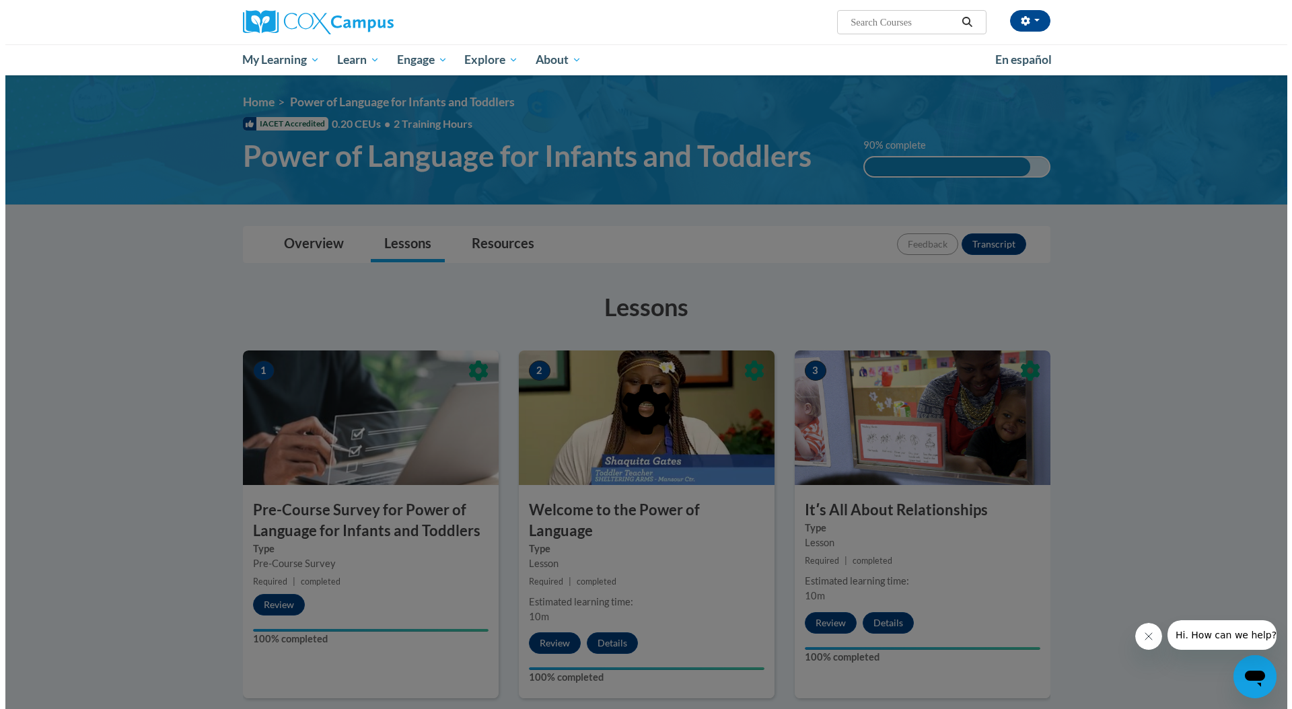
scroll to position [0, 0]
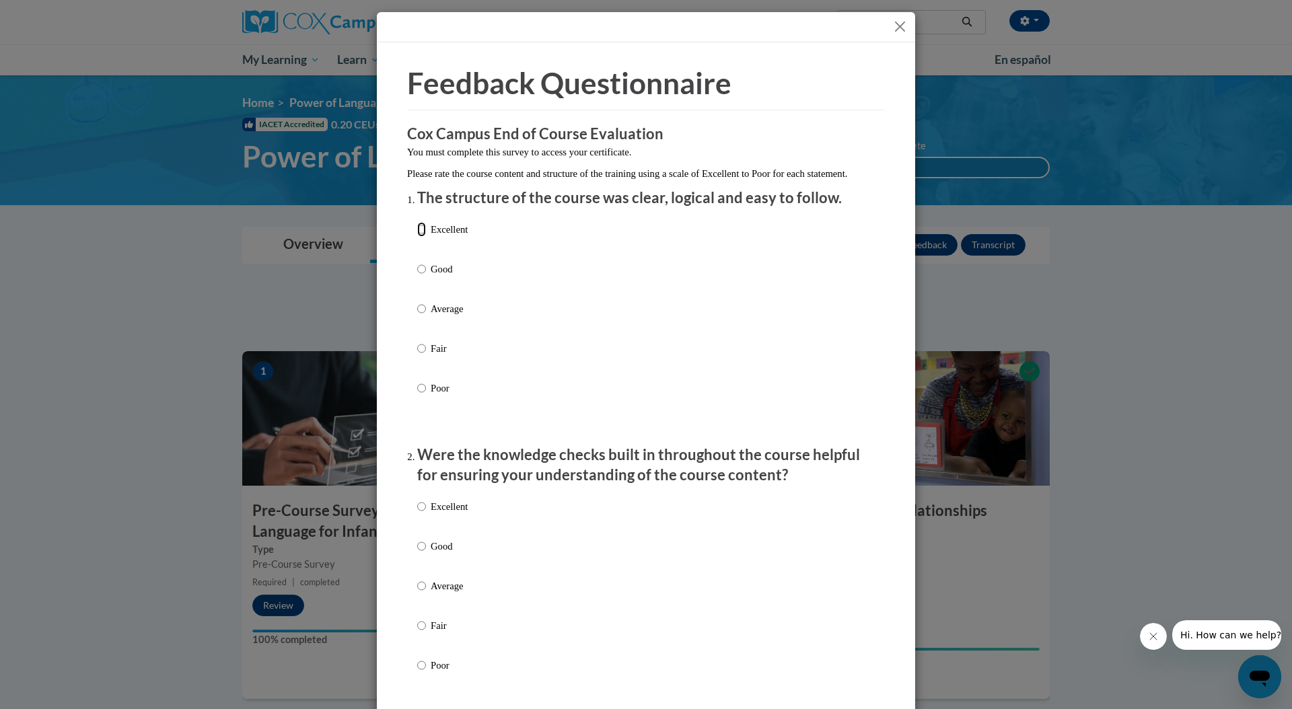
click at [419, 237] on input "Excellent" at bounding box center [421, 229] width 9 height 15
radio input "true"
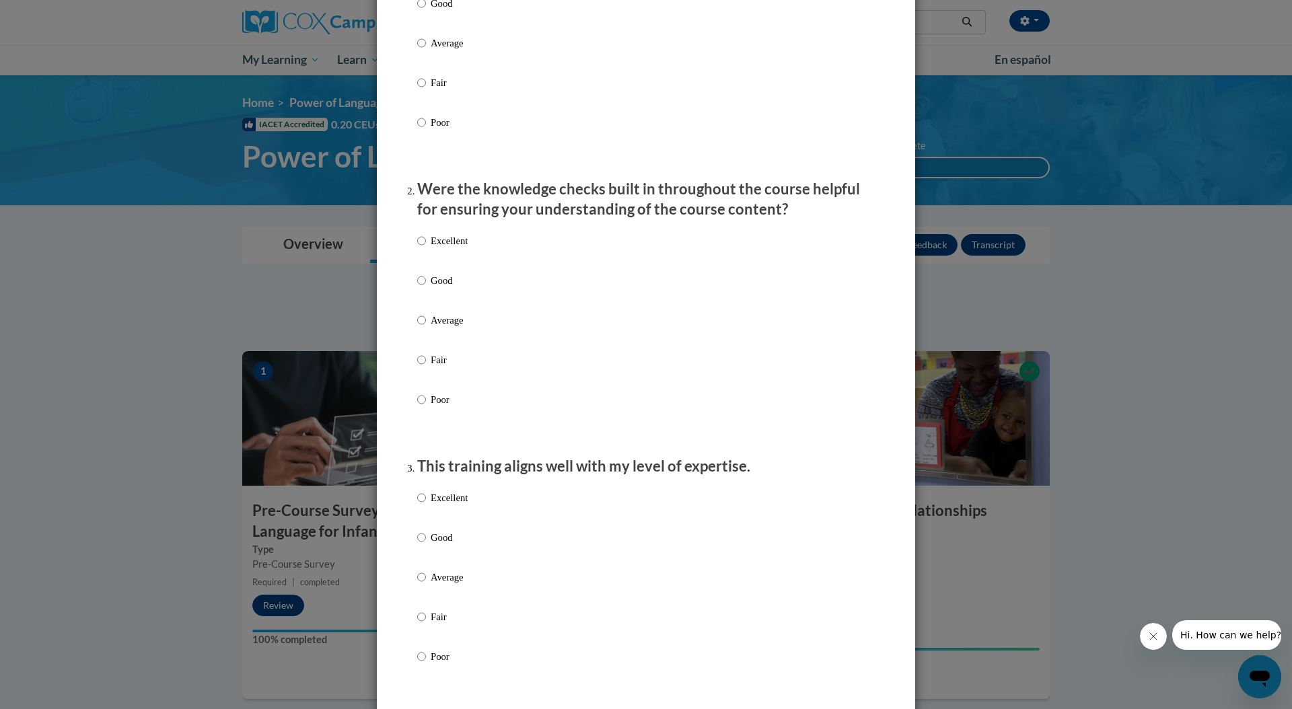
scroll to position [269, 0]
click at [438, 285] on p "Good" at bounding box center [449, 278] width 37 height 15
click at [426, 285] on input "Good" at bounding box center [421, 278] width 9 height 15
radio input "true"
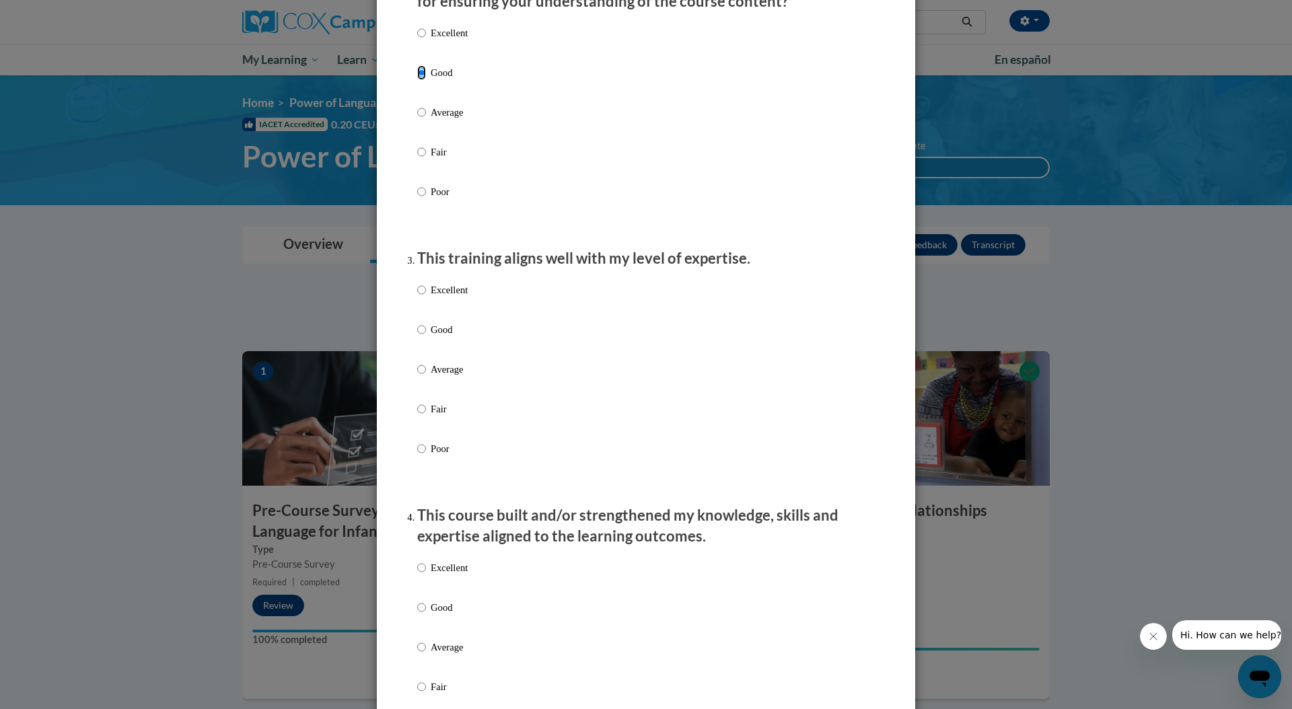
scroll to position [491, 0]
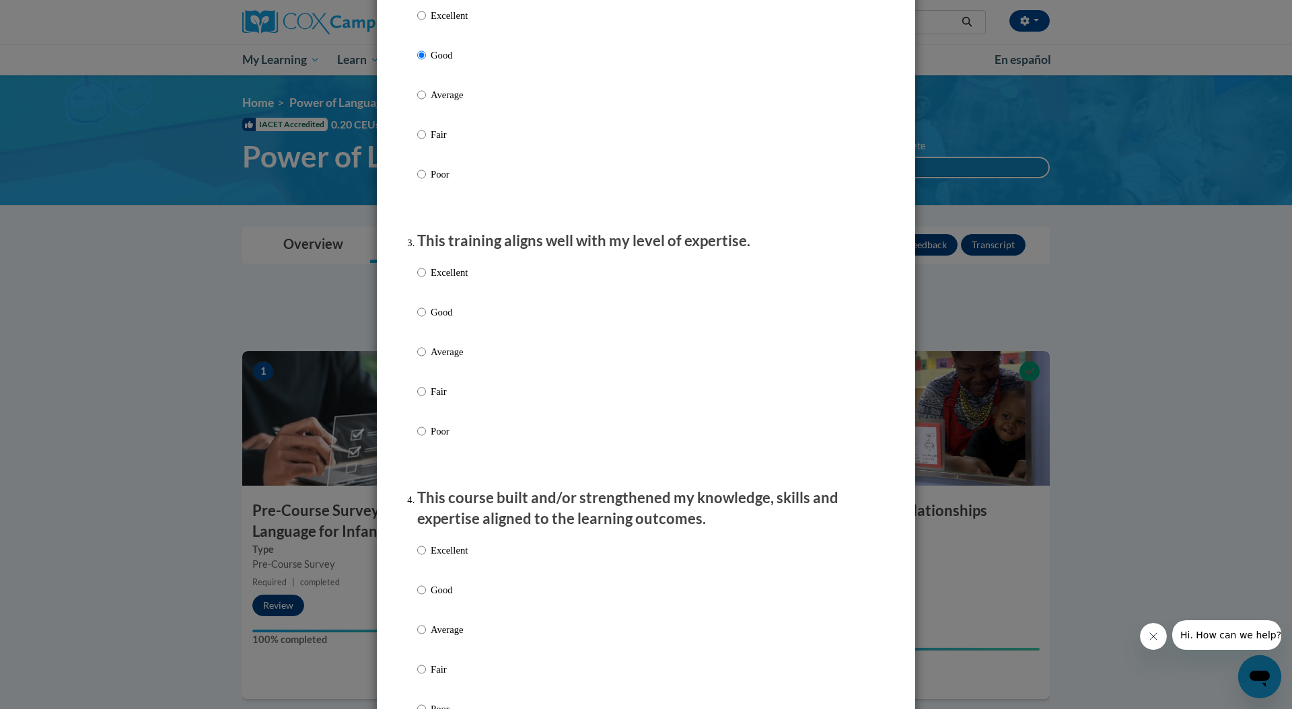
click at [450, 280] on p "Excellent" at bounding box center [449, 272] width 37 height 15
click at [426, 280] on input "Excellent" at bounding box center [421, 272] width 9 height 15
radio input "true"
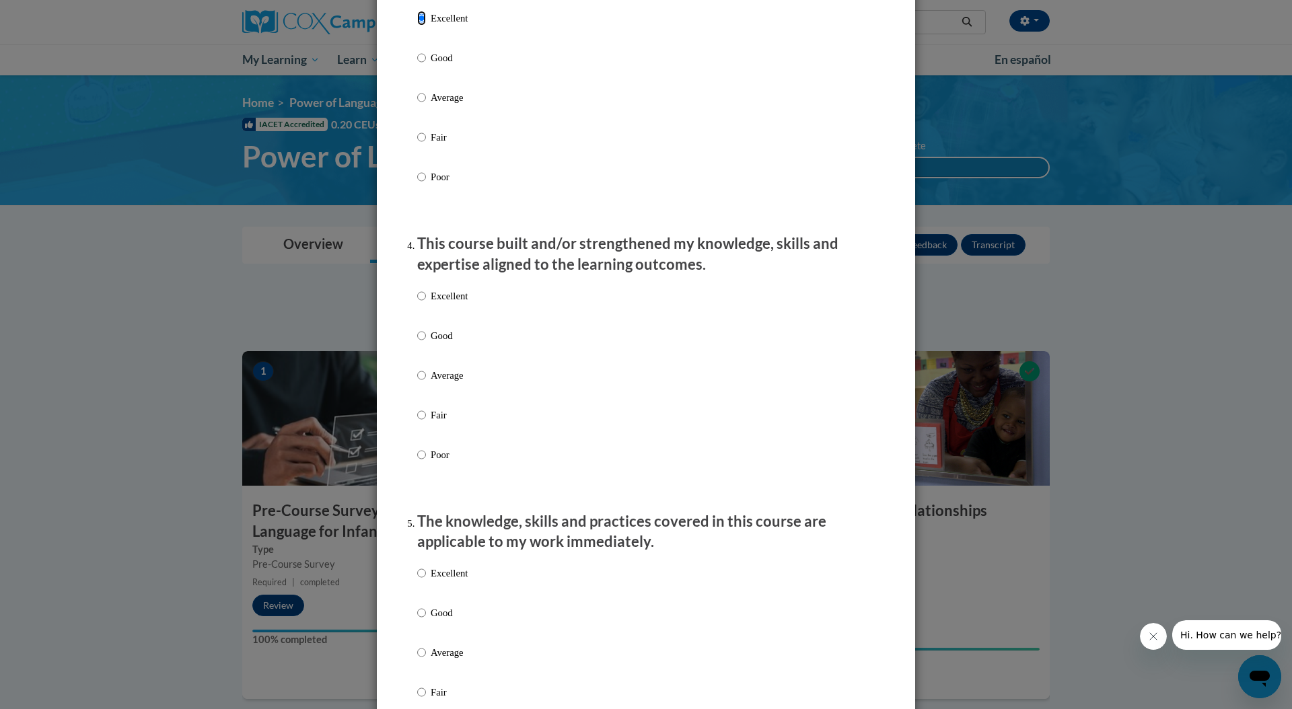
scroll to position [768, 0]
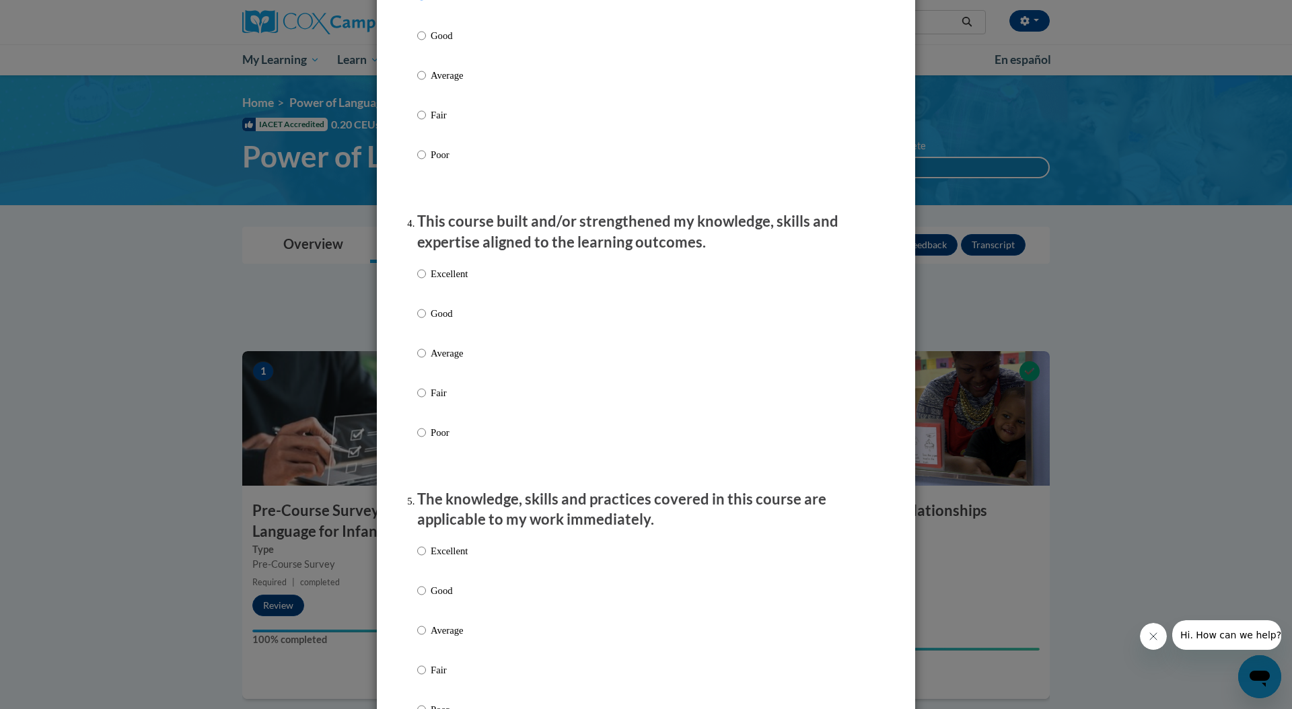
click at [469, 286] on div "Excellent Good Average Fair Poor" at bounding box center [646, 369] width 458 height 219
click at [462, 281] on p "Excellent" at bounding box center [449, 274] width 37 height 15
click at [426, 281] on input "Excellent" at bounding box center [421, 274] width 9 height 15
radio input "true"
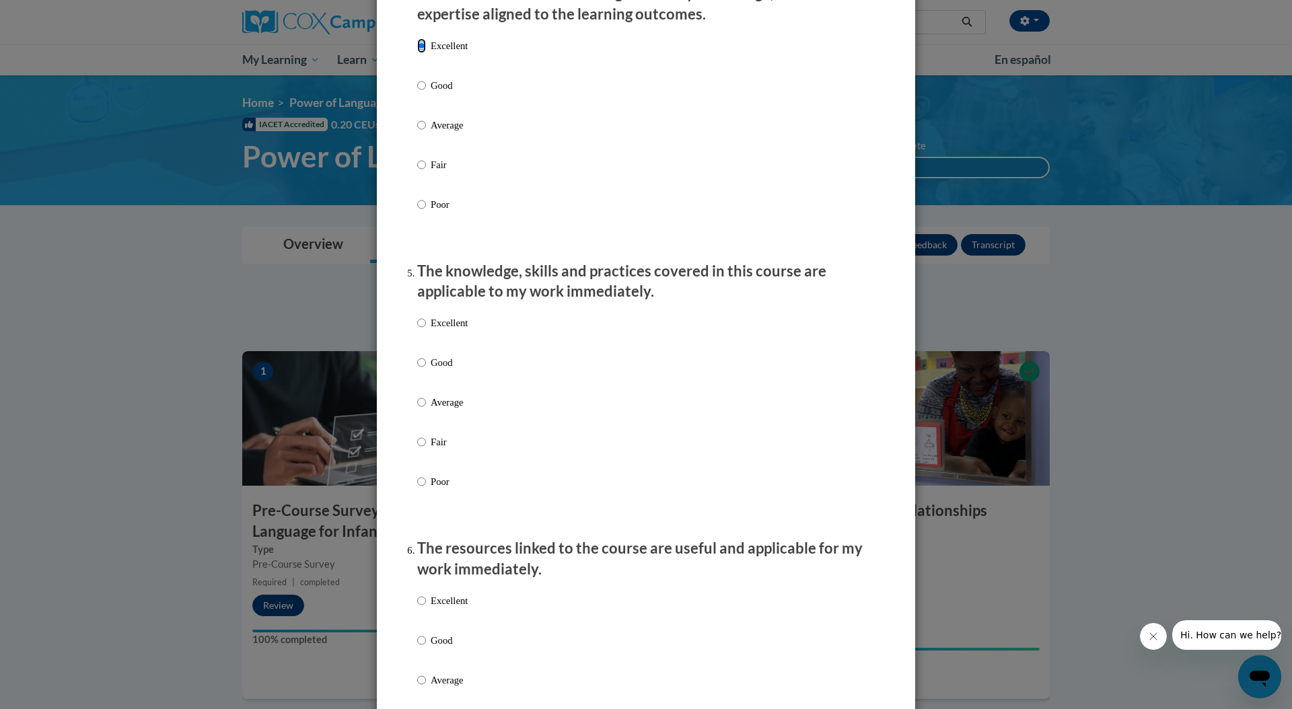
scroll to position [1005, 0]
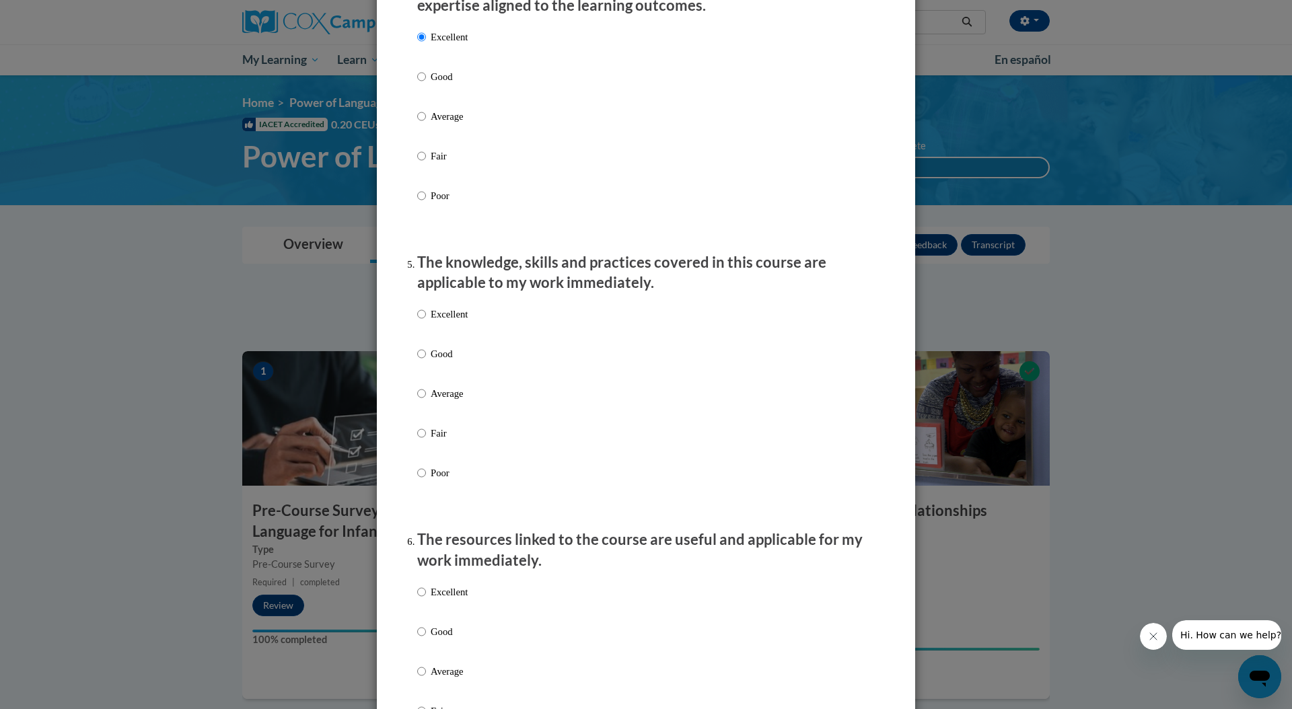
click at [447, 322] on p "Excellent" at bounding box center [449, 314] width 37 height 15
click at [426, 322] on input "Excellent" at bounding box center [421, 314] width 9 height 15
radio input "true"
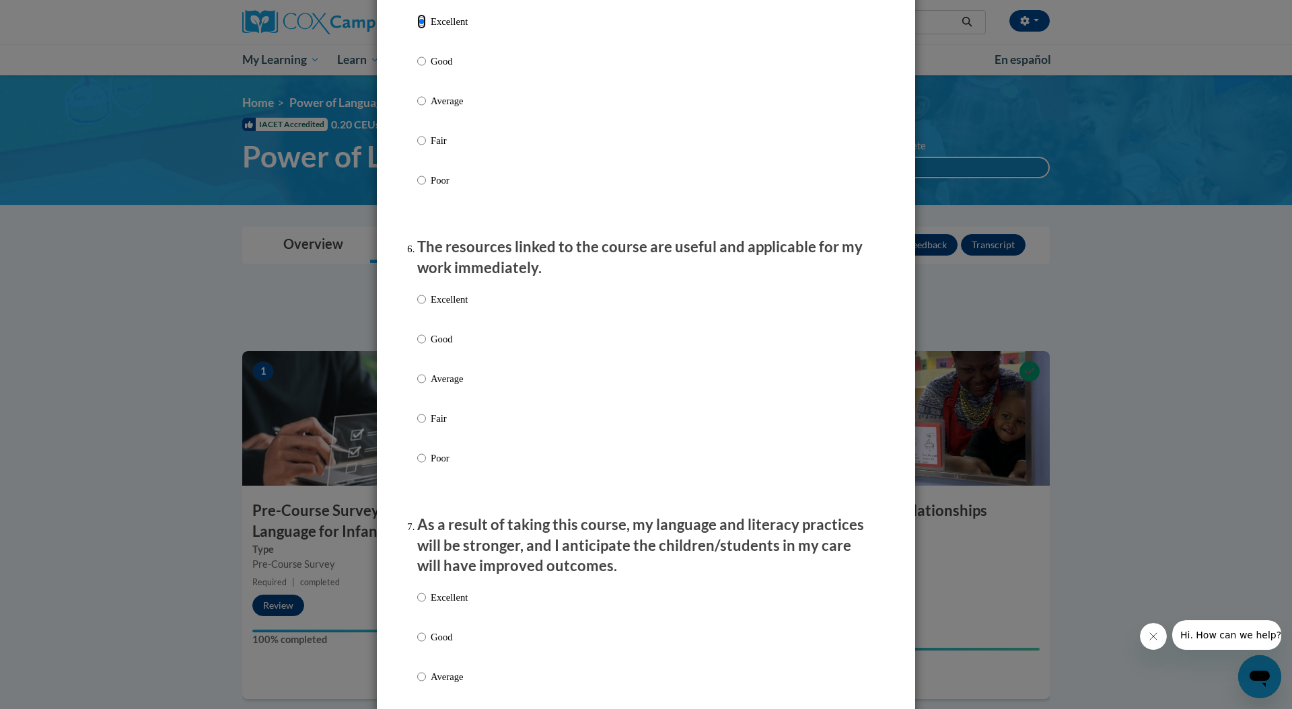
scroll to position [1305, 0]
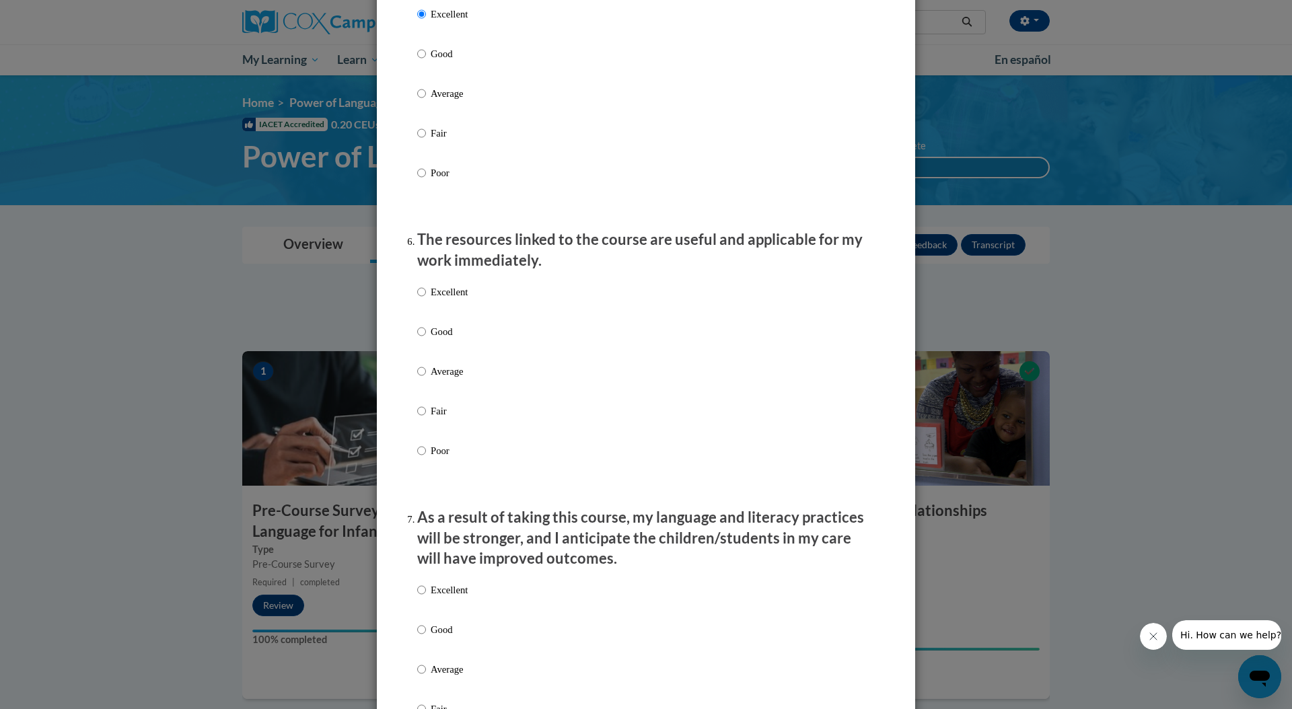
click at [451, 300] on p "Excellent" at bounding box center [449, 292] width 37 height 15
click at [426, 300] on input "Excellent" at bounding box center [421, 292] width 9 height 15
radio input "true"
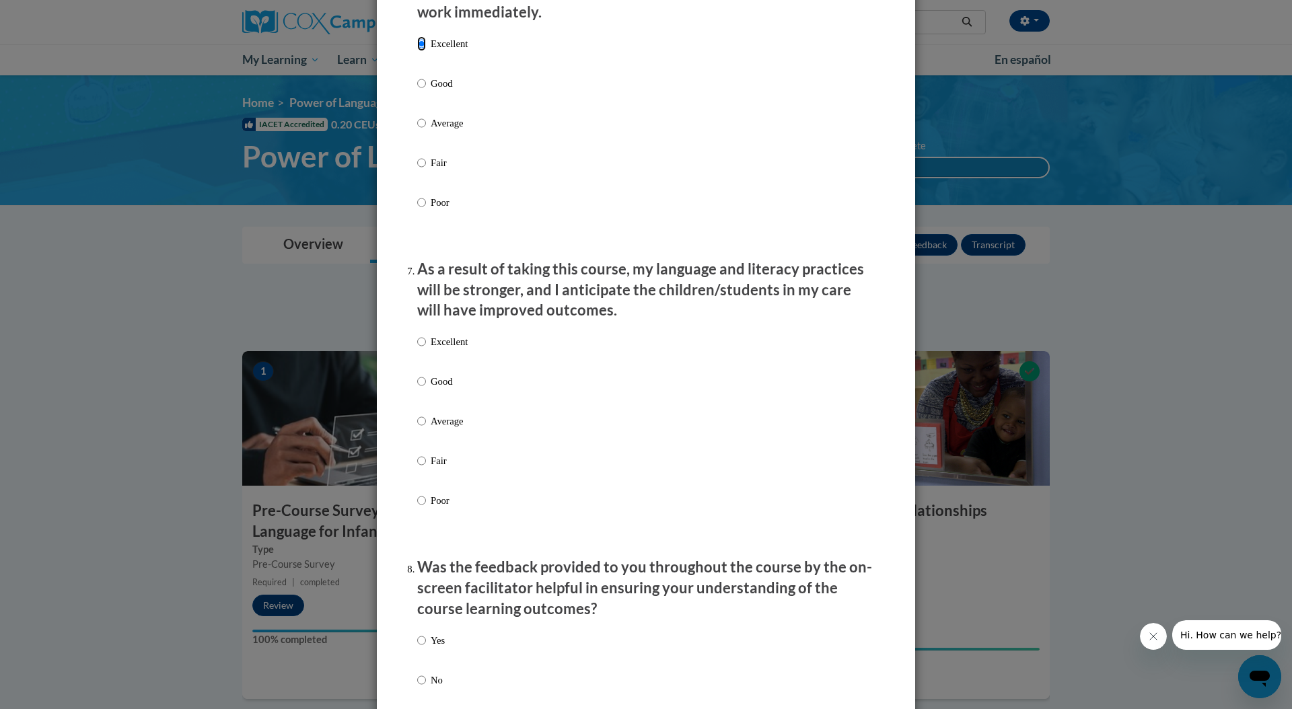
scroll to position [1556, 0]
click at [457, 347] on p "Excellent" at bounding box center [449, 340] width 37 height 15
click at [426, 347] on input "Excellent" at bounding box center [421, 340] width 9 height 15
radio input "true"
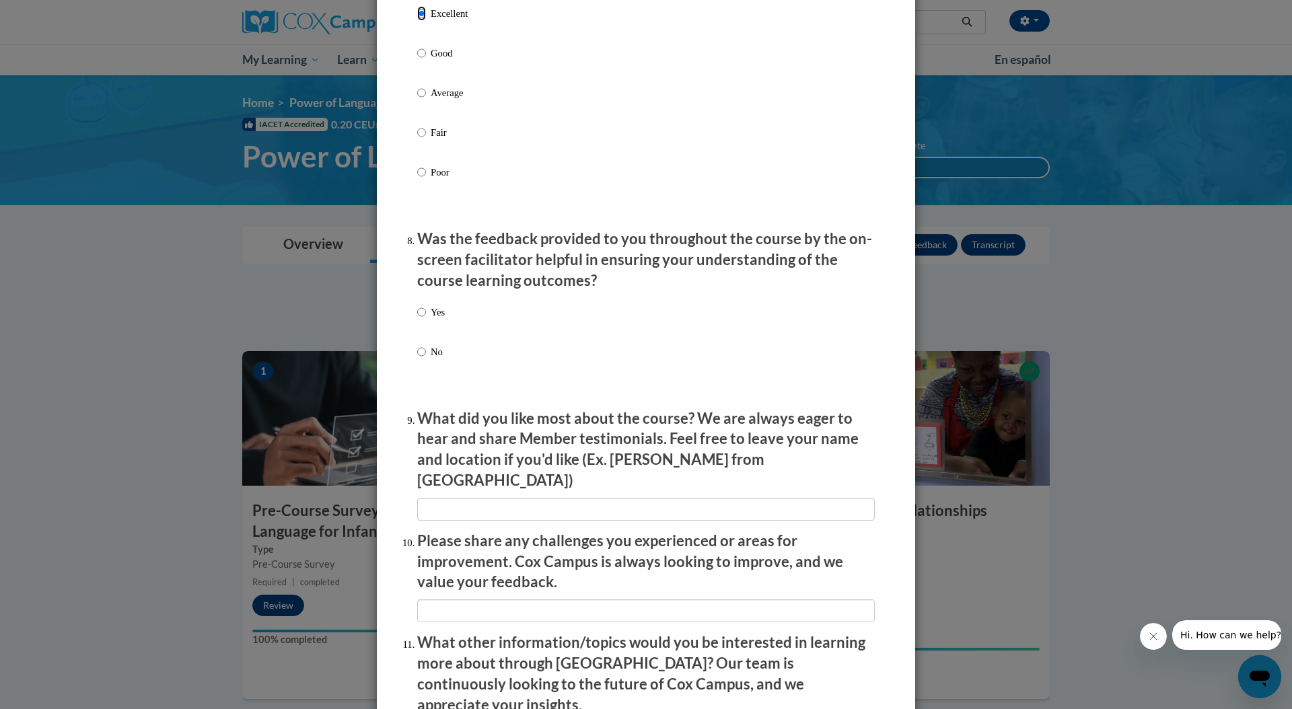
scroll to position [1883, 0]
click at [417, 319] on input "Yes" at bounding box center [421, 311] width 9 height 15
radio input "true"
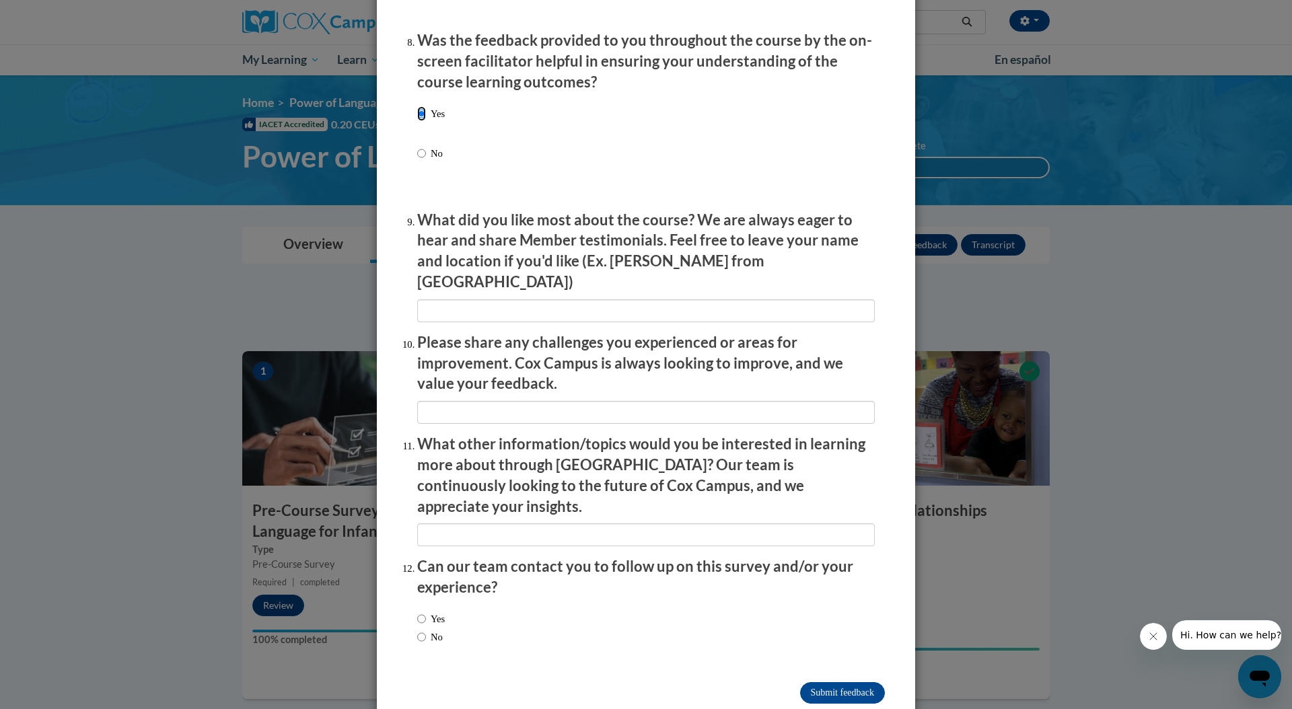
scroll to position [2087, 0]
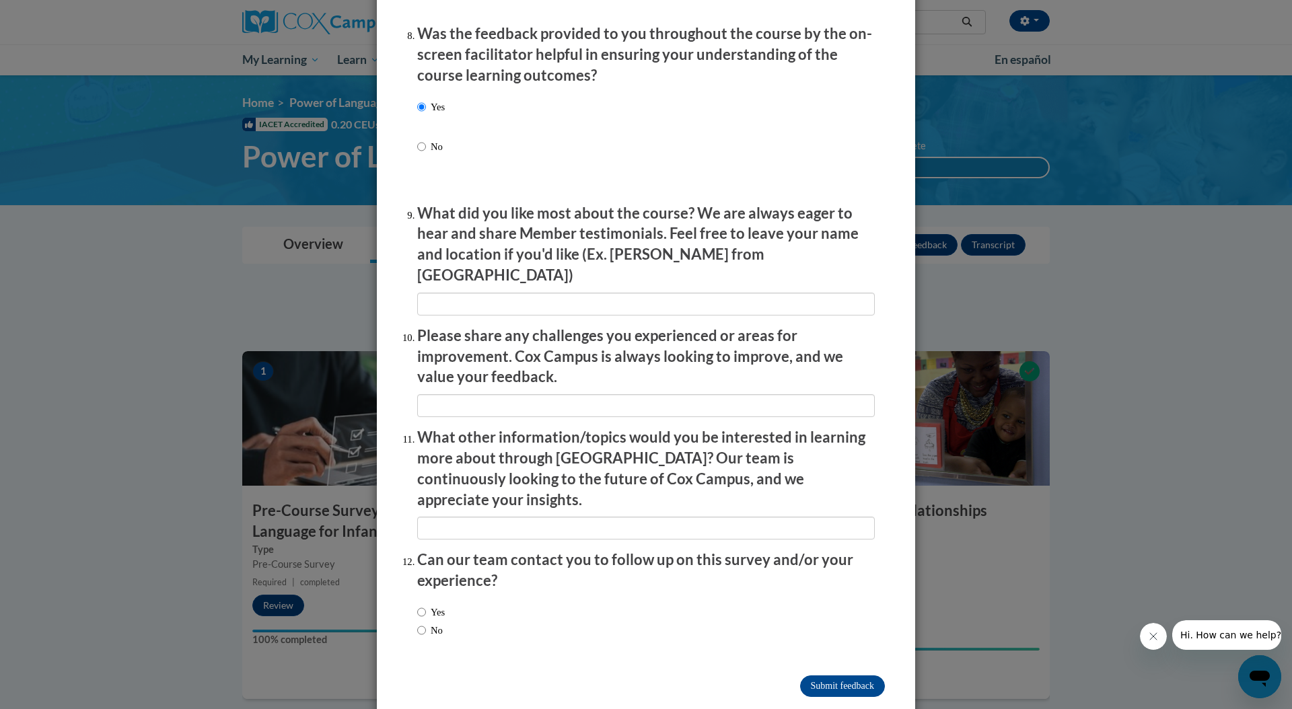
click at [423, 623] on label "No" at bounding box center [430, 630] width 26 height 15
click at [423, 623] on input "No" at bounding box center [421, 630] width 9 height 15
radio input "true"
click at [819, 676] on input "Submit feedback" at bounding box center [842, 687] width 85 height 22
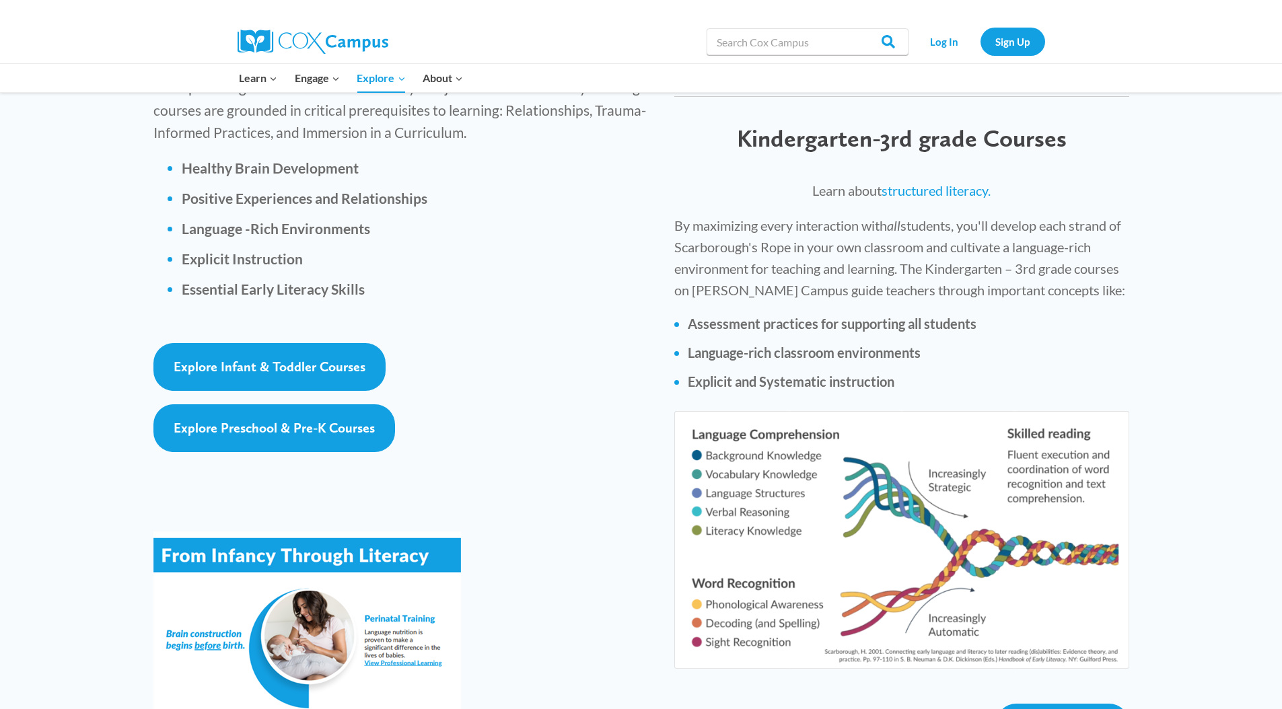
scroll to position [1757, 0]
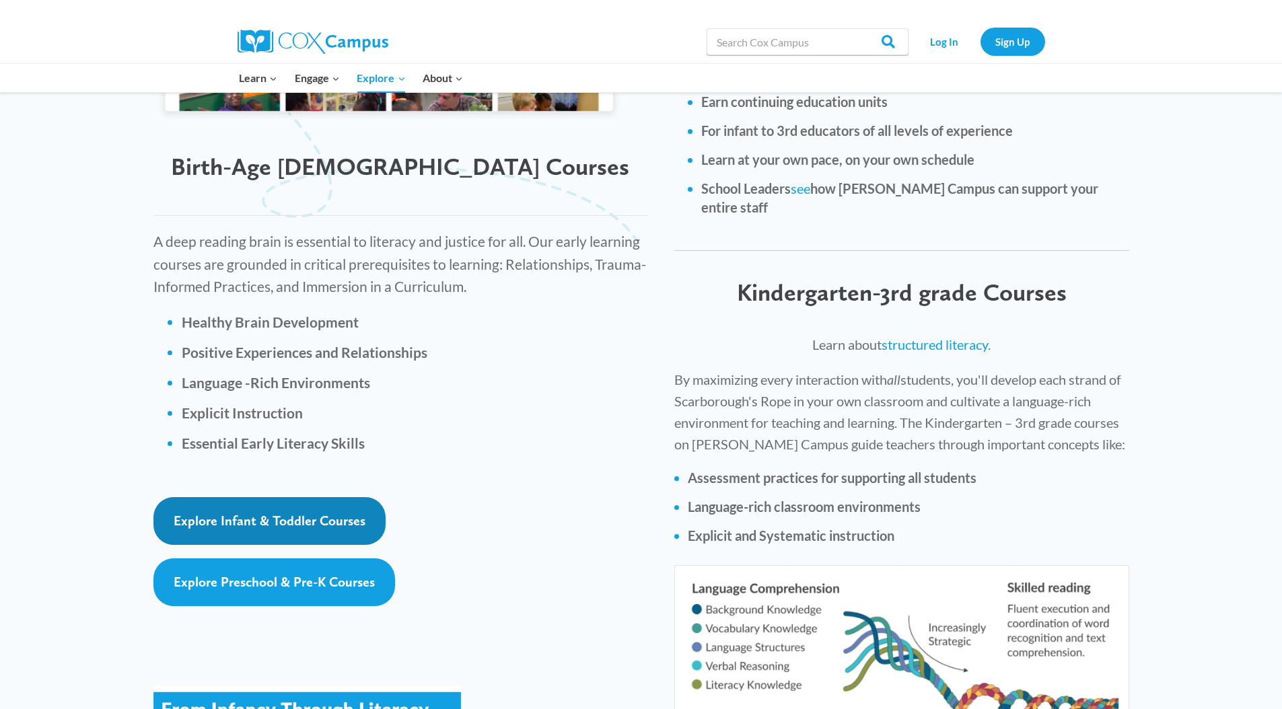
click at [324, 513] on span "Explore Infant & Toddler Courses" at bounding box center [270, 521] width 192 height 16
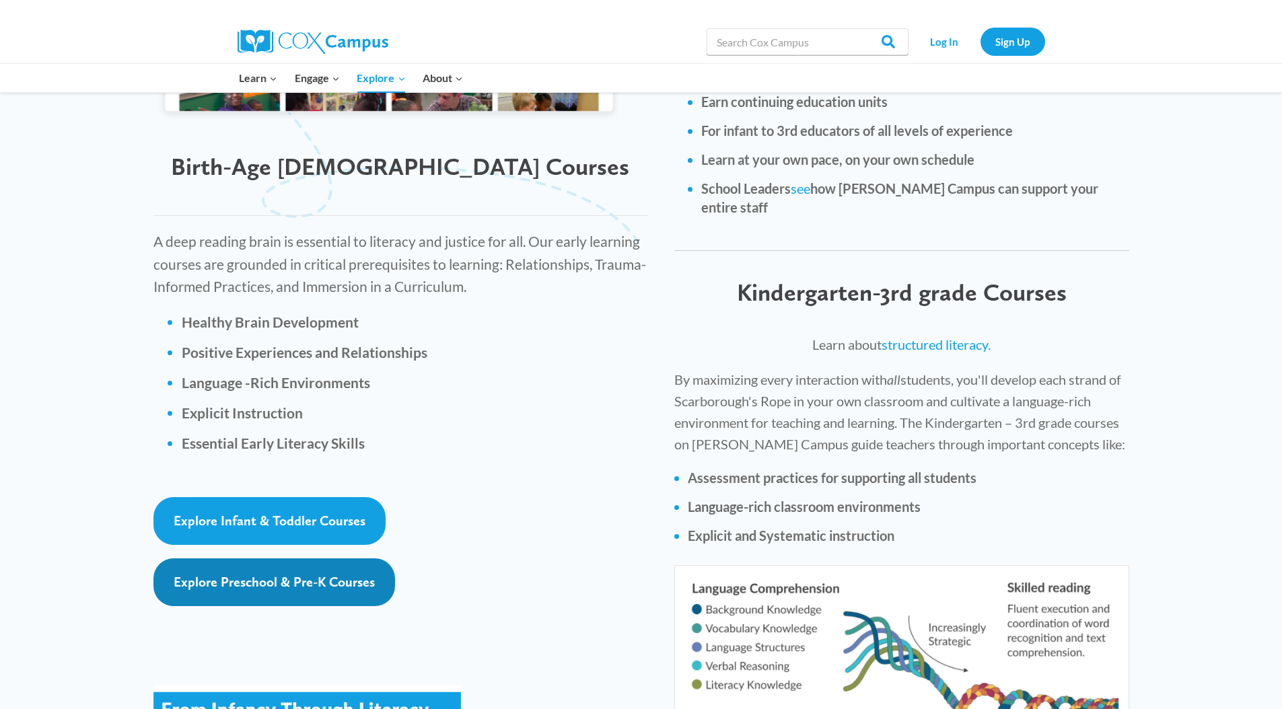
click at [260, 574] on span "Explore Preschool & Pre-K Courses" at bounding box center [274, 582] width 201 height 16
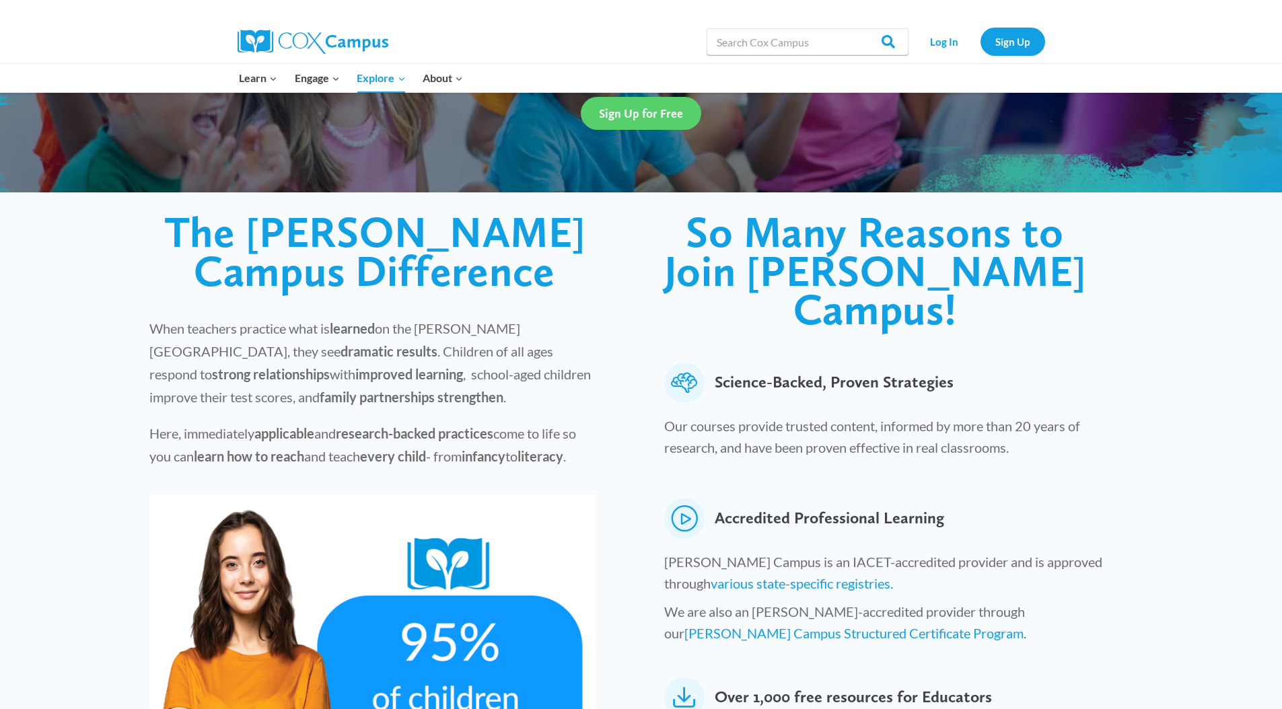
scroll to position [0, 0]
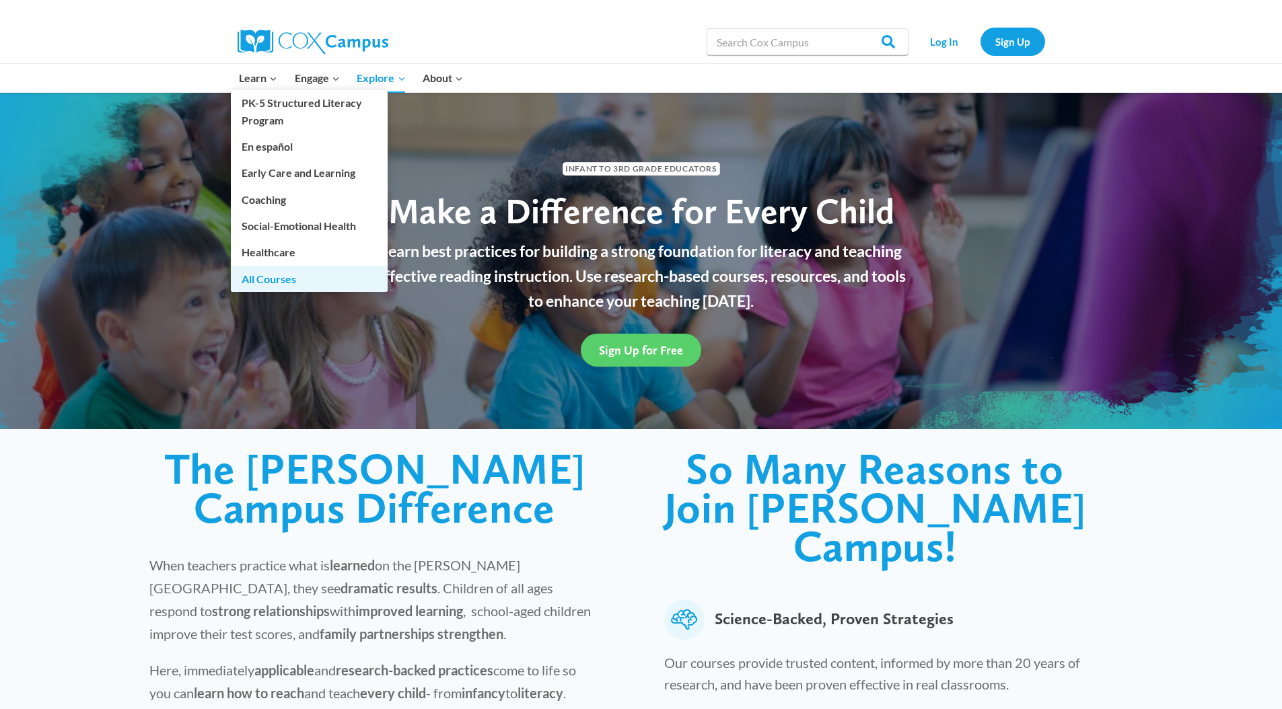
click at [267, 277] on link "All Courses" at bounding box center [309, 279] width 157 height 26
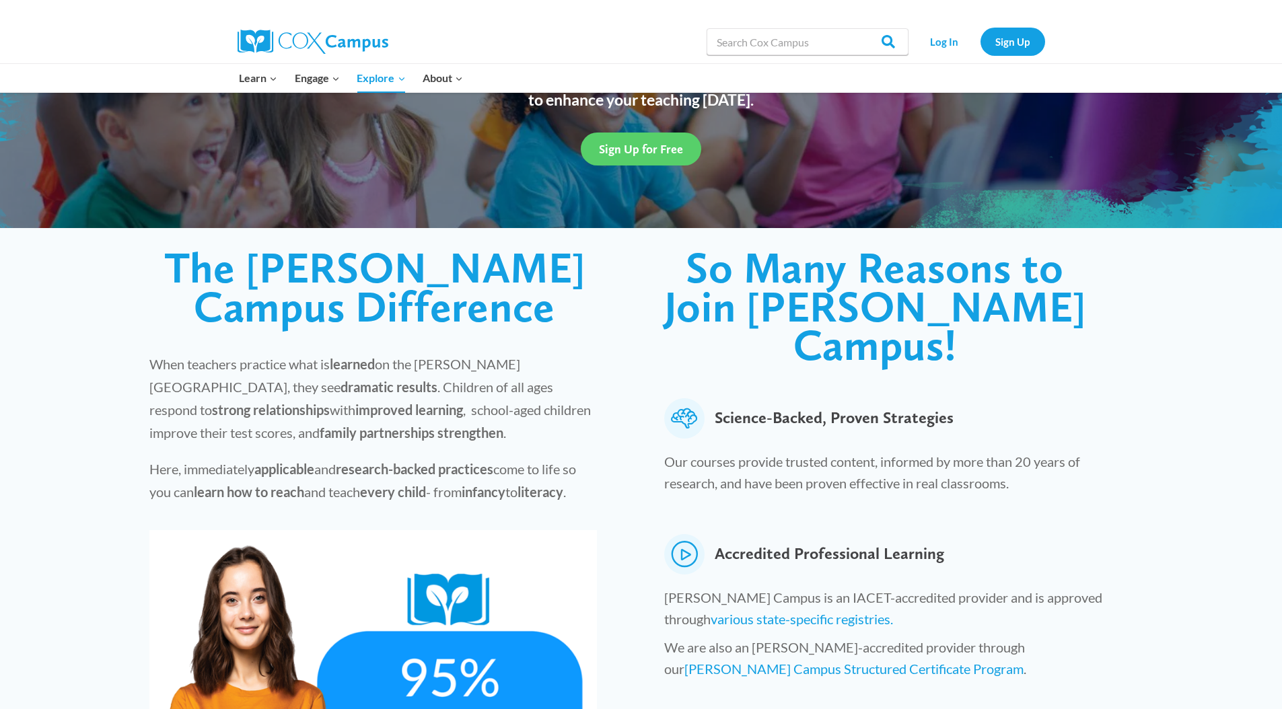
scroll to position [279, 0]
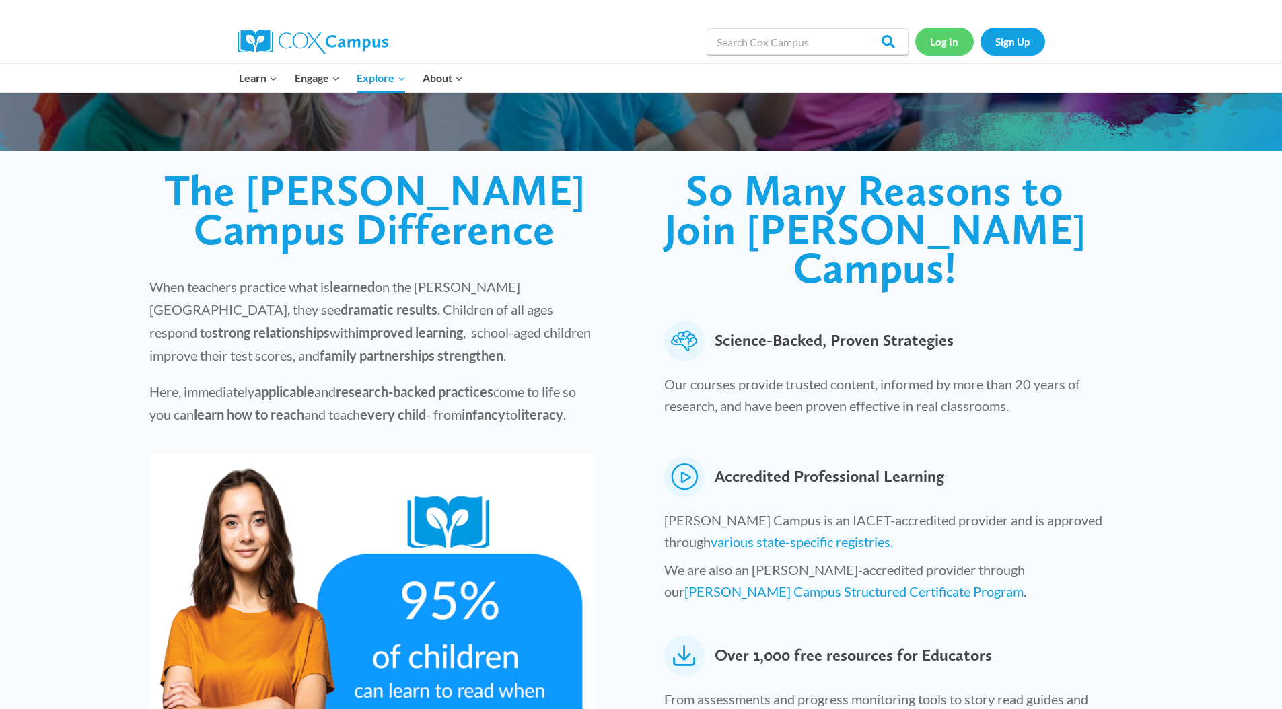
click at [935, 46] on link "Log In" at bounding box center [944, 42] width 59 height 28
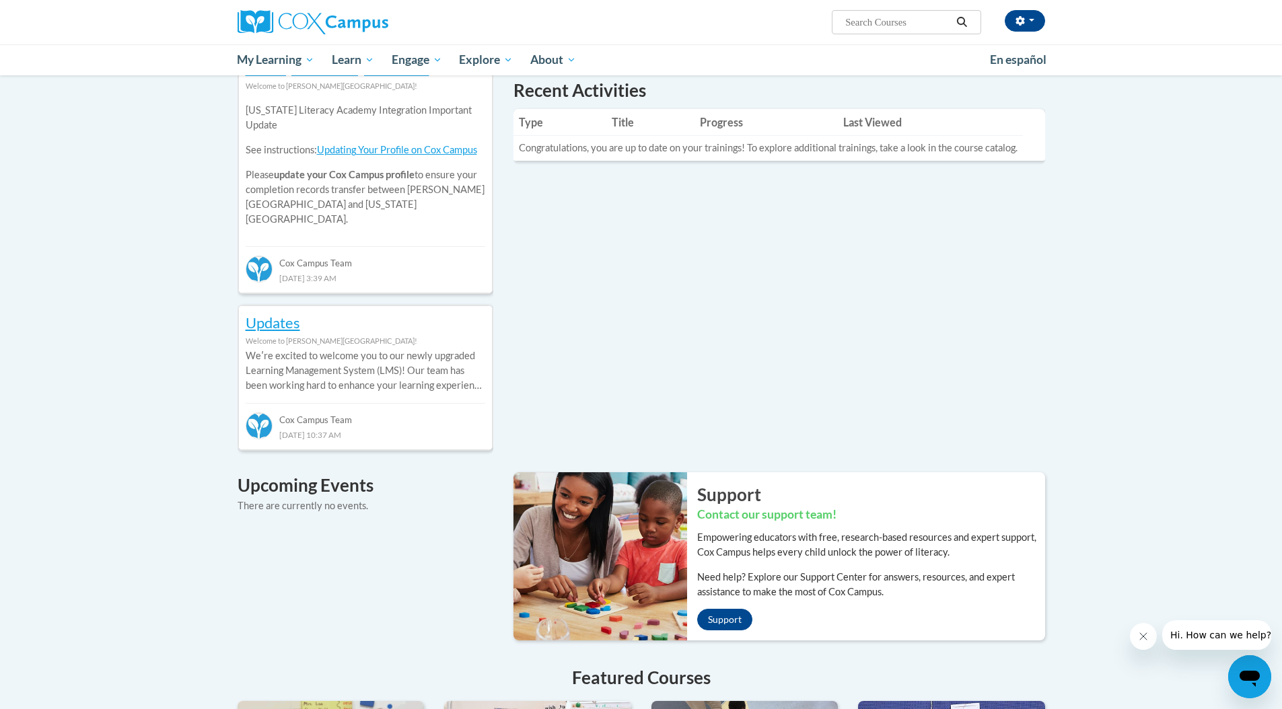
scroll to position [83, 0]
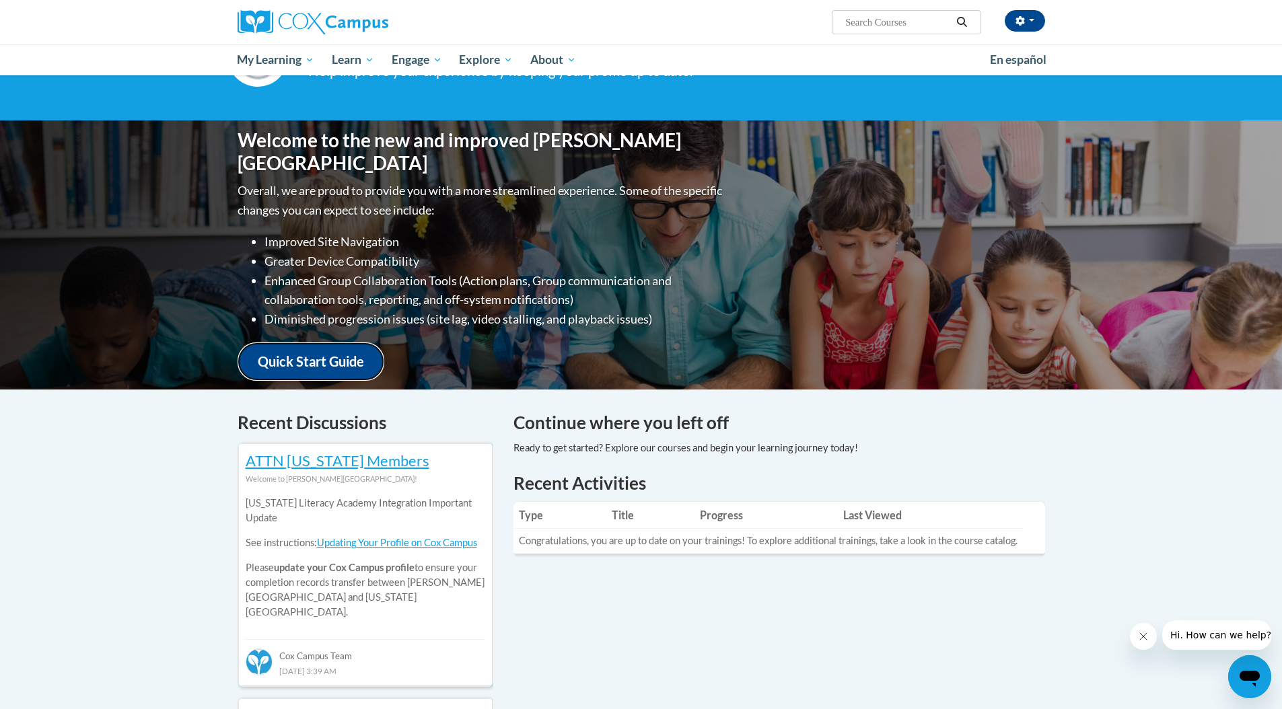
click at [279, 343] on link "Quick Start Guide" at bounding box center [311, 362] width 147 height 38
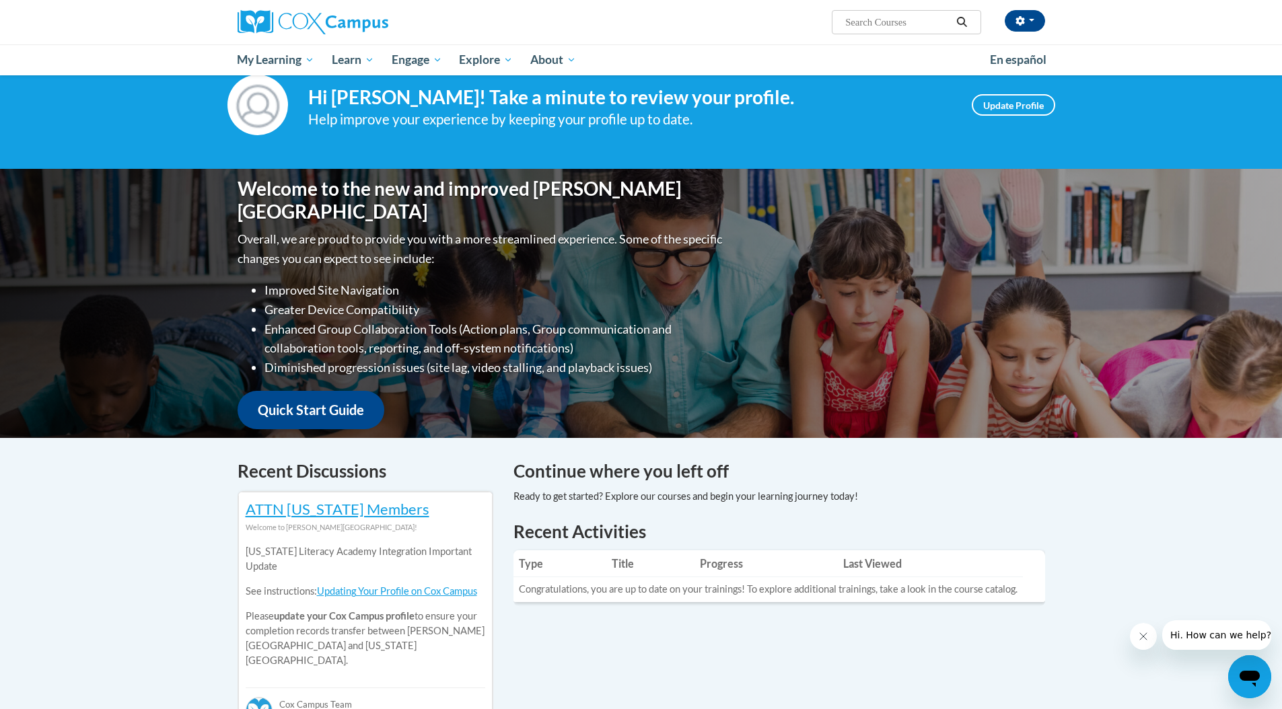
scroll to position [0, 0]
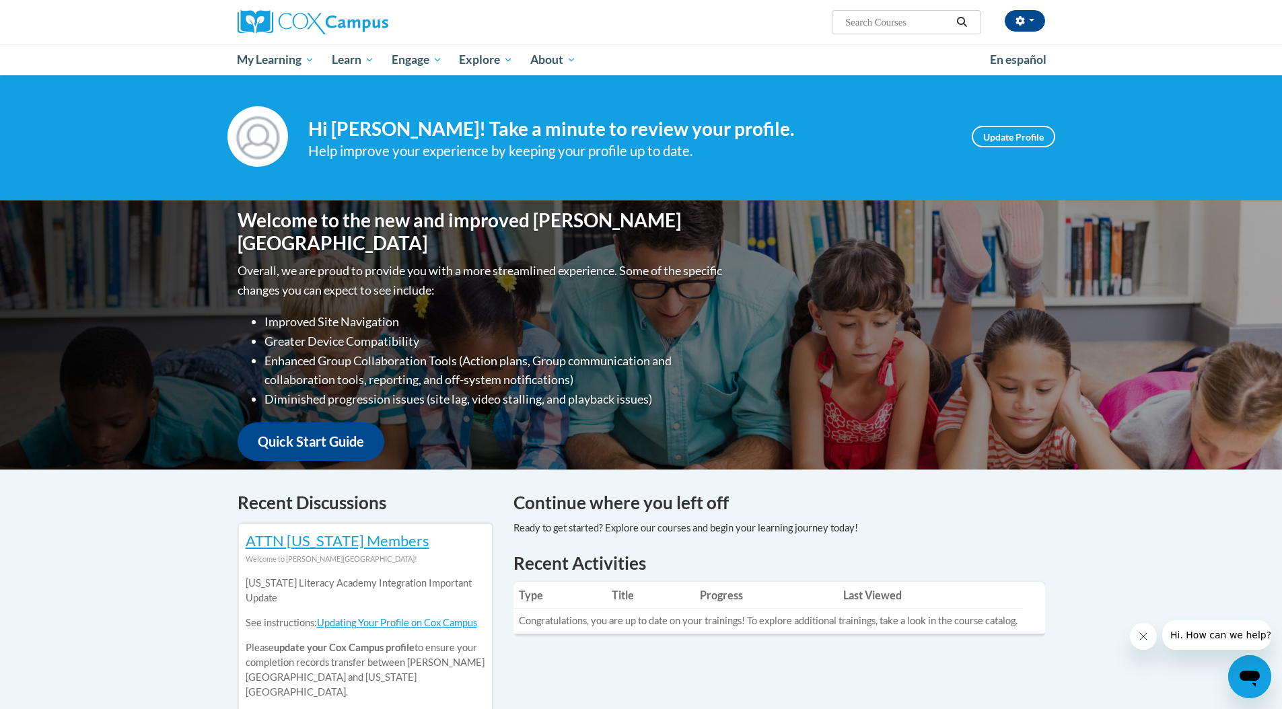
scroll to position [5, 0]
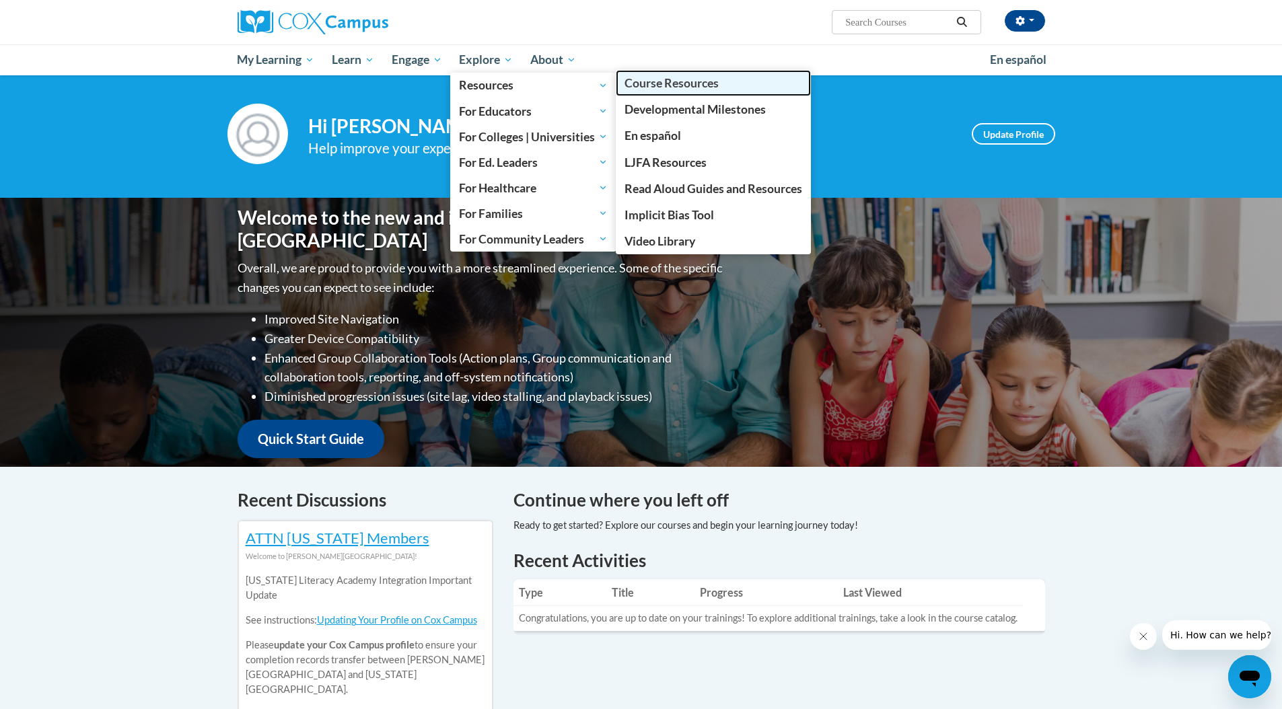
click at [675, 85] on span "Course Resources" at bounding box center [672, 83] width 94 height 14
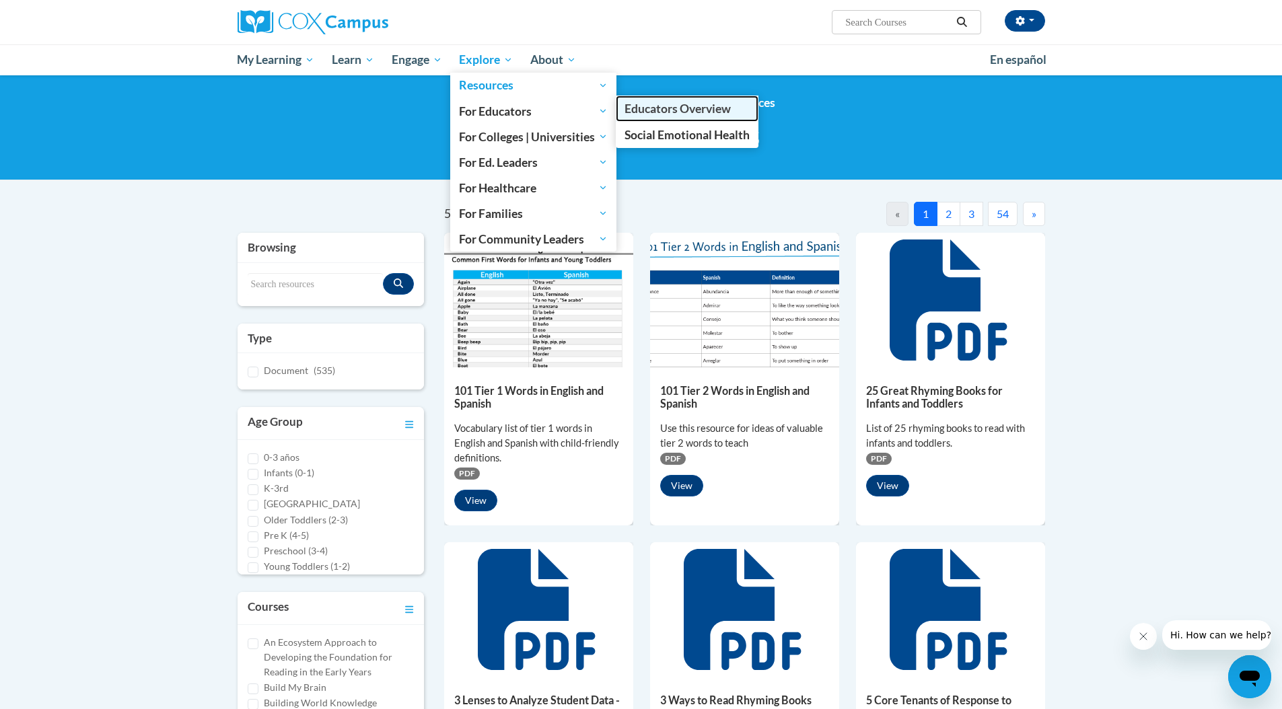
click at [722, 112] on span "Educators Overview" at bounding box center [678, 109] width 106 height 14
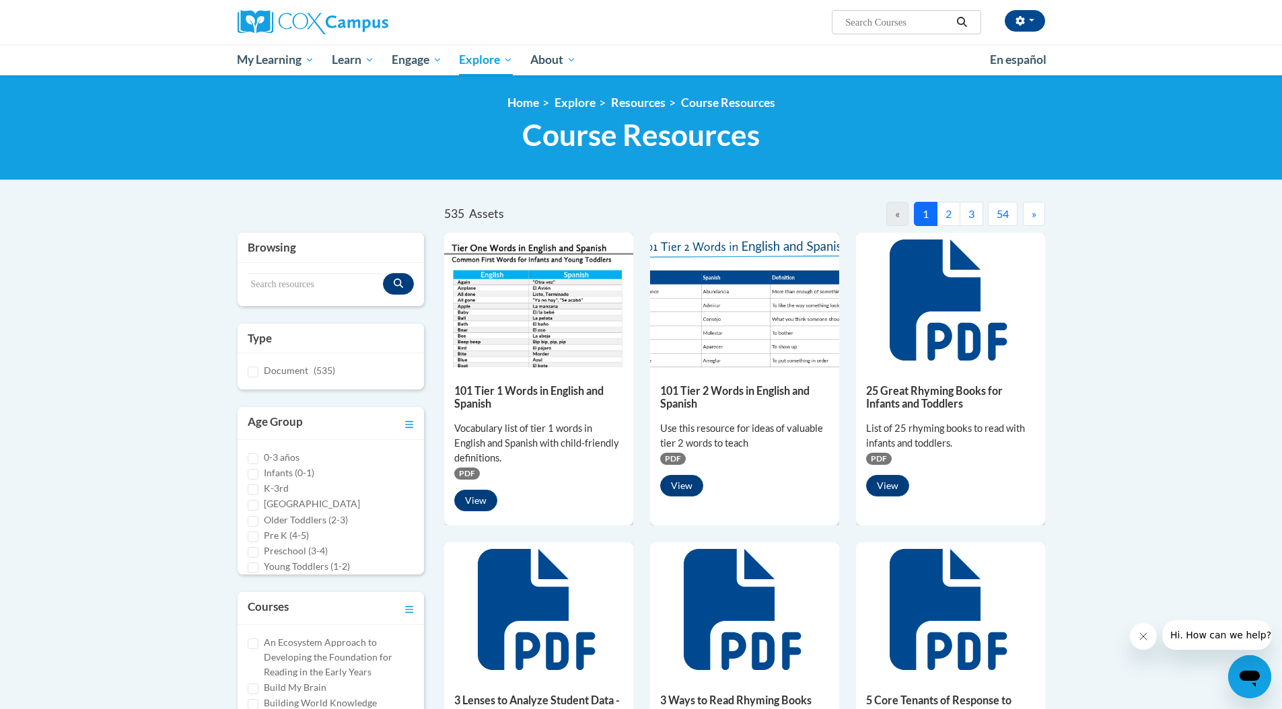
click at [378, 137] on h1 "Course Resources Resource Library" at bounding box center [642, 135] width 828 height 36
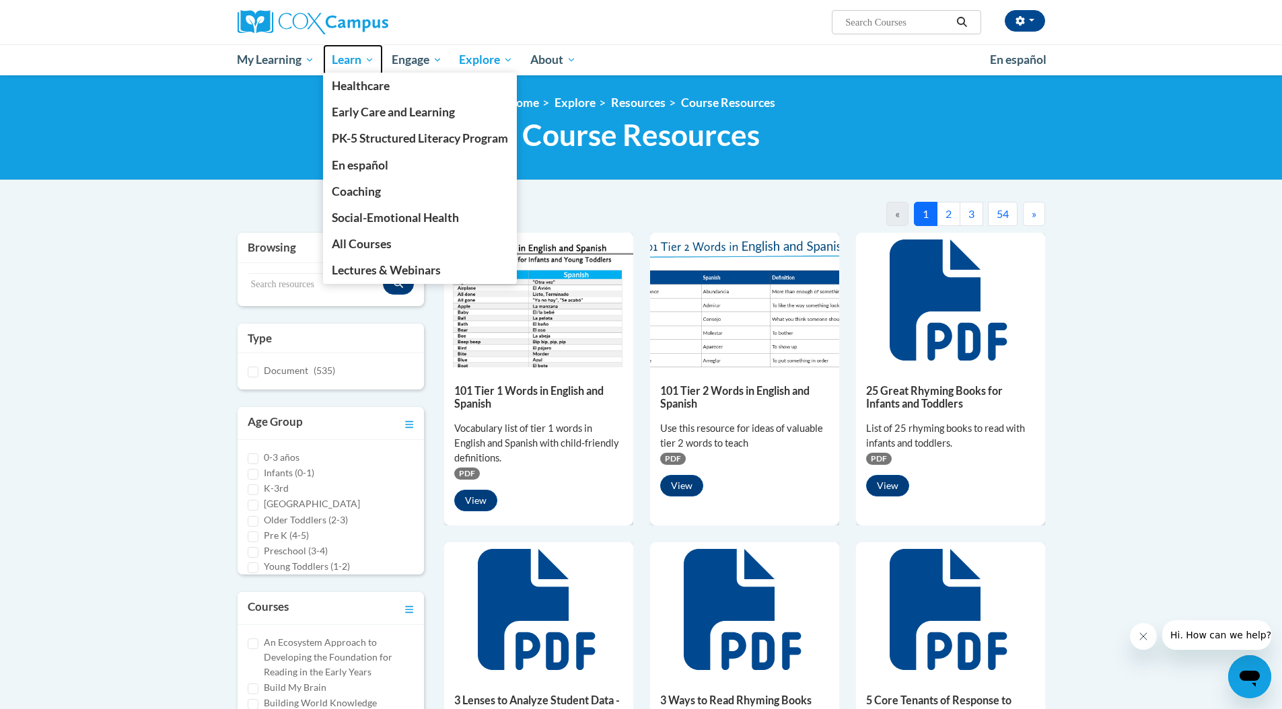
click at [351, 59] on span "Learn" at bounding box center [353, 60] width 42 height 16
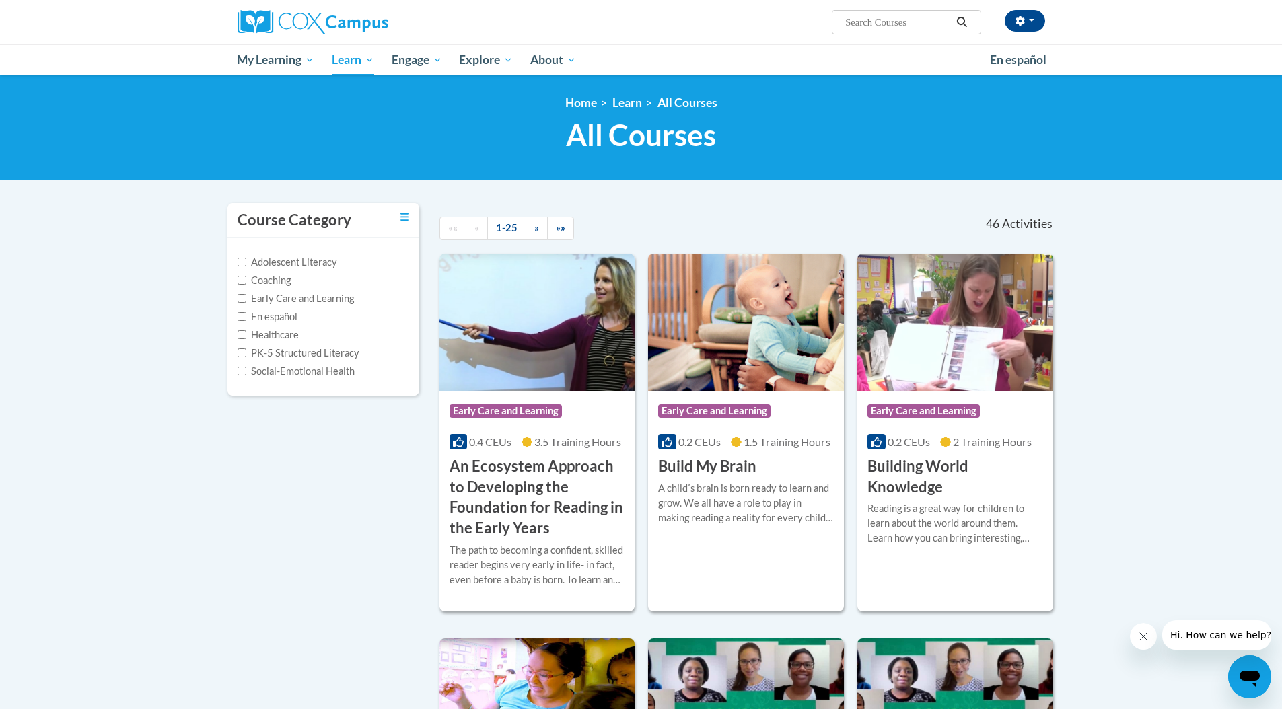
click at [246, 301] on label "Early Care and Learning" at bounding box center [296, 298] width 116 height 15
click at [246, 301] on input "Early Care and Learning" at bounding box center [242, 298] width 9 height 9
checkbox input "true"
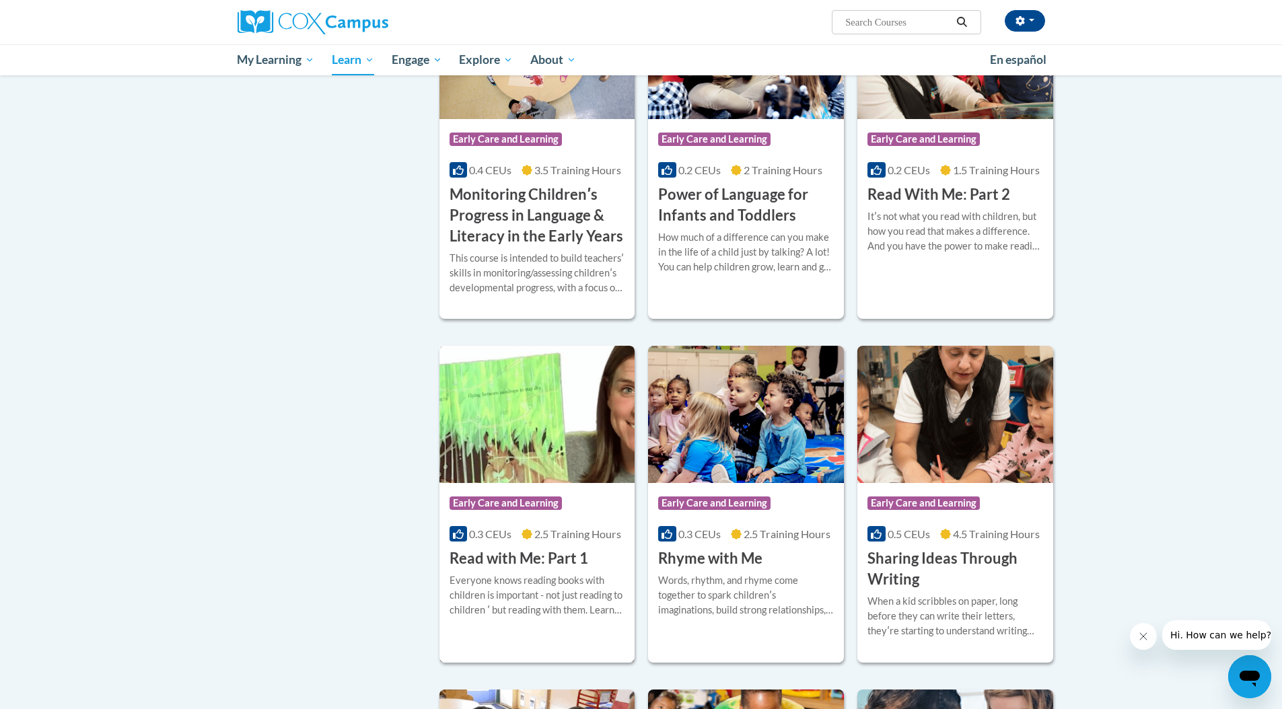
scroll to position [1039, 0]
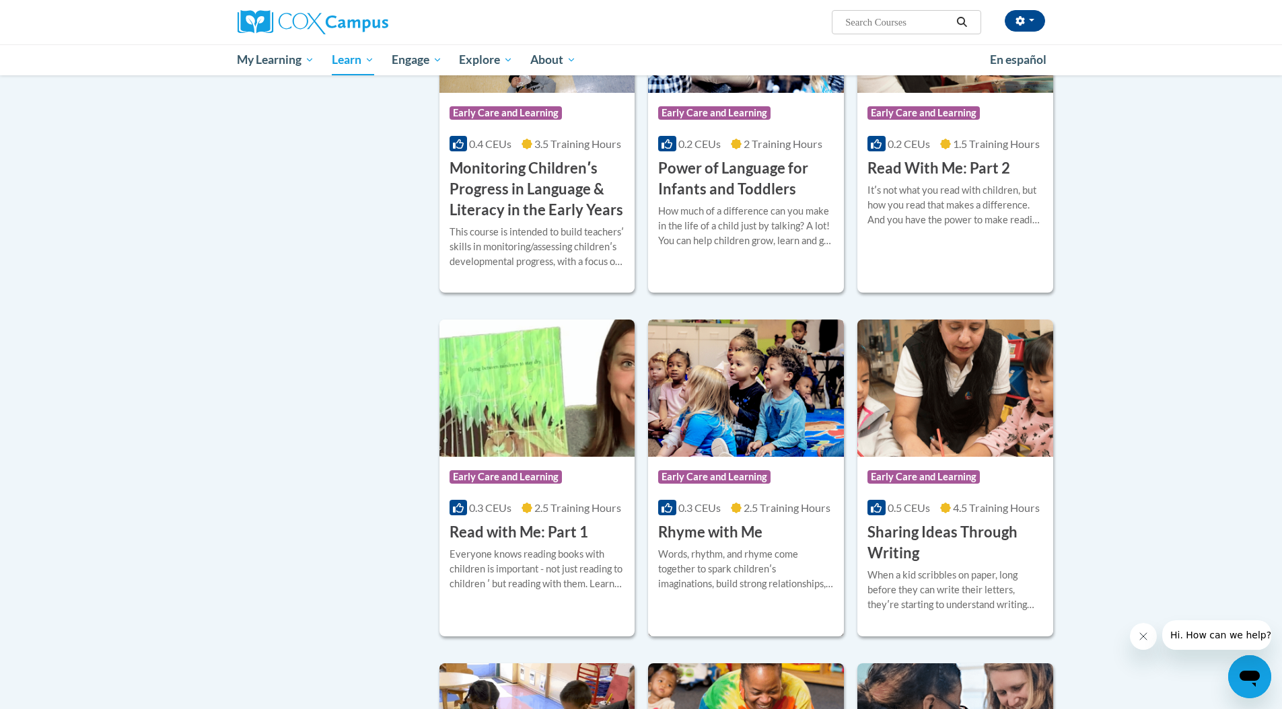
click at [732, 543] on h3 "Rhyme with Me" at bounding box center [710, 532] width 104 height 21
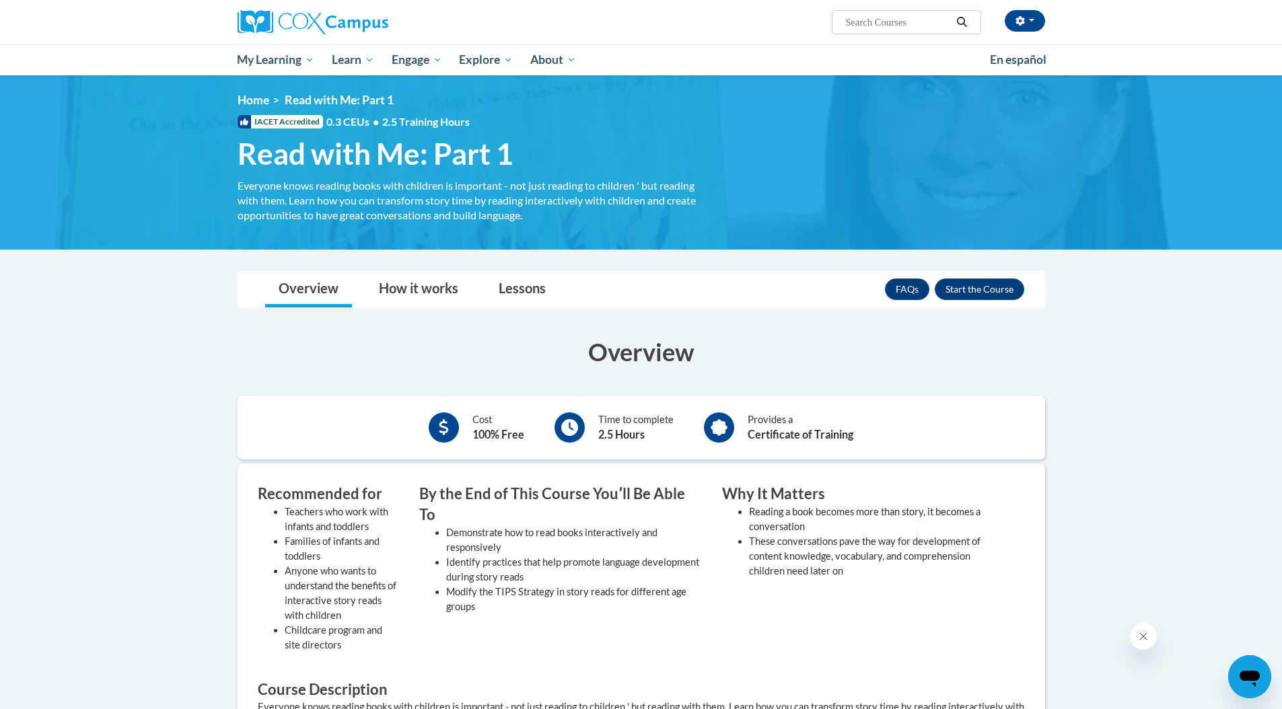
scroll to position [5, 0]
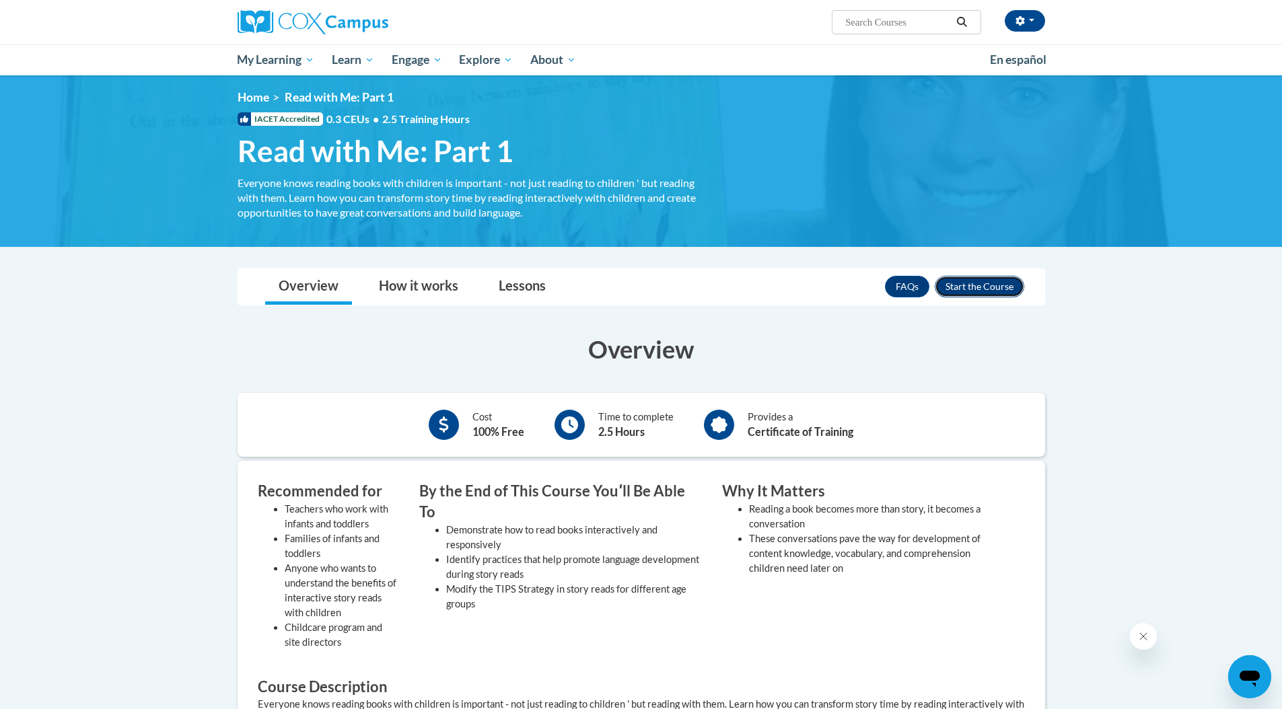
click at [984, 291] on button "Enroll" at bounding box center [980, 287] width 90 height 22
click at [285, 327] on div "Overview Cost 100% Free Time to complete 2.5 Hours Provides a Certificate of Tr…" at bounding box center [642, 622] width 828 height 606
click at [431, 285] on link "How it works" at bounding box center [418, 287] width 106 height 36
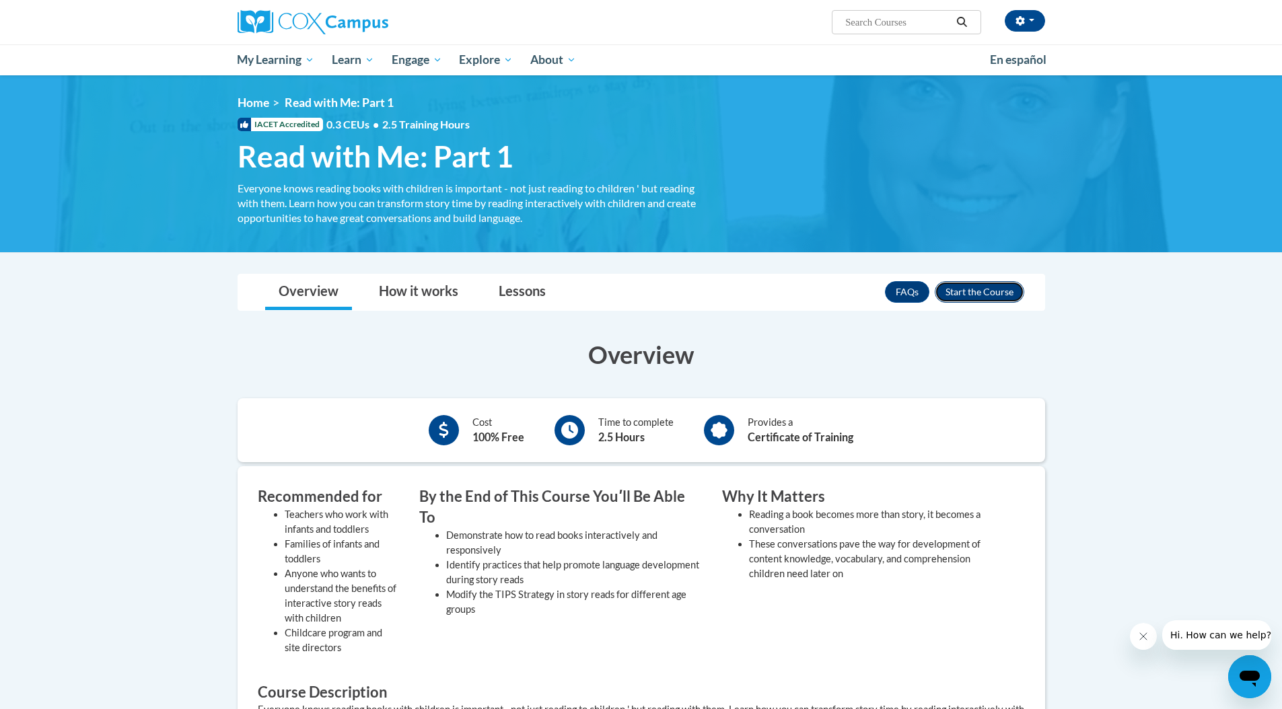
click at [993, 292] on button "Enroll" at bounding box center [980, 292] width 90 height 22
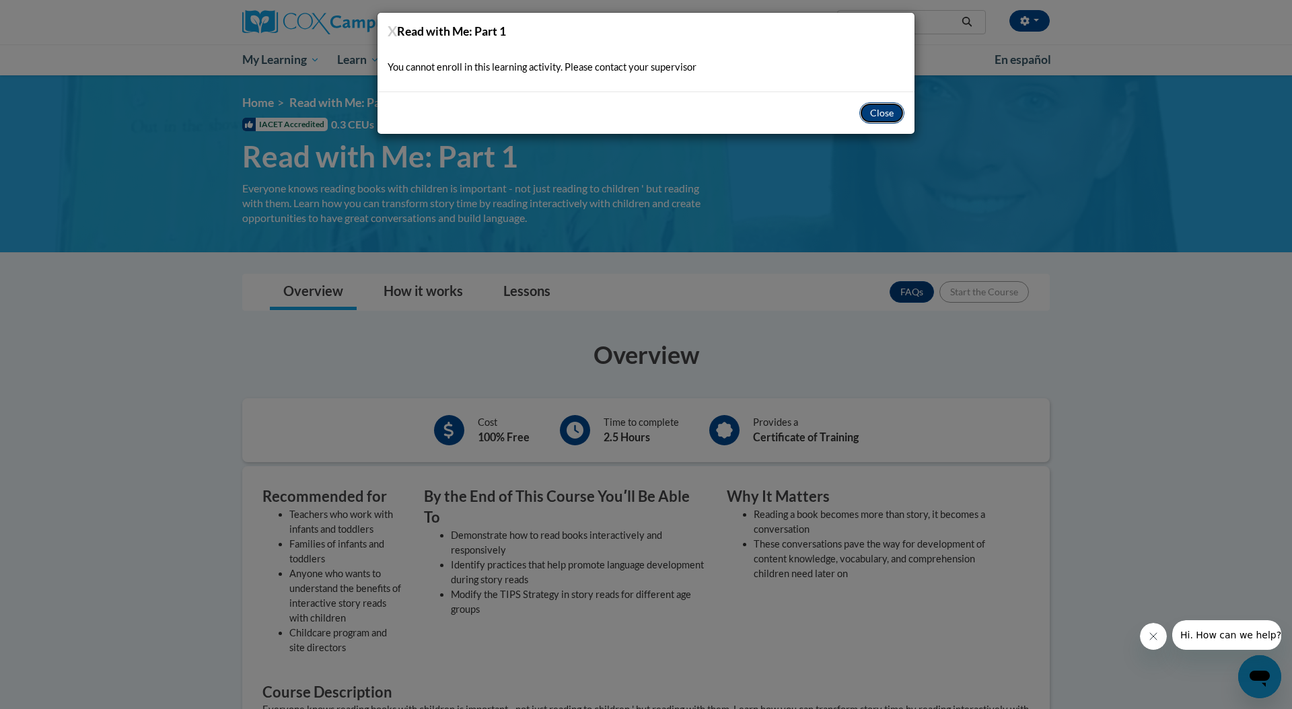
click at [872, 106] on button "Close" at bounding box center [882, 113] width 45 height 22
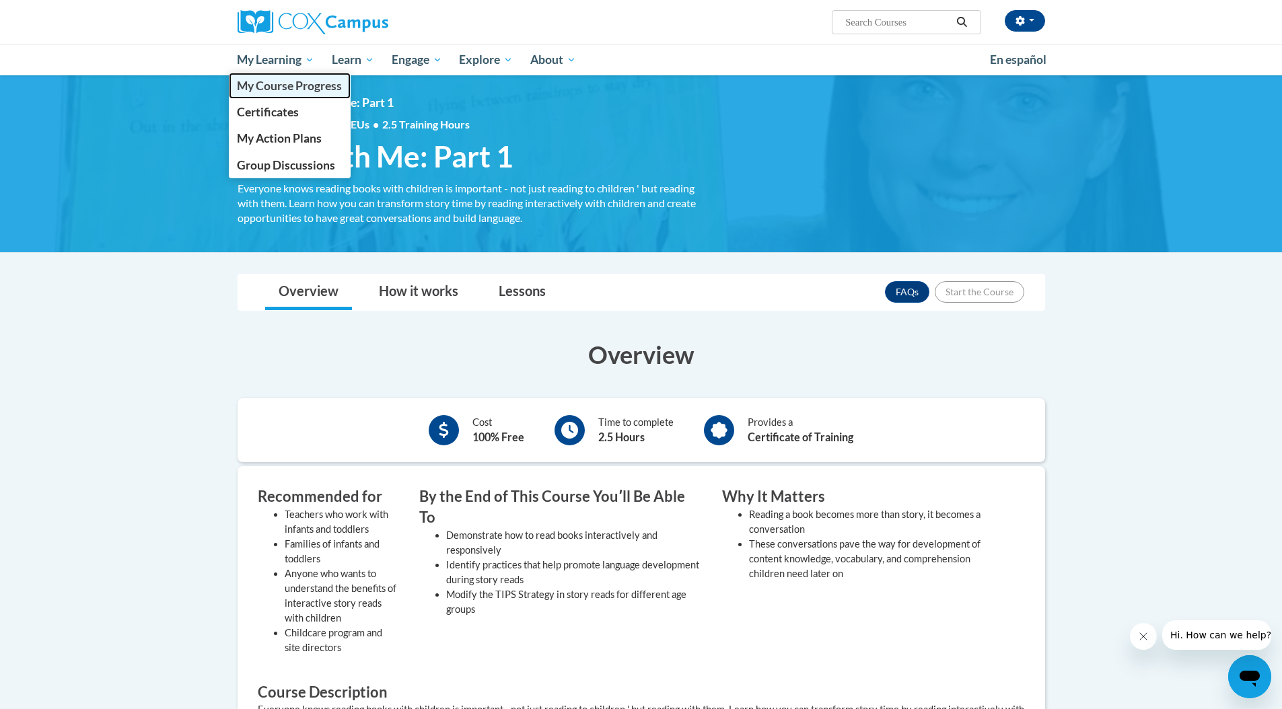
click at [302, 84] on span "My Course Progress" at bounding box center [289, 86] width 105 height 14
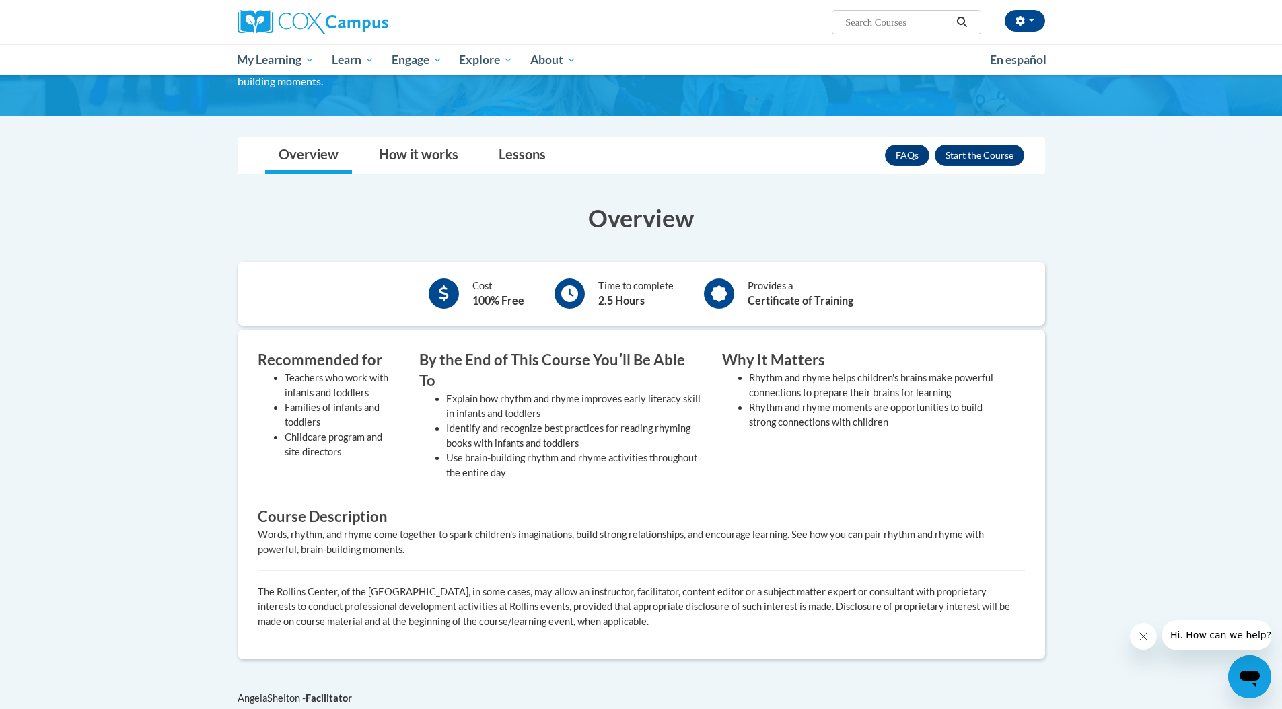
scroll to position [134, 0]
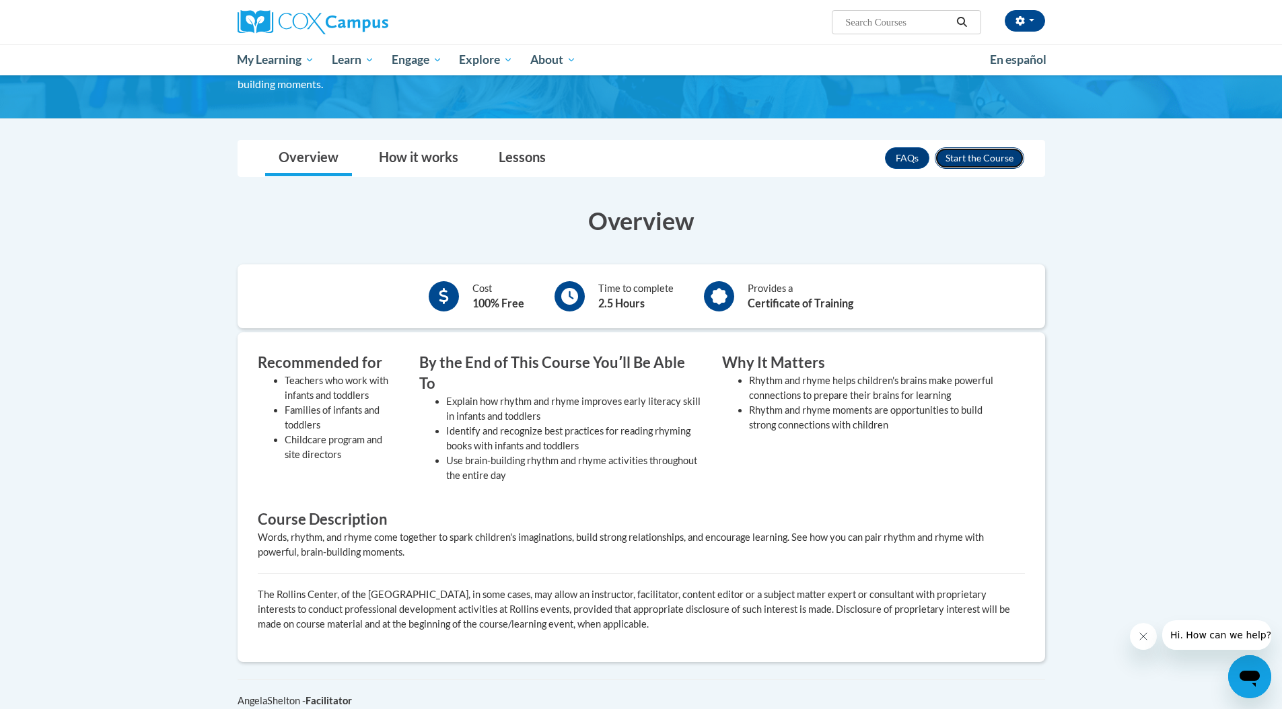
click at [983, 154] on button "Enroll" at bounding box center [980, 158] width 90 height 22
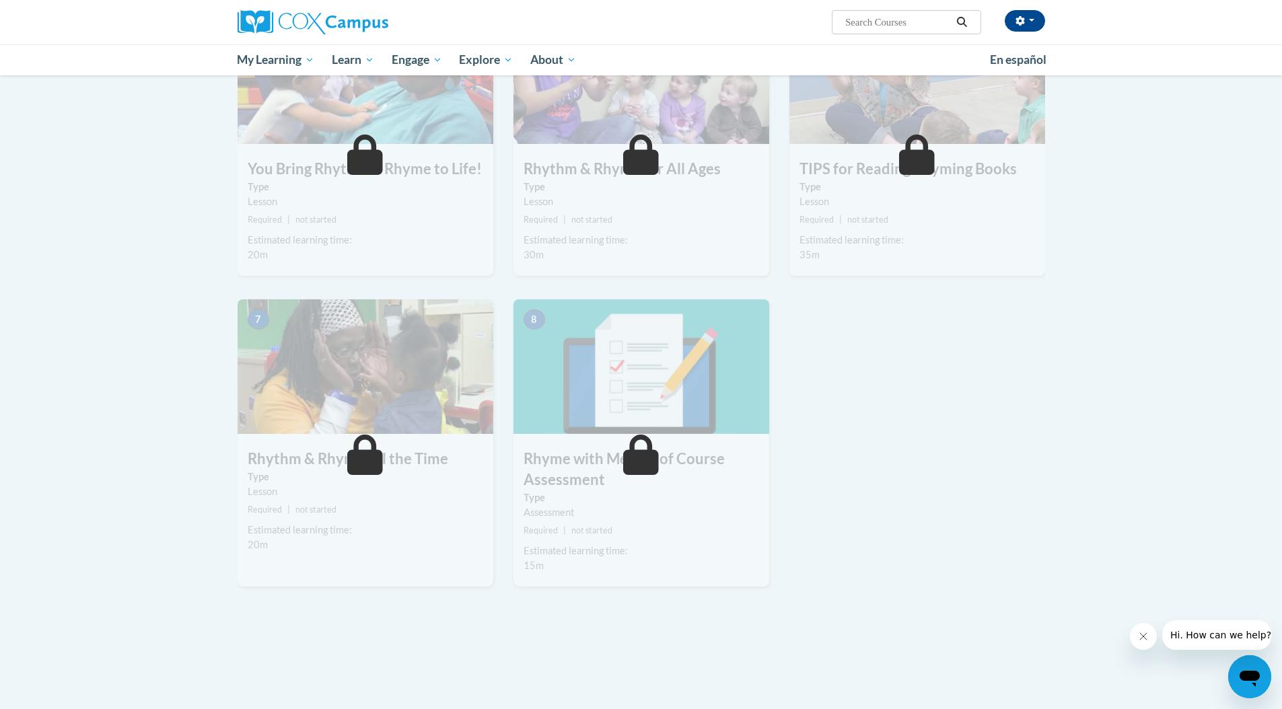
scroll to position [681, 0]
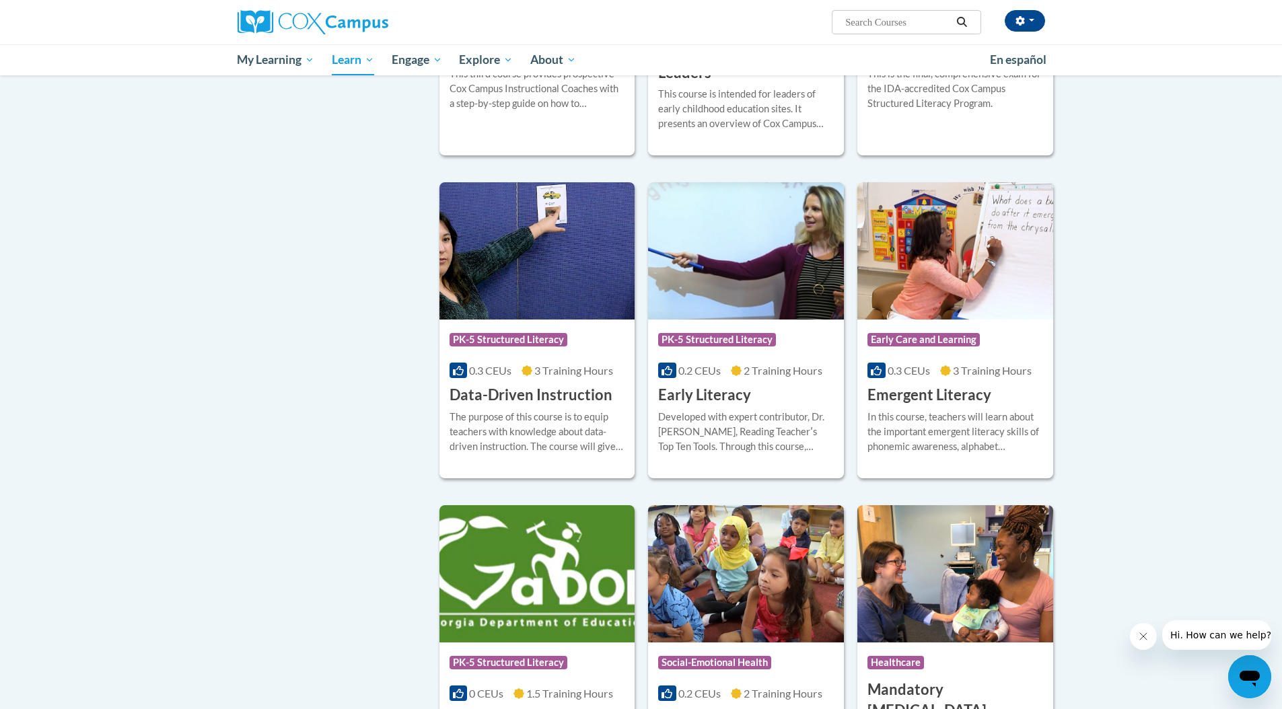
scroll to position [1415, 0]
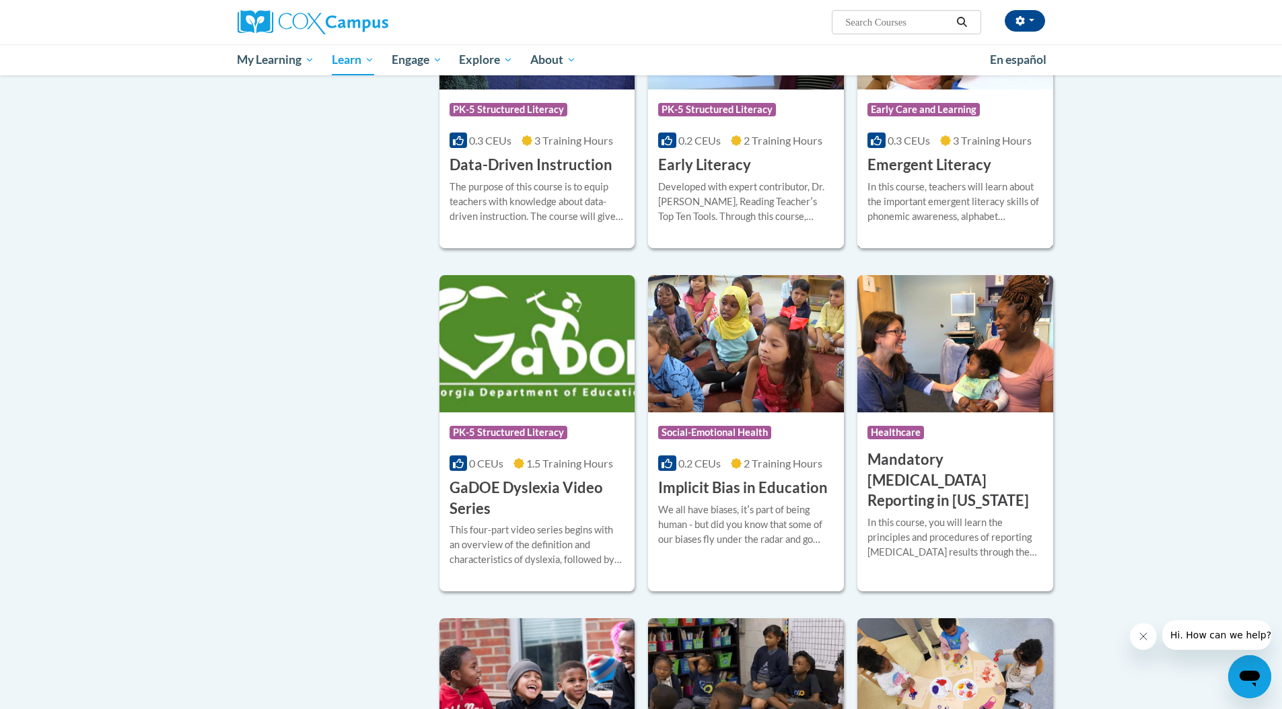
click at [938, 176] on h3 "Emergent Literacy" at bounding box center [930, 165] width 124 height 21
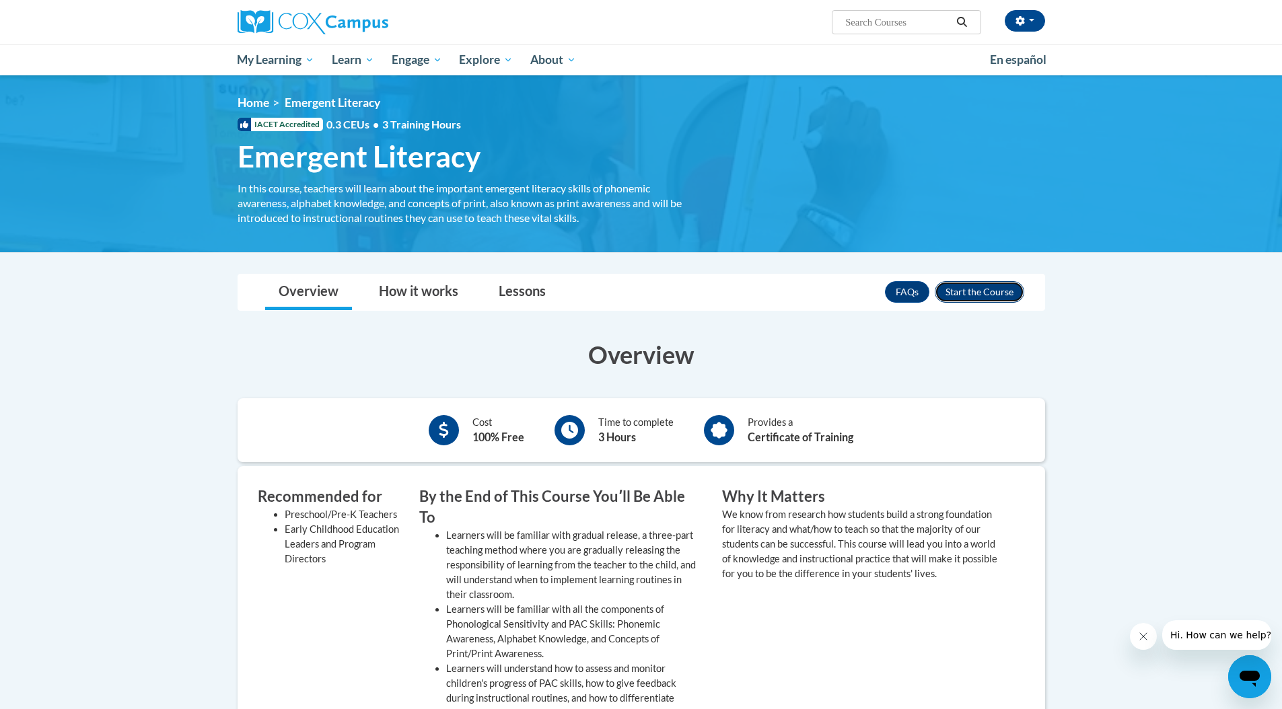
click at [967, 297] on button "Enroll" at bounding box center [980, 292] width 90 height 22
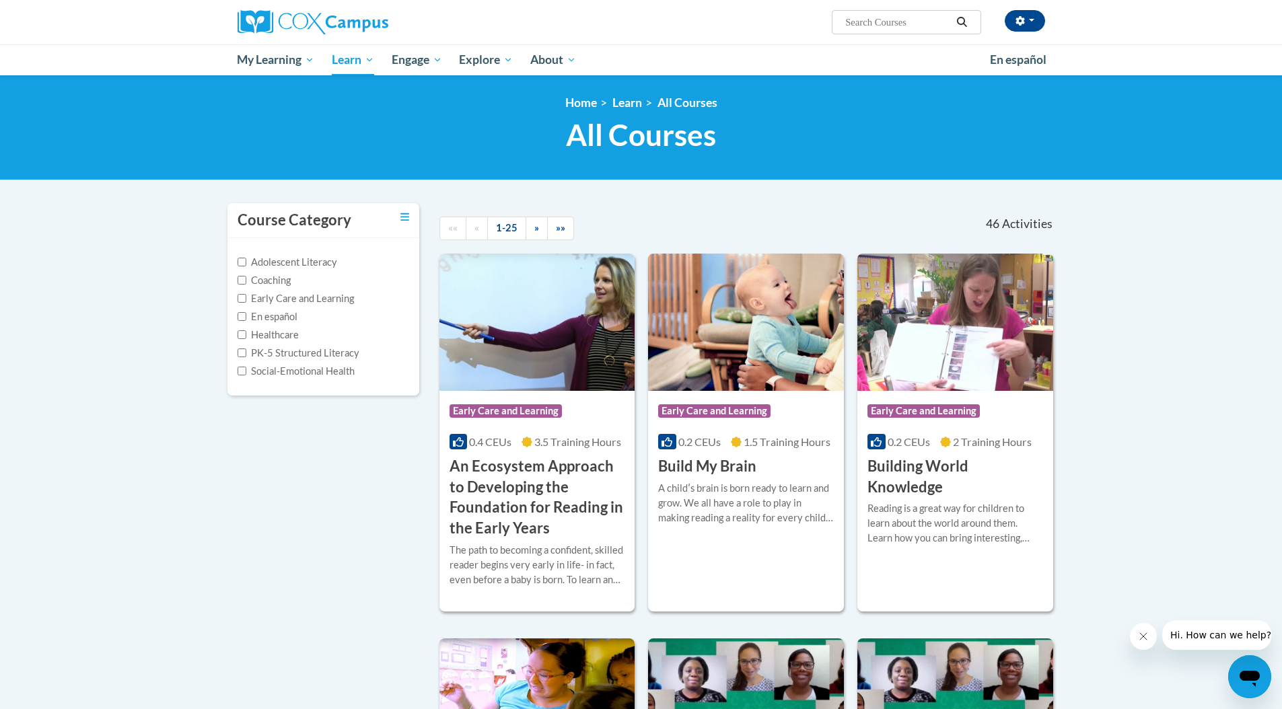
click at [281, 302] on label "Early Care and Learning" at bounding box center [296, 298] width 116 height 15
click at [246, 302] on input "Early Care and Learning" at bounding box center [242, 298] width 9 height 9
checkbox input "true"
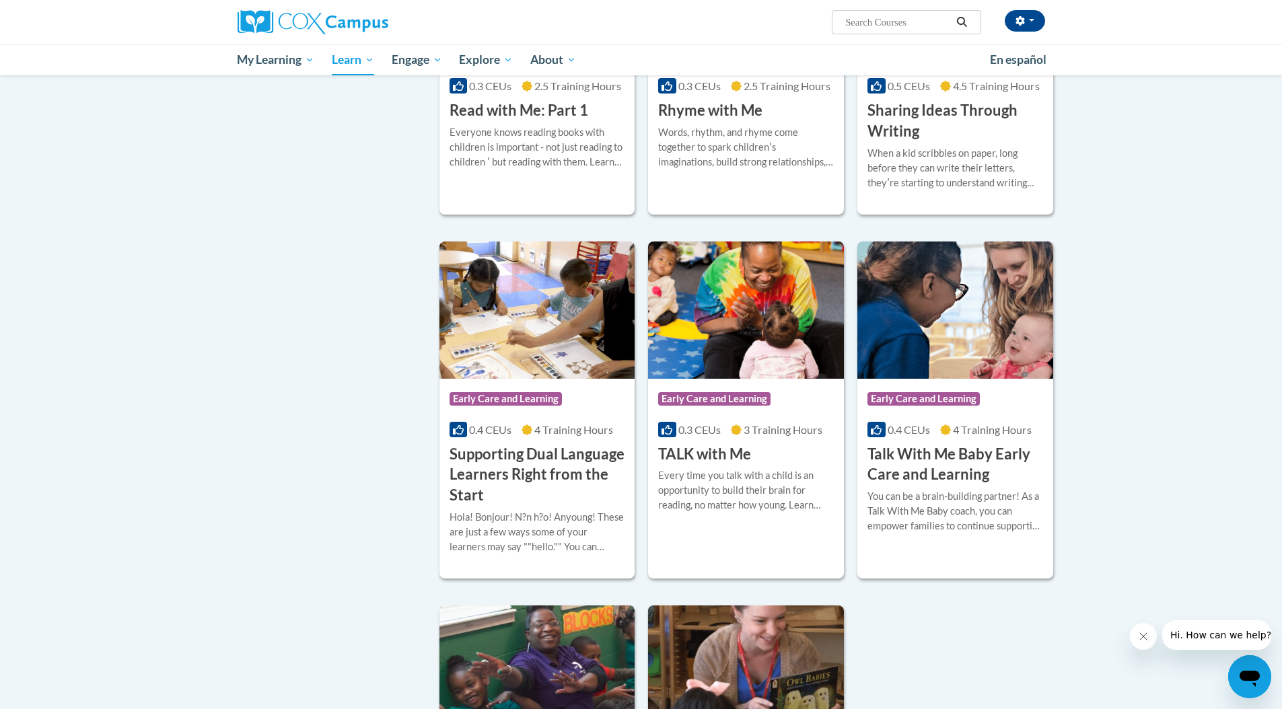
scroll to position [1460, 0]
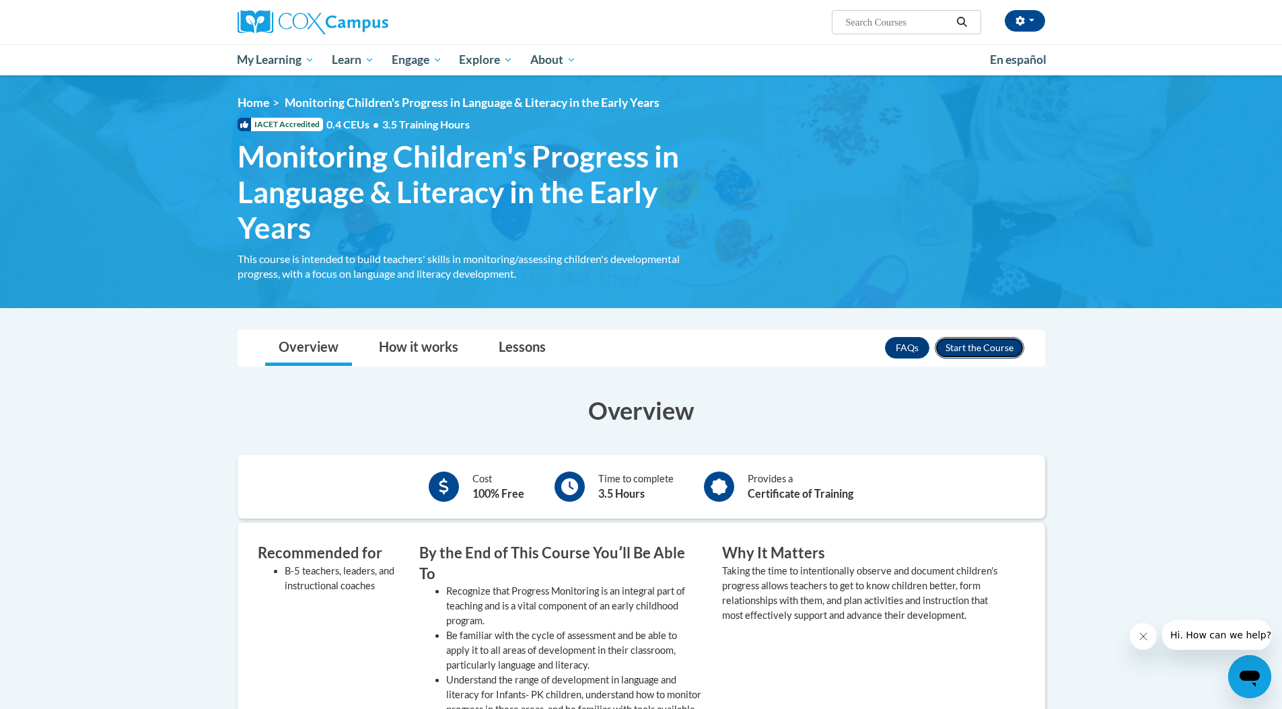
click at [948, 353] on button "Enroll" at bounding box center [980, 348] width 90 height 22
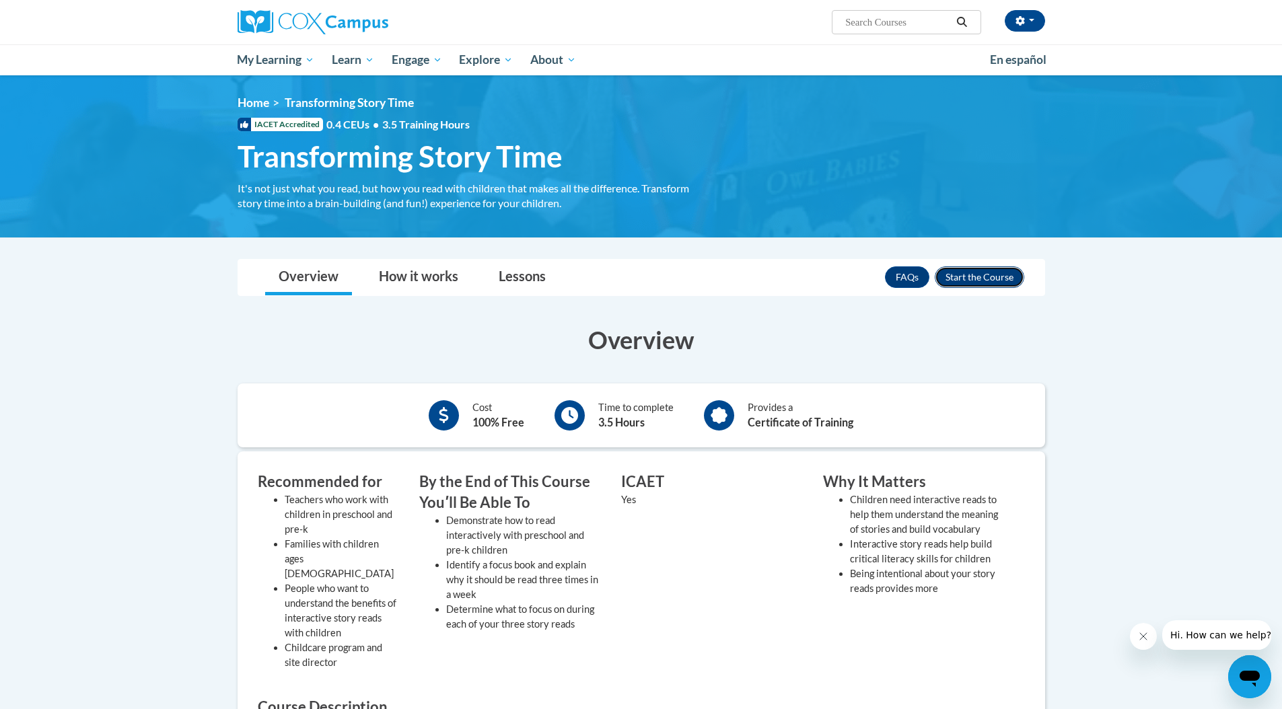
click at [944, 274] on button "Enroll" at bounding box center [980, 278] width 90 height 22
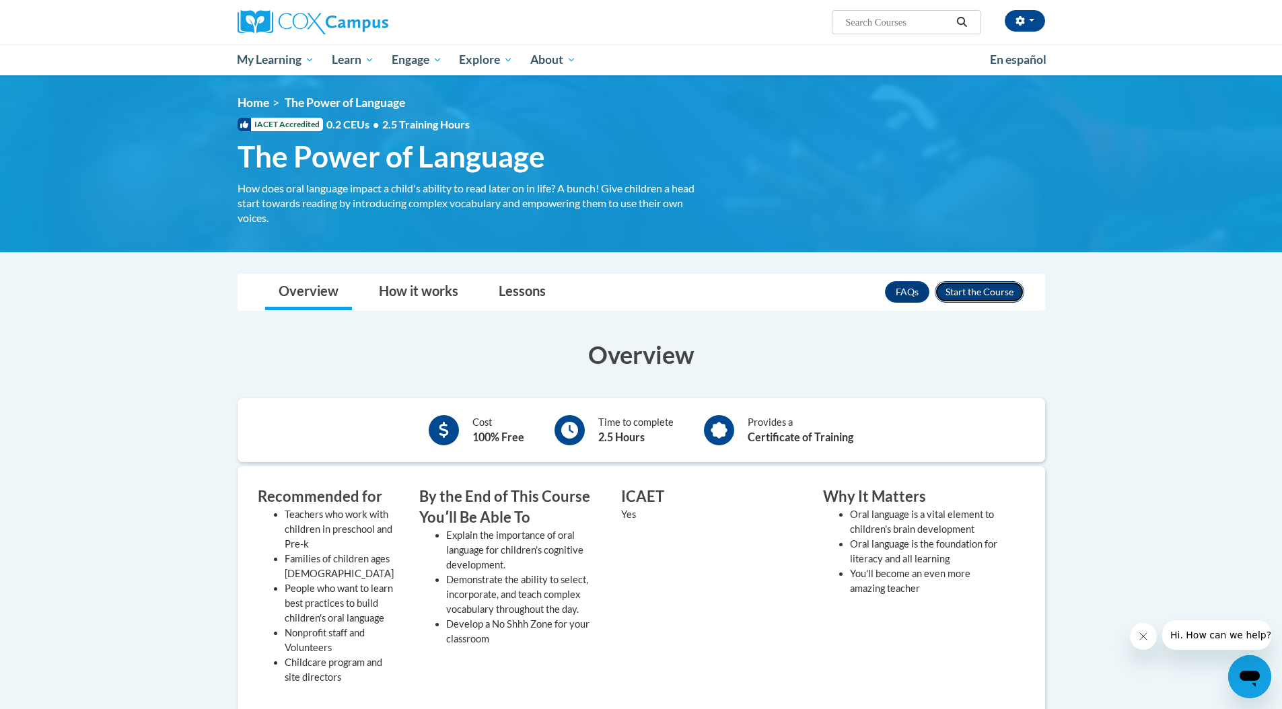
click at [948, 293] on button "Enroll" at bounding box center [980, 292] width 90 height 22
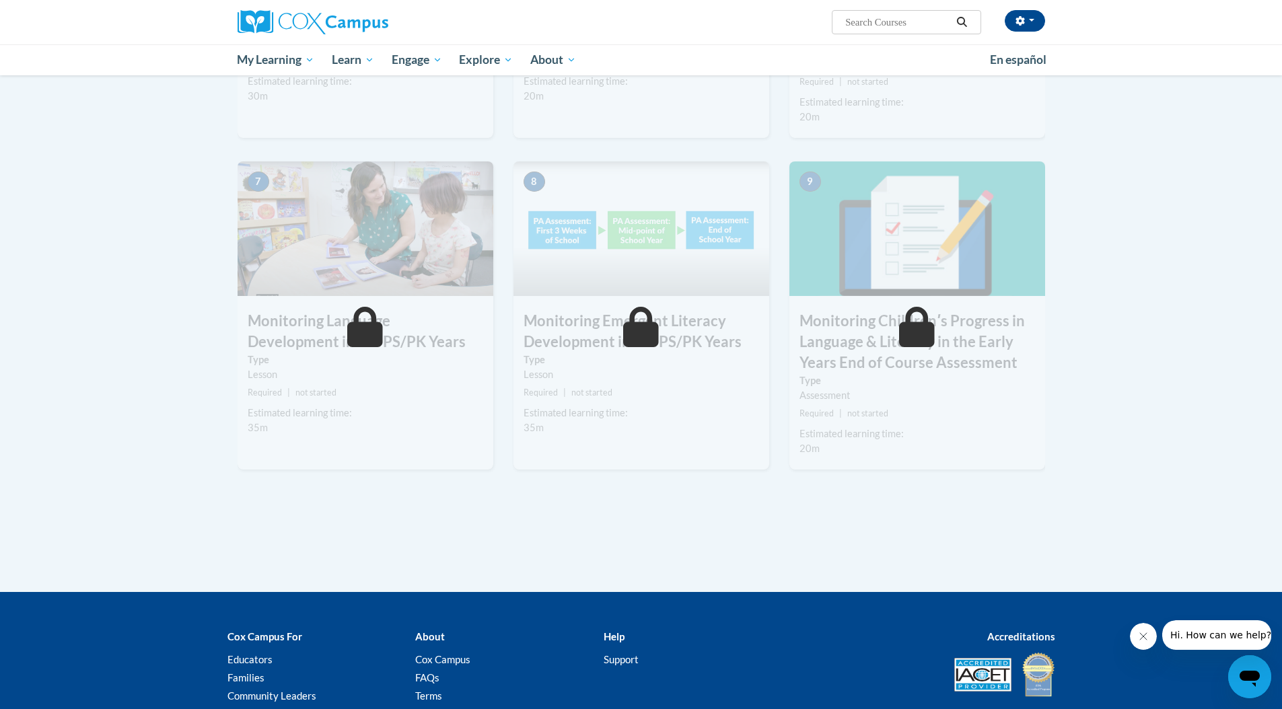
scroll to position [923, 0]
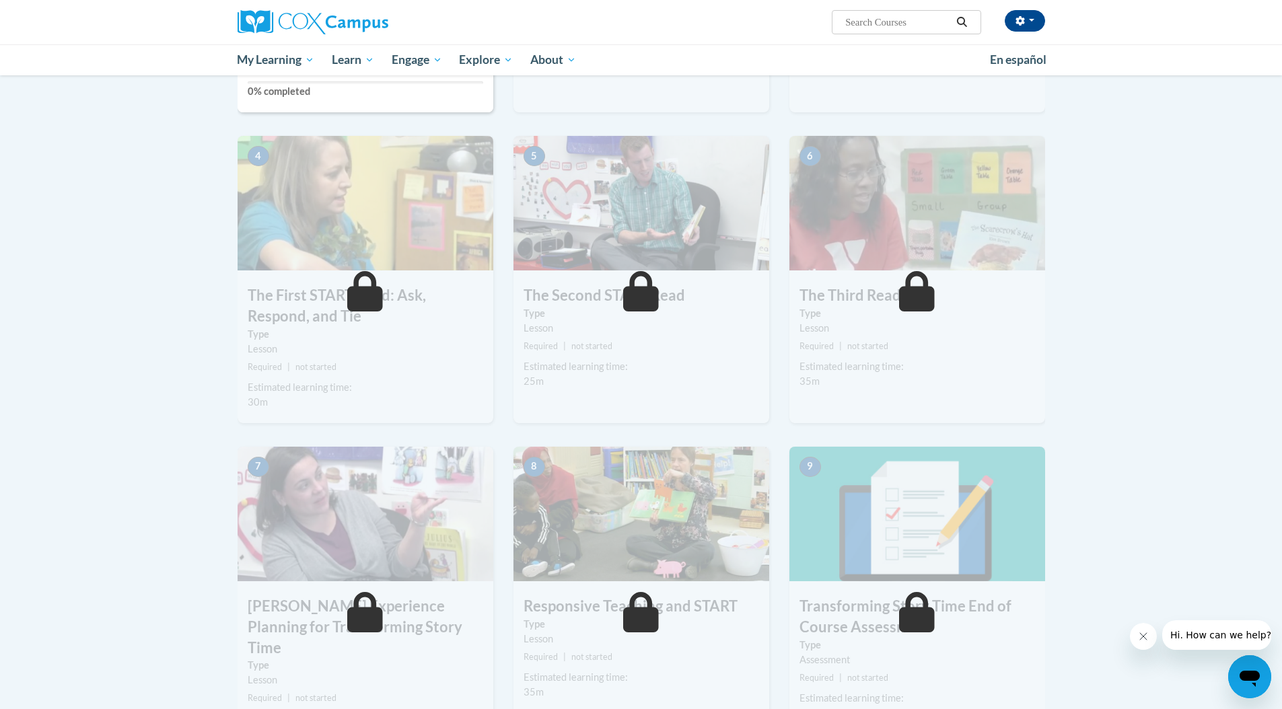
scroll to position [771, 0]
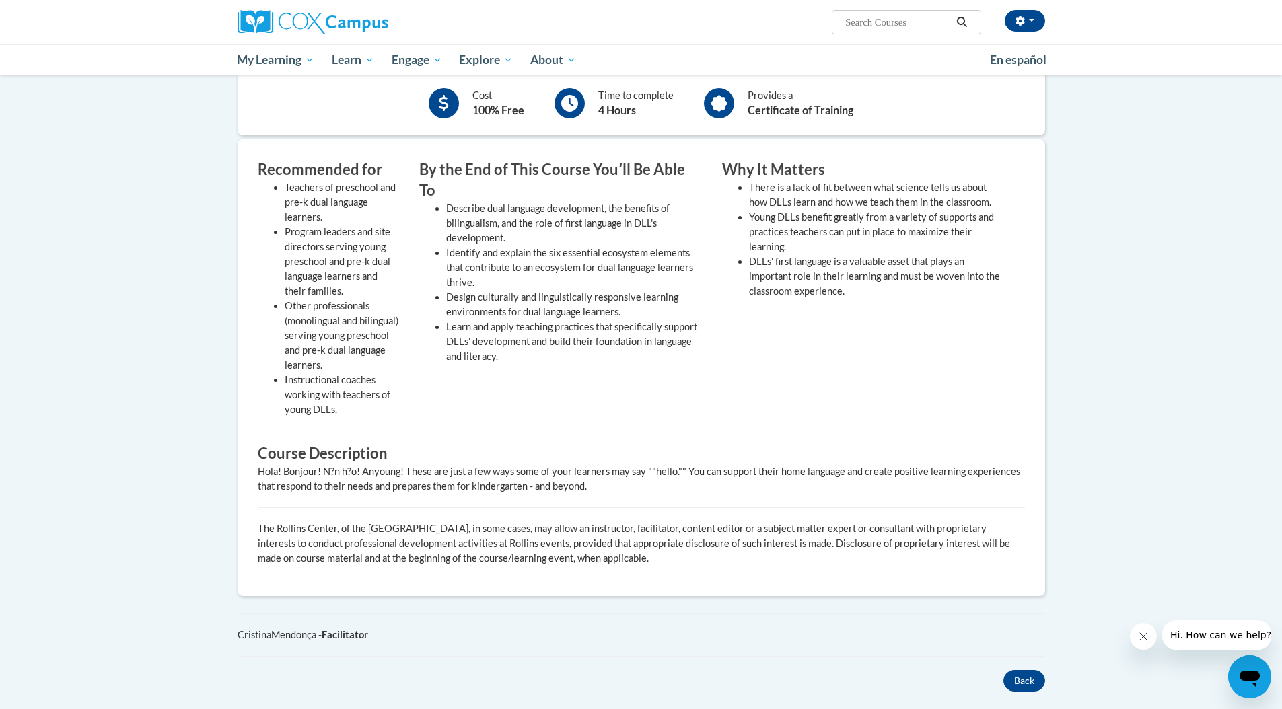
scroll to position [124, 0]
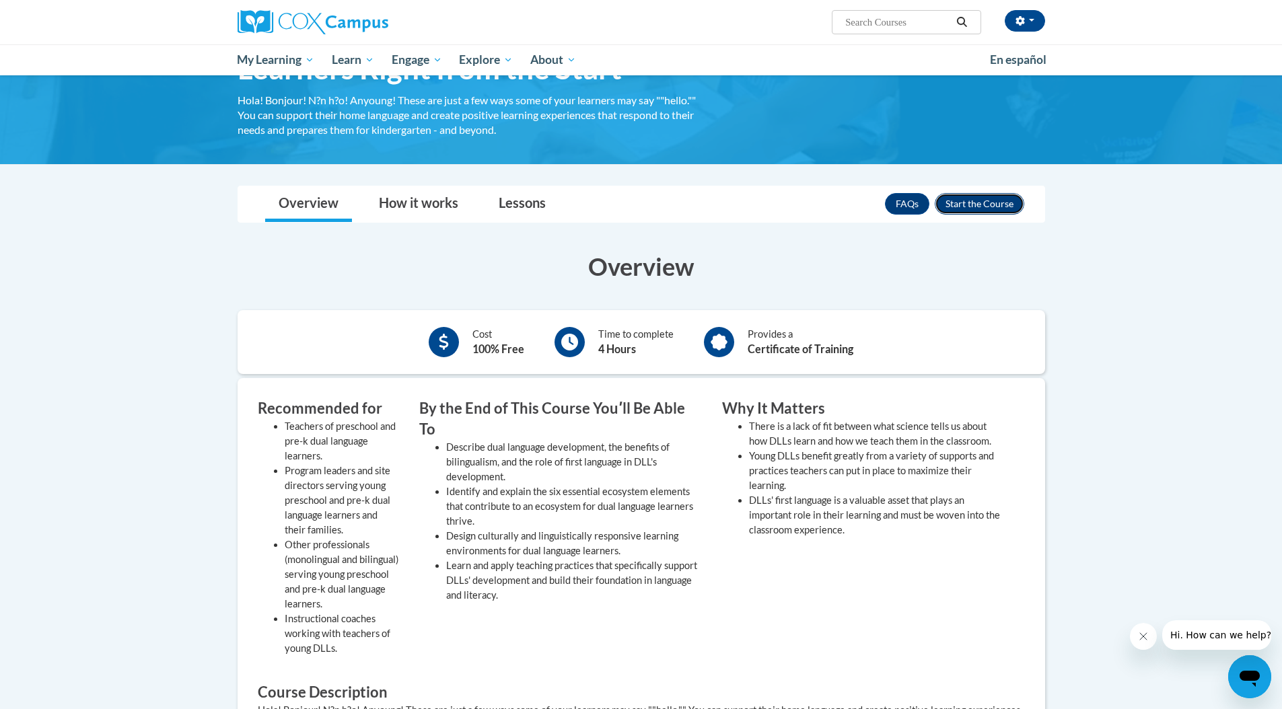
click at [965, 205] on button "Enroll" at bounding box center [980, 204] width 90 height 22
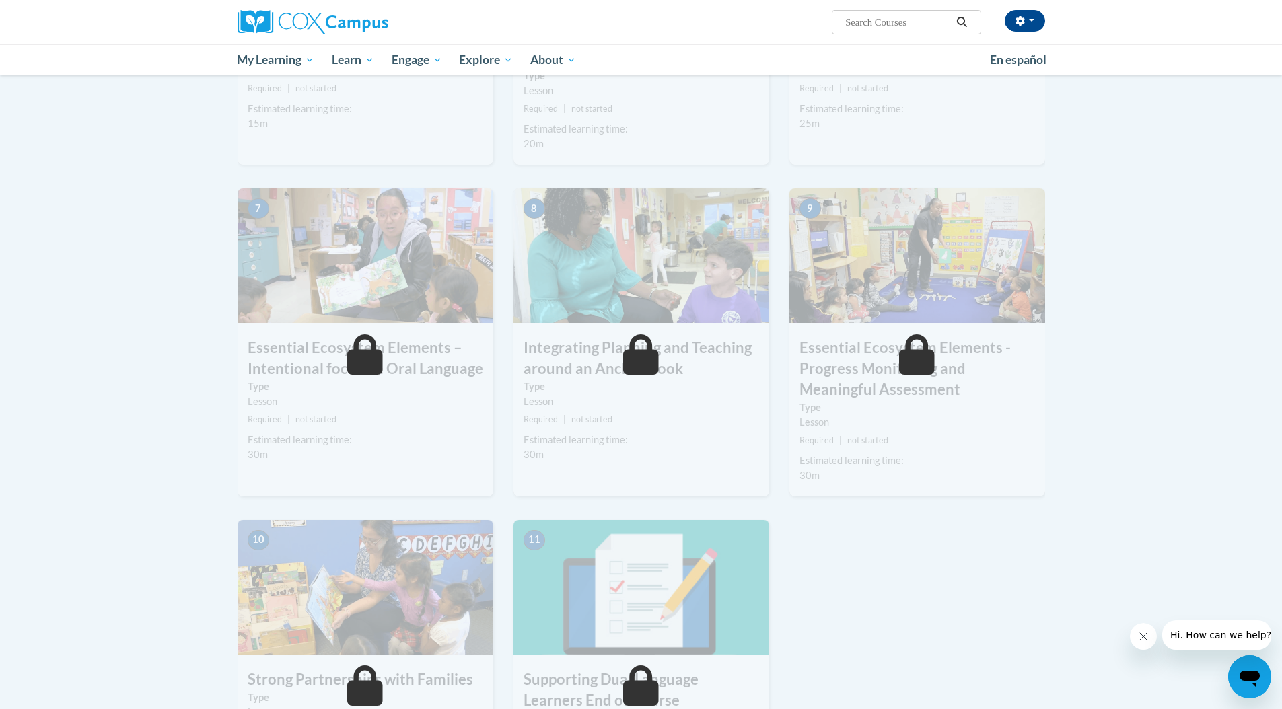
scroll to position [1162, 0]
